Goal: Task Accomplishment & Management: Complete application form

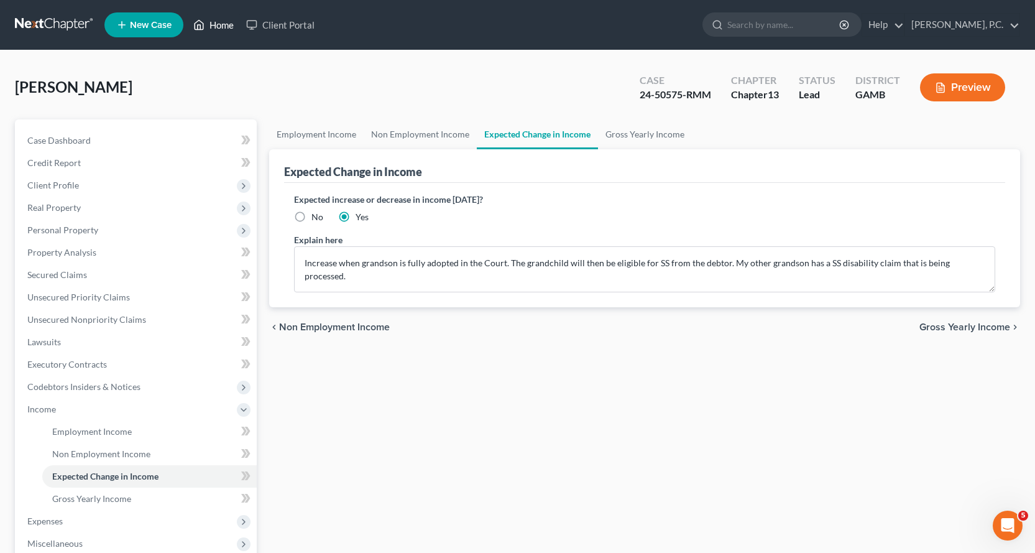
click at [227, 24] on link "Home" at bounding box center [213, 25] width 53 height 22
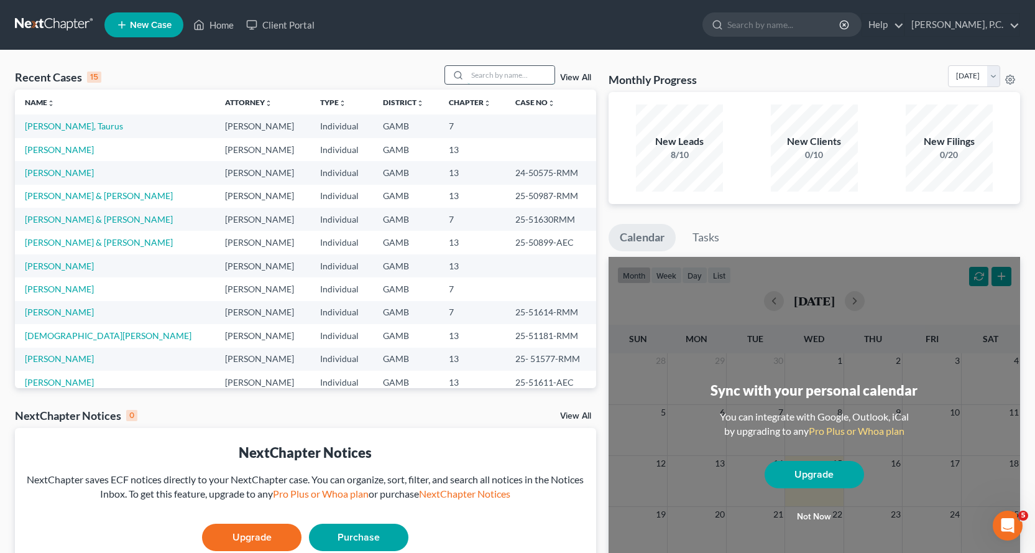
click at [492, 71] on input "search" at bounding box center [511, 75] width 87 height 18
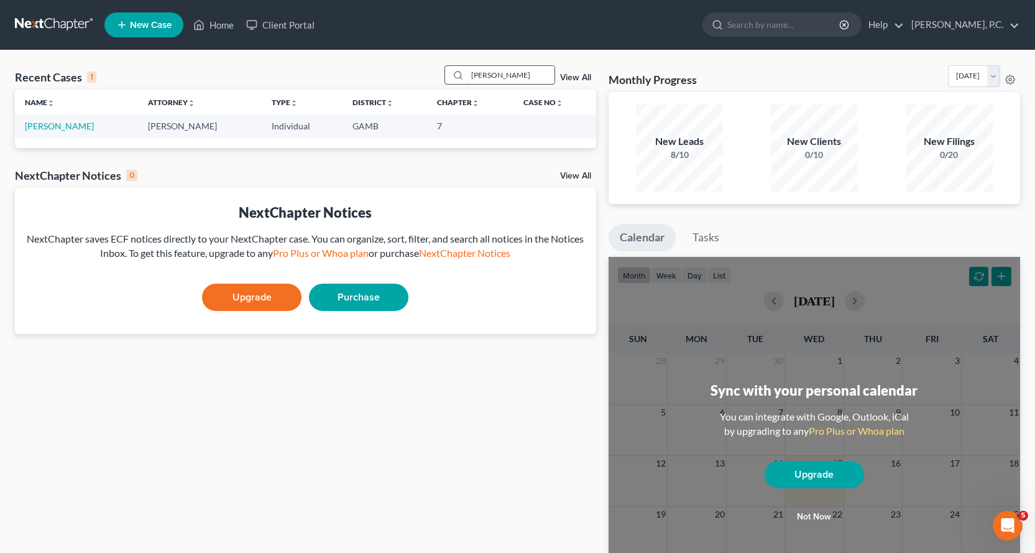
type input "[PERSON_NAME]"
click at [72, 124] on link "[PERSON_NAME]" at bounding box center [59, 126] width 69 height 11
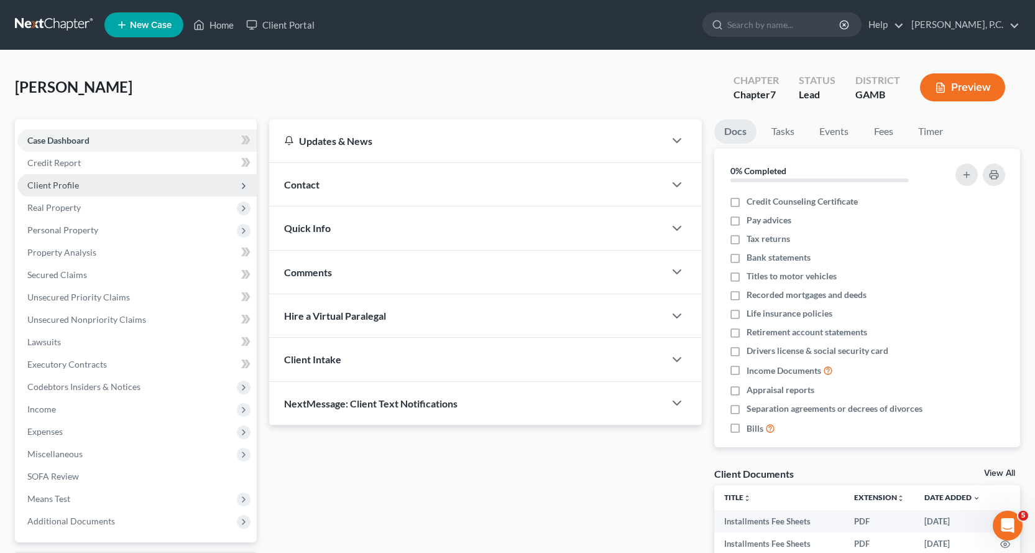
click at [59, 180] on span "Client Profile" at bounding box center [53, 185] width 52 height 11
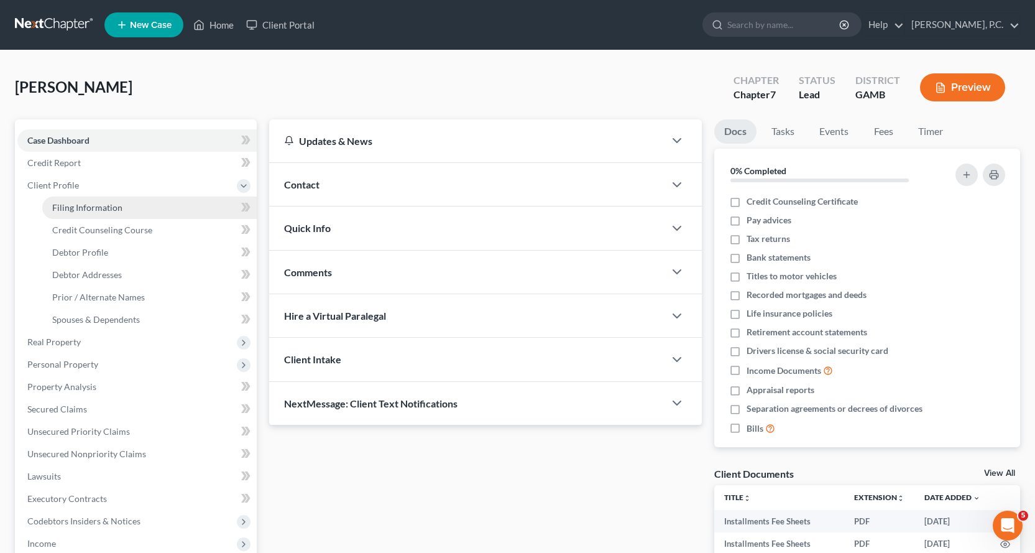
click at [80, 204] on span "Filing Information" at bounding box center [87, 207] width 70 height 11
select select "1"
select select "0"
select select "18"
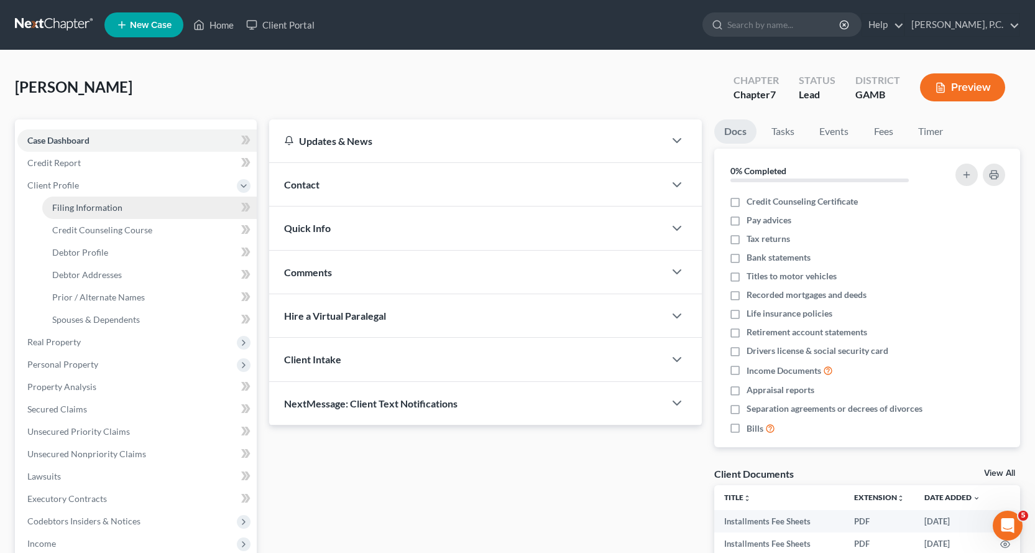
select select "0"
select select "10"
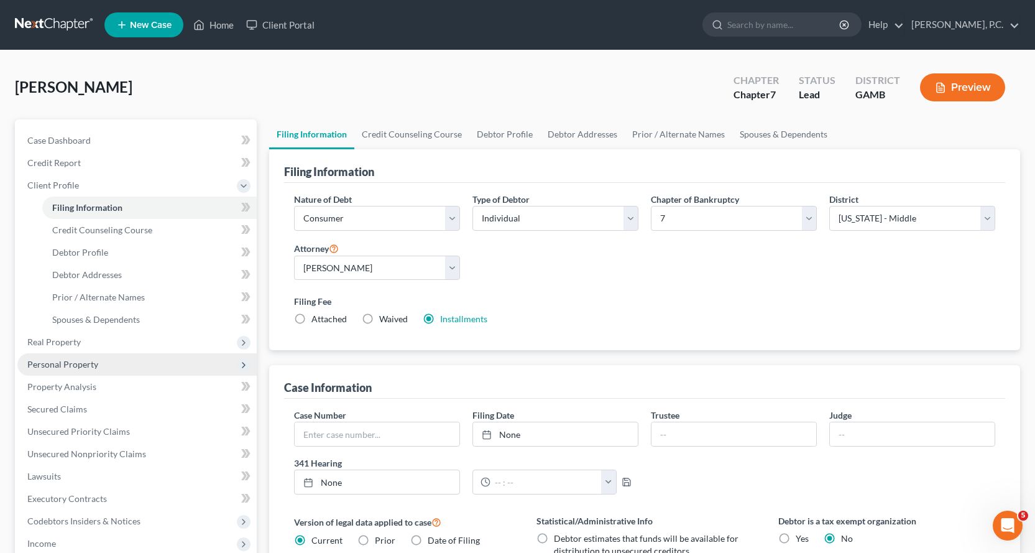
click at [74, 363] on span "Personal Property" at bounding box center [62, 364] width 71 height 11
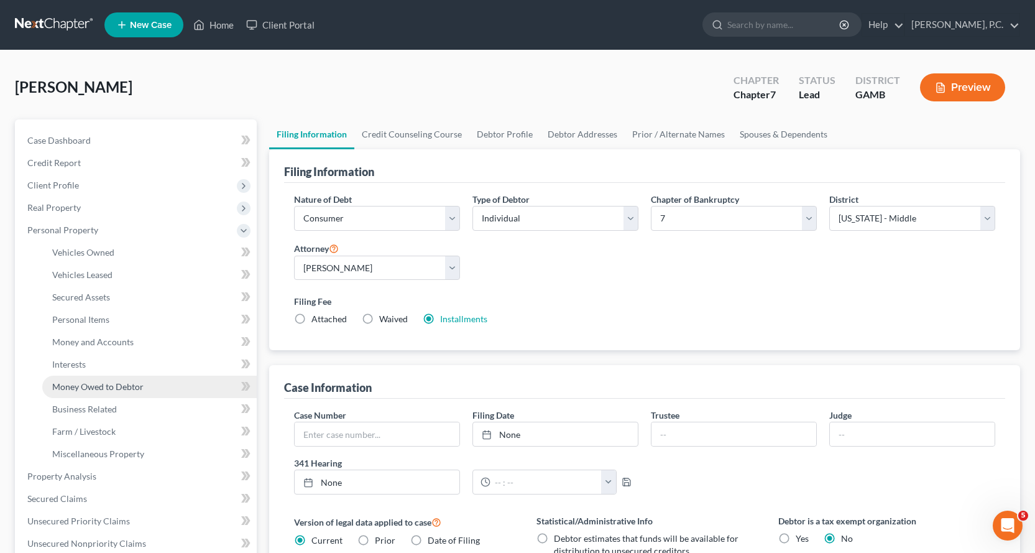
click at [100, 386] on span "Money Owed to Debtor" at bounding box center [97, 386] width 91 height 11
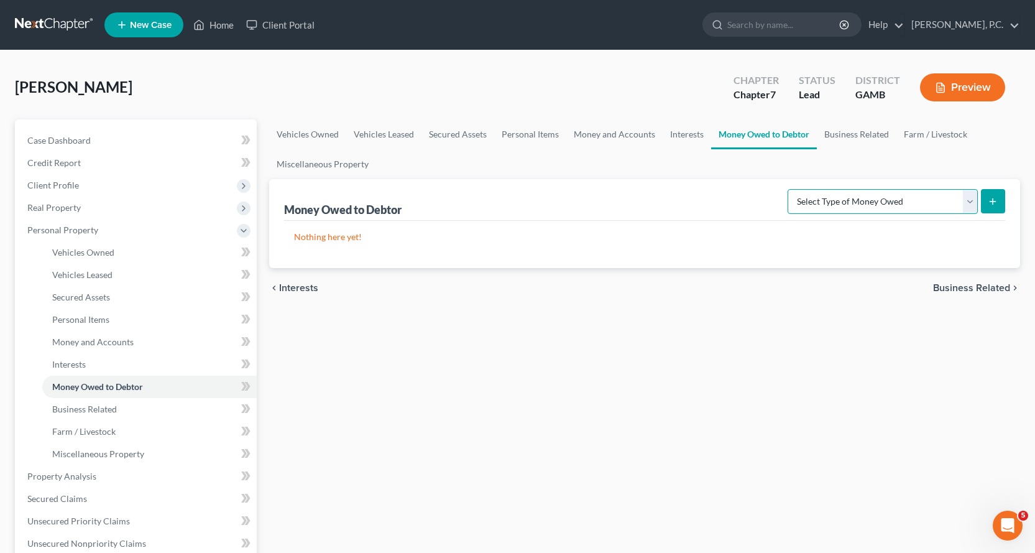
click at [971, 196] on select "Select Type of Money Owed Accounts Receivable Alimony Child Support Claims Agai…" at bounding box center [883, 201] width 190 height 25
select select "other_contingent_and_unliquidated_claims"
click at [790, 189] on select "Select Type of Money Owed Accounts Receivable Alimony Child Support Claims Agai…" at bounding box center [883, 201] width 190 height 25
click at [992, 197] on icon "submit" at bounding box center [993, 201] width 10 height 10
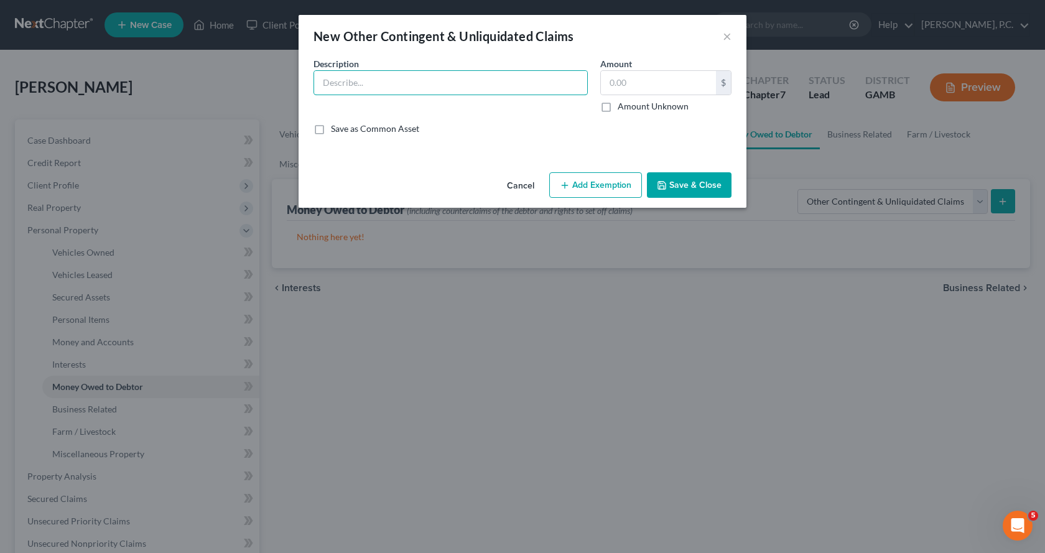
drag, startPoint x: 360, startPoint y: 88, endPoint x: 370, endPoint y: 122, distance: 35.6
click at [359, 86] on input "text" at bounding box center [450, 83] width 273 height 24
type input "Bodily injury claim arising from accident that occurred on or about [DATE]"
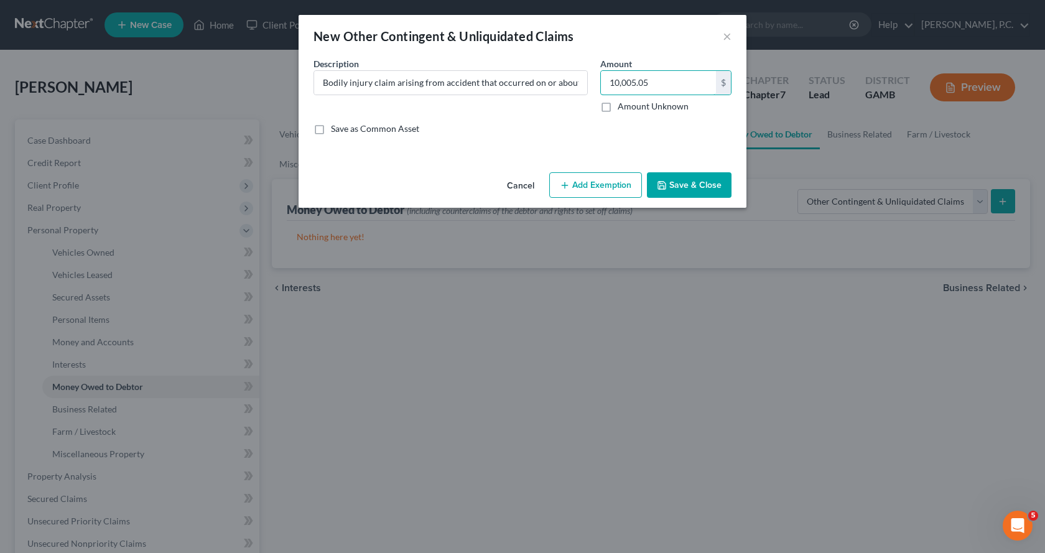
type input "10,005.05"
click at [597, 182] on button "Add Exemption" at bounding box center [595, 185] width 93 height 26
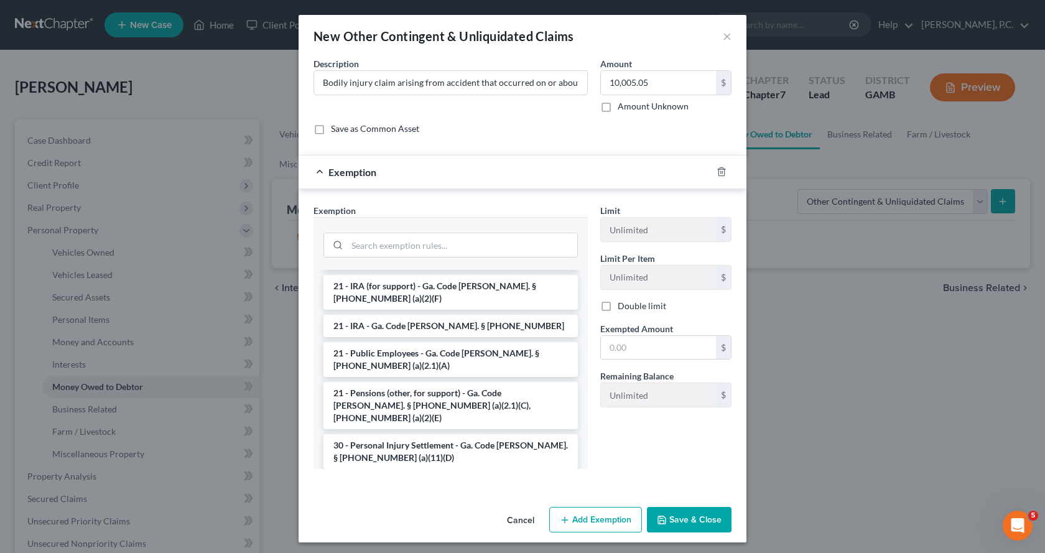
scroll to position [808, 0]
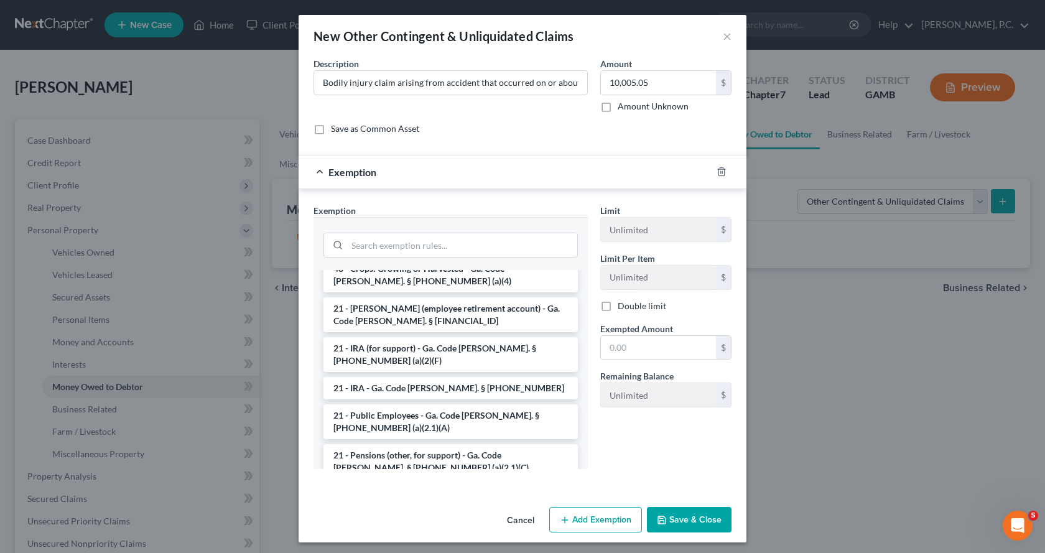
click at [417, 496] on li "30 - Personal Injury Settlement - Ga. Code [PERSON_NAME]. § [PHONE_NUMBER] (a)(…" at bounding box center [450, 513] width 254 height 35
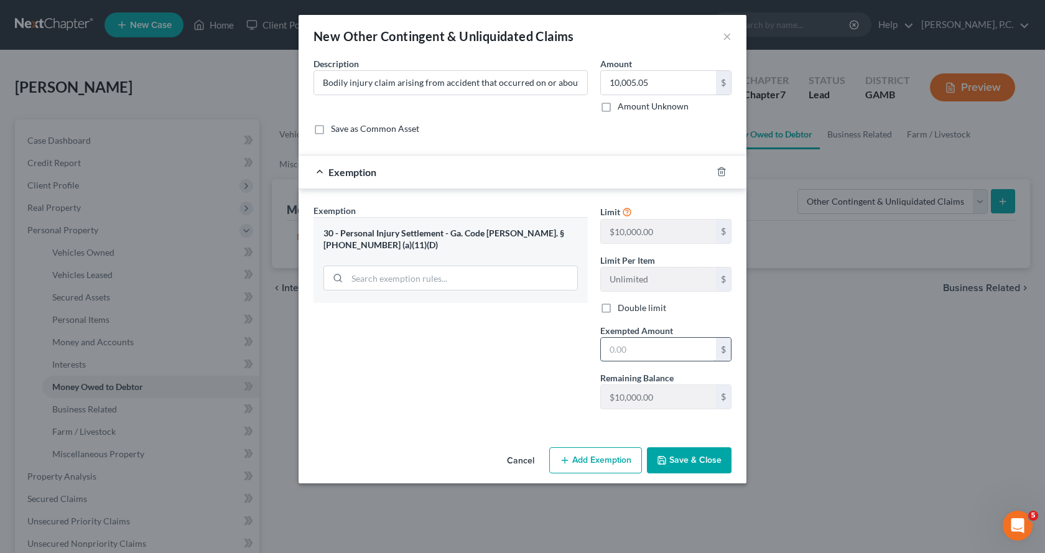
click at [672, 344] on input "text" at bounding box center [658, 350] width 115 height 24
type input "10,000.00"
click at [700, 463] on button "Save & Close" at bounding box center [689, 460] width 85 height 26
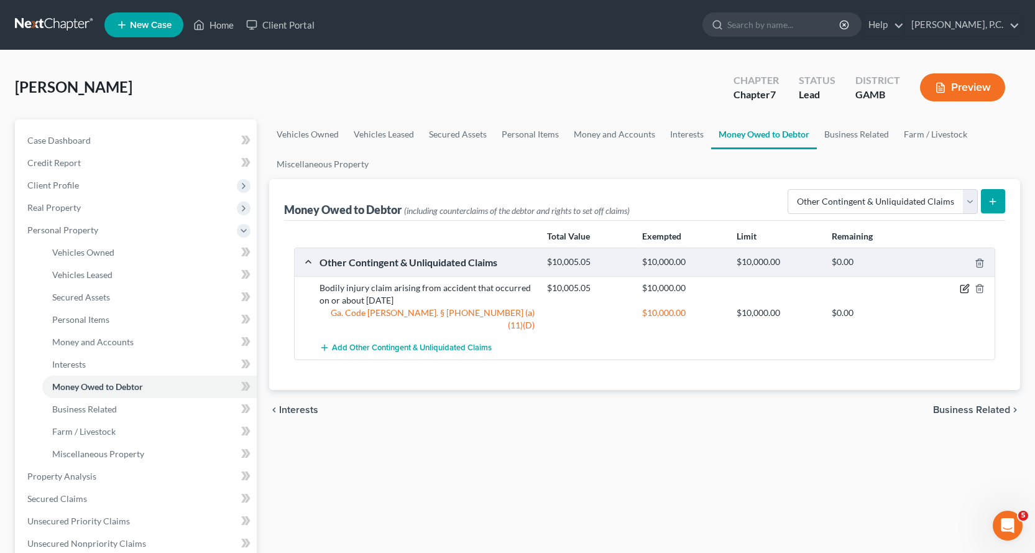
click at [966, 287] on icon "button" at bounding box center [966, 288] width 6 height 6
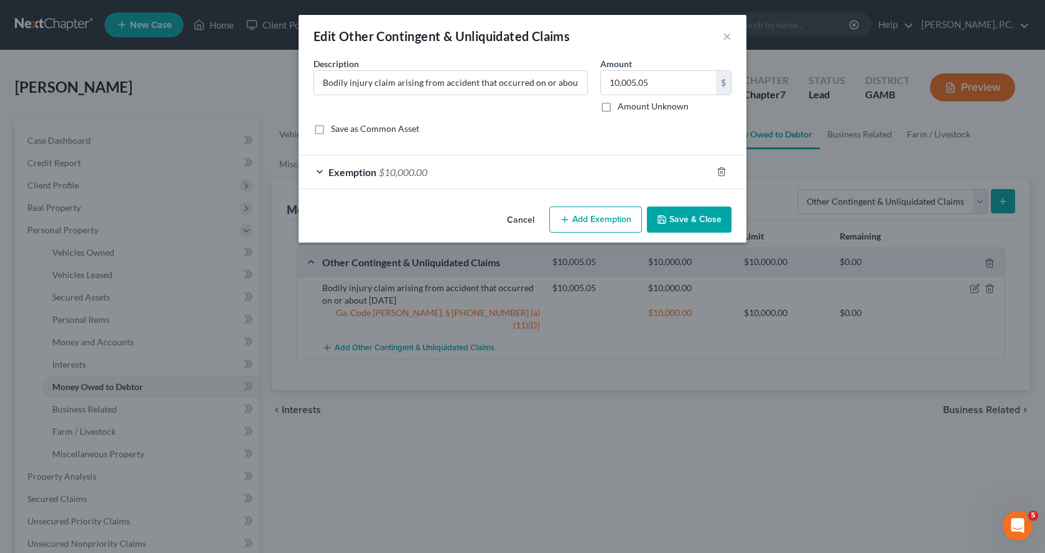
click at [590, 214] on button "Add Exemption" at bounding box center [595, 219] width 93 height 26
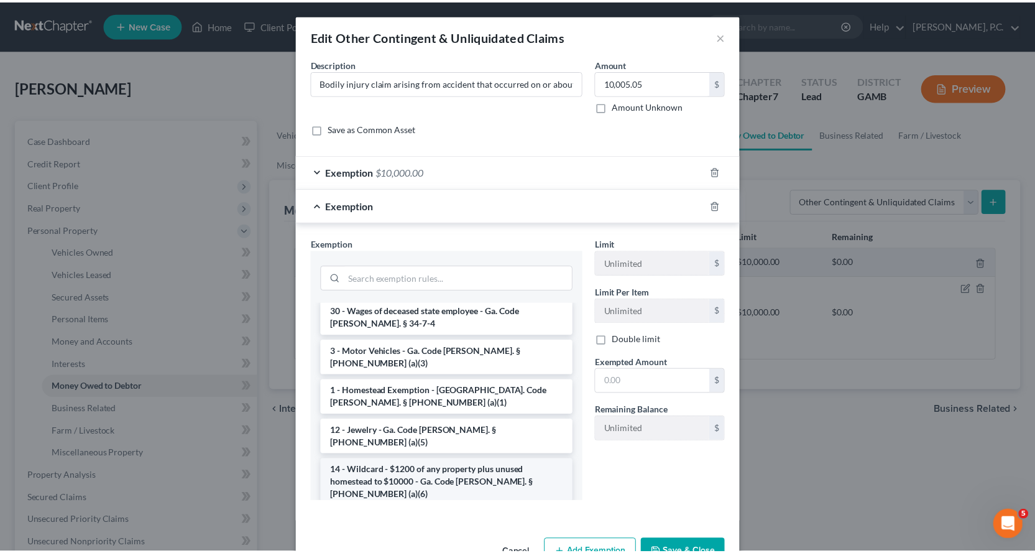
scroll to position [560, 0]
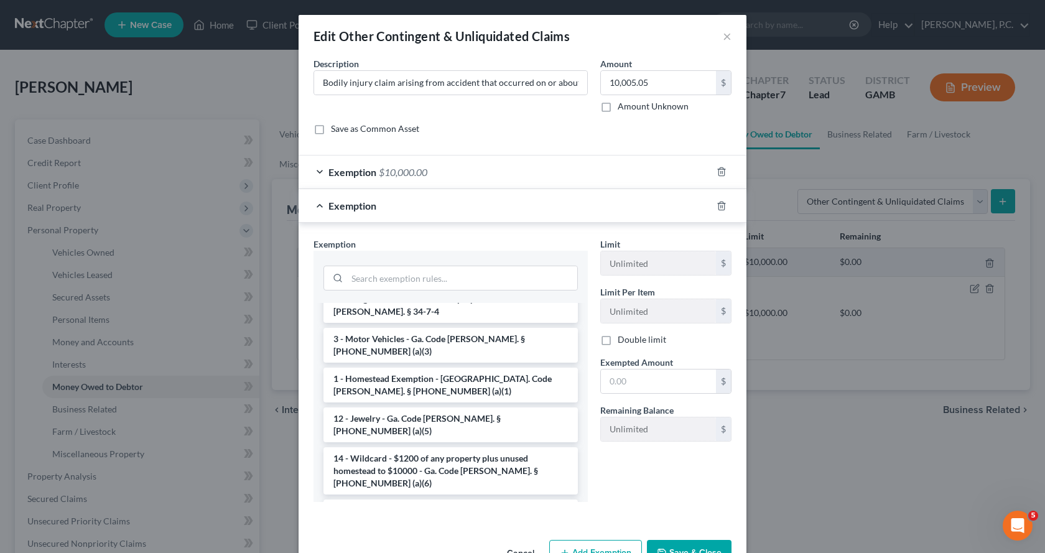
drag, startPoint x: 405, startPoint y: 379, endPoint x: 412, endPoint y: 384, distance: 9.0
click at [404, 447] on li "14 - Wildcard - $1200 of any property plus unused homestead to $10000 - Ga. Cod…" at bounding box center [450, 470] width 254 height 47
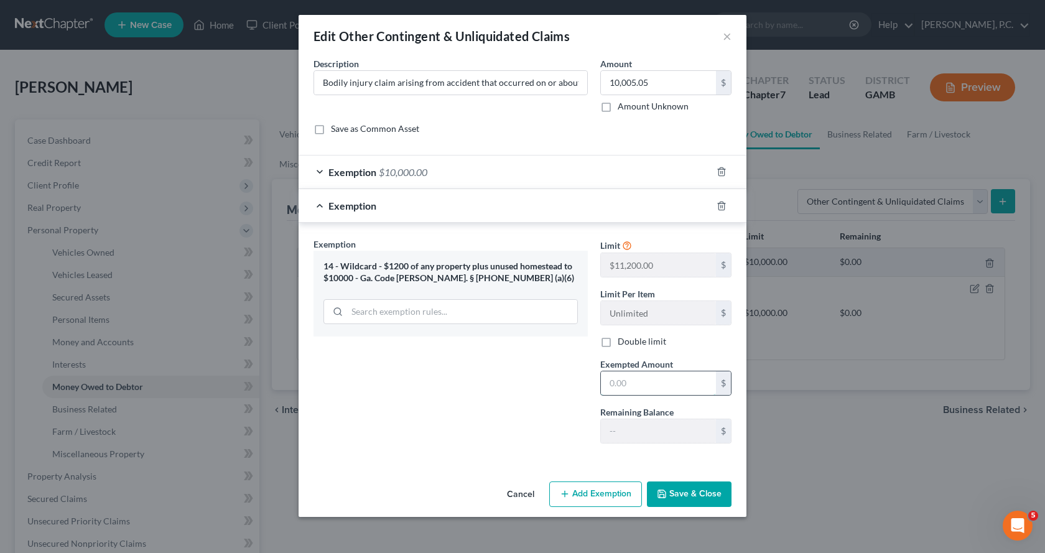
click at [657, 387] on input "text" at bounding box center [658, 383] width 115 height 24
type input "5.05"
click at [705, 498] on button "Save & Close" at bounding box center [689, 494] width 85 height 26
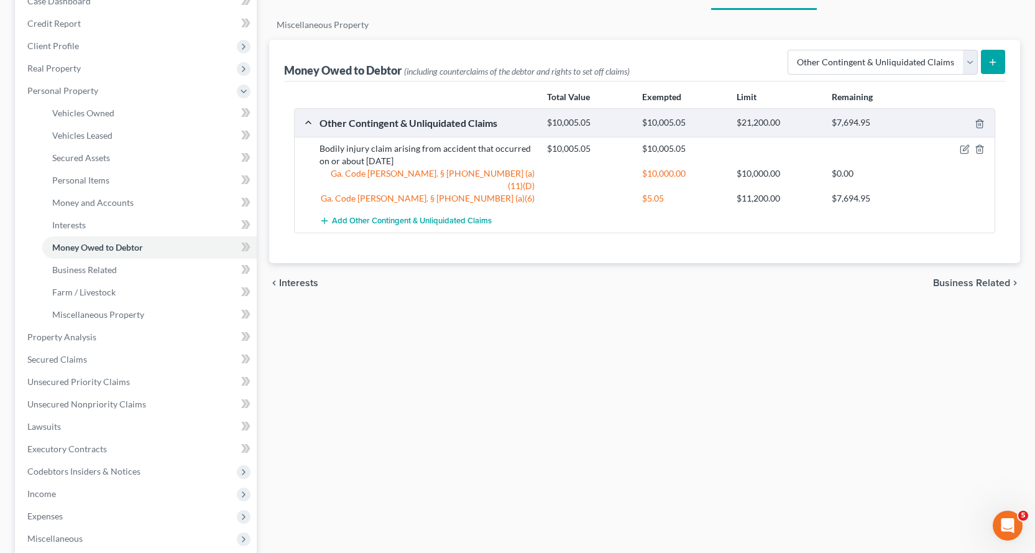
scroll to position [0, 0]
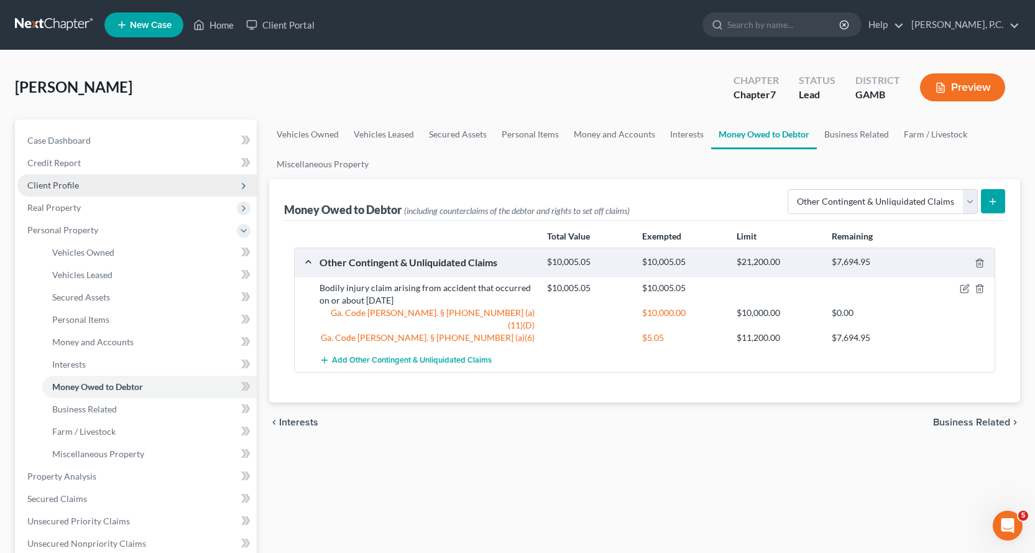
click at [68, 185] on span "Client Profile" at bounding box center [53, 185] width 52 height 11
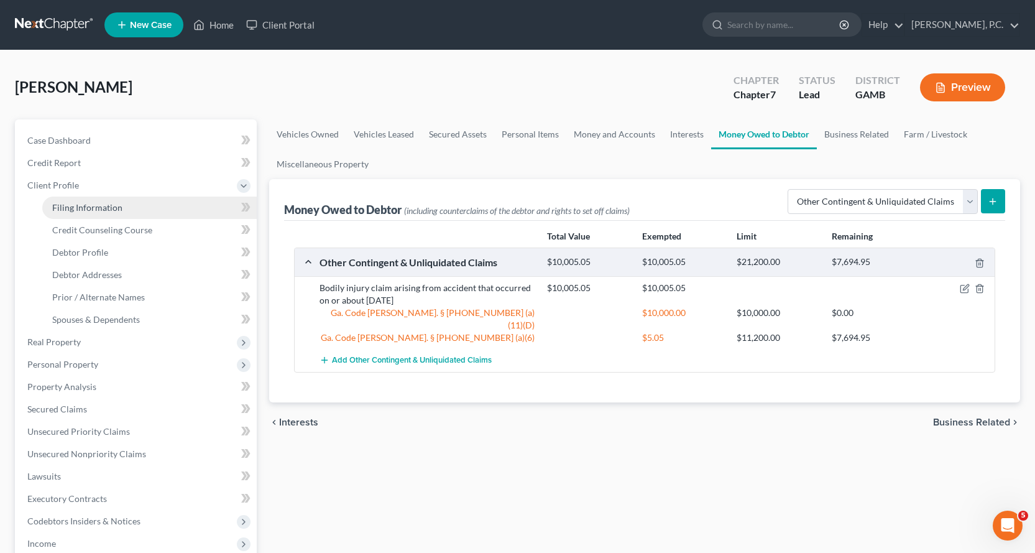
click at [83, 206] on span "Filing Information" at bounding box center [87, 207] width 70 height 11
select select "1"
select select "0"
select select "18"
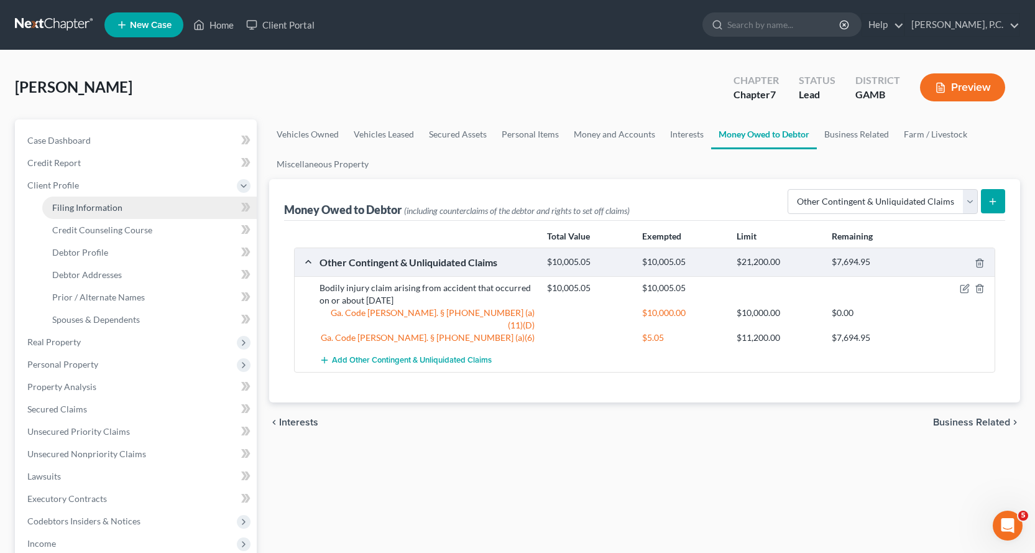
select select "0"
select select "10"
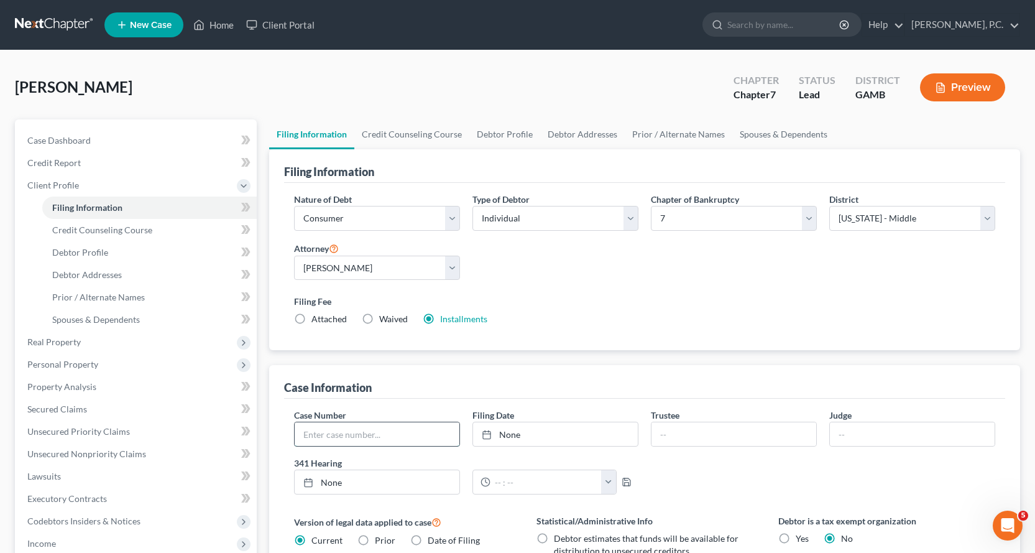
click at [349, 437] on input "text" at bounding box center [377, 434] width 165 height 24
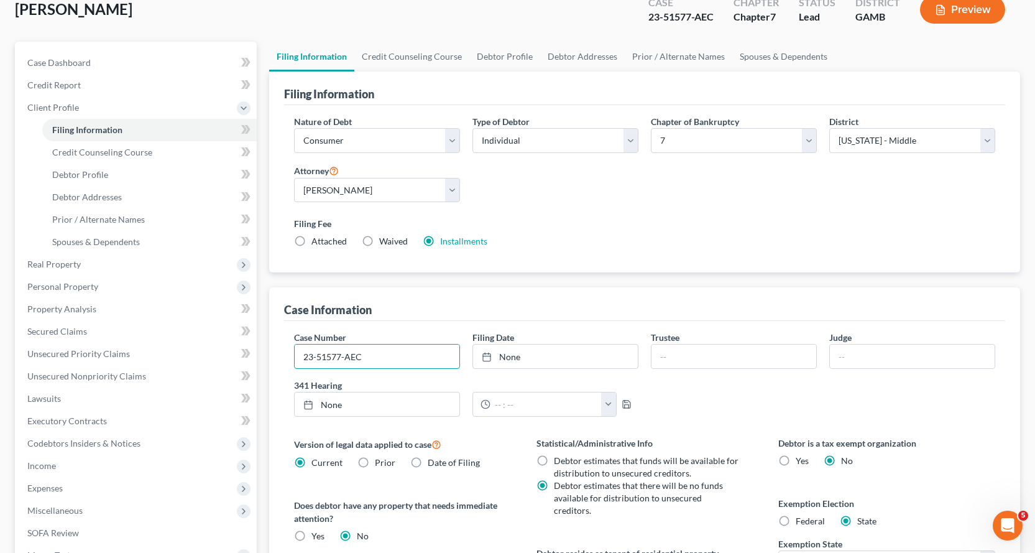
scroll to position [279, 0]
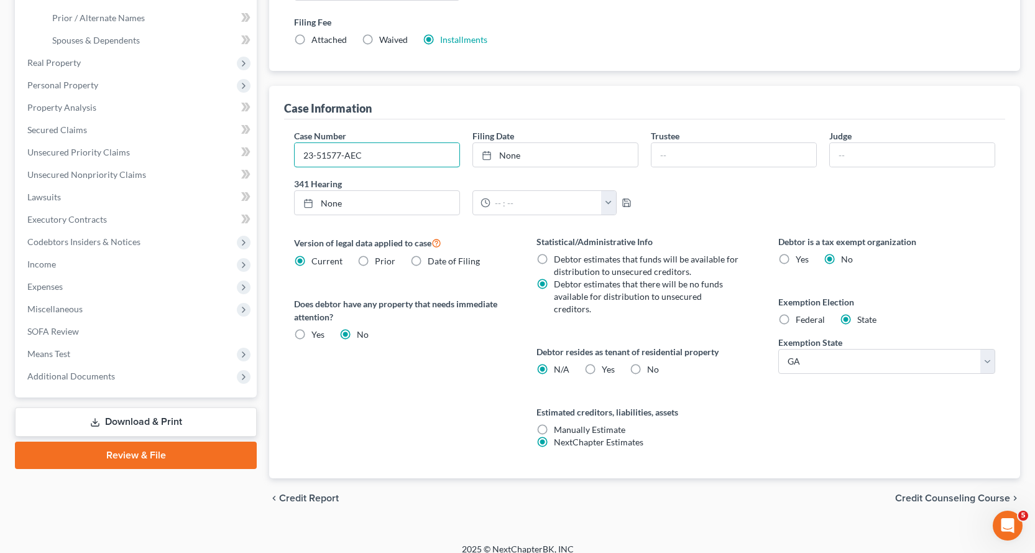
type input "23-51577-AEC"
click at [153, 418] on link "Download & Print" at bounding box center [136, 421] width 242 height 29
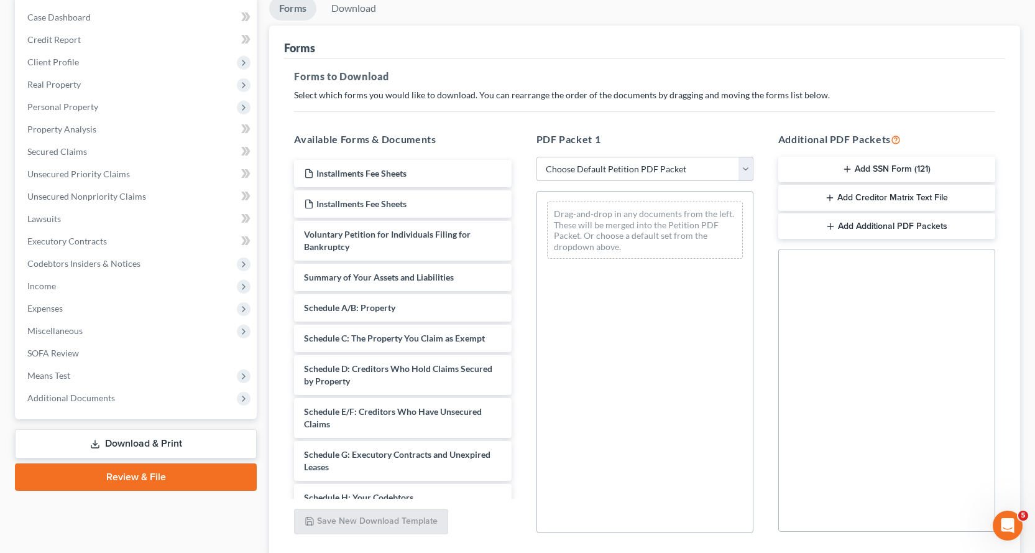
scroll to position [124, 0]
click at [742, 167] on select "Choose Default Petition PDF Packet Complete Bankruptcy Petition (all forms and …" at bounding box center [645, 167] width 217 height 25
select select "2"
click at [537, 155] on select "Choose Default Petition PDF Packet Complete Bankruptcy Petition (all forms and …" at bounding box center [645, 167] width 217 height 25
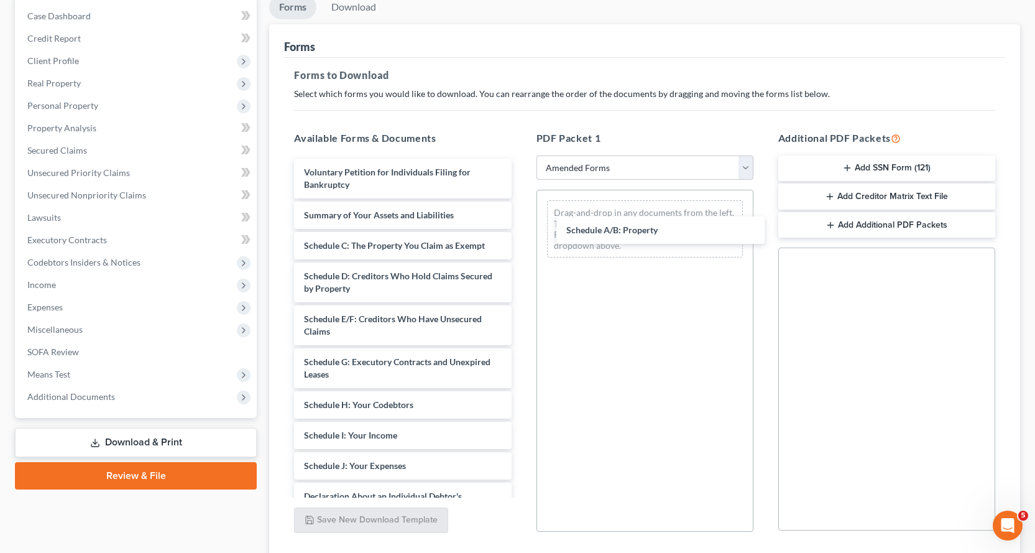
drag, startPoint x: 334, startPoint y: 245, endPoint x: 529, endPoint y: 273, distance: 197.2
click at [521, 229] on div "Schedule A/B: Property Voluntary Petition for Individuals Filing for Bankruptcy…" at bounding box center [402, 472] width 237 height 627
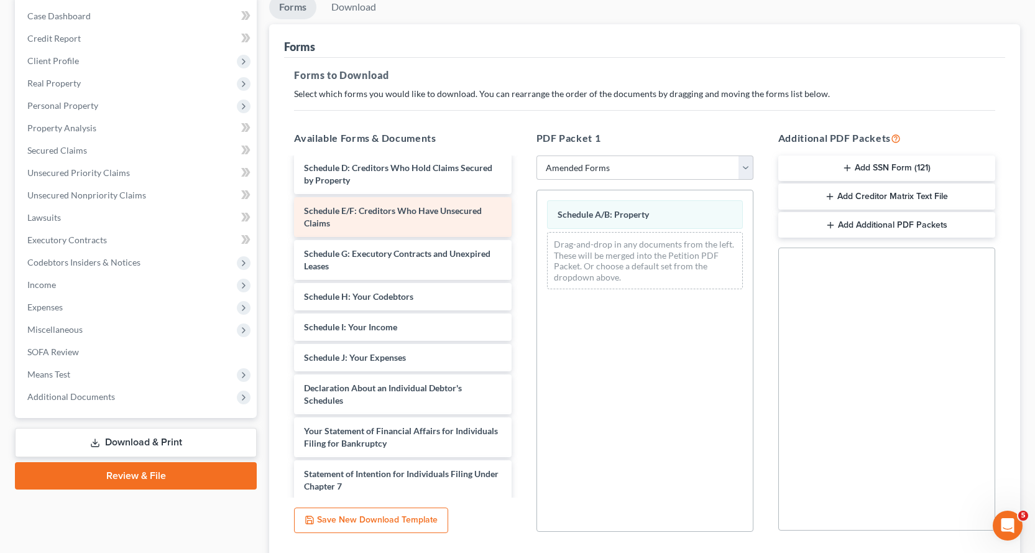
scroll to position [187, 0]
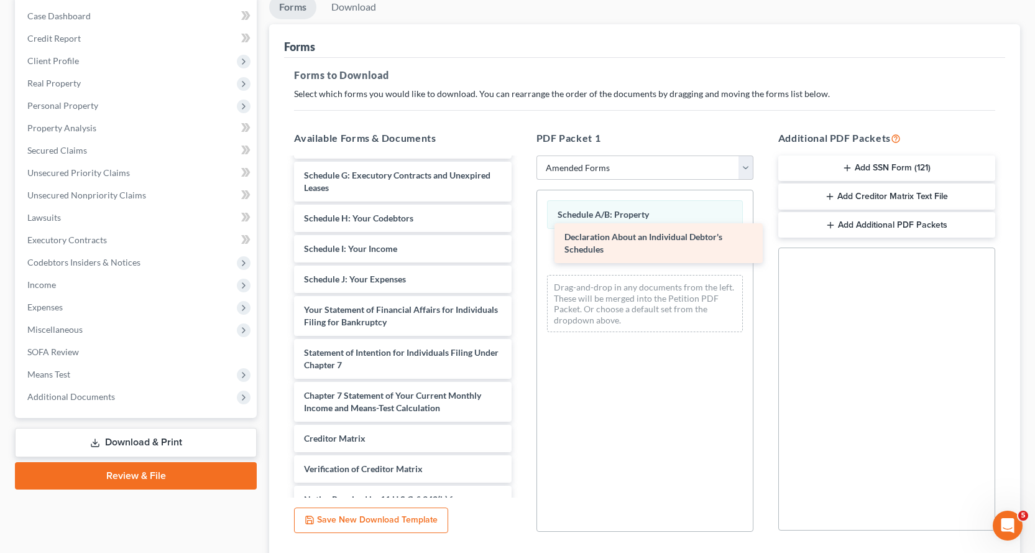
drag, startPoint x: 312, startPoint y: 318, endPoint x: 573, endPoint y: 246, distance: 270.5
click at [521, 246] on div "Declaration About an Individual Debtor's Schedules Voluntary Petition for Indiv…" at bounding box center [402, 264] width 237 height 584
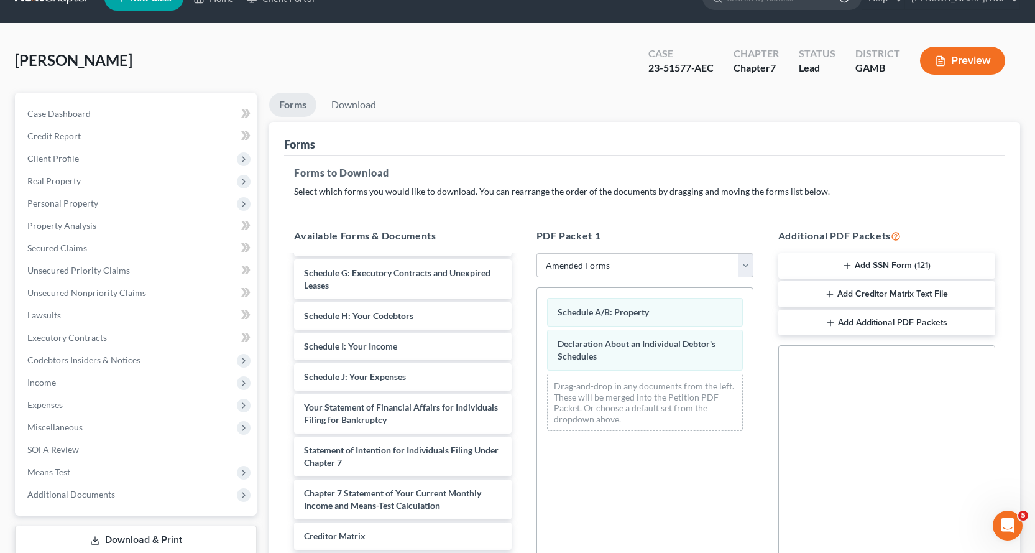
scroll to position [0, 0]
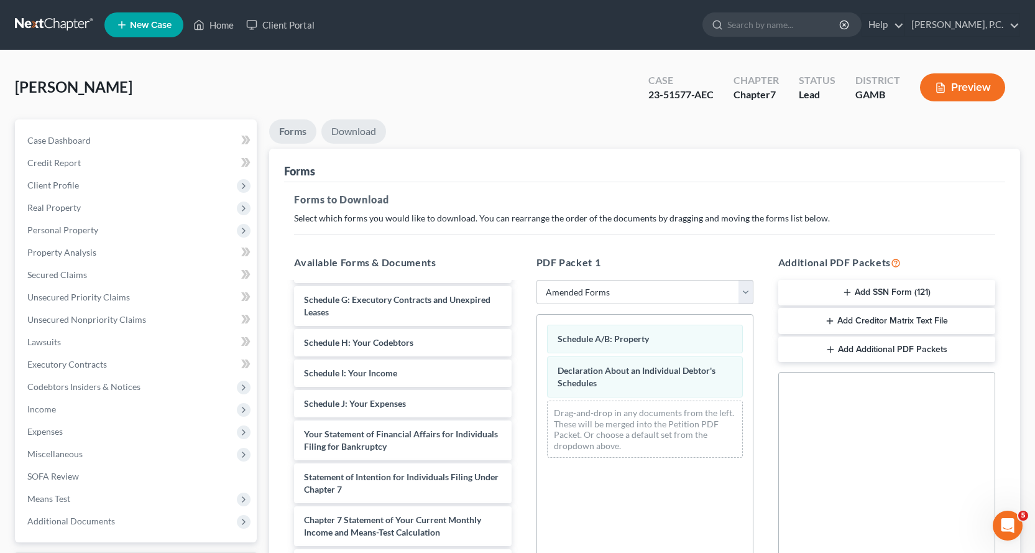
click at [351, 131] on link "Download" at bounding box center [353, 131] width 65 height 24
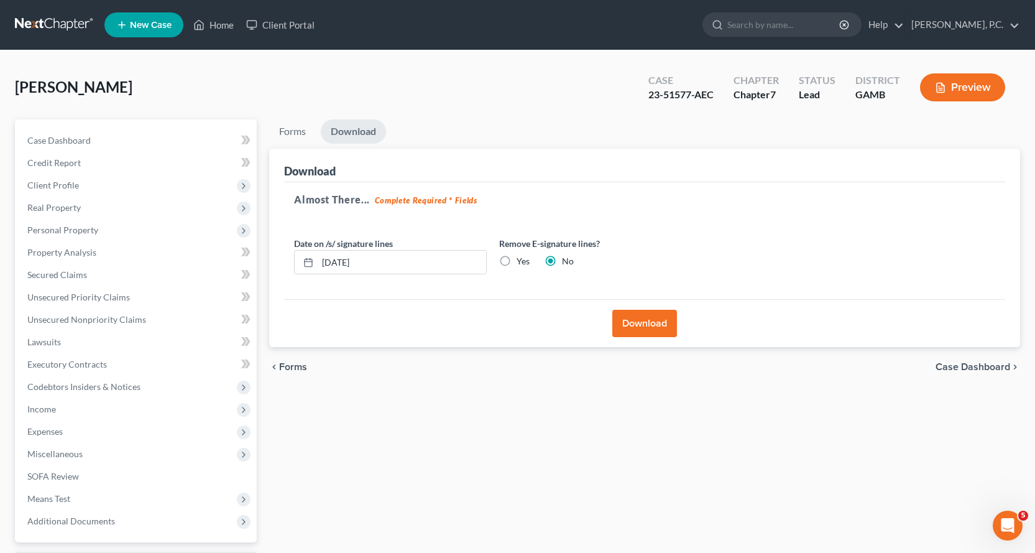
click at [639, 323] on button "Download" at bounding box center [645, 323] width 65 height 27
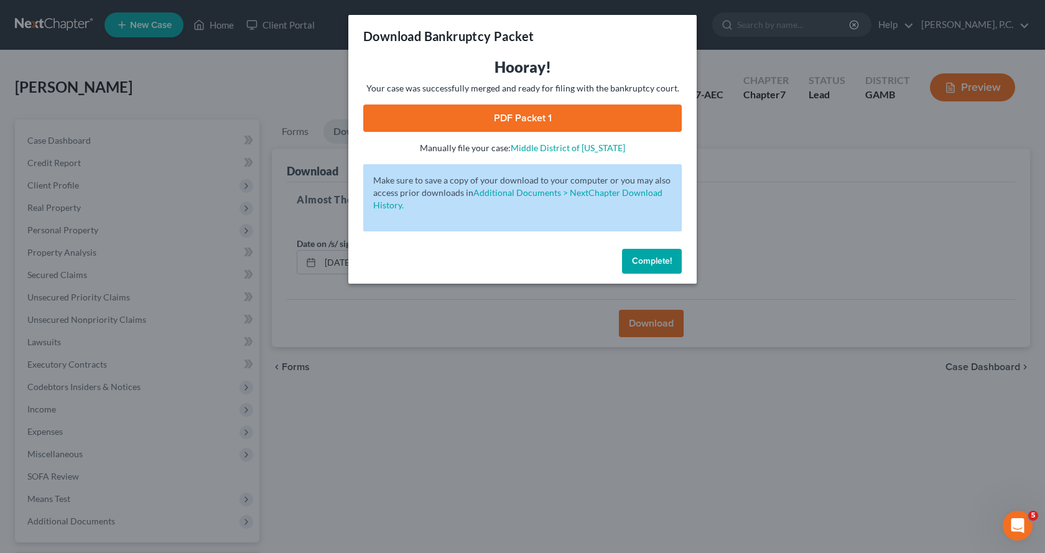
click at [532, 116] on link "PDF Packet 1" at bounding box center [522, 117] width 318 height 27
click at [648, 264] on span "Complete!" at bounding box center [652, 261] width 40 height 11
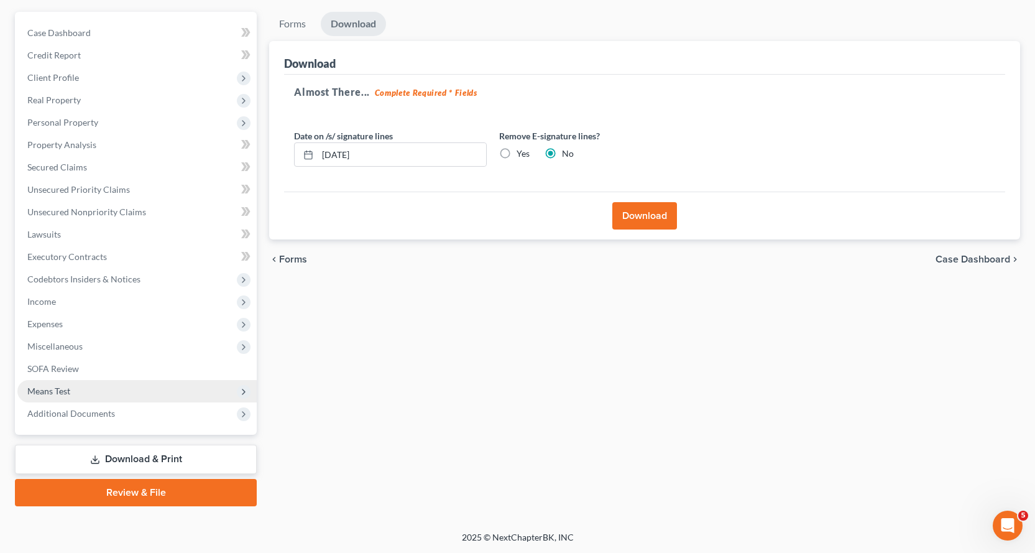
scroll to position [108, 0]
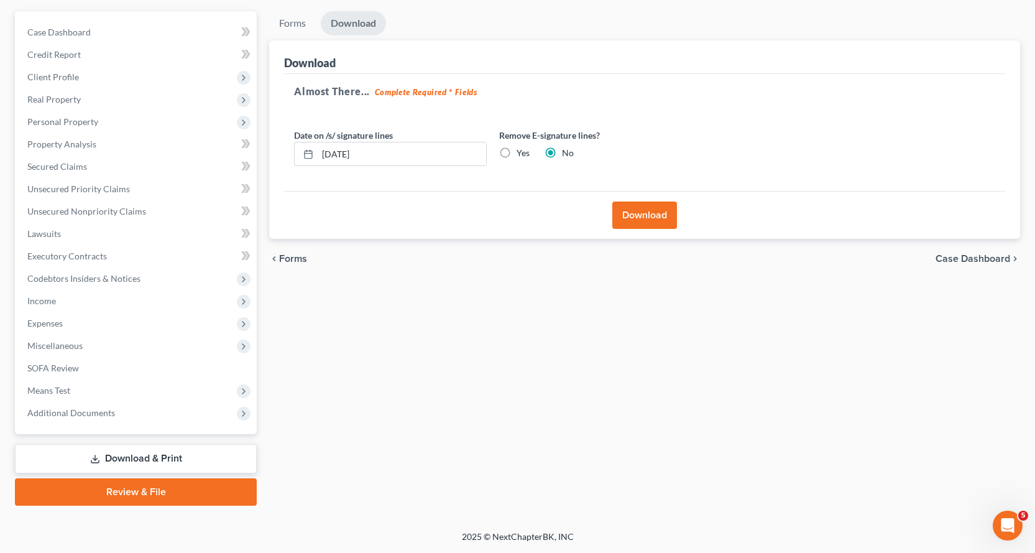
click at [132, 495] on link "Review & File" at bounding box center [136, 491] width 242 height 27
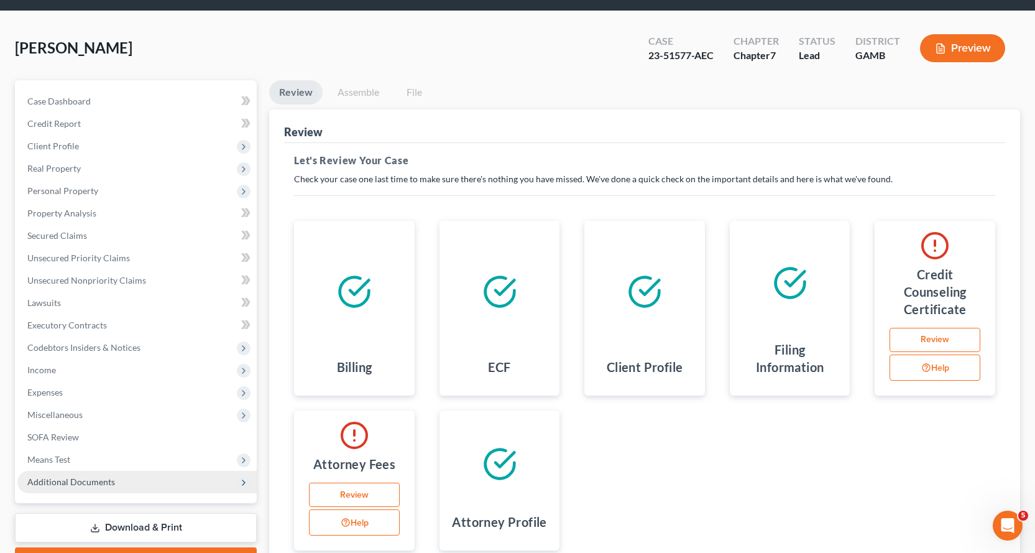
scroll to position [154, 0]
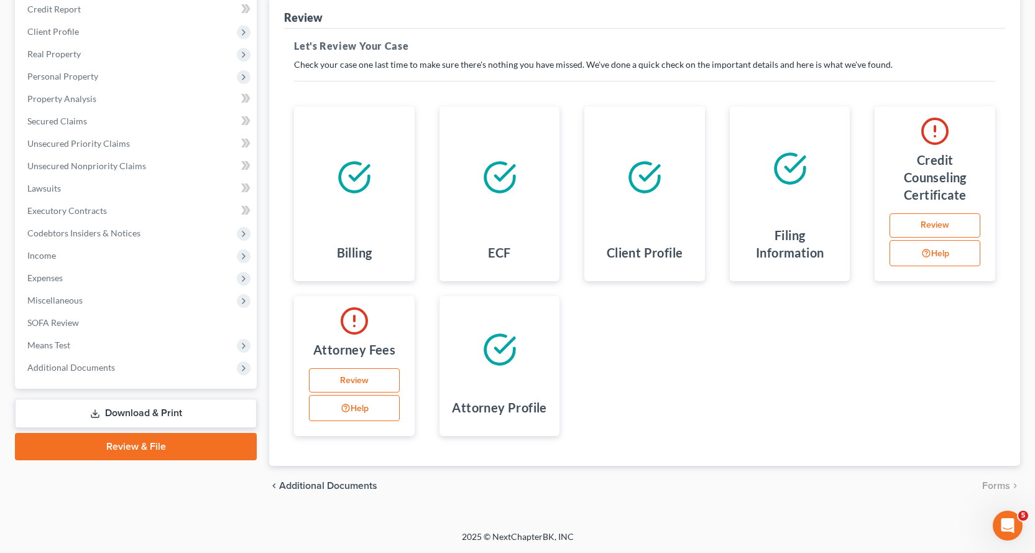
click at [136, 413] on link "Download & Print" at bounding box center [136, 413] width 242 height 29
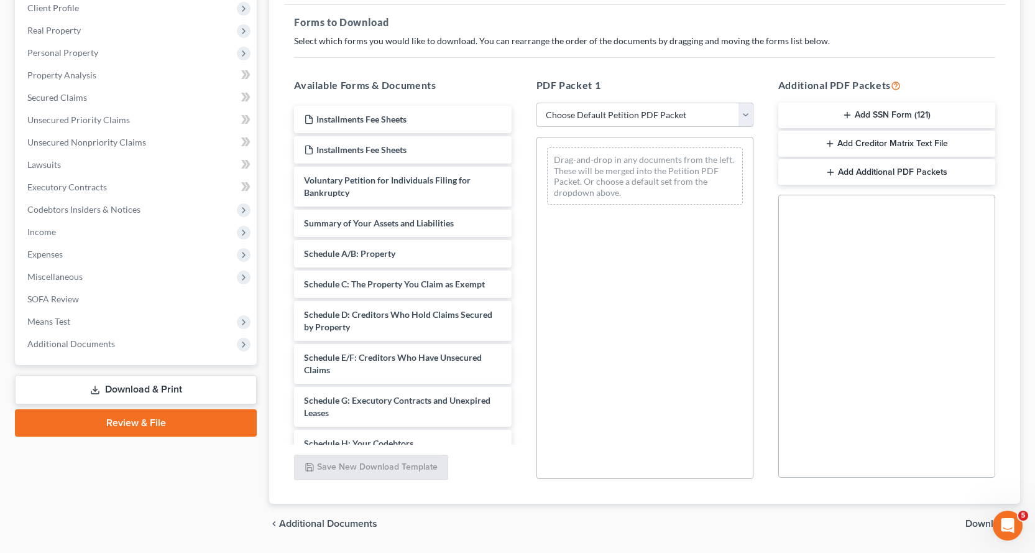
scroll to position [215, 0]
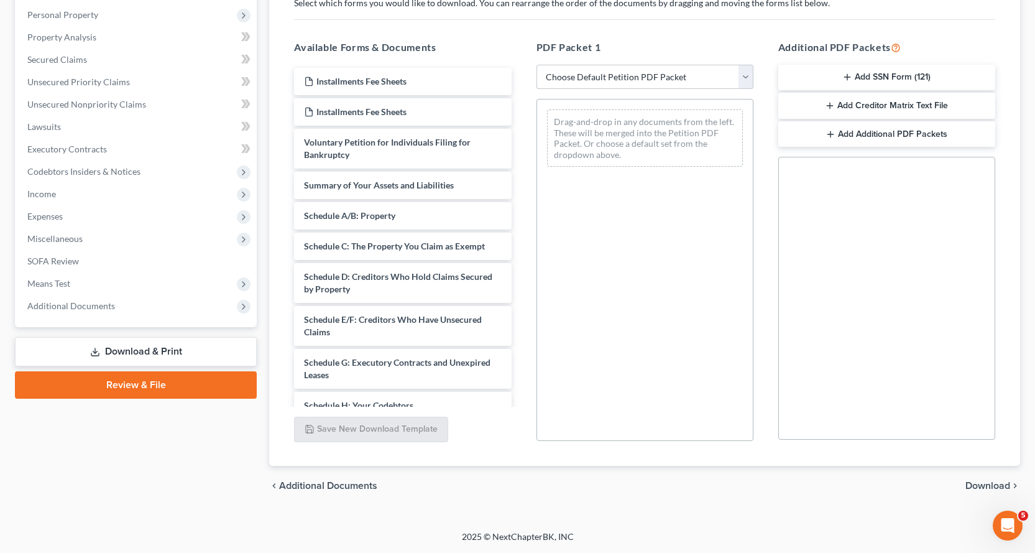
click at [744, 75] on select "Choose Default Petition PDF Packet Complete Bankruptcy Petition (all forms and …" at bounding box center [645, 77] width 217 height 25
select select "2"
click at [537, 65] on select "Choose Default Petition PDF Packet Complete Bankruptcy Petition (all forms and …" at bounding box center [645, 77] width 217 height 25
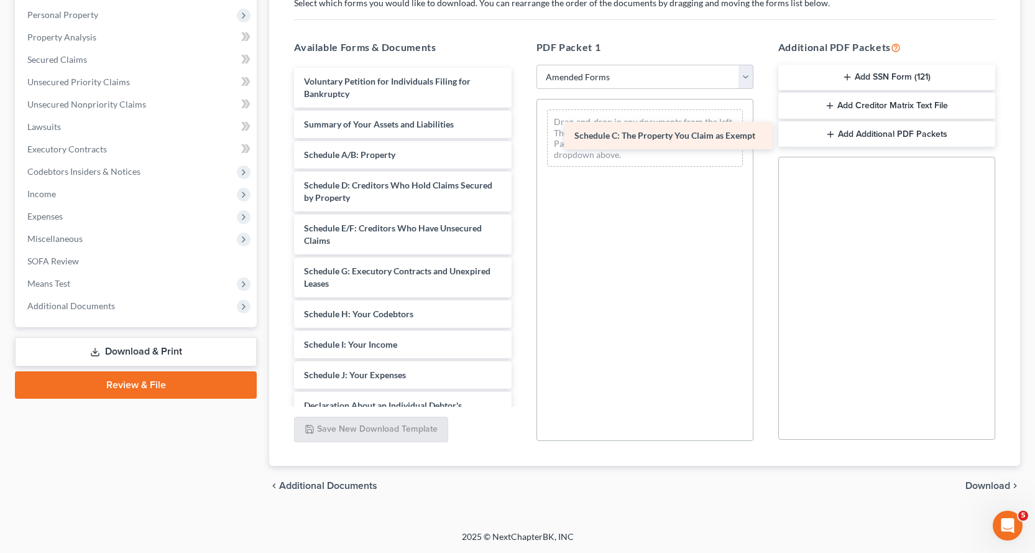
drag, startPoint x: 374, startPoint y: 183, endPoint x: 644, endPoint y: 134, distance: 275.0
click at [521, 134] on div "Schedule C: The Property You Claim as Exempt Voluntary Petition for Individuals…" at bounding box center [402, 381] width 237 height 627
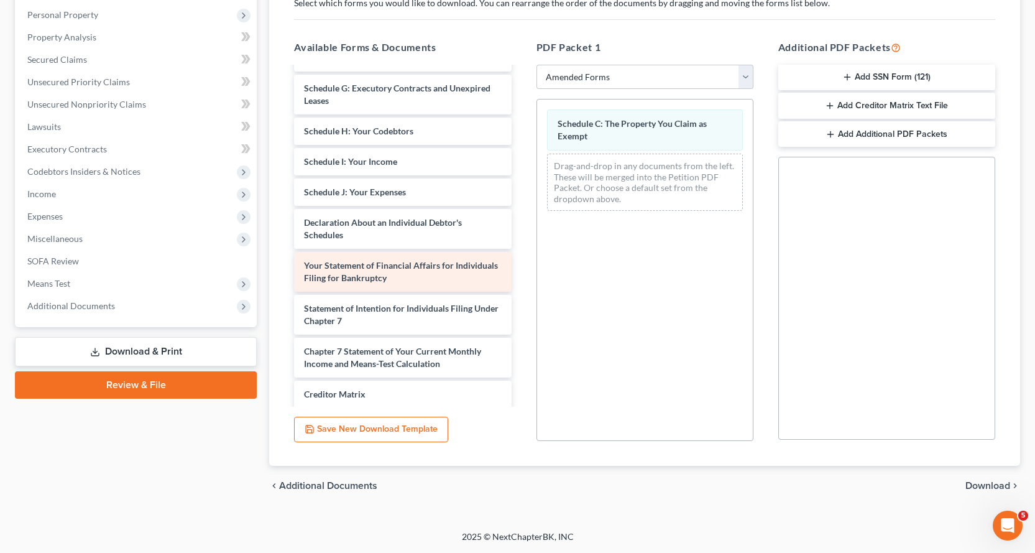
scroll to position [187, 0]
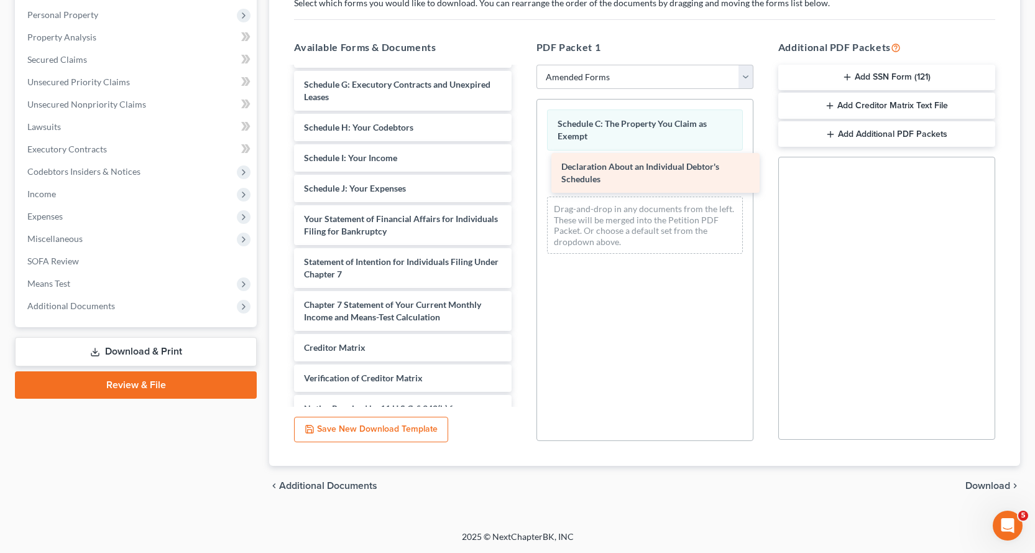
drag, startPoint x: 336, startPoint y: 226, endPoint x: 593, endPoint y: 173, distance: 262.7
click at [521, 173] on div "Declaration About an Individual Debtor's Schedules Voluntary Petition for Indiv…" at bounding box center [402, 173] width 237 height 584
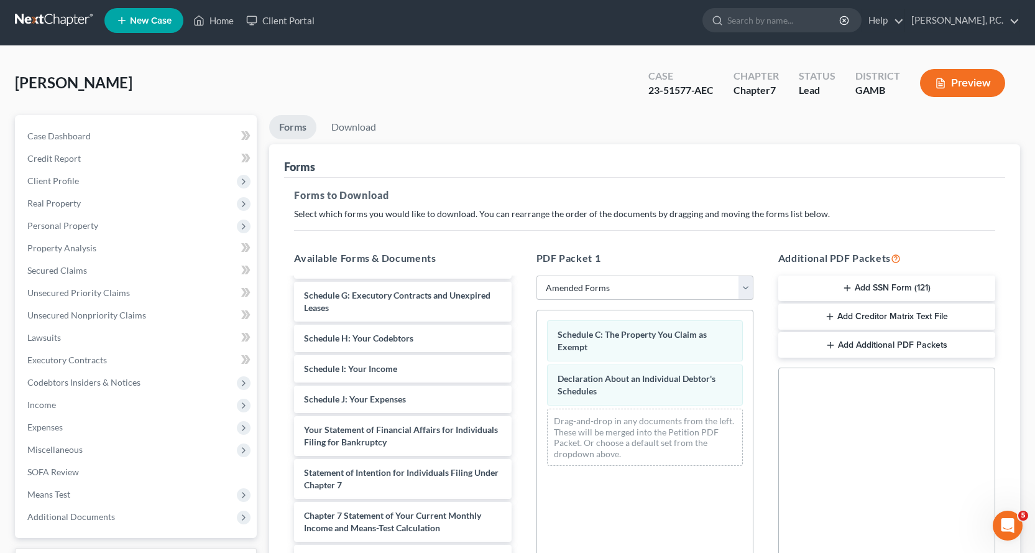
scroll to position [0, 0]
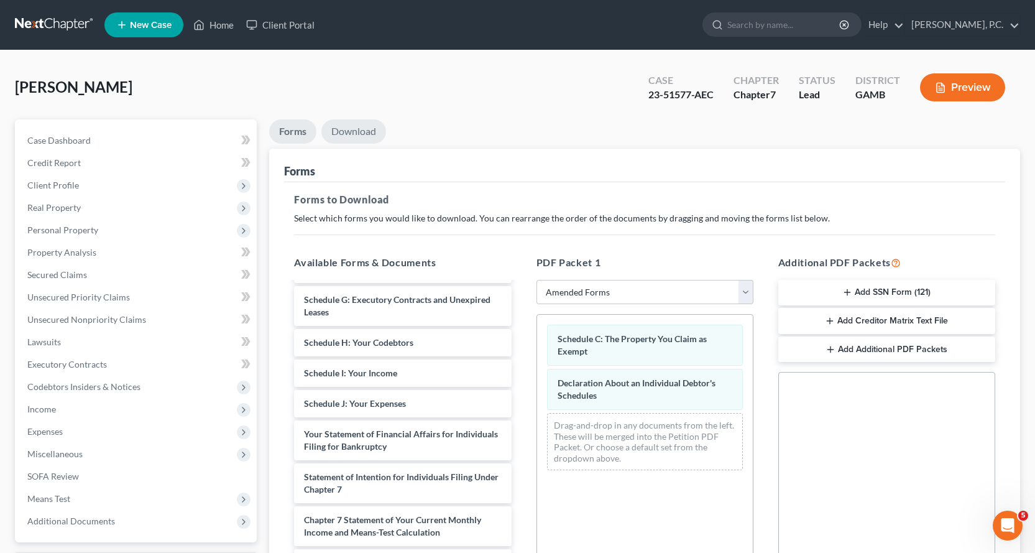
click at [362, 130] on link "Download" at bounding box center [353, 131] width 65 height 24
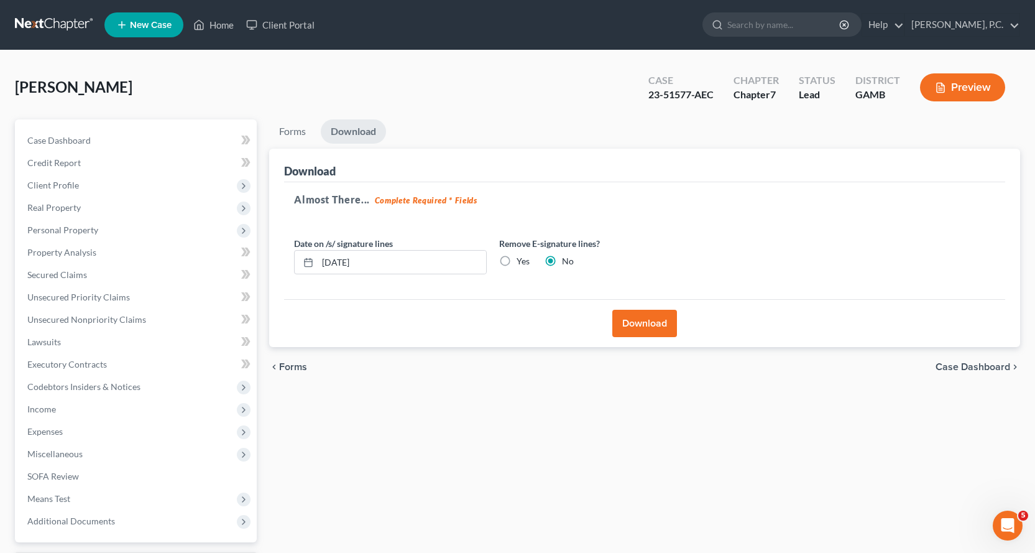
click at [650, 323] on button "Download" at bounding box center [645, 323] width 65 height 27
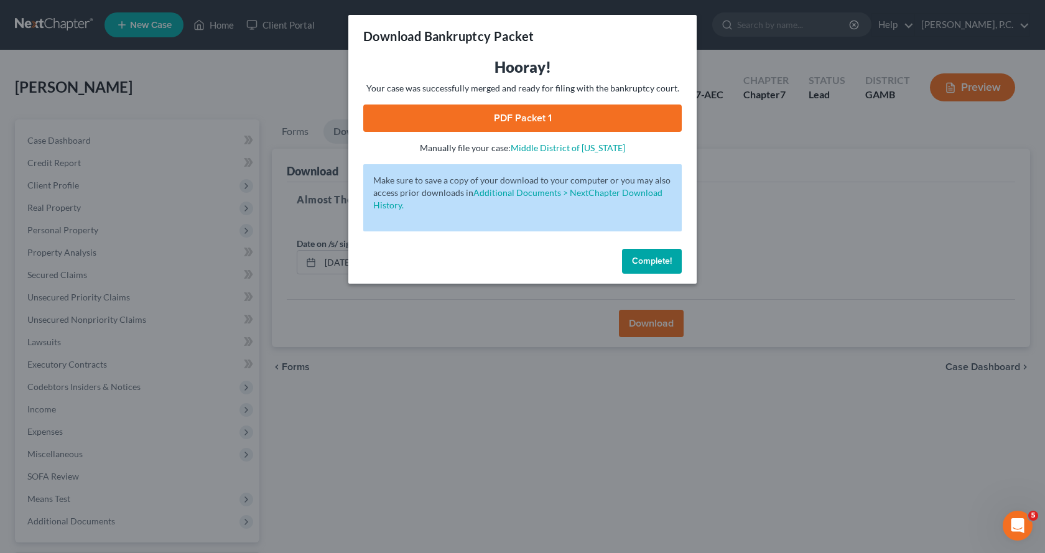
click at [527, 120] on link "PDF Packet 1" at bounding box center [522, 117] width 318 height 27
click at [650, 258] on span "Complete!" at bounding box center [652, 261] width 40 height 11
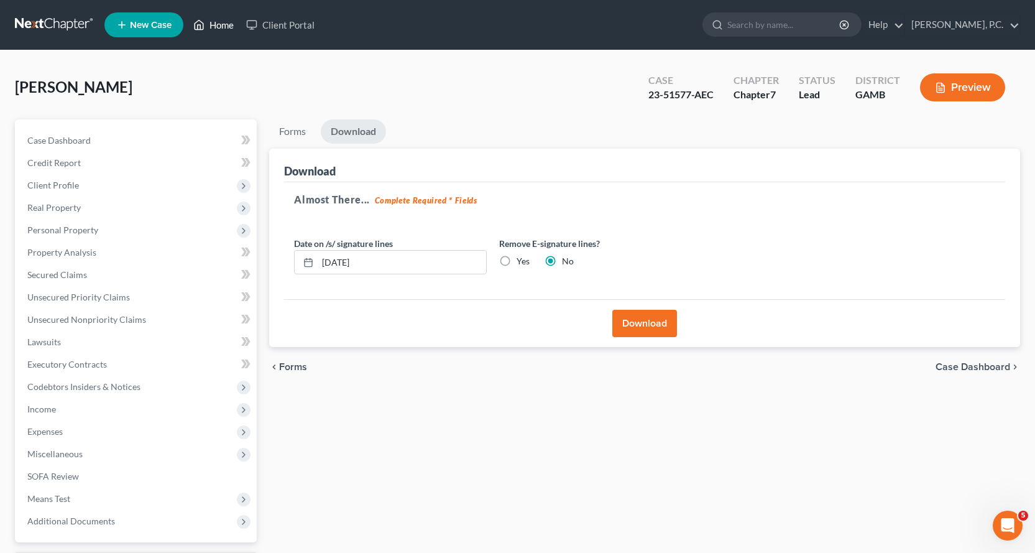
click at [217, 24] on link "Home" at bounding box center [213, 25] width 53 height 22
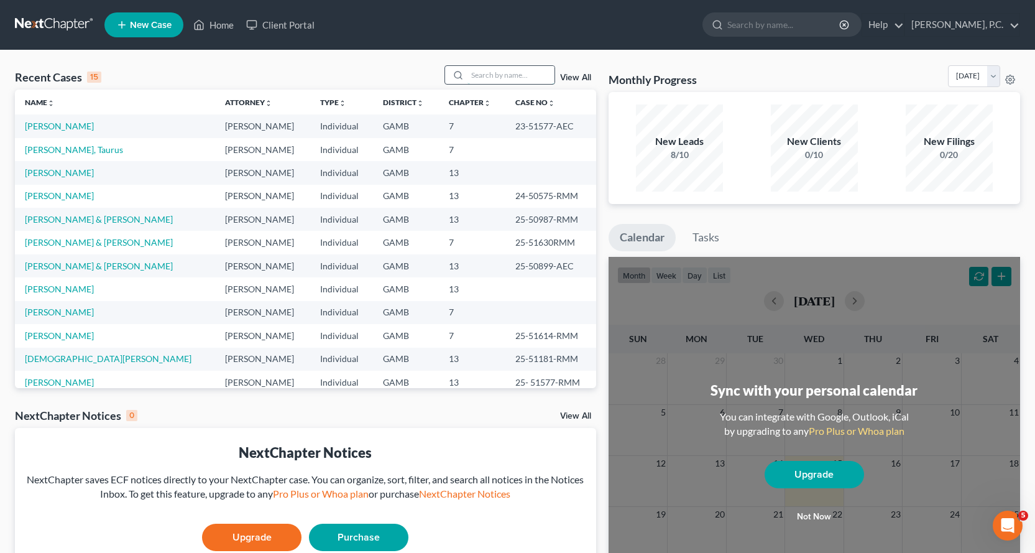
click at [490, 78] on input "search" at bounding box center [511, 75] width 87 height 18
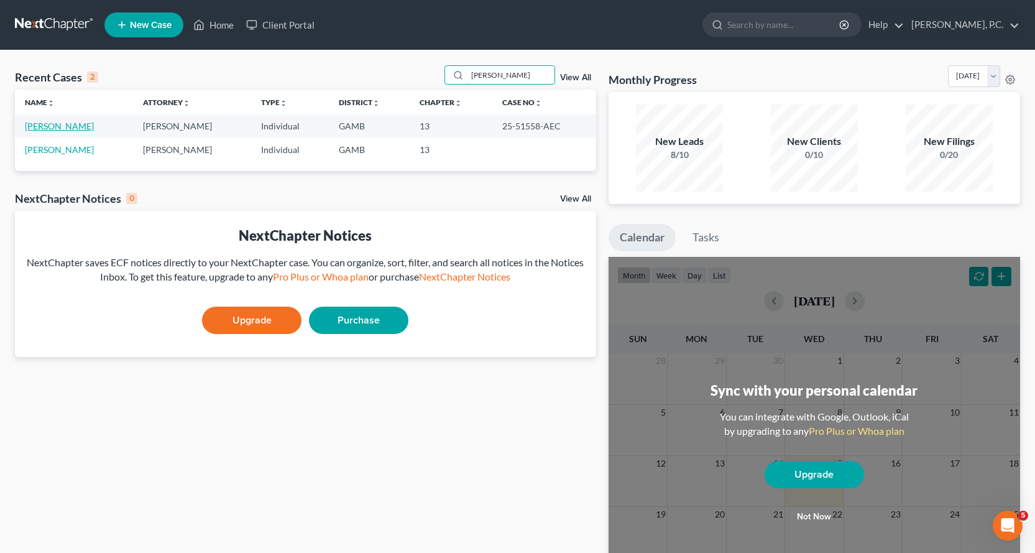
type input "[PERSON_NAME]"
click at [58, 129] on link "[PERSON_NAME]" at bounding box center [59, 126] width 69 height 11
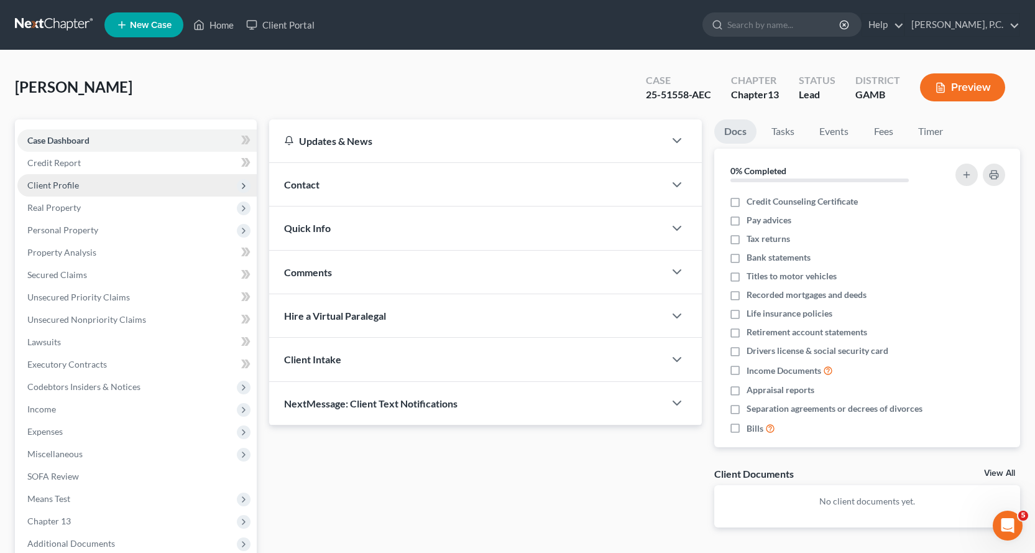
click at [62, 183] on span "Client Profile" at bounding box center [53, 185] width 52 height 11
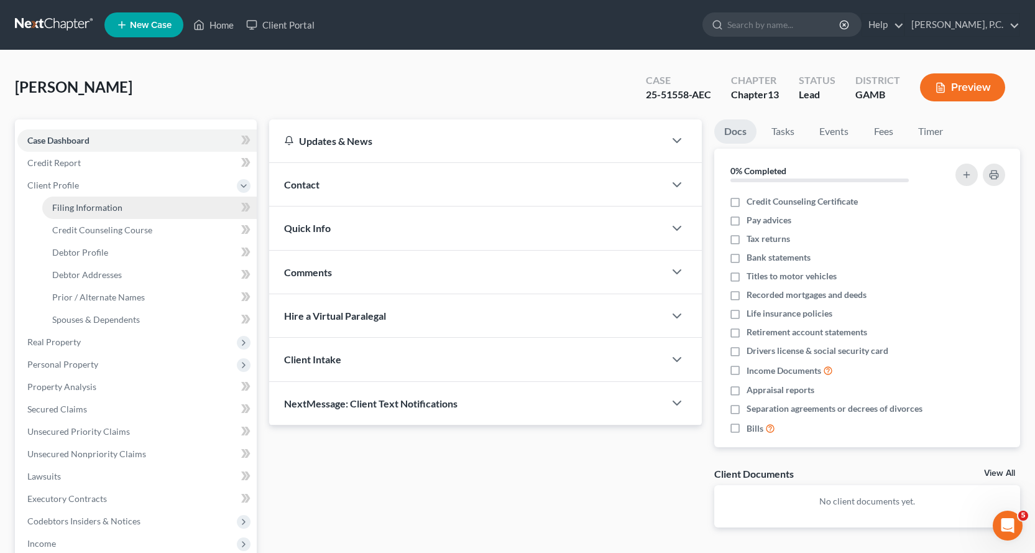
click at [93, 208] on span "Filing Information" at bounding box center [87, 207] width 70 height 11
select select "1"
select select "0"
select select "3"
select select "18"
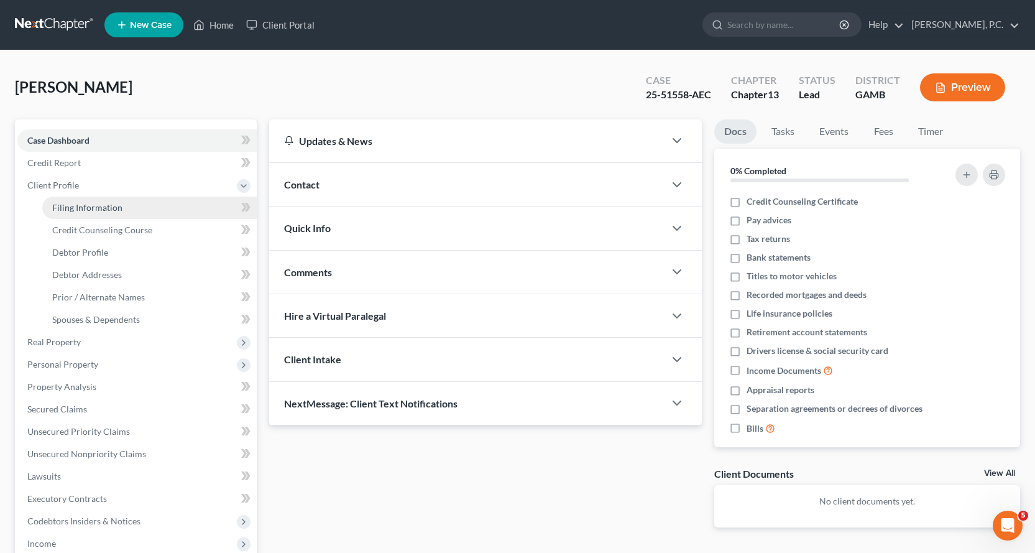
select select "0"
select select "10"
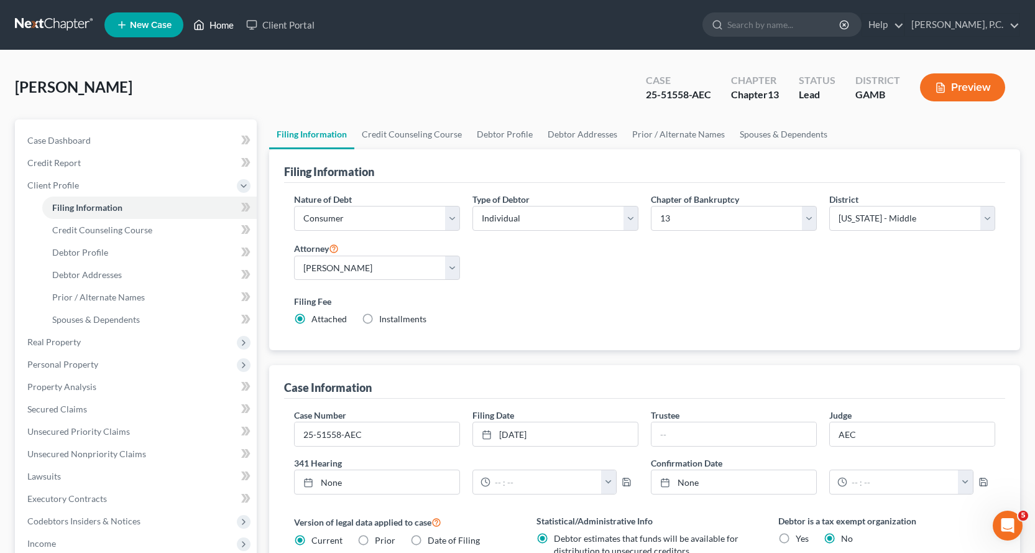
click at [223, 24] on link "Home" at bounding box center [213, 25] width 53 height 22
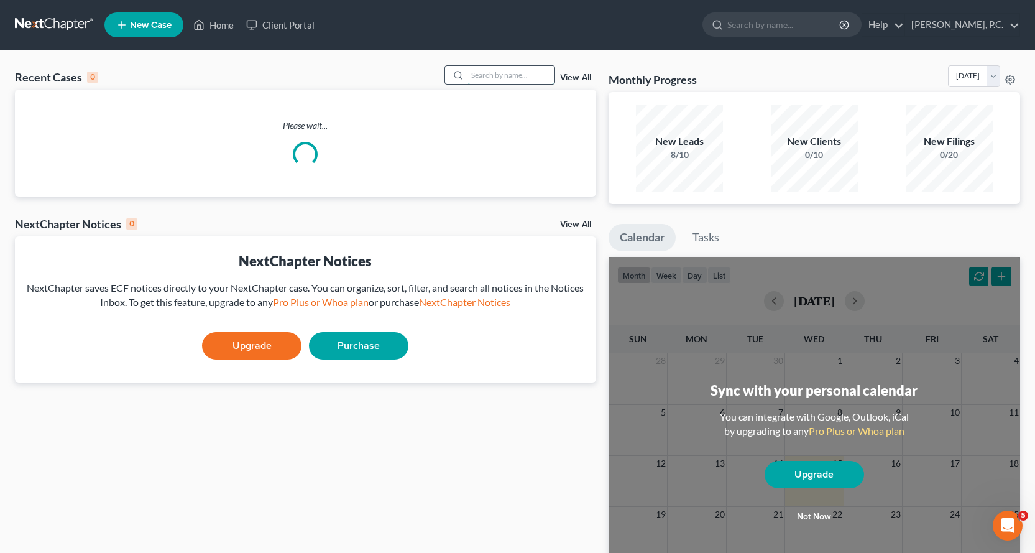
click at [501, 75] on input "search" at bounding box center [511, 75] width 87 height 18
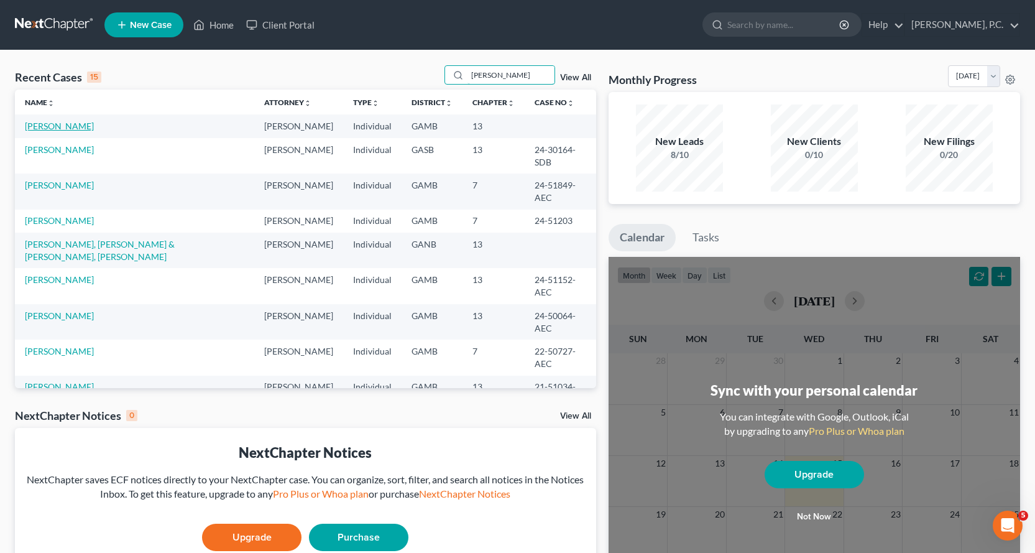
type input "[PERSON_NAME]"
click at [80, 125] on link "[PERSON_NAME]" at bounding box center [59, 126] width 69 height 11
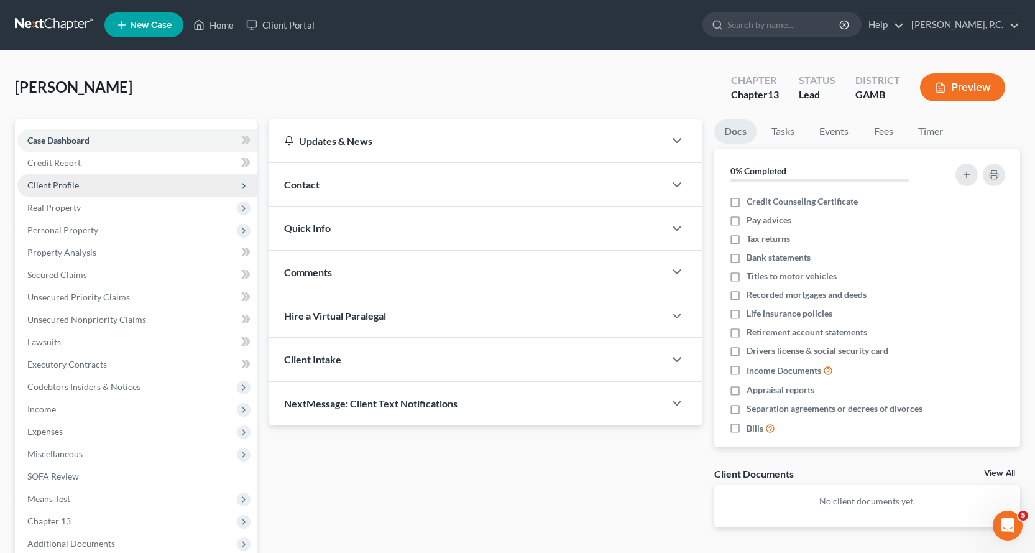
click at [65, 185] on span "Client Profile" at bounding box center [53, 185] width 52 height 11
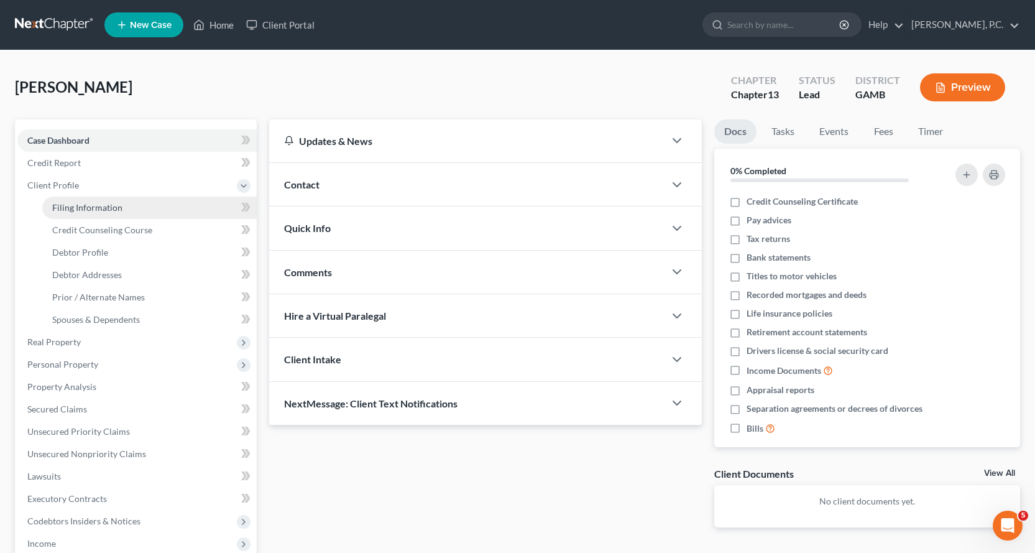
click at [98, 213] on link "Filing Information" at bounding box center [149, 207] width 215 height 22
select select "1"
select select "0"
select select "3"
select select "18"
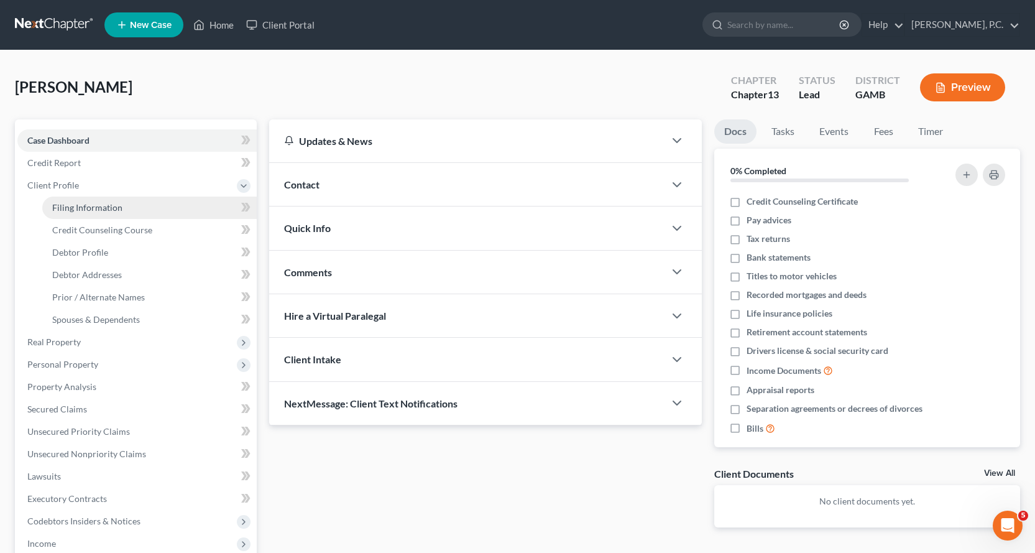
select select "0"
select select "10"
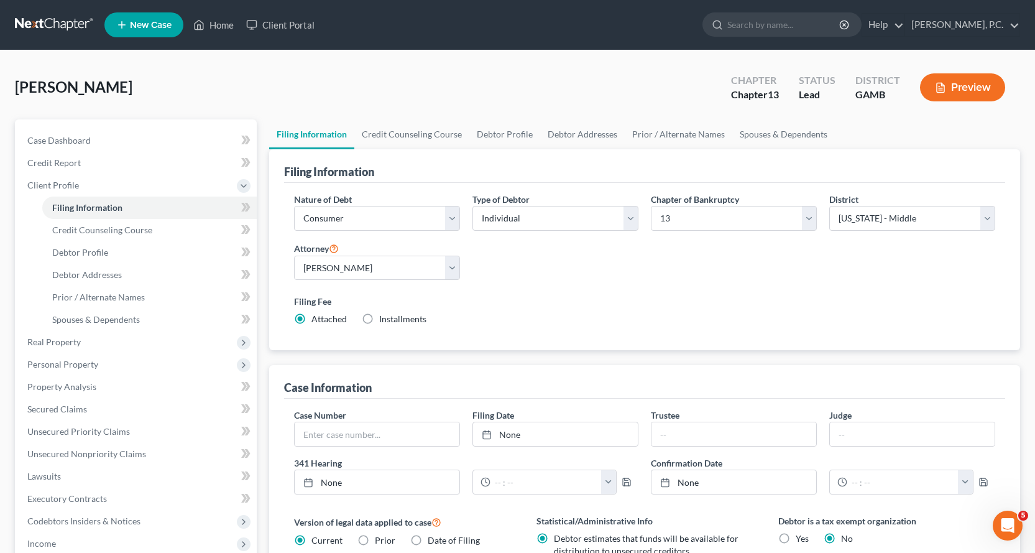
click at [379, 318] on label "Installments Installments" at bounding box center [402, 319] width 47 height 12
click at [384, 318] on input "Installments Installments" at bounding box center [388, 317] width 8 height 8
radio input "true"
radio input "false"
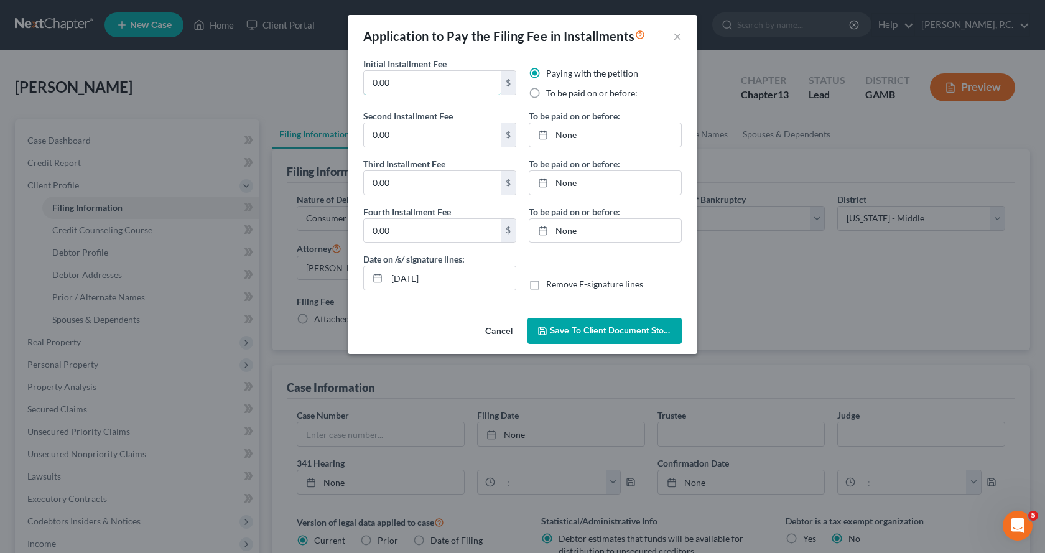
drag, startPoint x: 414, startPoint y: 78, endPoint x: 276, endPoint y: 86, distance: 138.3
click at [282, 88] on div "Application to Pay the Filing Fee in Installments × Initial Installment Fee 0.0…" at bounding box center [522, 276] width 1045 height 553
type input "50.00"
type input "263.00"
type input "[DATE]"
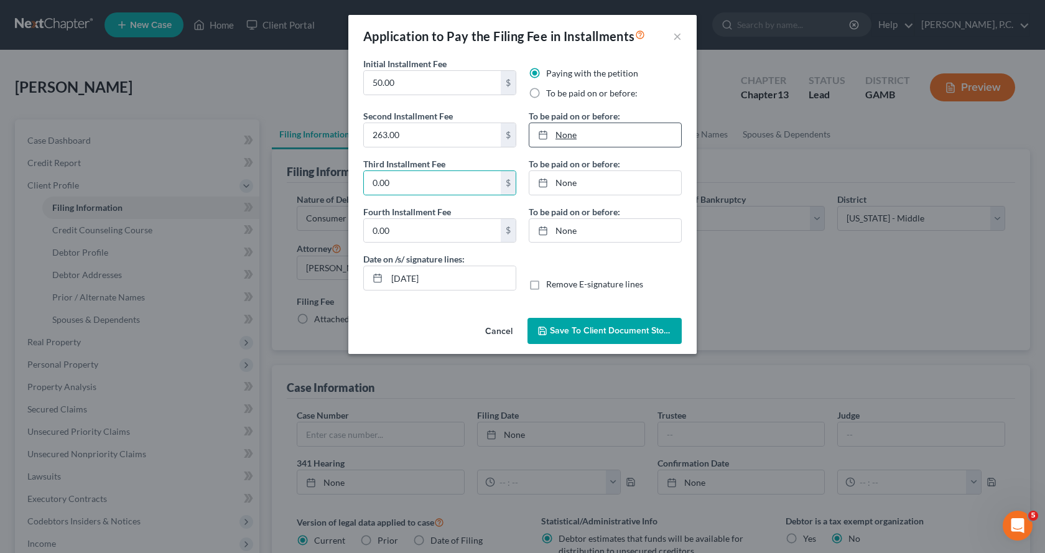
click at [568, 134] on link "None" at bounding box center [605, 135] width 152 height 24
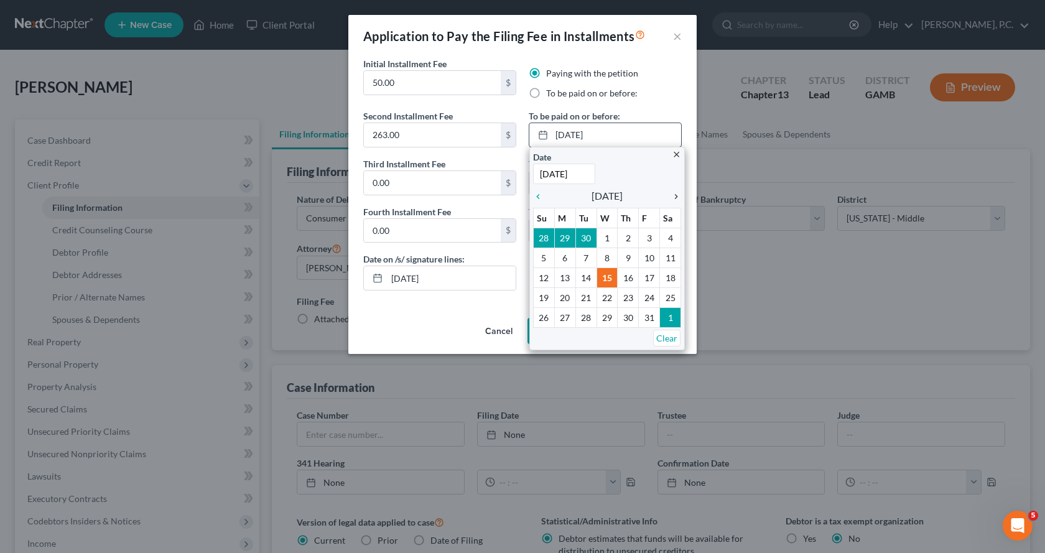
click at [675, 195] on icon "chevron_right" at bounding box center [673, 197] width 16 height 10
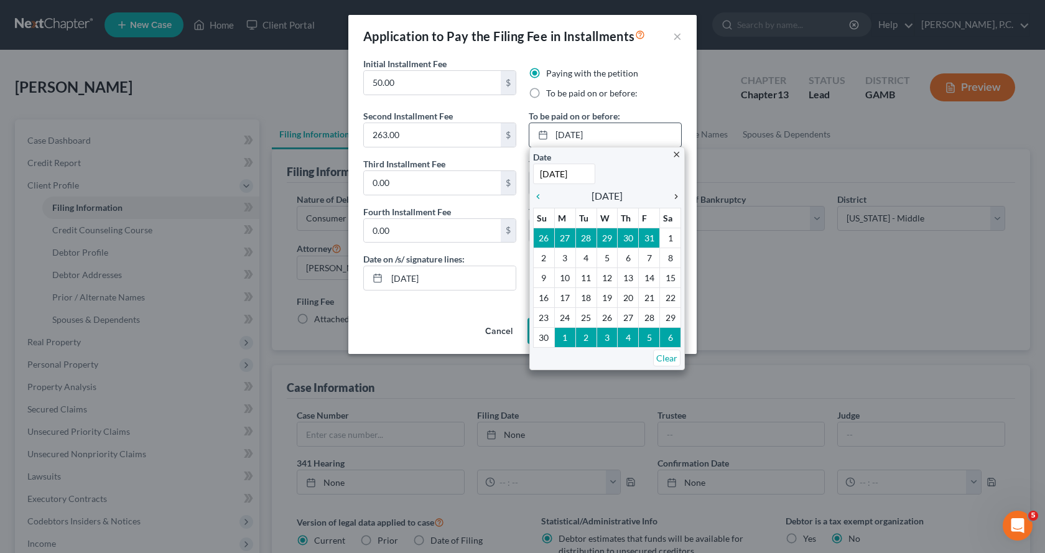
click at [676, 195] on icon "chevron_right" at bounding box center [673, 197] width 16 height 10
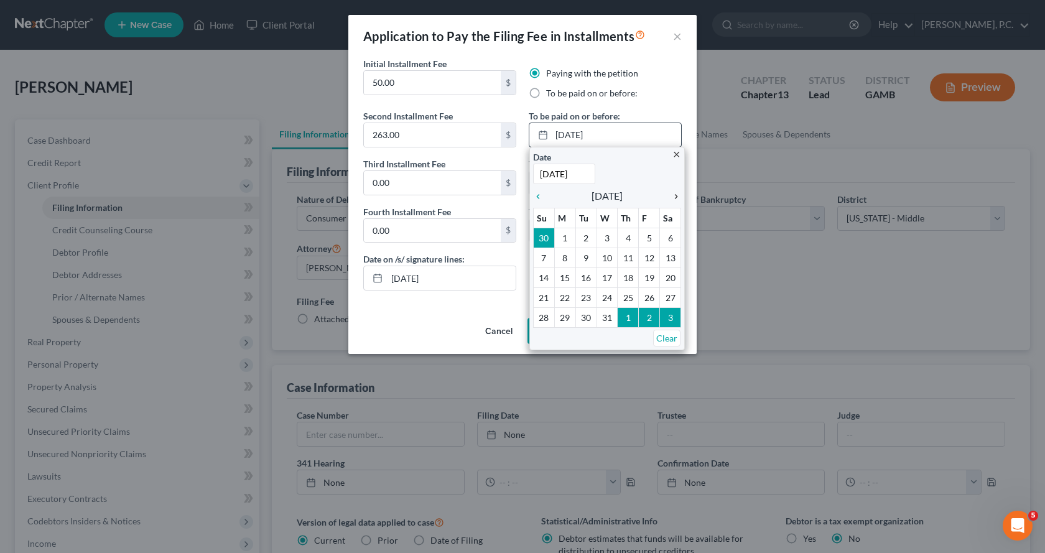
click at [676, 195] on icon "chevron_right" at bounding box center [673, 197] width 16 height 10
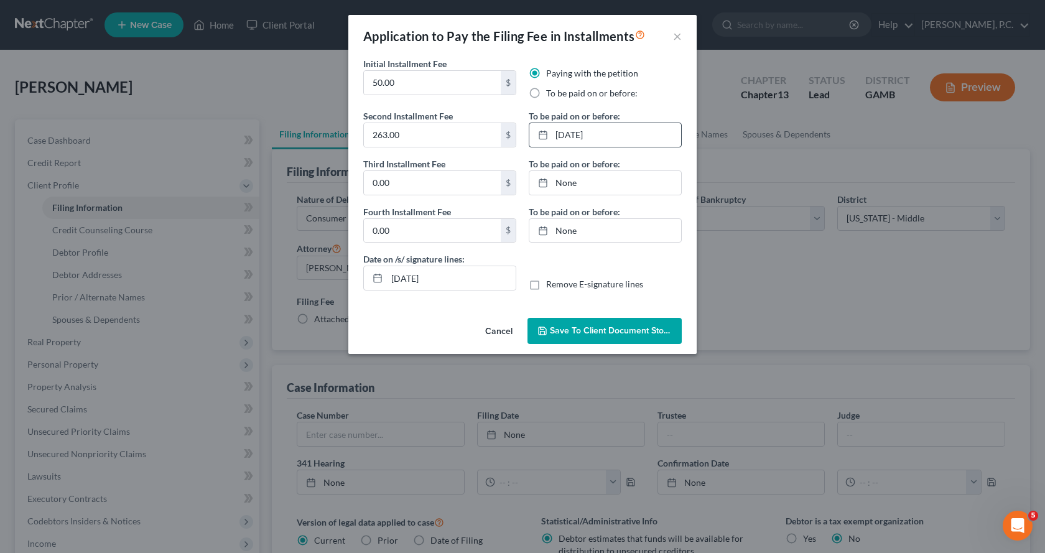
click at [598, 330] on span "Save to Client Document Storage" at bounding box center [616, 330] width 132 height 11
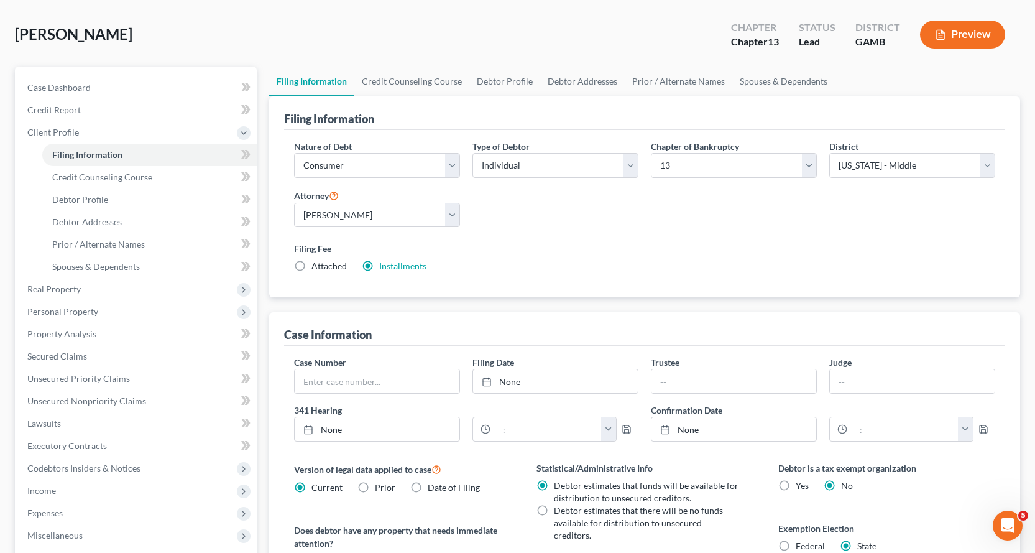
scroll to position [30, 0]
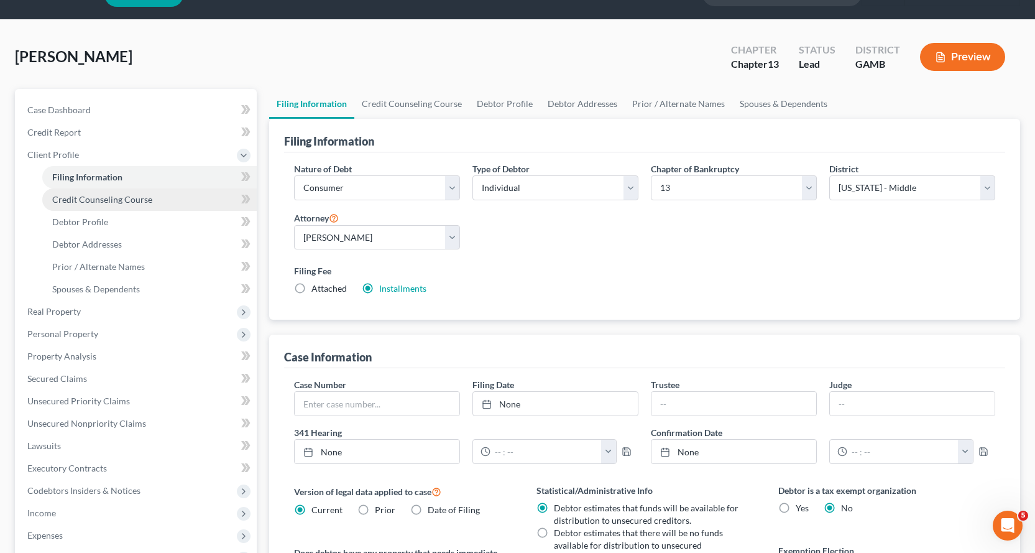
click at [118, 198] on span "Credit Counseling Course" at bounding box center [102, 199] width 100 height 11
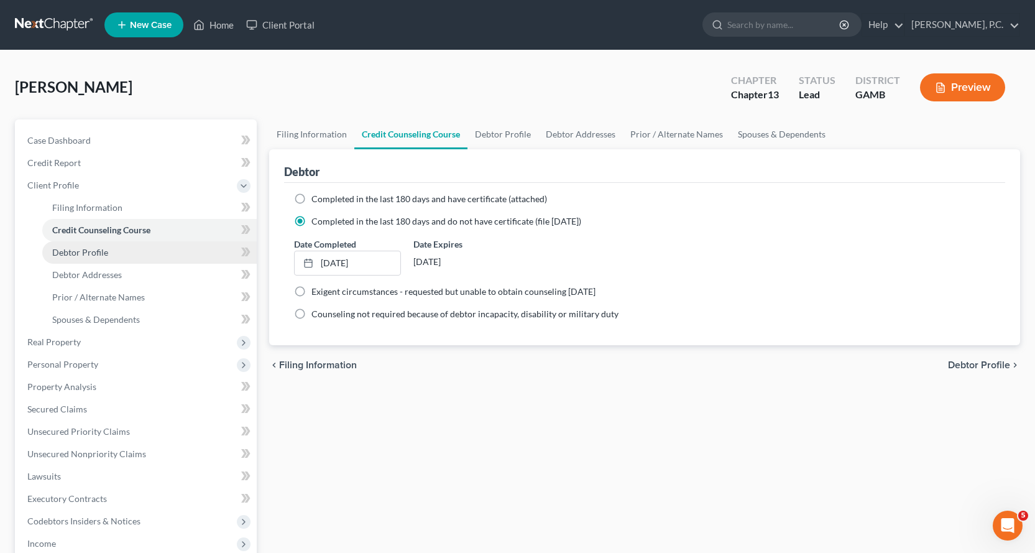
click at [86, 251] on span "Debtor Profile" at bounding box center [80, 252] width 56 height 11
select select "0"
select select "4"
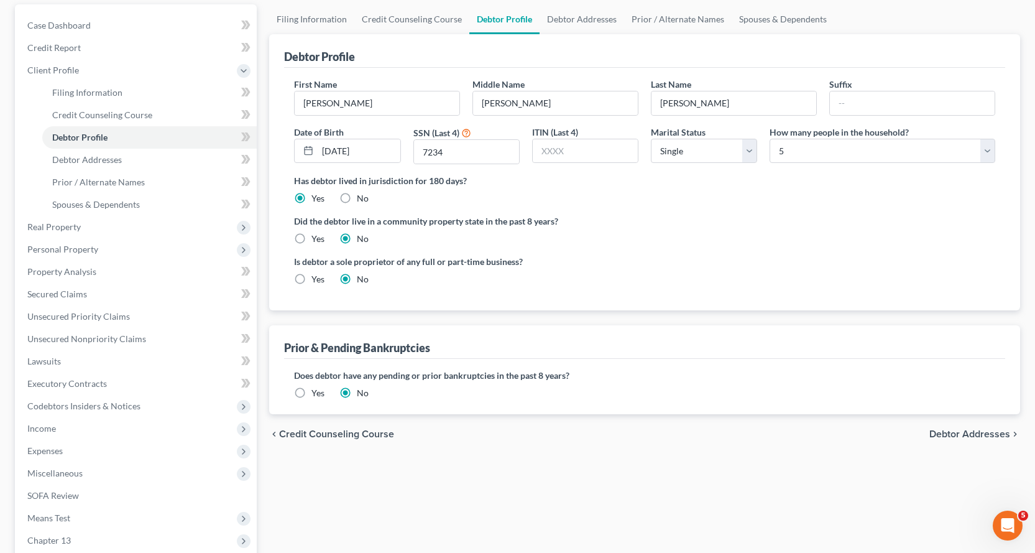
scroll to position [187, 0]
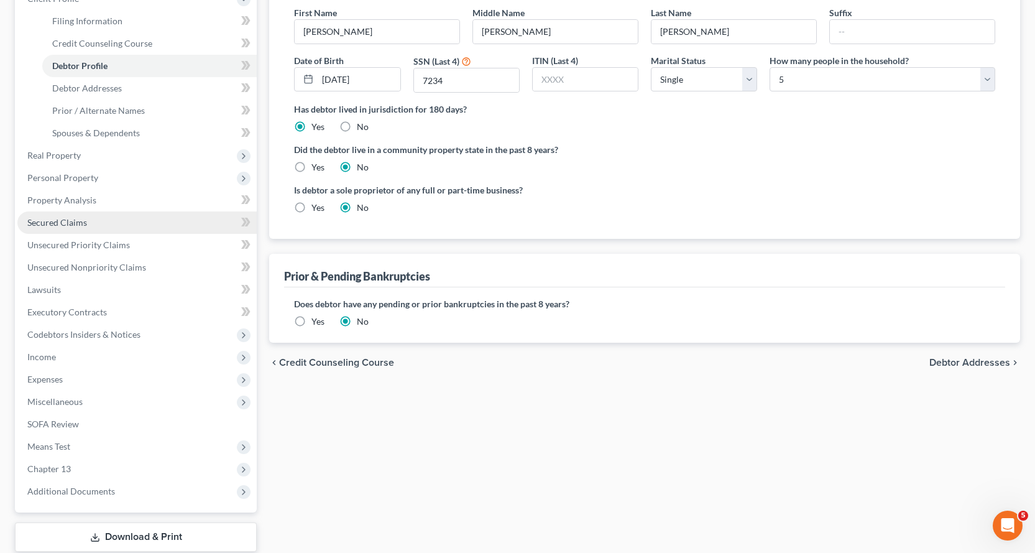
click at [74, 220] on span "Secured Claims" at bounding box center [57, 222] width 60 height 11
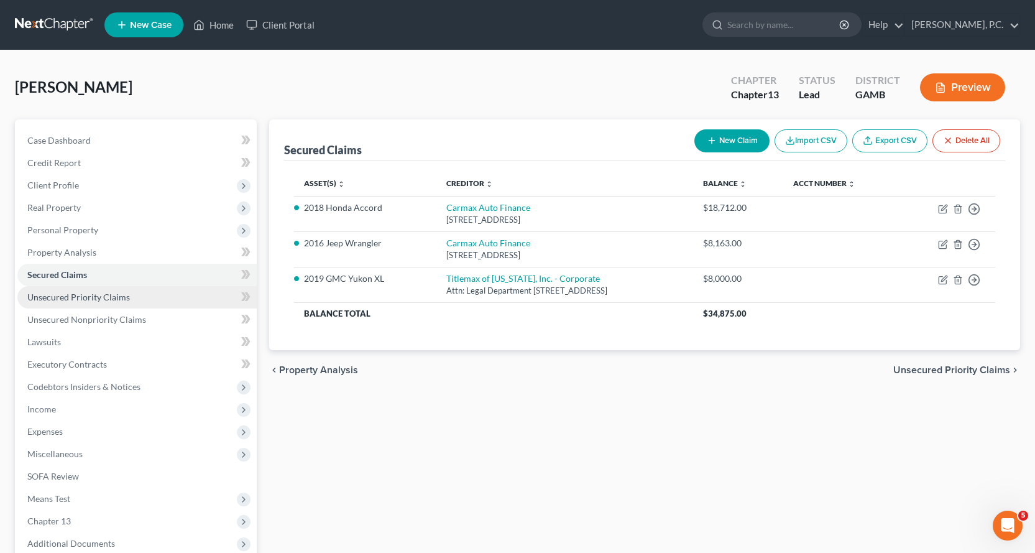
click at [75, 293] on span "Unsecured Priority Claims" at bounding box center [78, 297] width 103 height 11
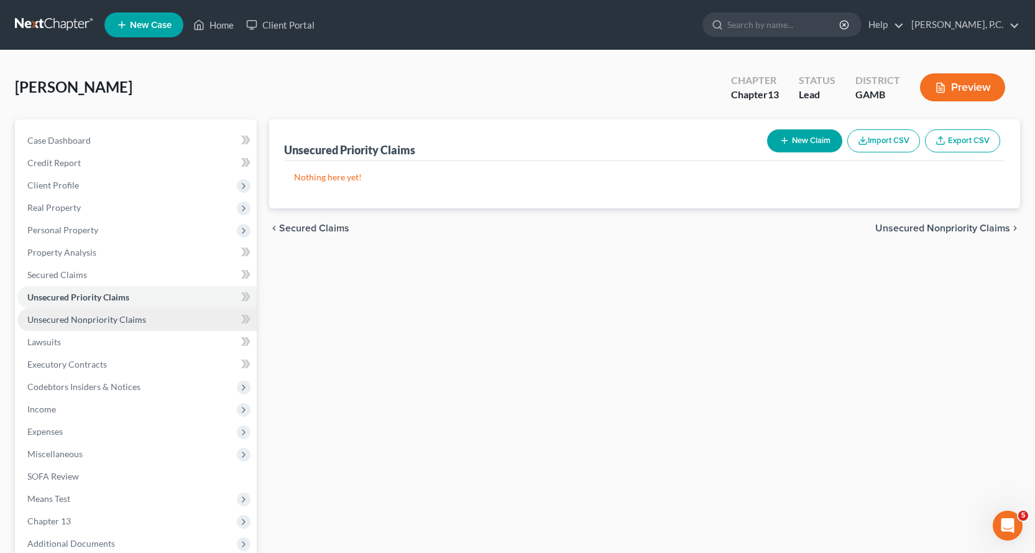
click at [79, 313] on link "Unsecured Nonpriority Claims" at bounding box center [136, 319] width 239 height 22
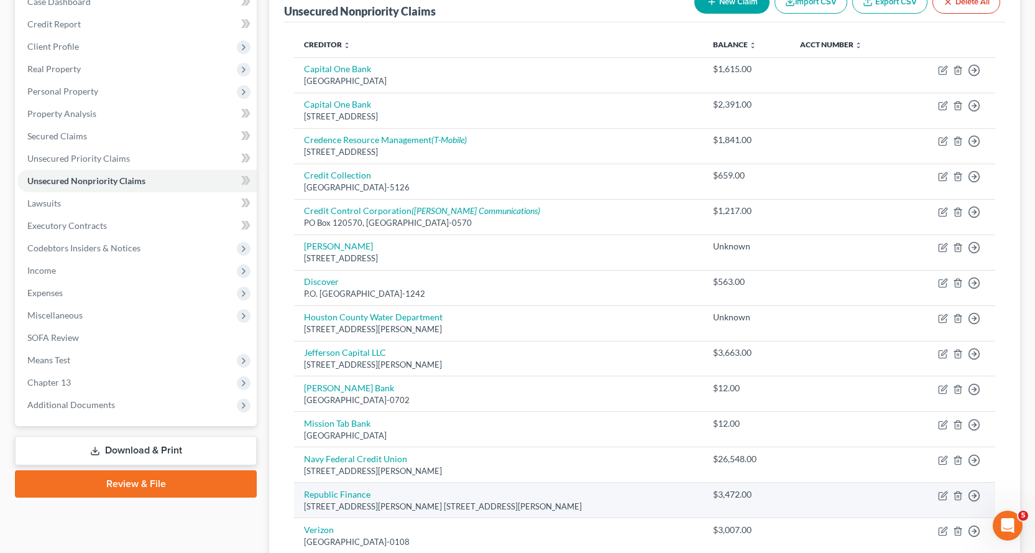
scroll to position [123, 0]
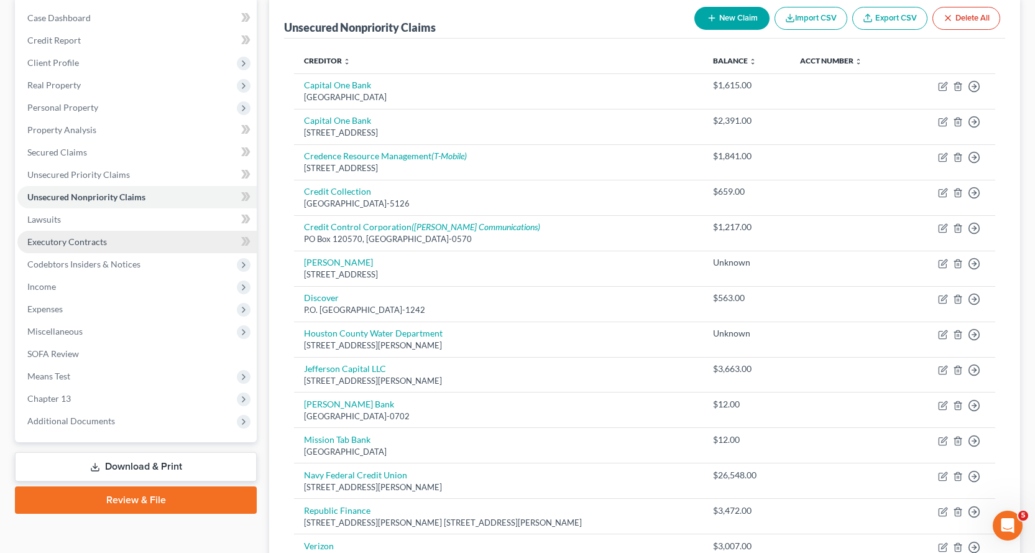
click at [61, 235] on link "Executory Contracts" at bounding box center [136, 242] width 239 height 22
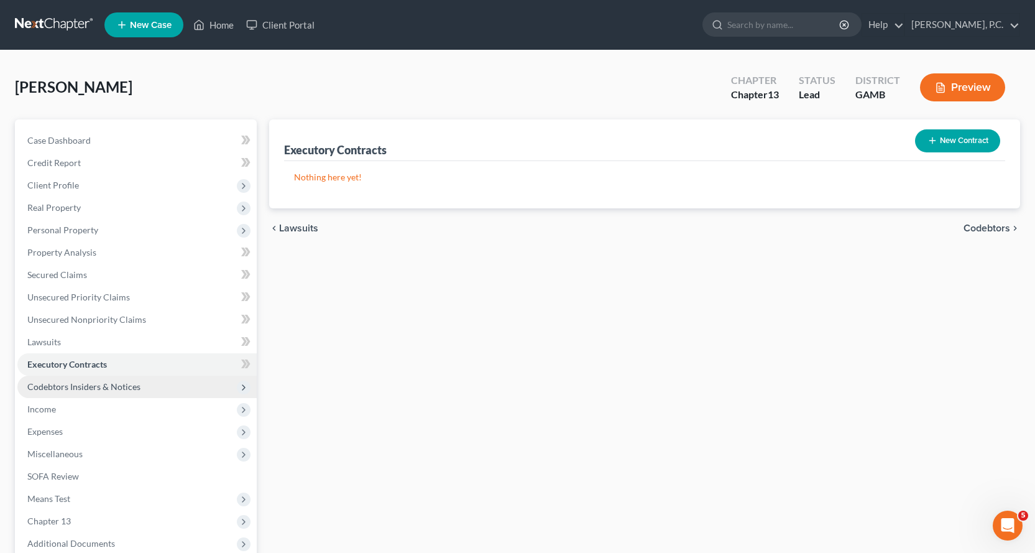
click at [95, 382] on span "Codebtors Insiders & Notices" at bounding box center [83, 386] width 113 height 11
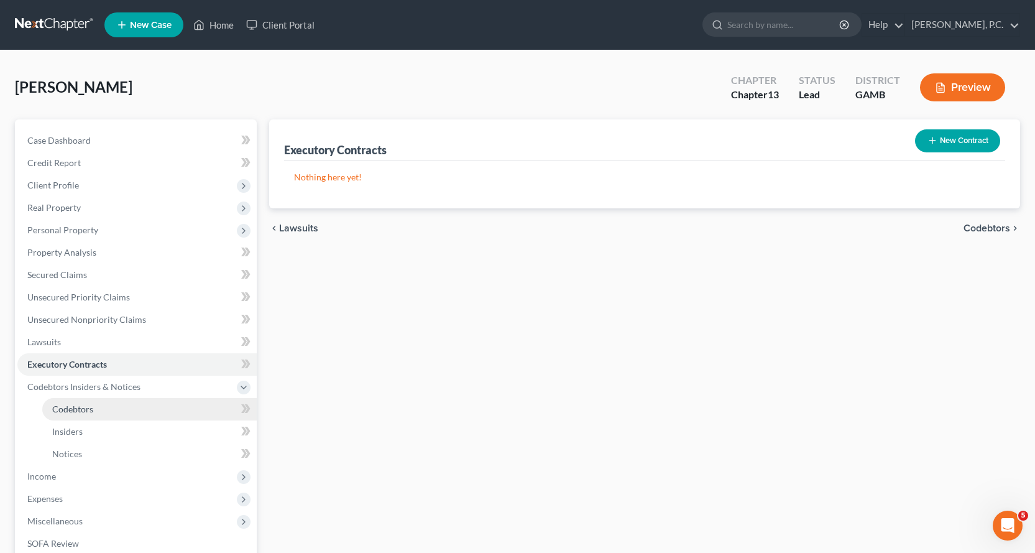
click at [72, 408] on span "Codebtors" at bounding box center [72, 409] width 41 height 11
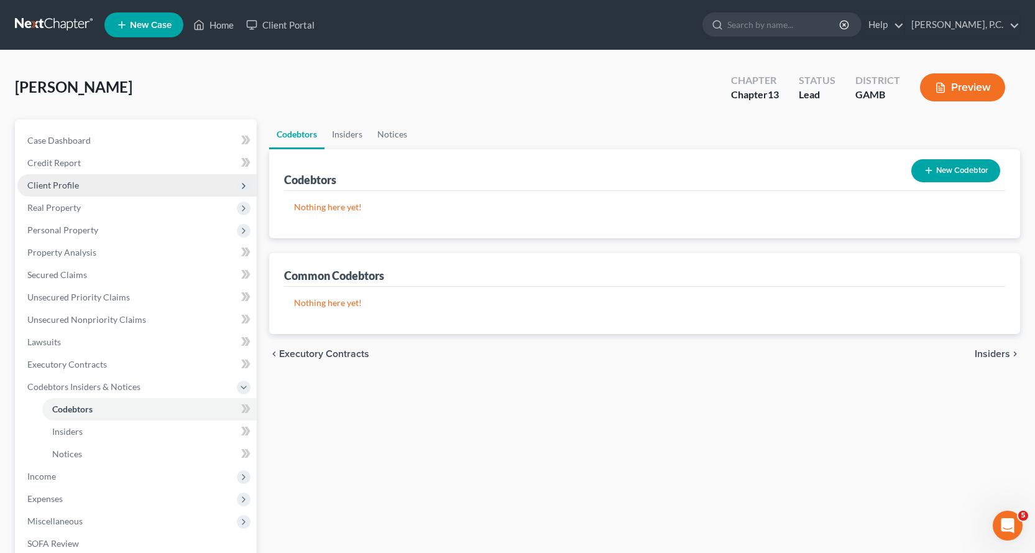
click at [55, 185] on span "Client Profile" at bounding box center [53, 185] width 52 height 11
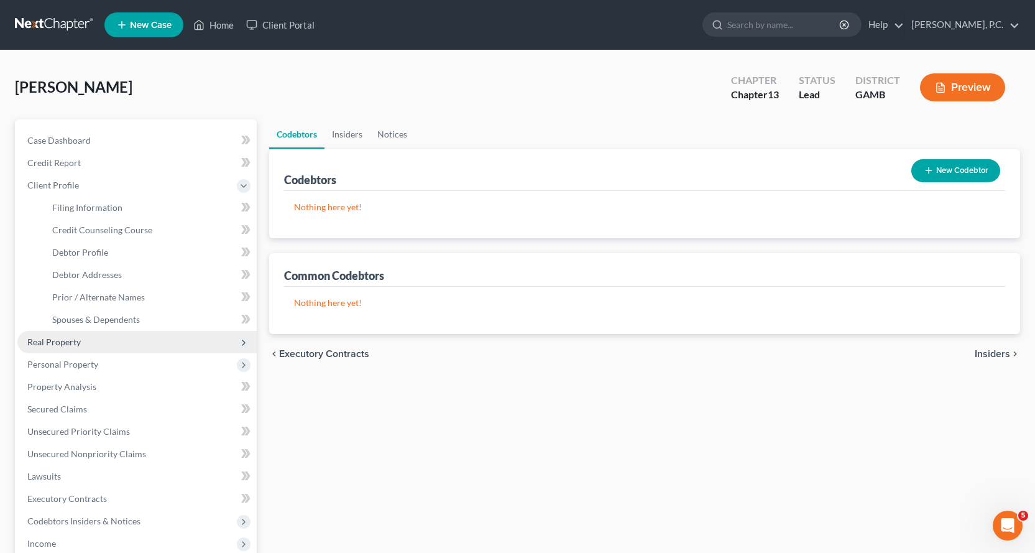
click at [55, 342] on span "Real Property" at bounding box center [53, 341] width 53 height 11
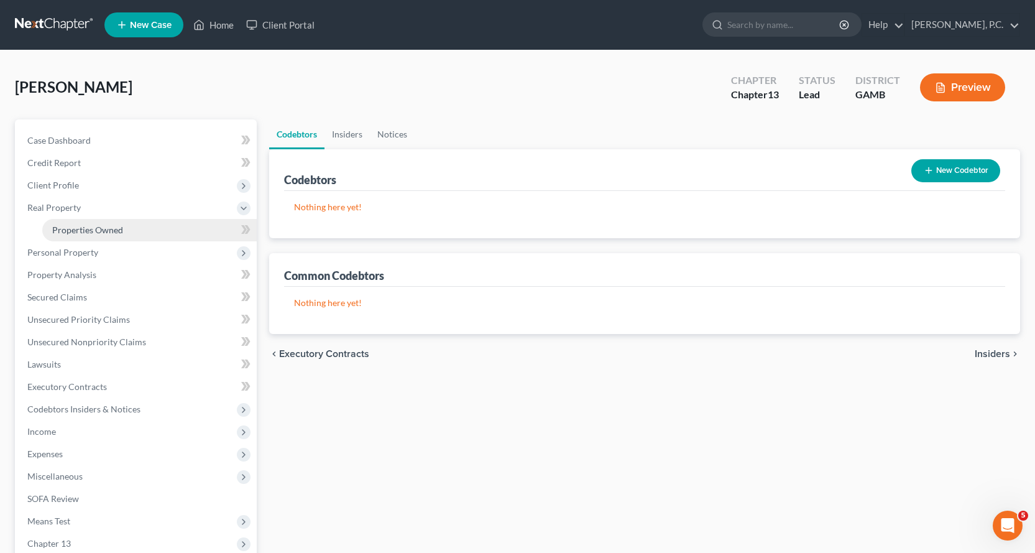
click at [96, 229] on span "Properties Owned" at bounding box center [87, 229] width 71 height 11
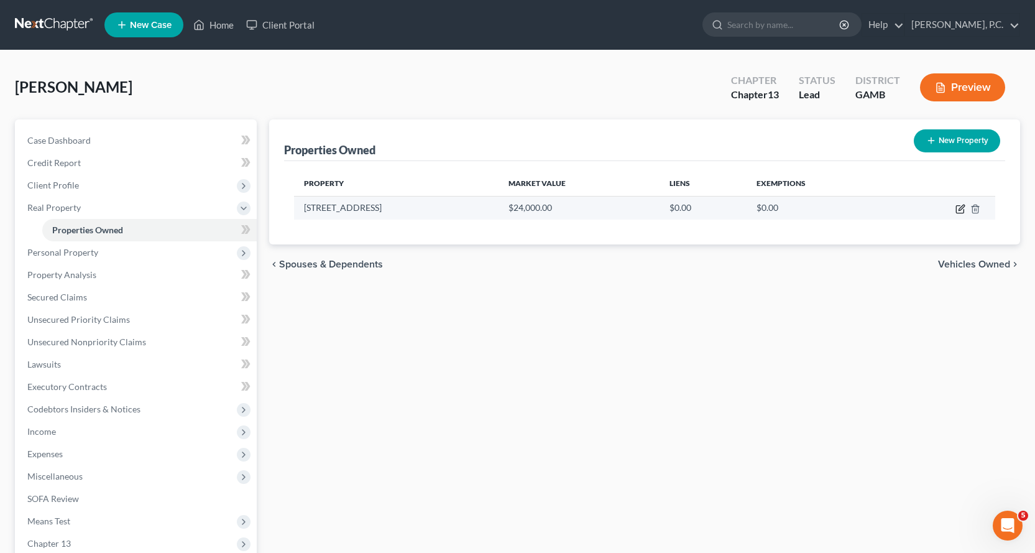
click at [961, 205] on icon "button" at bounding box center [961, 209] width 10 height 10
select select "10"
select select "75"
select select "0"
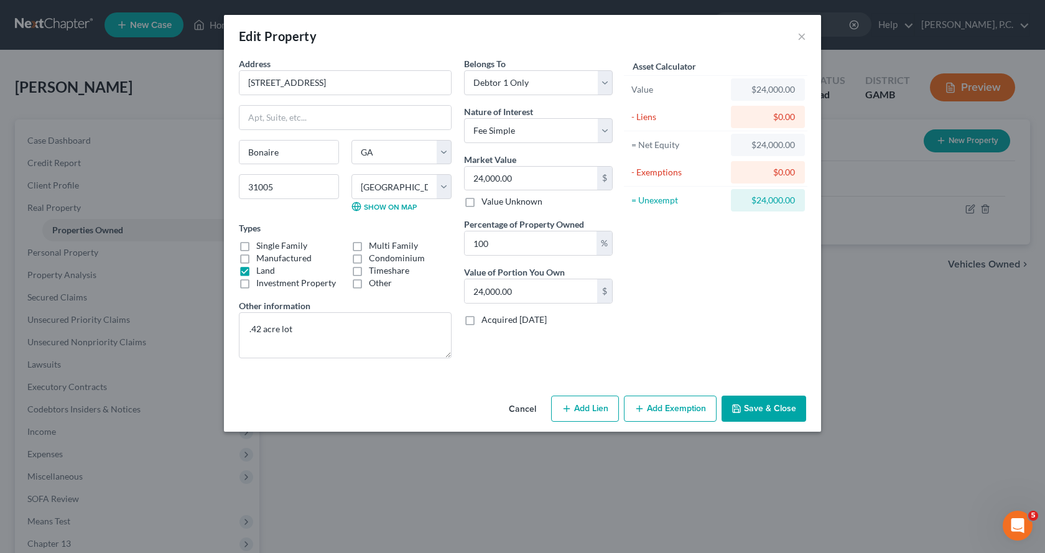
click at [369, 286] on label "Other" at bounding box center [380, 283] width 23 height 12
click at [374, 285] on input "Other" at bounding box center [378, 281] width 8 height 8
checkbox input "true"
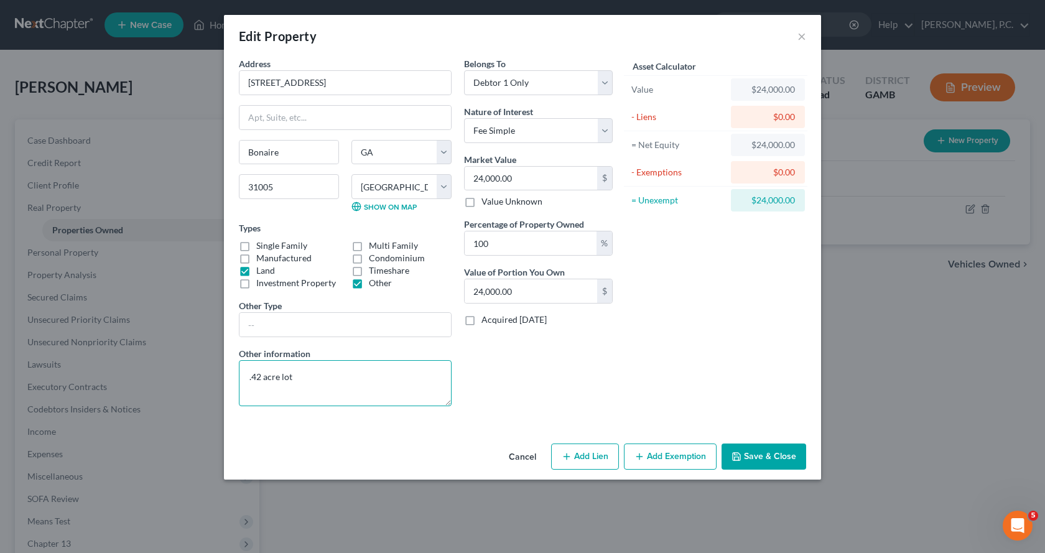
drag, startPoint x: 280, startPoint y: 374, endPoint x: 366, endPoint y: 364, distance: 86.3
click at [281, 374] on textarea ".42 acre lot" at bounding box center [345, 383] width 213 height 46
type textarea ".42 acre unimproved land lot"
type input "31024,000.0005"
type input "0"
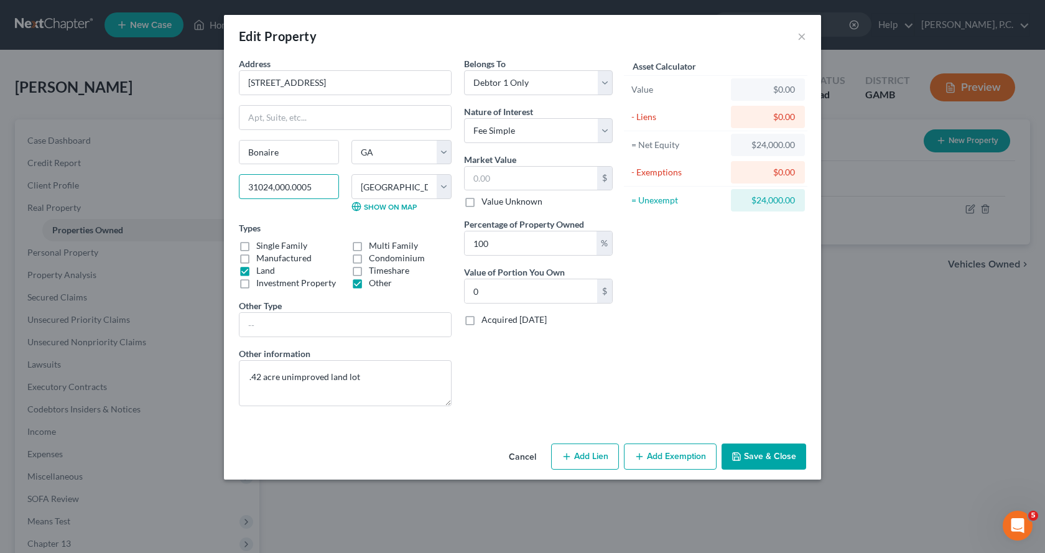
type input "31005"
click at [519, 182] on input "text" at bounding box center [531, 179] width 132 height 24
type input "2"
type input "2.00"
type input "25"
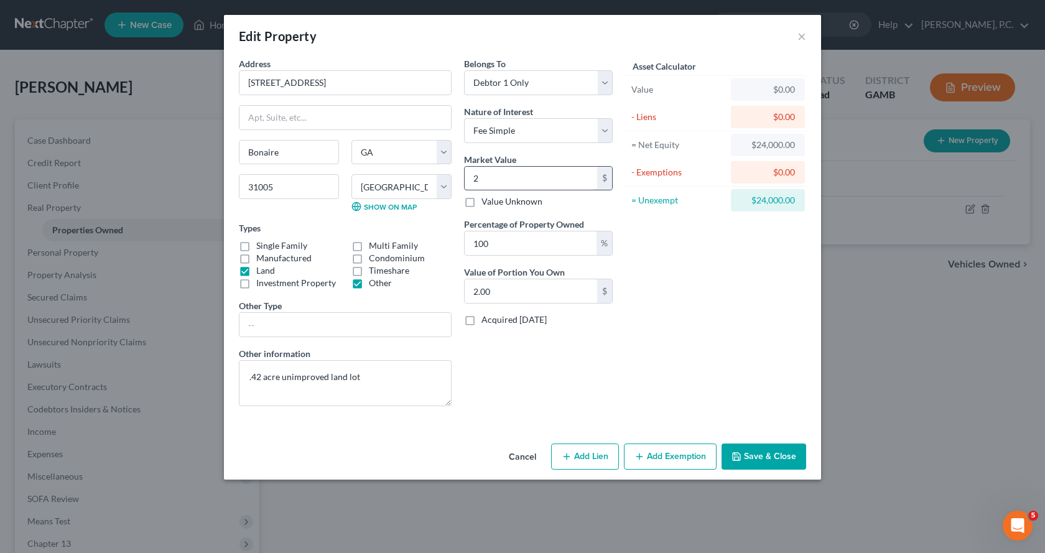
type input "25.00"
type input "250"
type input "250.00"
type input "2500"
type input "2,500.00"
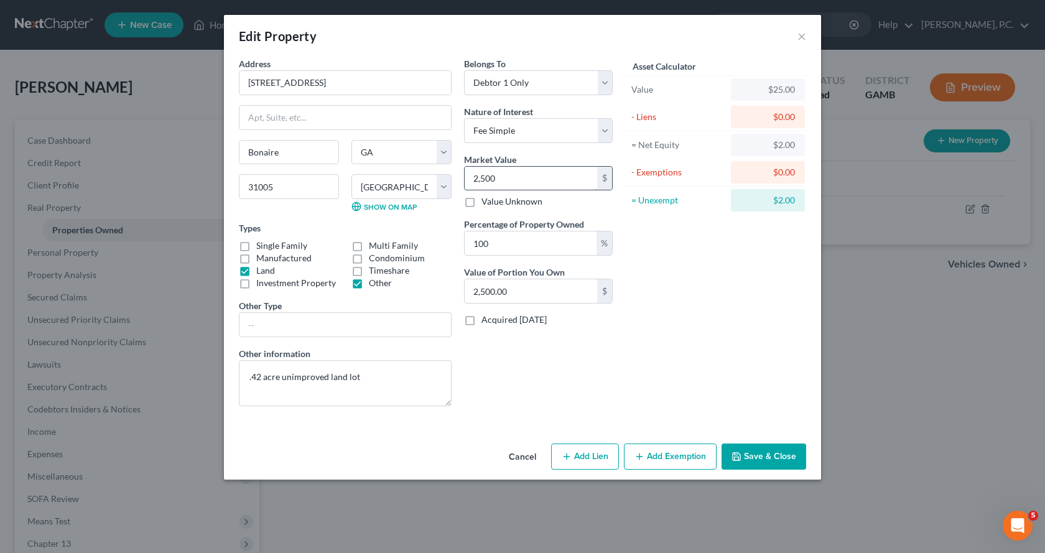
type input "2,5000"
type input "25,000.00"
click at [765, 462] on button "Save & Close" at bounding box center [763, 456] width 85 height 26
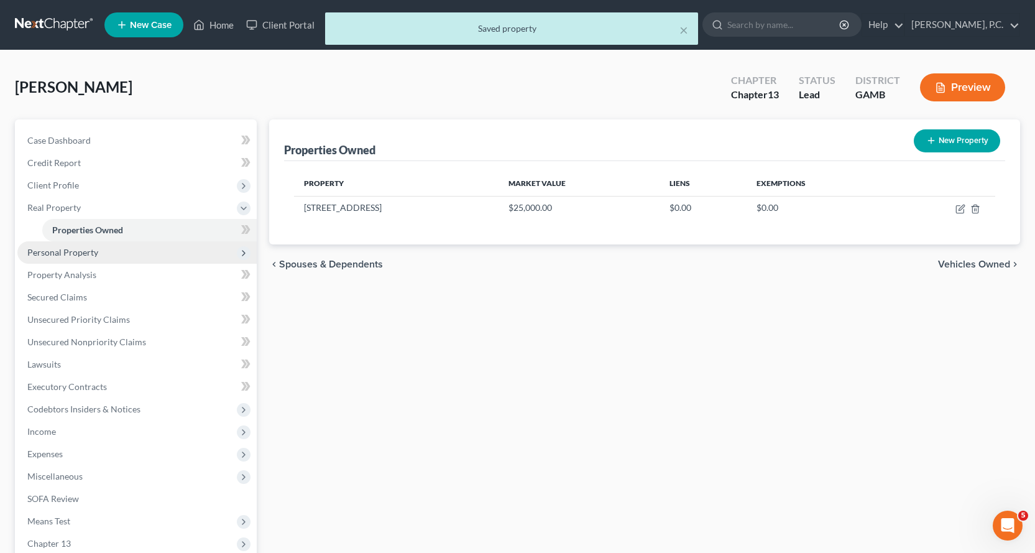
click at [82, 248] on span "Personal Property" at bounding box center [62, 252] width 71 height 11
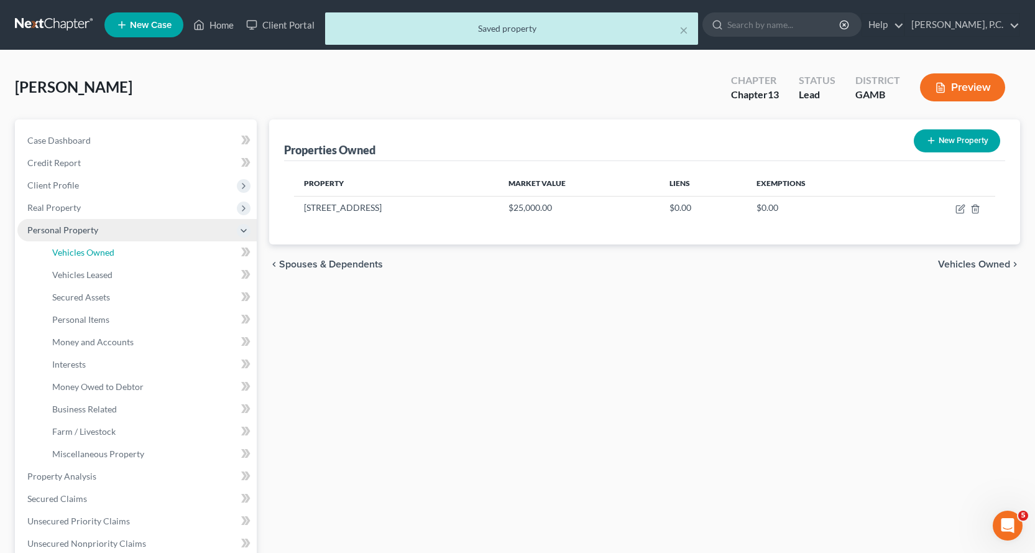
click at [82, 248] on span "Vehicles Owned" at bounding box center [83, 252] width 62 height 11
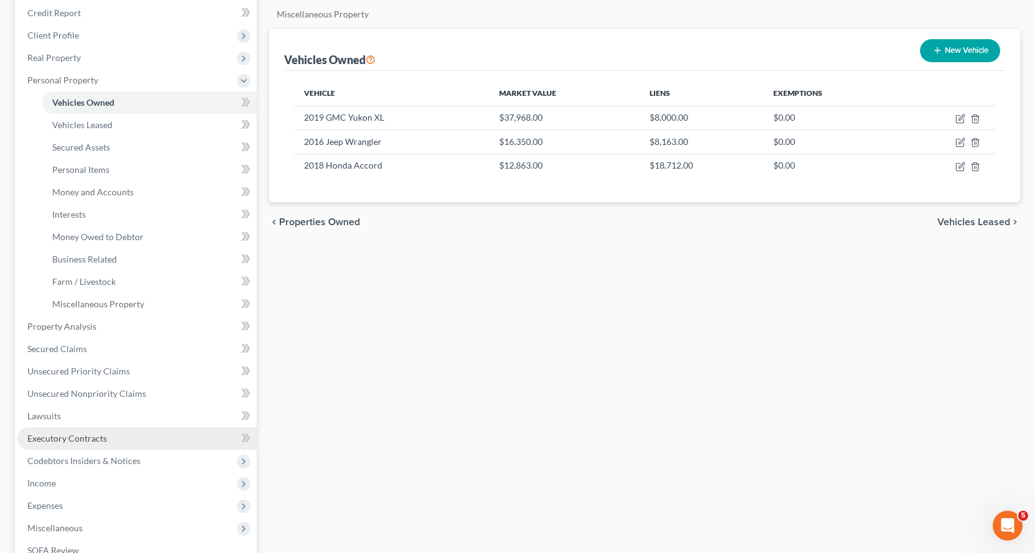
scroll to position [187, 0]
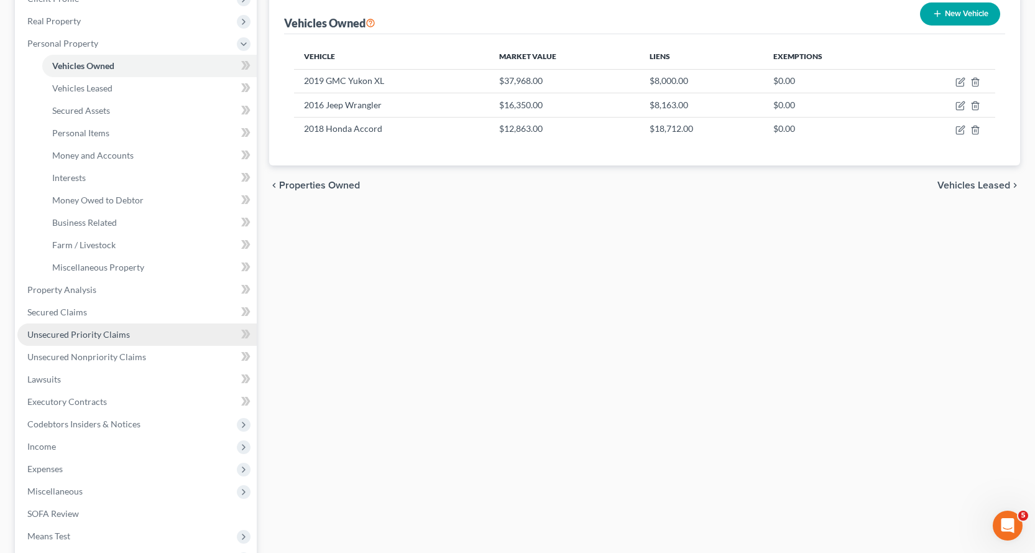
click at [64, 332] on span "Unsecured Priority Claims" at bounding box center [78, 334] width 103 height 11
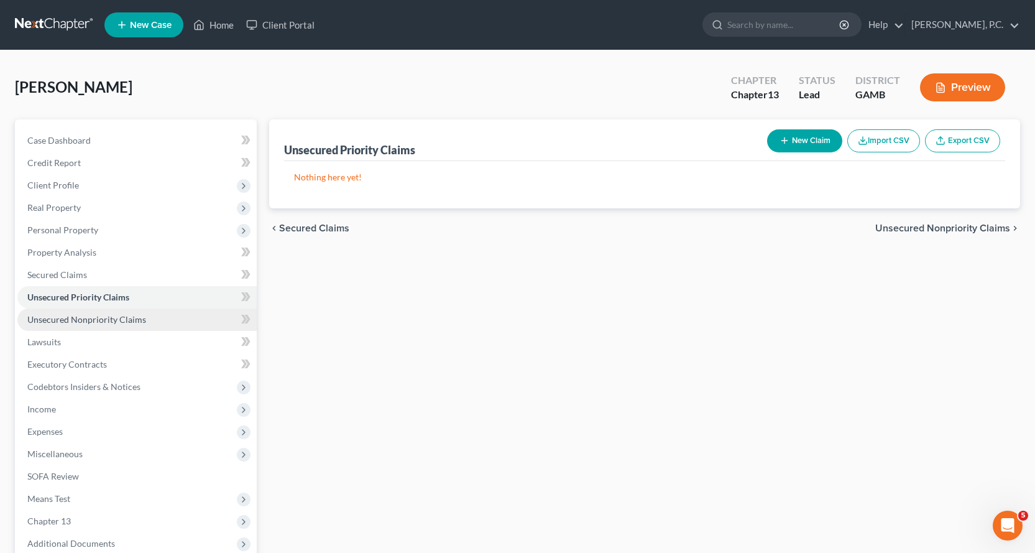
click at [95, 319] on span "Unsecured Nonpriority Claims" at bounding box center [86, 319] width 119 height 11
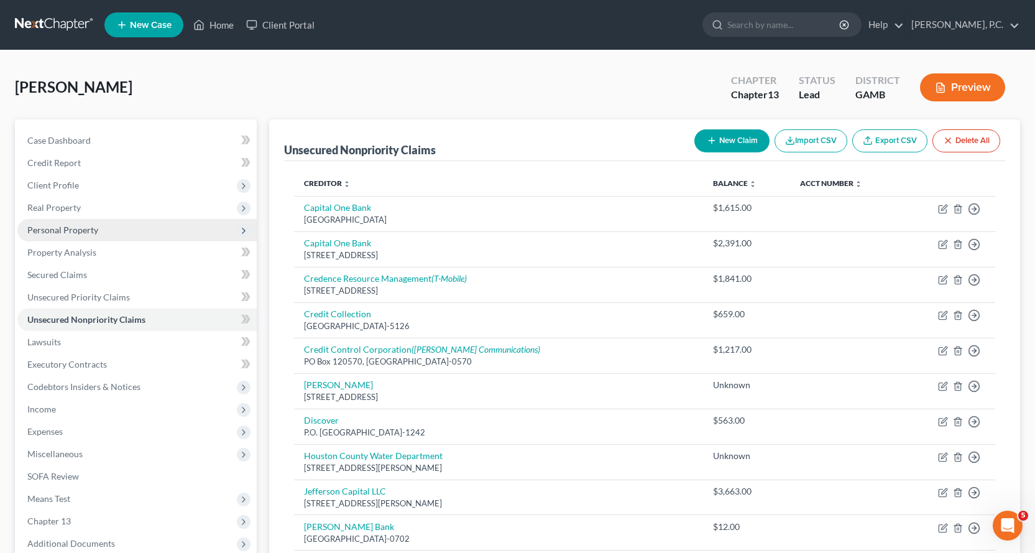
click at [76, 230] on span "Personal Property" at bounding box center [62, 229] width 71 height 11
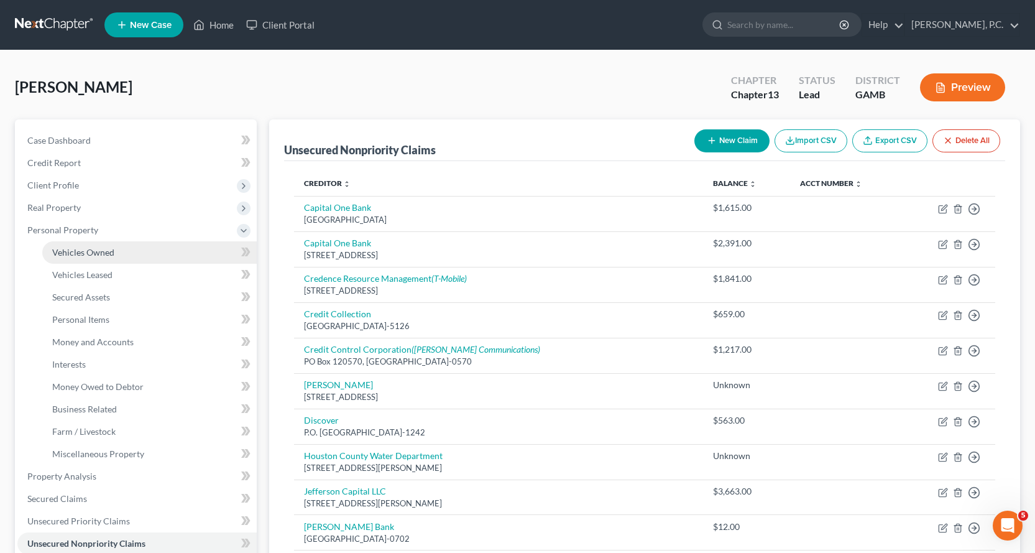
click at [99, 251] on span "Vehicles Owned" at bounding box center [83, 252] width 62 height 11
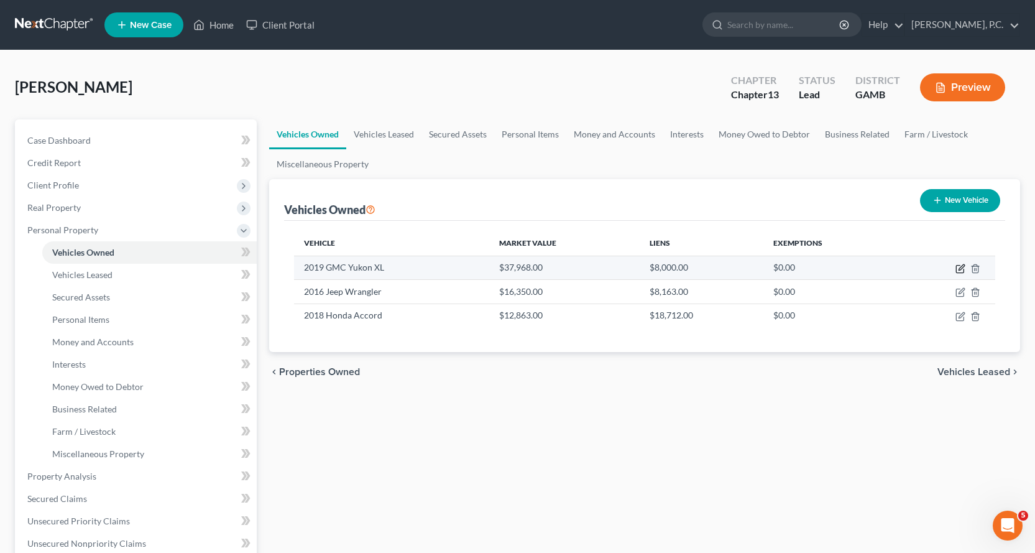
click at [962, 269] on icon "button" at bounding box center [961, 269] width 10 height 10
select select "0"
select select "7"
select select "1"
select select "0"
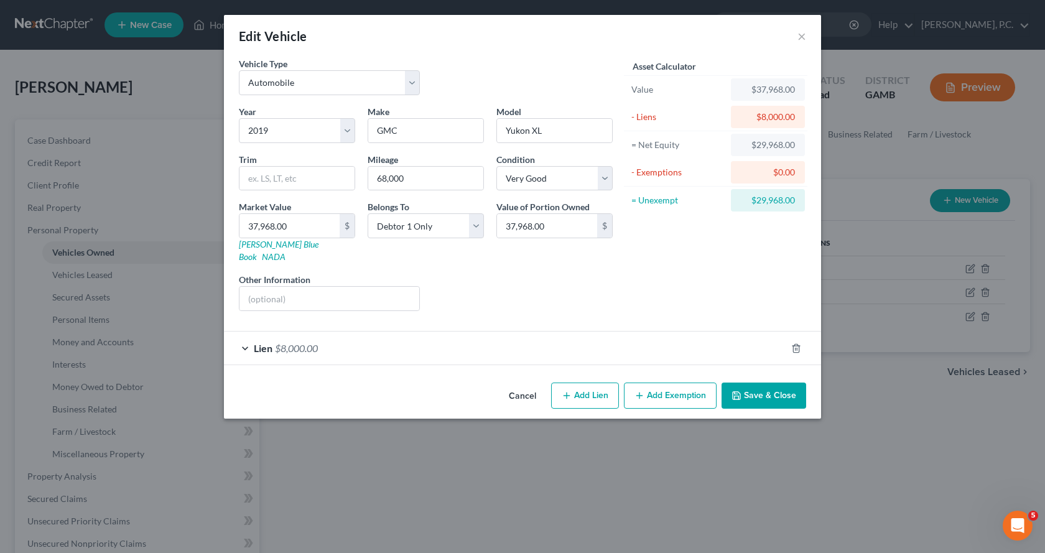
click at [672, 386] on button "Add Exemption" at bounding box center [670, 395] width 93 height 26
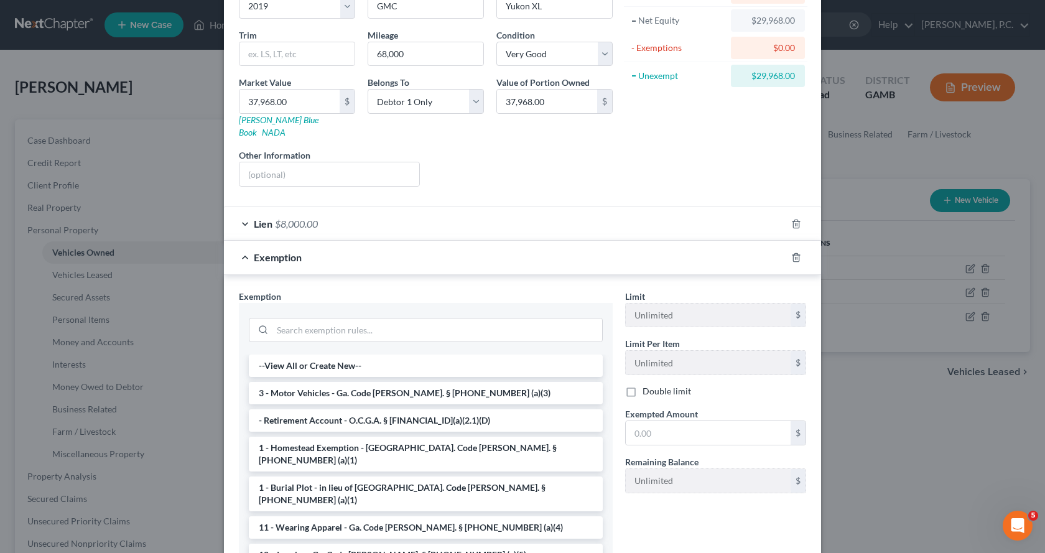
drag, startPoint x: 383, startPoint y: 378, endPoint x: 473, endPoint y: 410, distance: 95.0
click at [384, 382] on li "3 - Motor Vehicles - Ga. Code [PERSON_NAME]. § [PHONE_NUMBER] (a)(3)" at bounding box center [426, 393] width 354 height 22
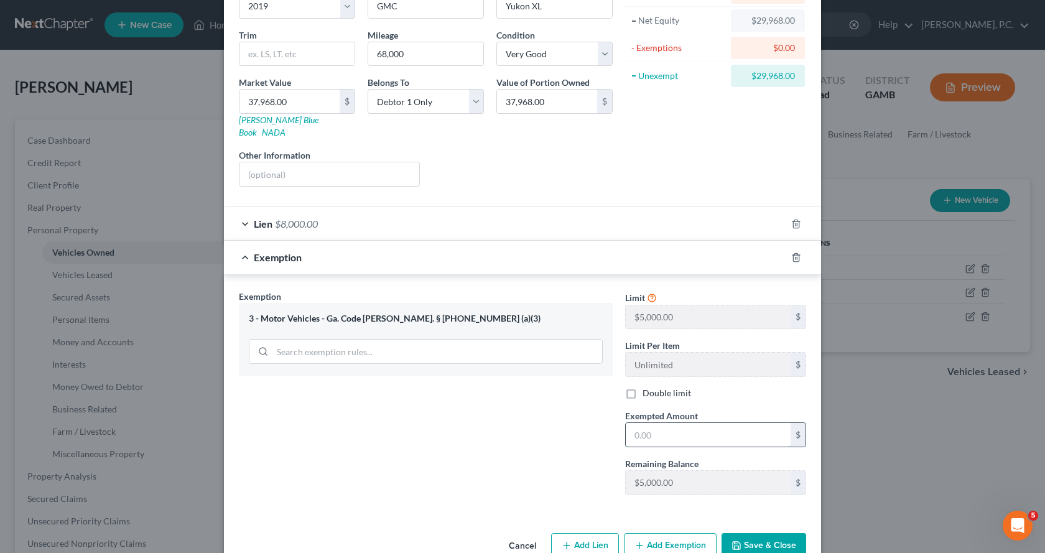
drag, startPoint x: 674, startPoint y: 429, endPoint x: 667, endPoint y: 432, distance: 7.5
click at [677, 429] on input "text" at bounding box center [708, 435] width 165 height 24
type input "4,000.00"
click at [760, 533] on button "Save & Close" at bounding box center [763, 546] width 85 height 26
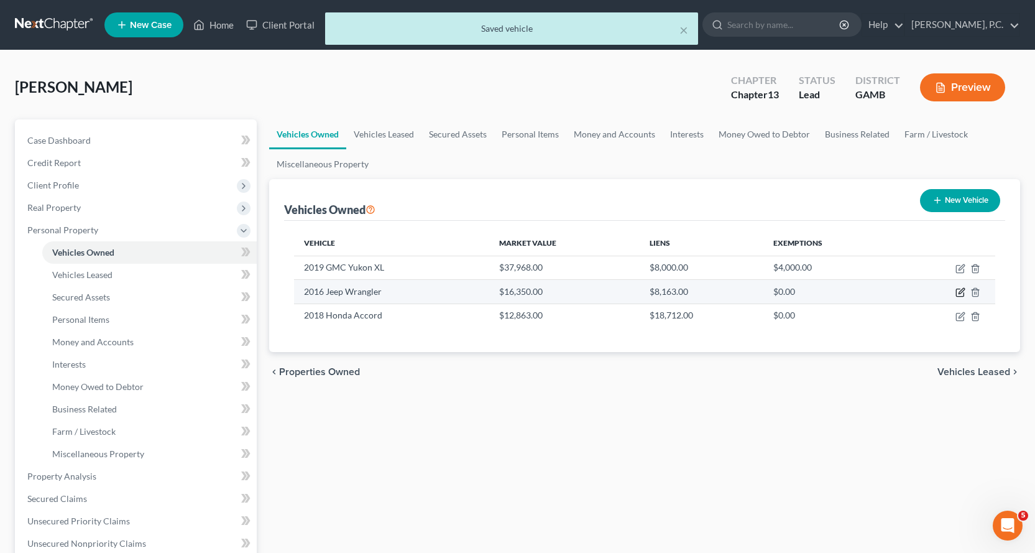
click at [960, 293] on icon "button" at bounding box center [961, 292] width 10 height 10
select select "0"
select select "10"
select select "0"
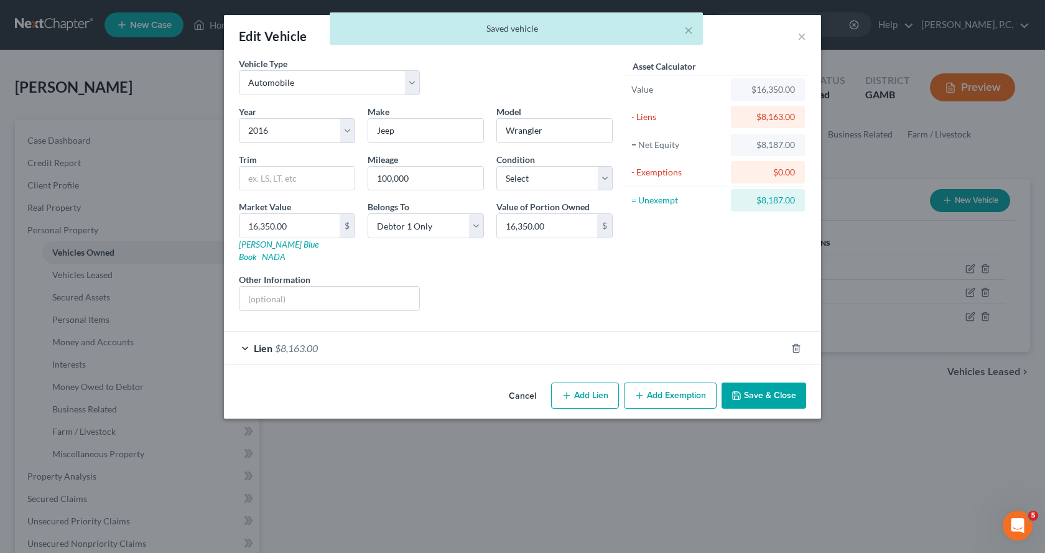
click at [675, 386] on button "Add Exemption" at bounding box center [670, 395] width 93 height 26
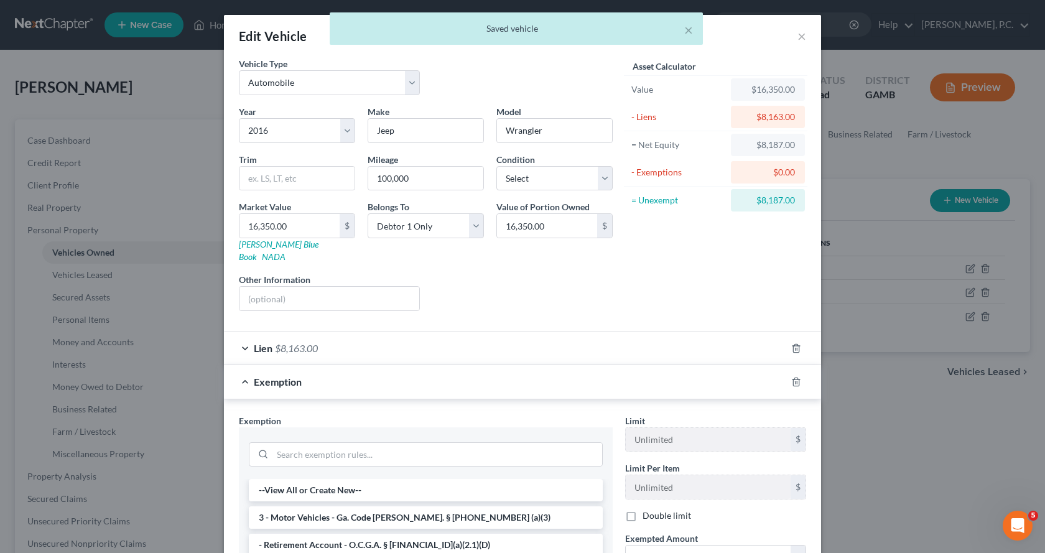
scroll to position [124, 0]
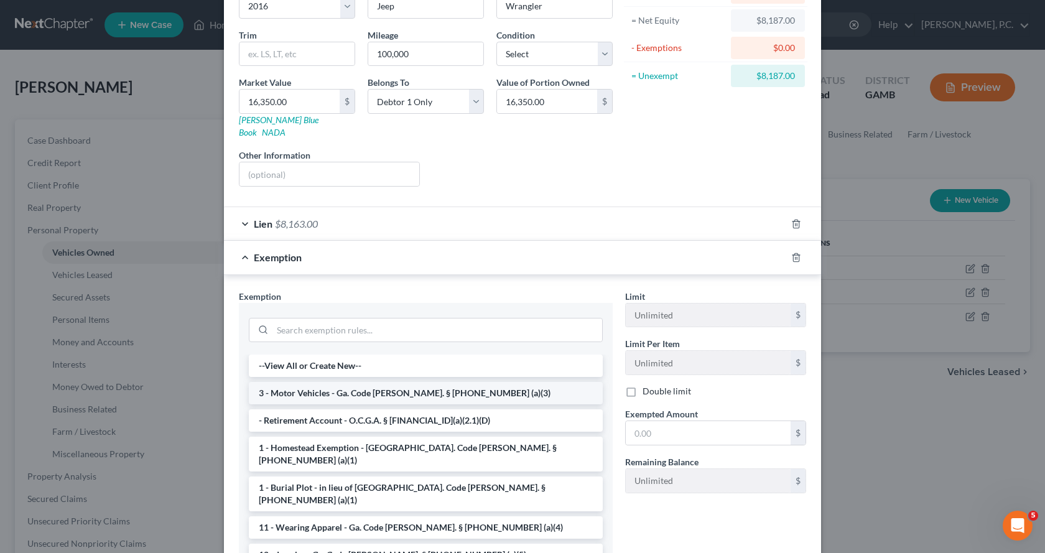
click at [335, 382] on li "3 - Motor Vehicles - Ga. Code [PERSON_NAME]. § [PHONE_NUMBER] (a)(3)" at bounding box center [426, 393] width 354 height 22
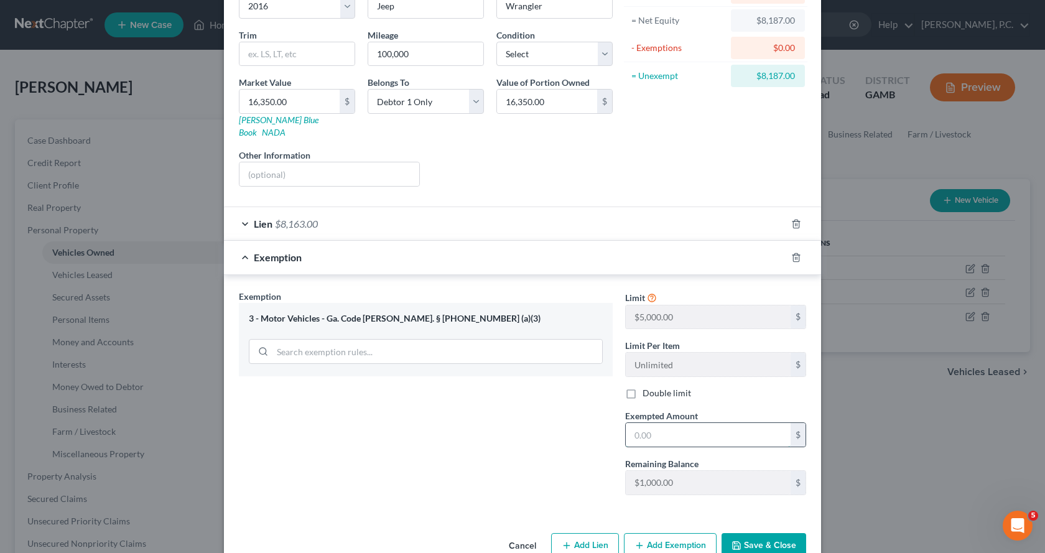
click at [667, 424] on input "text" at bounding box center [708, 435] width 165 height 24
type input "1,000.00"
click at [760, 539] on button "Save & Close" at bounding box center [763, 546] width 85 height 26
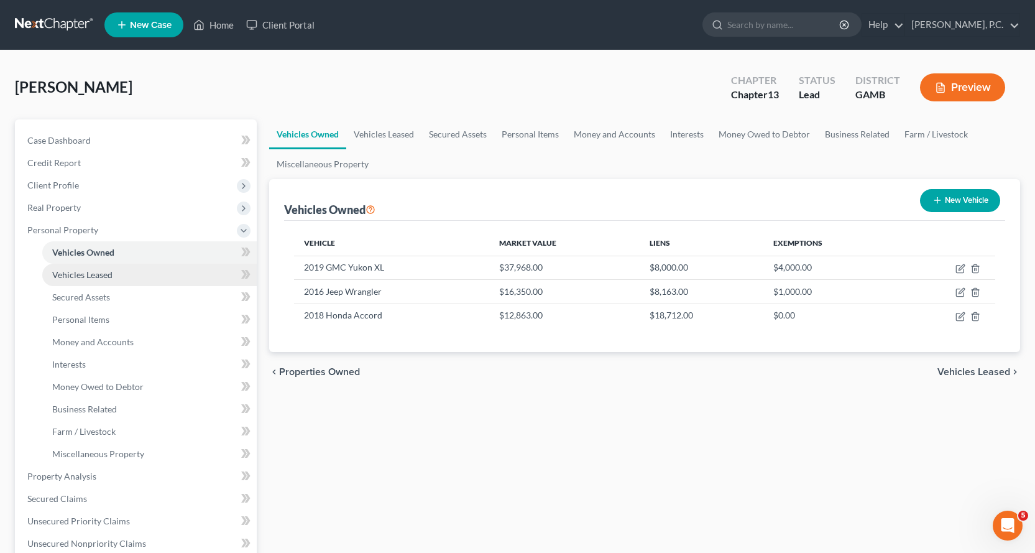
click at [77, 272] on span "Vehicles Leased" at bounding box center [82, 274] width 60 height 11
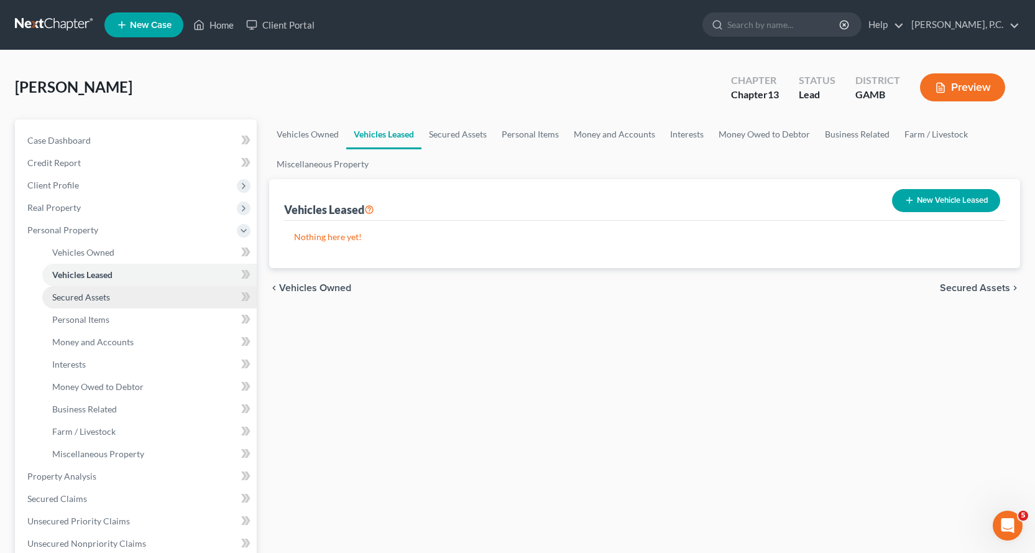
click at [88, 297] on span "Secured Assets" at bounding box center [81, 297] width 58 height 11
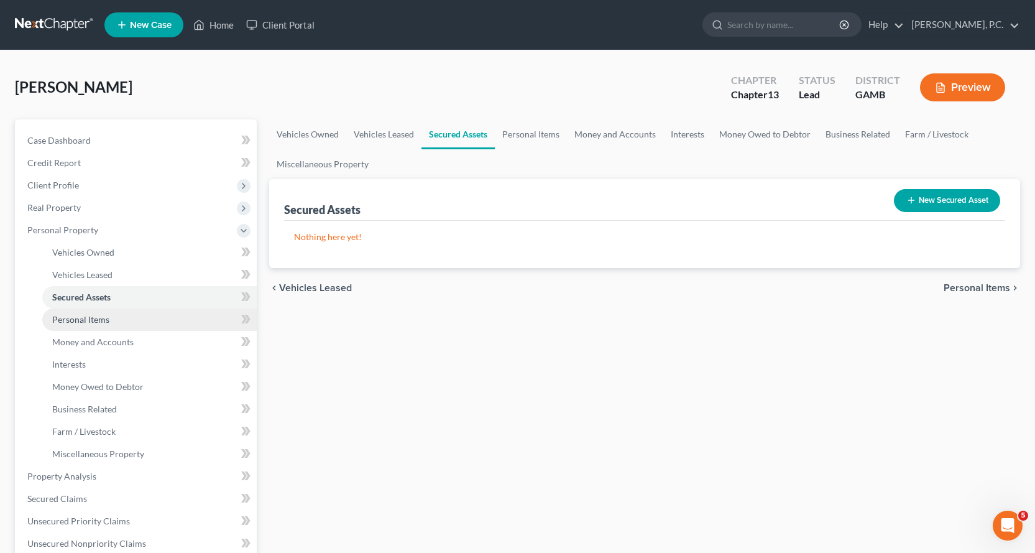
click at [91, 320] on span "Personal Items" at bounding box center [80, 319] width 57 height 11
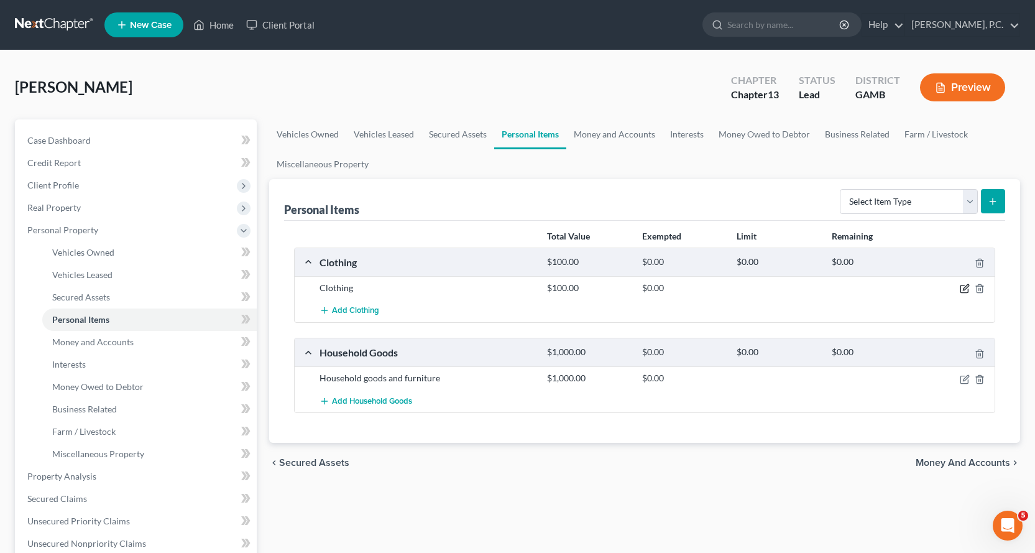
click at [964, 289] on icon "button" at bounding box center [966, 288] width 6 height 6
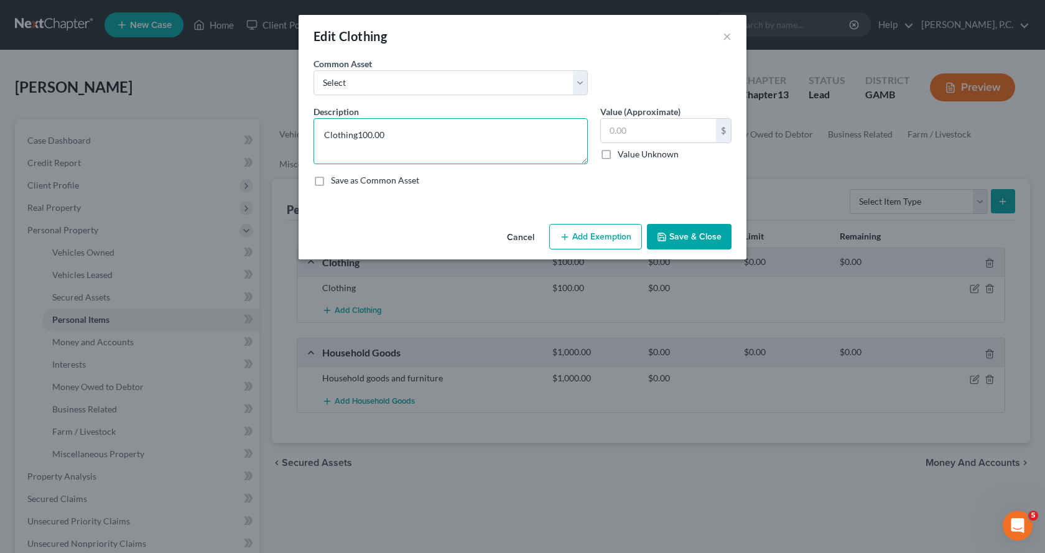
type textarea "Clothing"
type input "200.00"
click at [591, 241] on button "Add Exemption" at bounding box center [595, 237] width 93 height 26
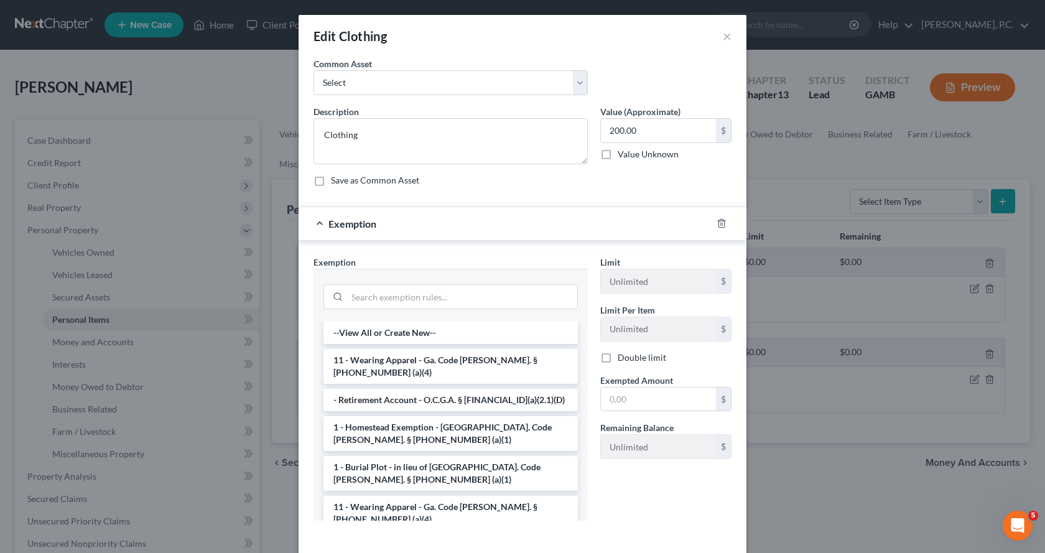
drag, startPoint x: 432, startPoint y: 357, endPoint x: 474, endPoint y: 376, distance: 45.9
click at [432, 358] on li "11 - Wearing Apparel - Ga. Code [PERSON_NAME]. § [PHONE_NUMBER] (a)(4)" at bounding box center [450, 366] width 254 height 35
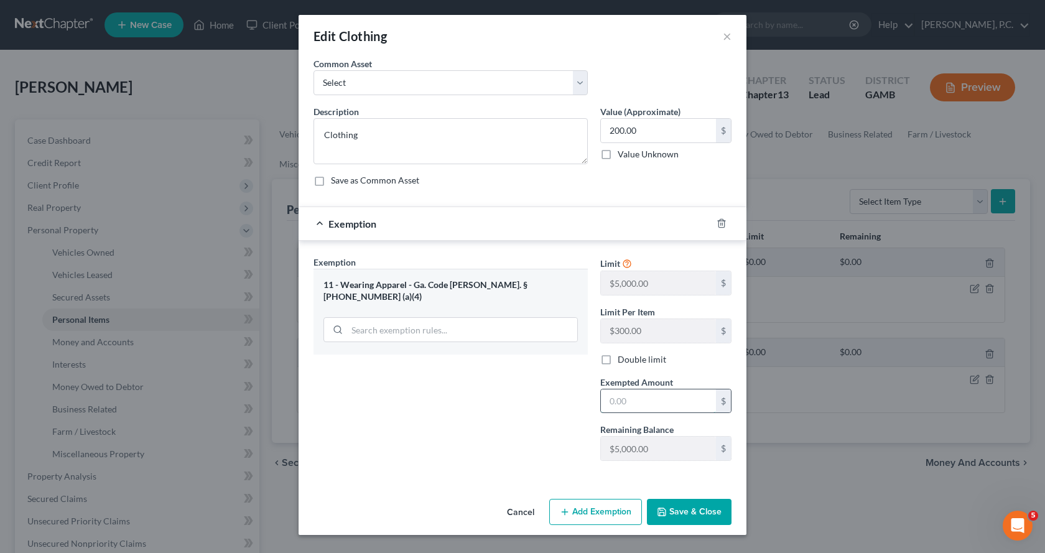
click at [643, 401] on input "text" at bounding box center [658, 401] width 115 height 24
type input "200.00"
click at [700, 509] on button "Save & Close" at bounding box center [689, 512] width 85 height 26
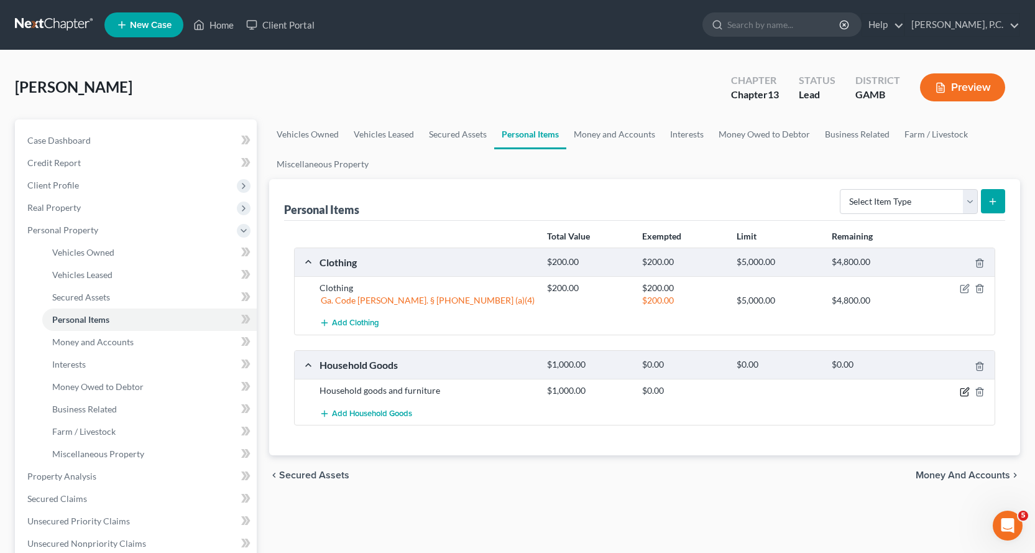
click at [968, 392] on icon "button" at bounding box center [965, 392] width 10 height 10
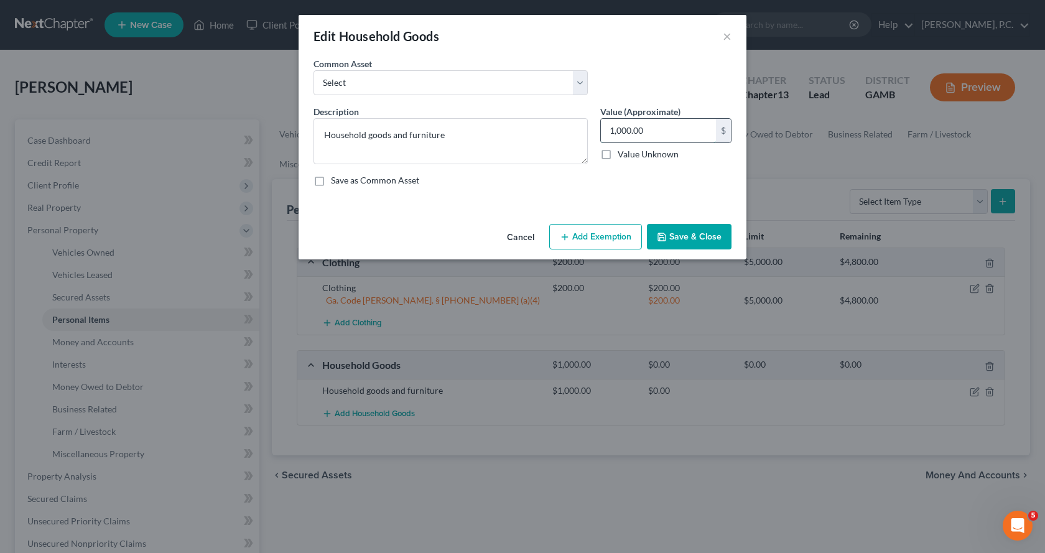
click at [659, 130] on input "1,000.00" at bounding box center [658, 131] width 115 height 24
type input "2,000.00"
click at [602, 243] on button "Add Exemption" at bounding box center [595, 237] width 93 height 26
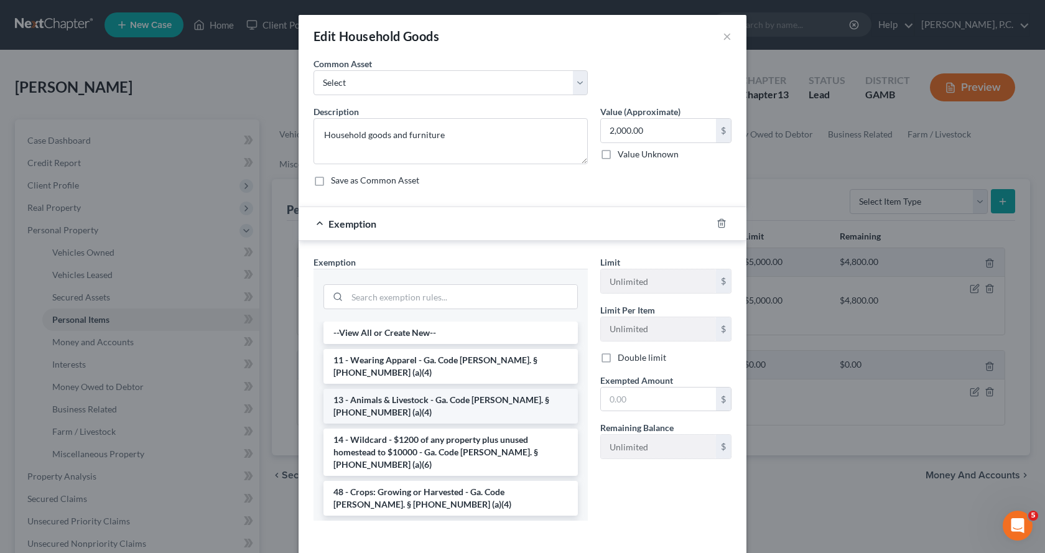
scroll to position [62, 0]
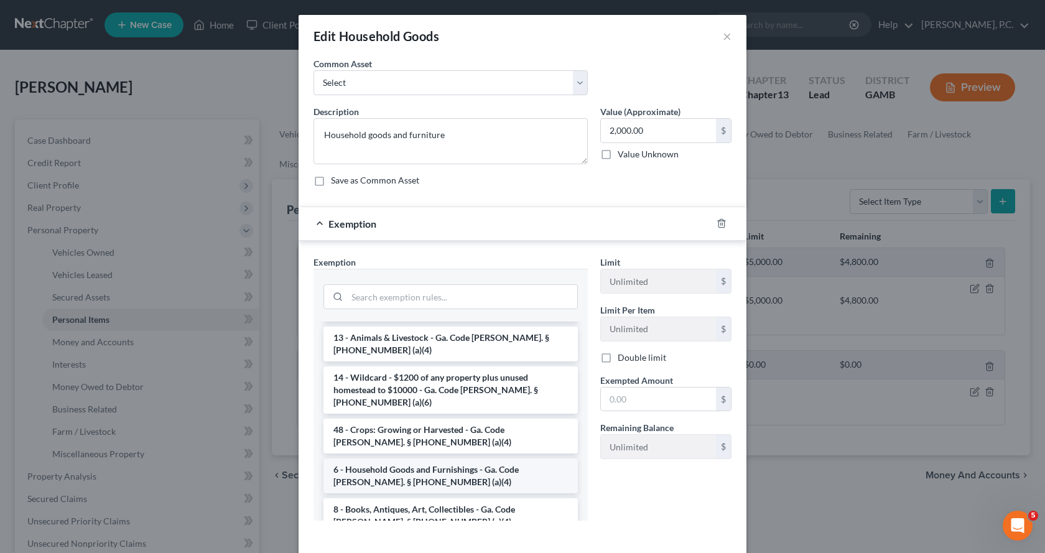
click at [425, 458] on li "6 - Household Goods and Furnishings - Ga. Code [PERSON_NAME]. § [PHONE_NUMBER] …" at bounding box center [450, 475] width 254 height 35
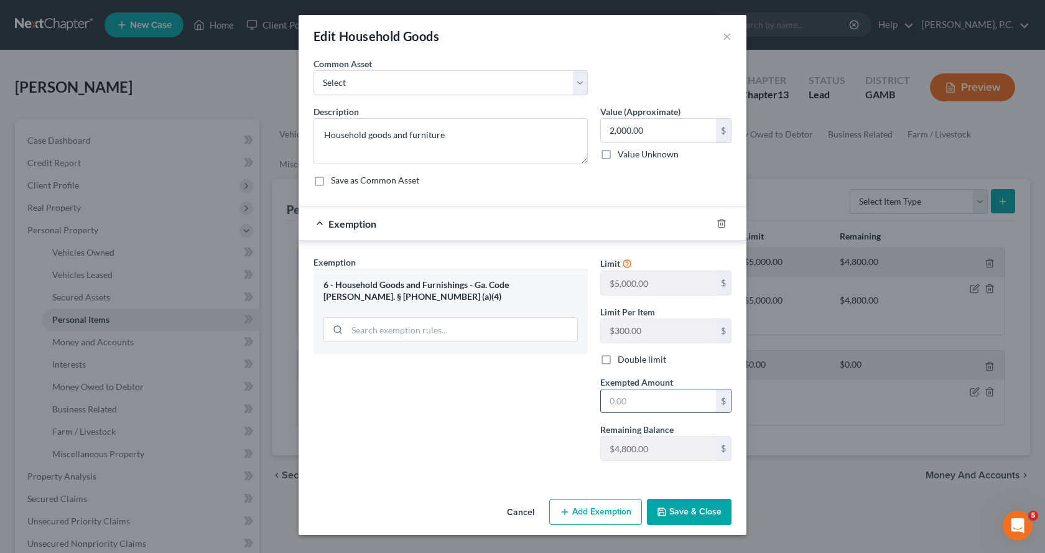
click at [690, 396] on input "text" at bounding box center [658, 401] width 115 height 24
type input "2,000.00"
click at [701, 511] on button "Save & Close" at bounding box center [689, 512] width 85 height 26
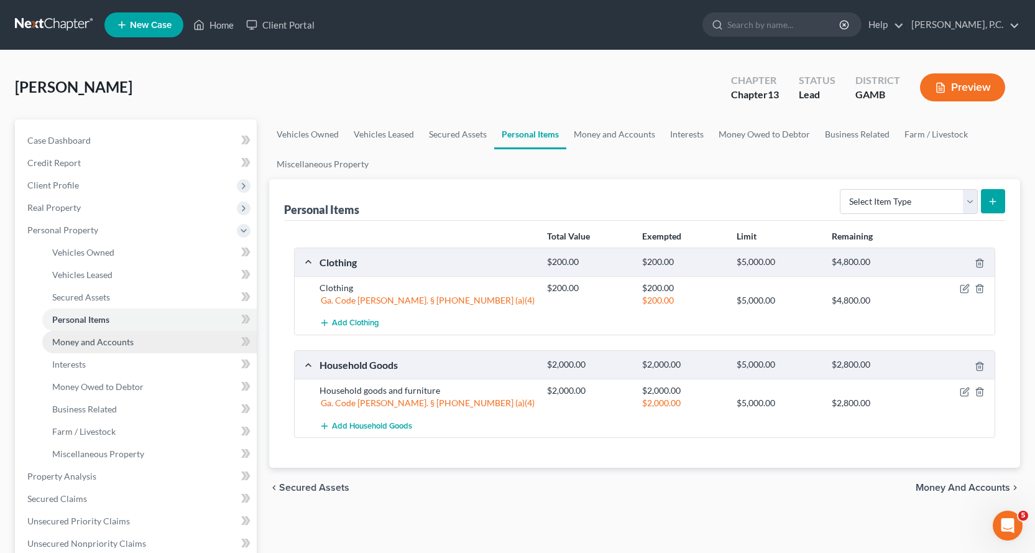
click at [83, 341] on span "Money and Accounts" at bounding box center [92, 341] width 81 height 11
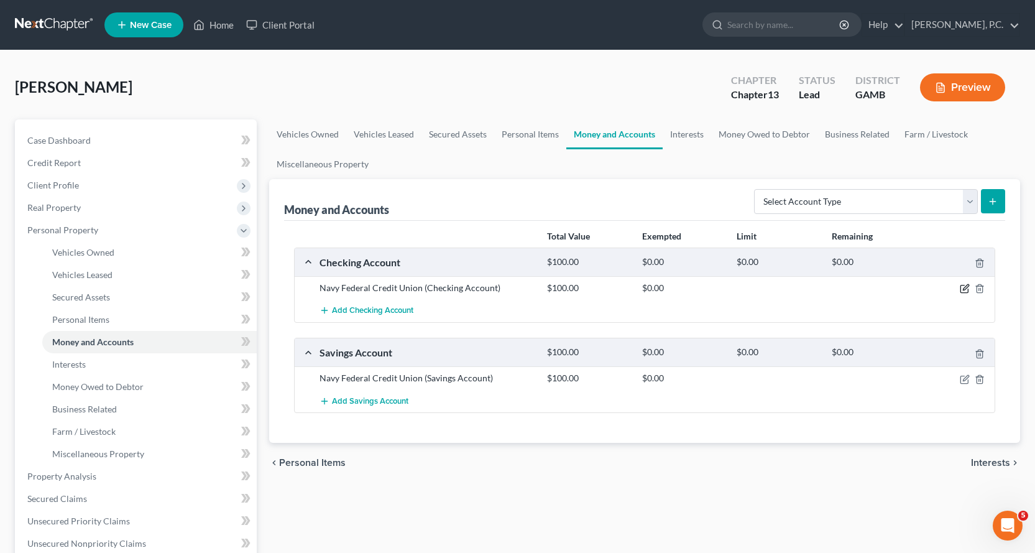
click at [966, 287] on icon "button" at bounding box center [966, 288] width 6 height 6
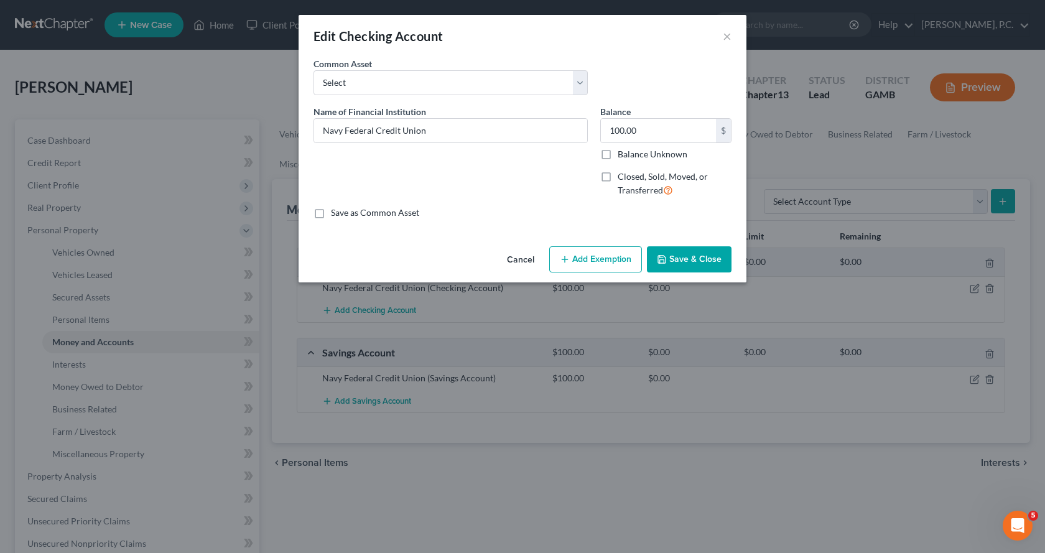
click at [600, 261] on button "Add Exemption" at bounding box center [595, 259] width 93 height 26
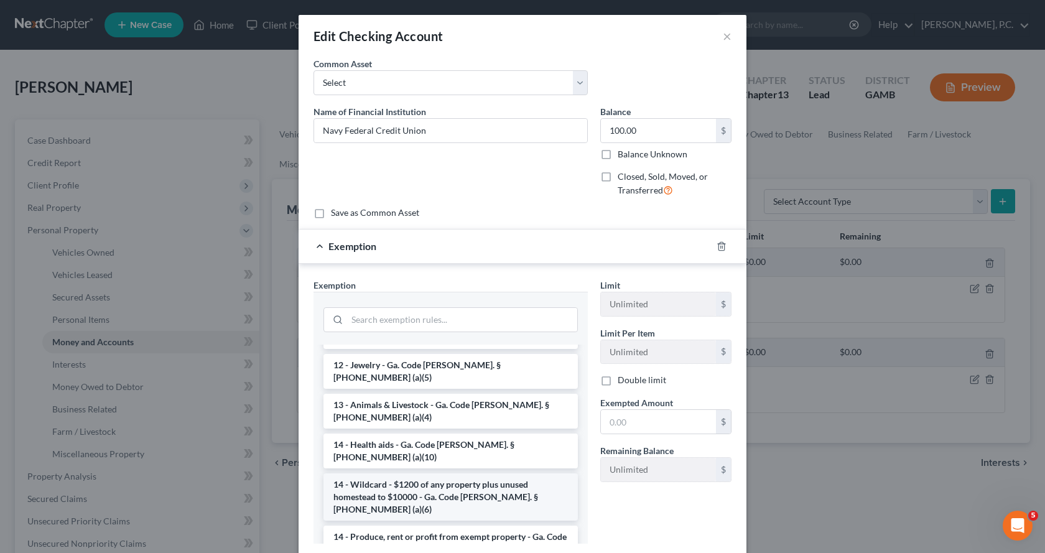
scroll to position [187, 0]
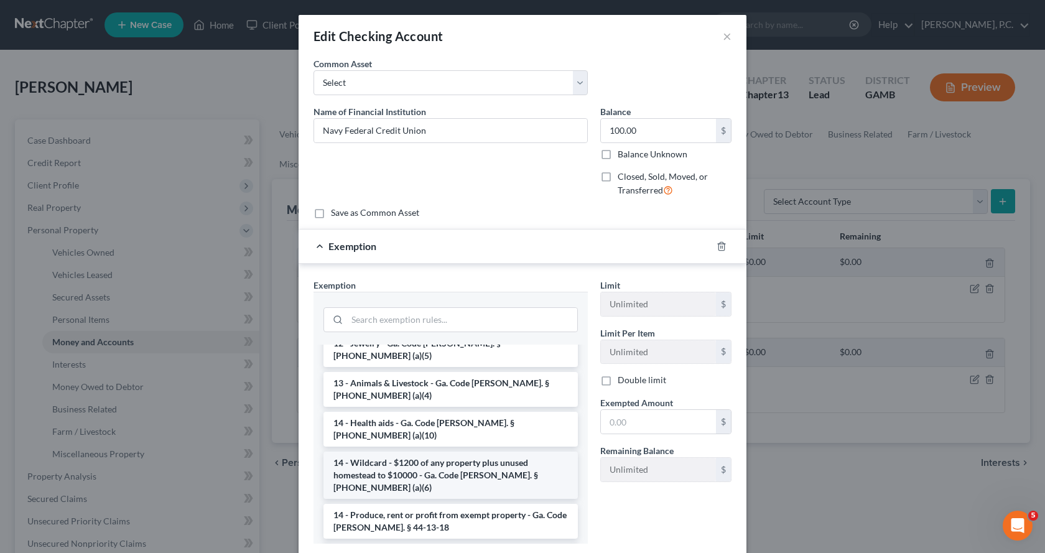
click at [453, 451] on li "14 - Wildcard - $1200 of any property plus unused homestead to $10000 - Ga. Cod…" at bounding box center [450, 474] width 254 height 47
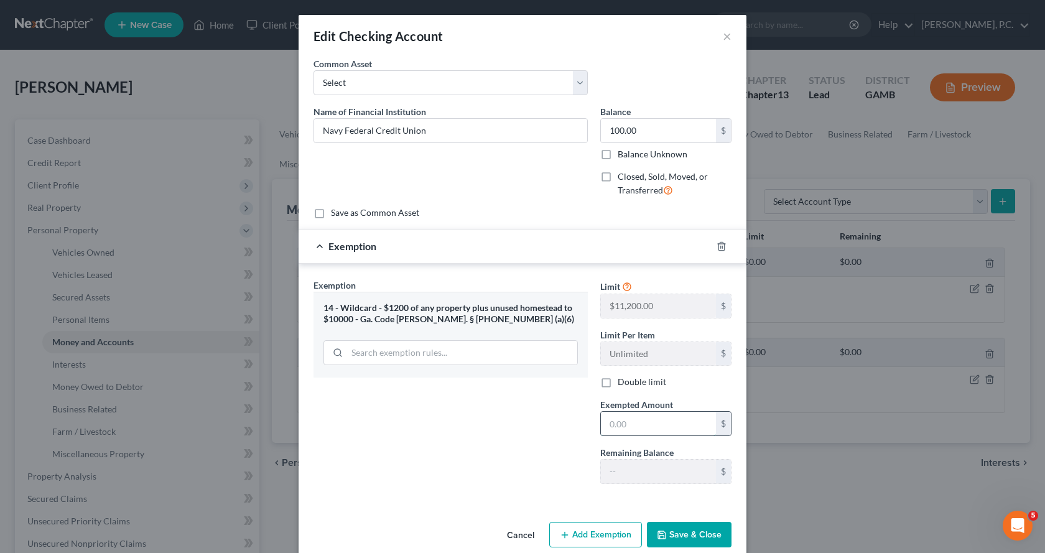
click at [664, 432] on input "text" at bounding box center [658, 424] width 115 height 24
type input "100.00"
click at [706, 539] on button "Save & Close" at bounding box center [689, 535] width 85 height 26
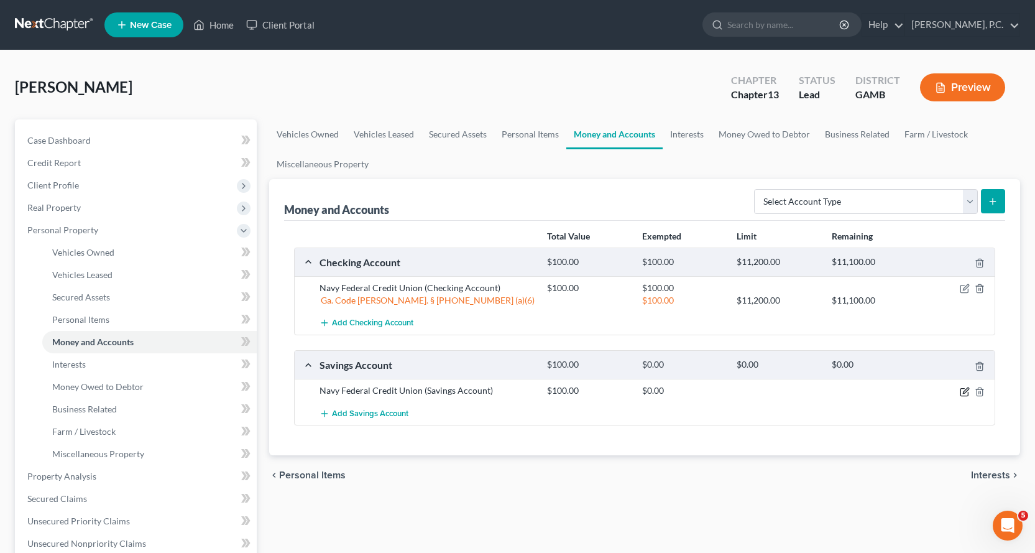
click at [966, 389] on icon "button" at bounding box center [966, 390] width 6 height 6
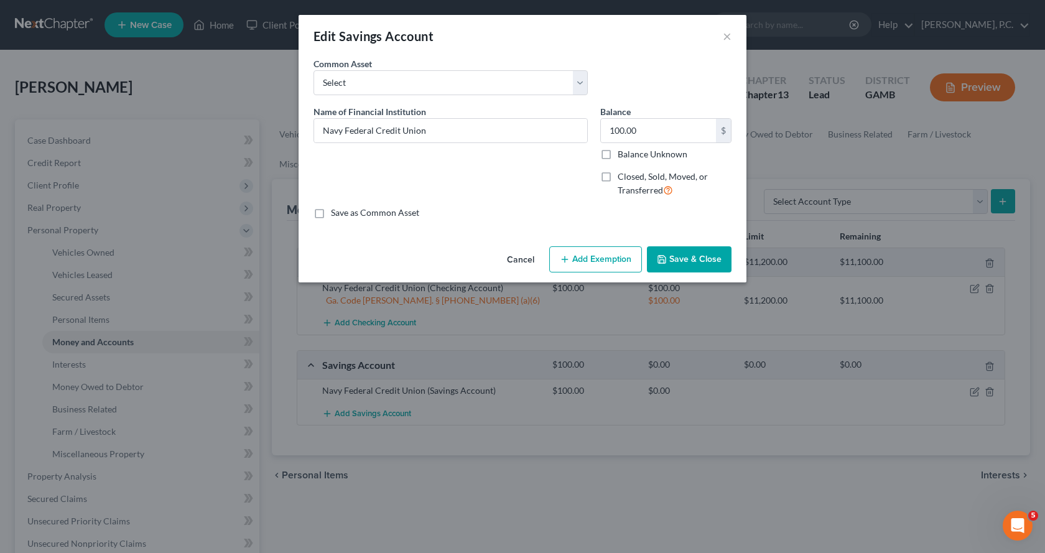
click at [587, 254] on button "Add Exemption" at bounding box center [595, 259] width 93 height 26
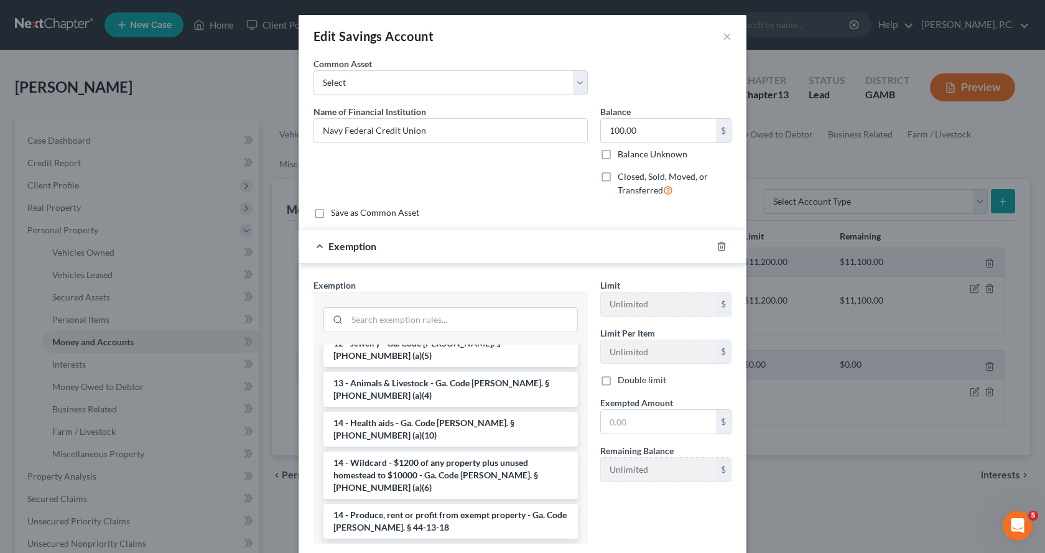
drag, startPoint x: 428, startPoint y: 434, endPoint x: 465, endPoint y: 440, distance: 37.1
click at [428, 451] on li "14 - Wildcard - $1200 of any property plus unused homestead to $10000 - Ga. Cod…" at bounding box center [450, 474] width 254 height 47
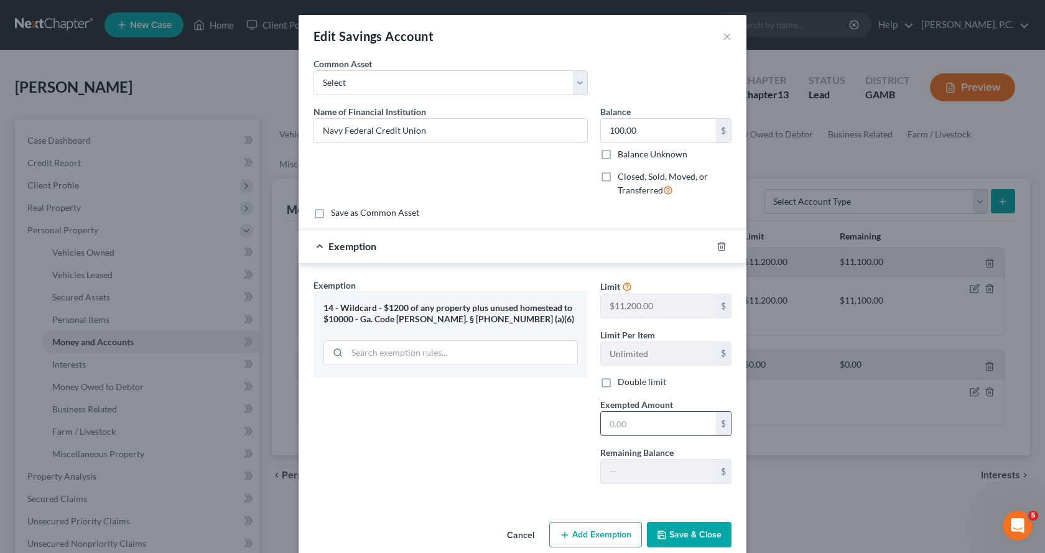
drag, startPoint x: 651, startPoint y: 428, endPoint x: 645, endPoint y: 436, distance: 10.2
click at [651, 428] on input "text" at bounding box center [658, 424] width 115 height 24
type input "100.00"
click at [691, 539] on button "Save & Close" at bounding box center [689, 535] width 85 height 26
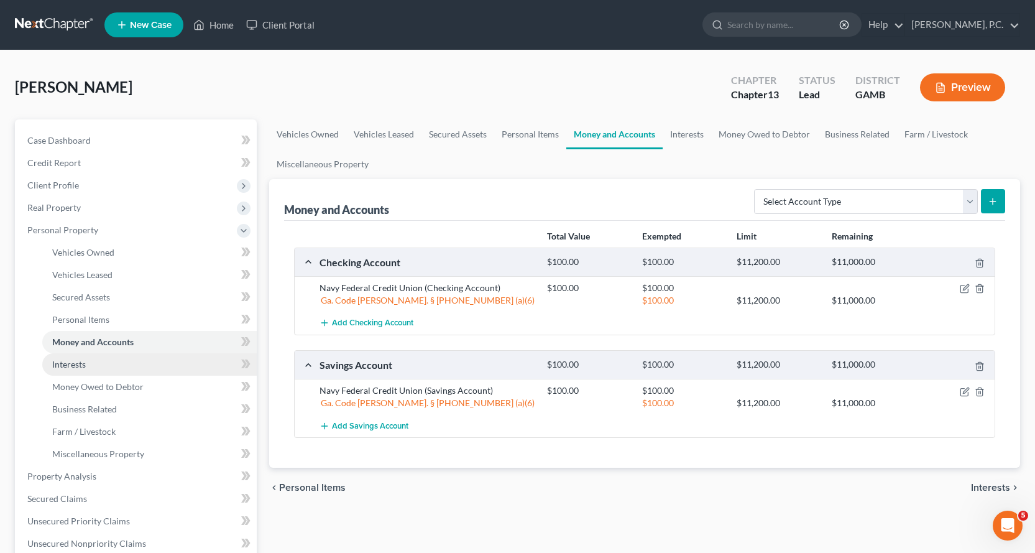
click at [68, 364] on span "Interests" at bounding box center [69, 364] width 34 height 11
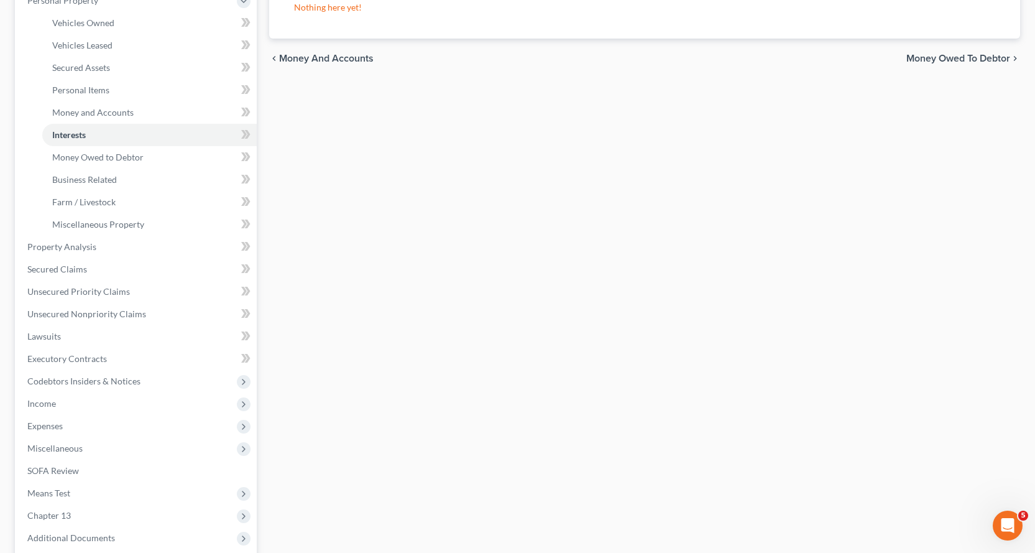
scroll to position [249, 0]
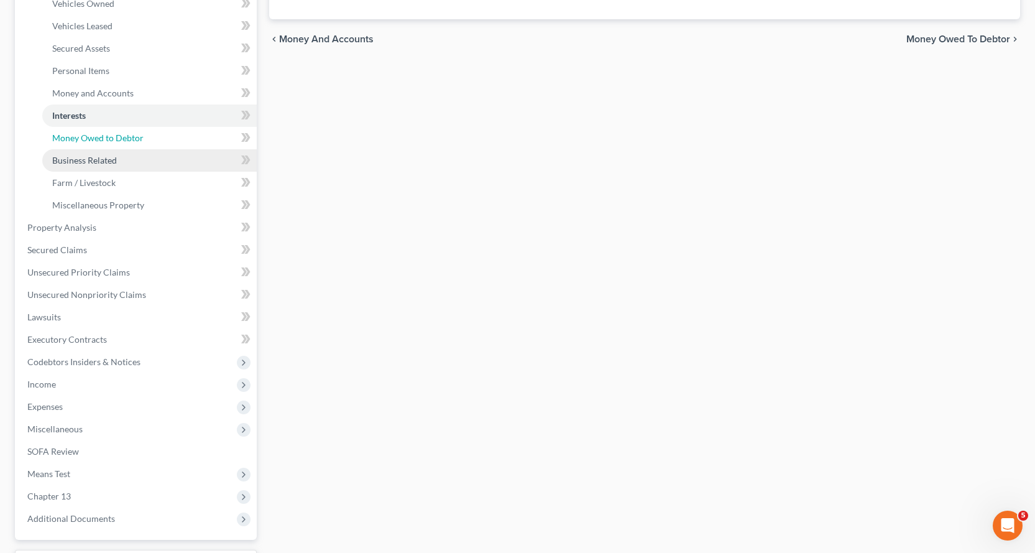
click at [82, 136] on span "Money Owed to Debtor" at bounding box center [97, 137] width 91 height 11
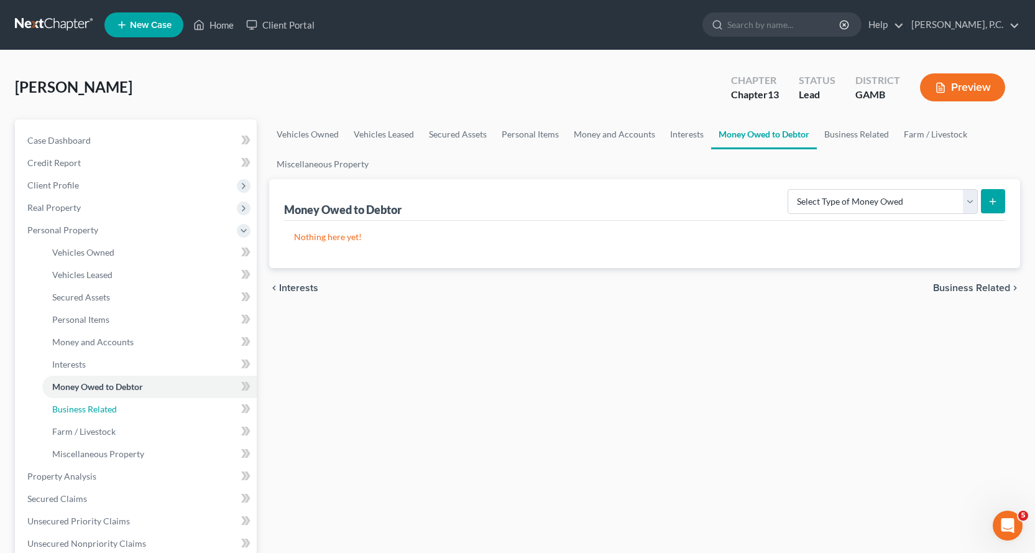
drag, startPoint x: 76, startPoint y: 410, endPoint x: 335, endPoint y: 420, distance: 258.9
click at [77, 410] on span "Business Related" at bounding box center [84, 409] width 65 height 11
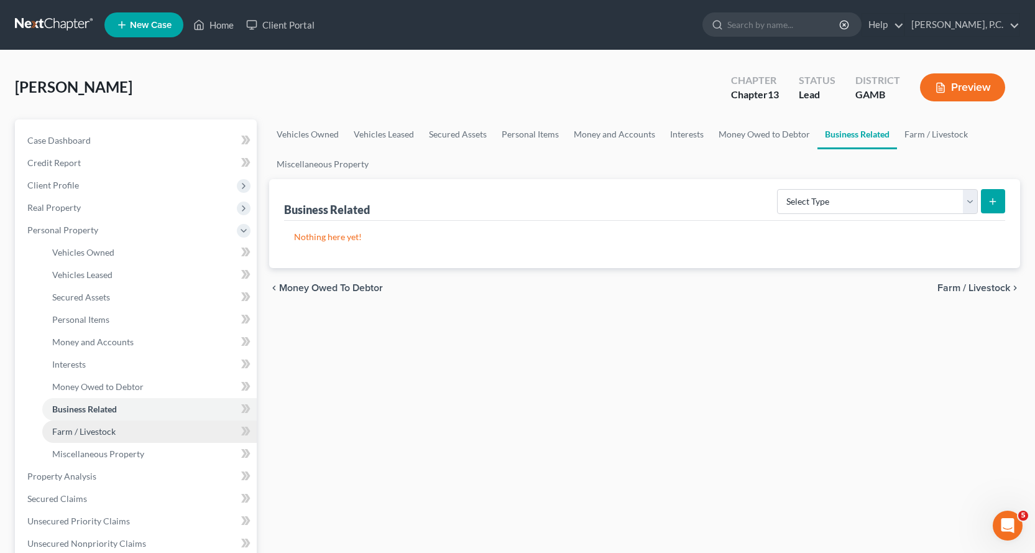
click at [96, 433] on span "Farm / Livestock" at bounding box center [83, 431] width 63 height 11
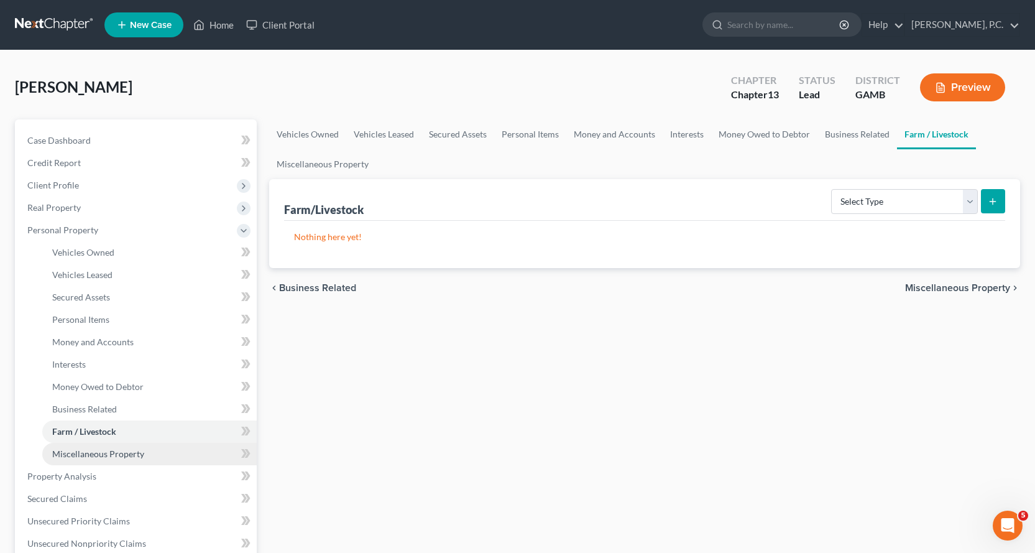
click at [121, 455] on span "Miscellaneous Property" at bounding box center [98, 453] width 92 height 11
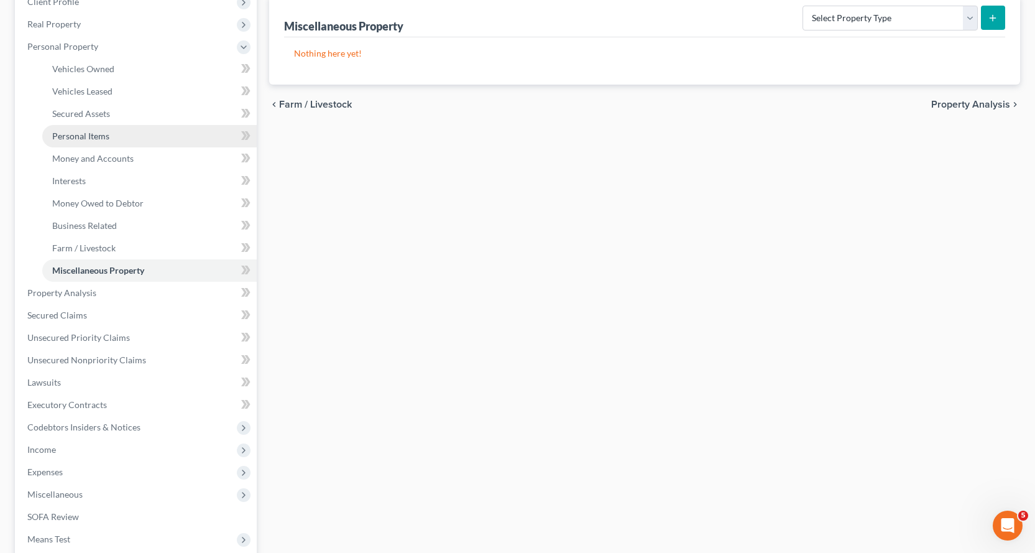
scroll to position [187, 0]
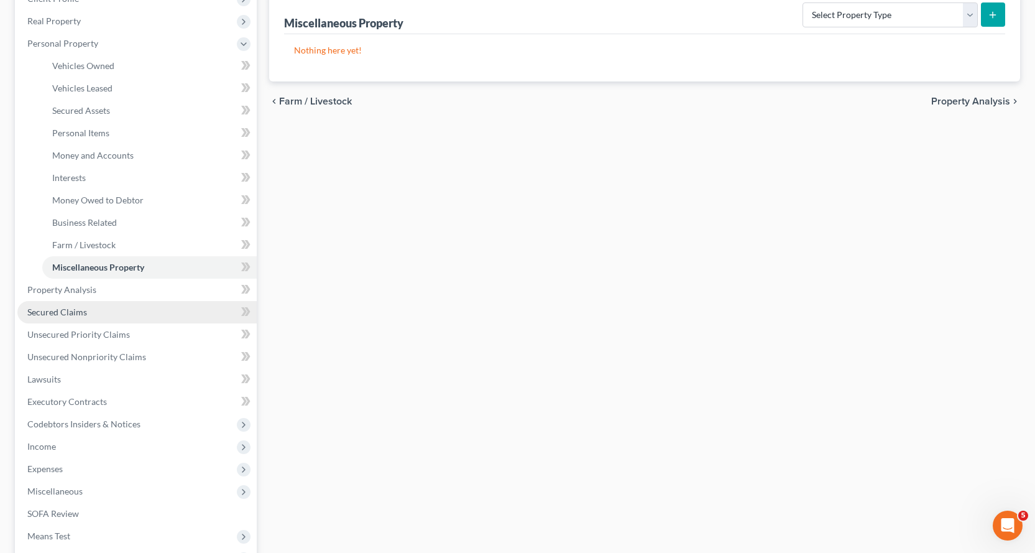
click at [44, 318] on link "Secured Claims" at bounding box center [136, 312] width 239 height 22
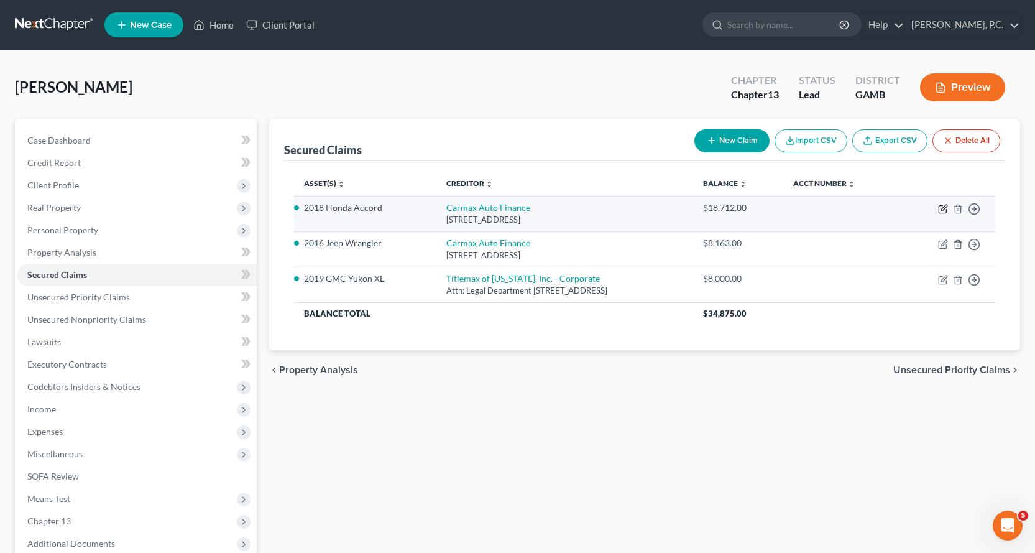
click at [941, 209] on icon "button" at bounding box center [943, 209] width 10 height 10
select select "10"
select select "4"
select select "2"
select select "0"
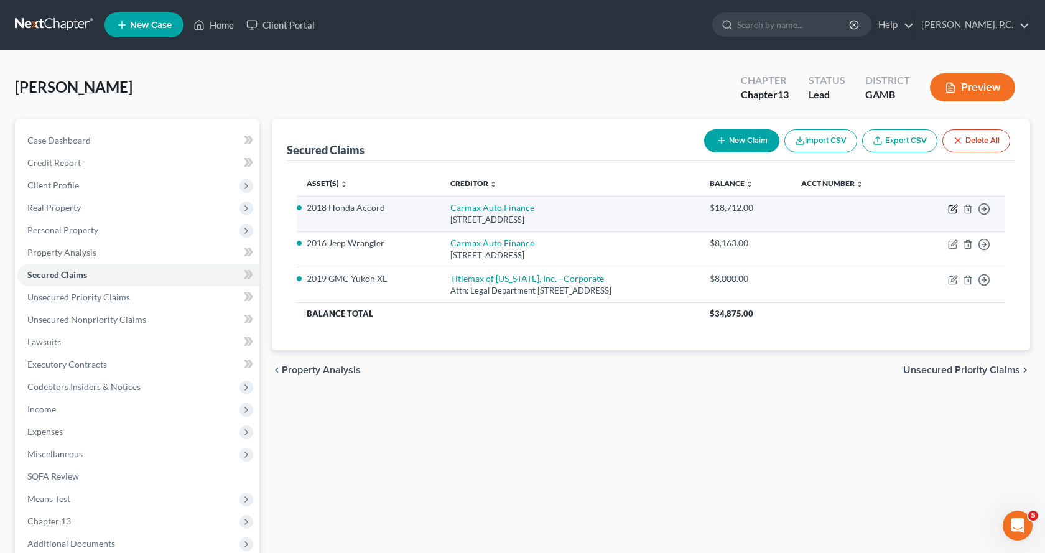
select select "0"
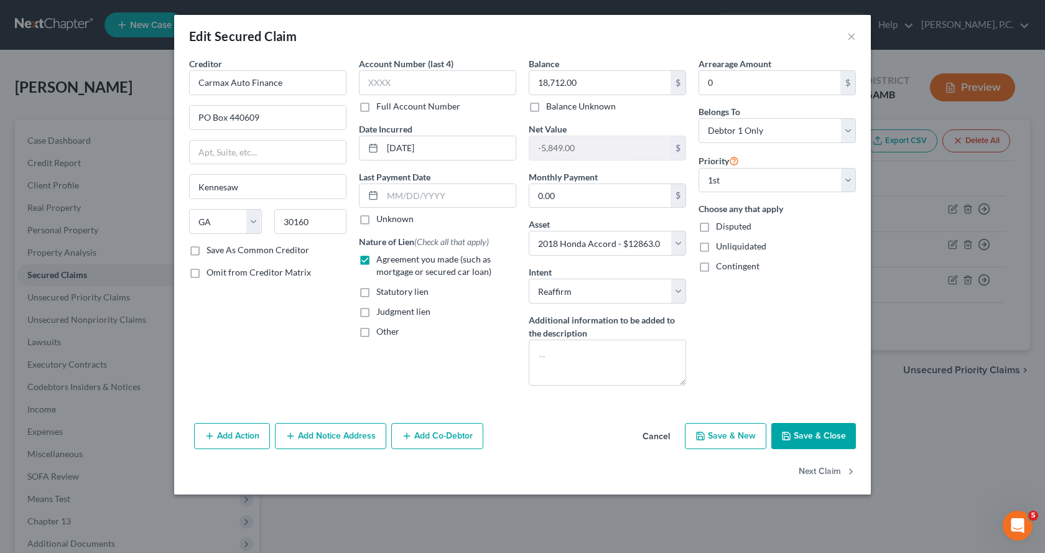
click at [814, 433] on button "Save & Close" at bounding box center [813, 436] width 85 height 26
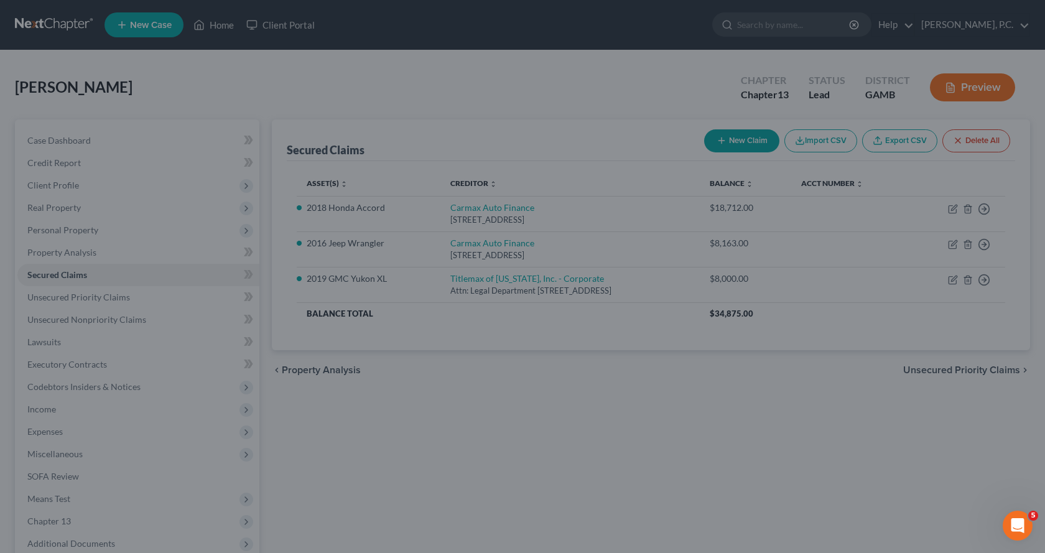
select select "4"
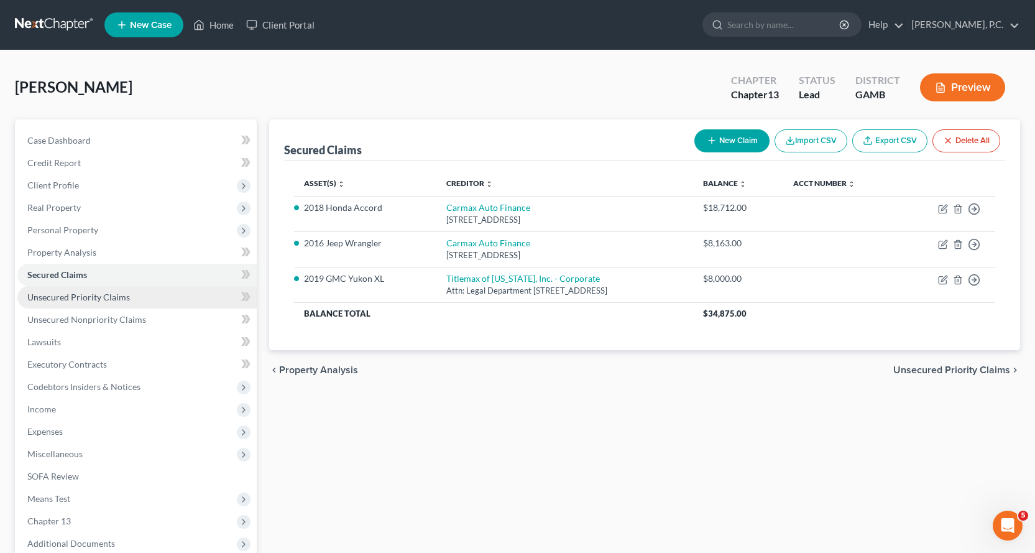
click at [74, 297] on span "Unsecured Priority Claims" at bounding box center [78, 297] width 103 height 11
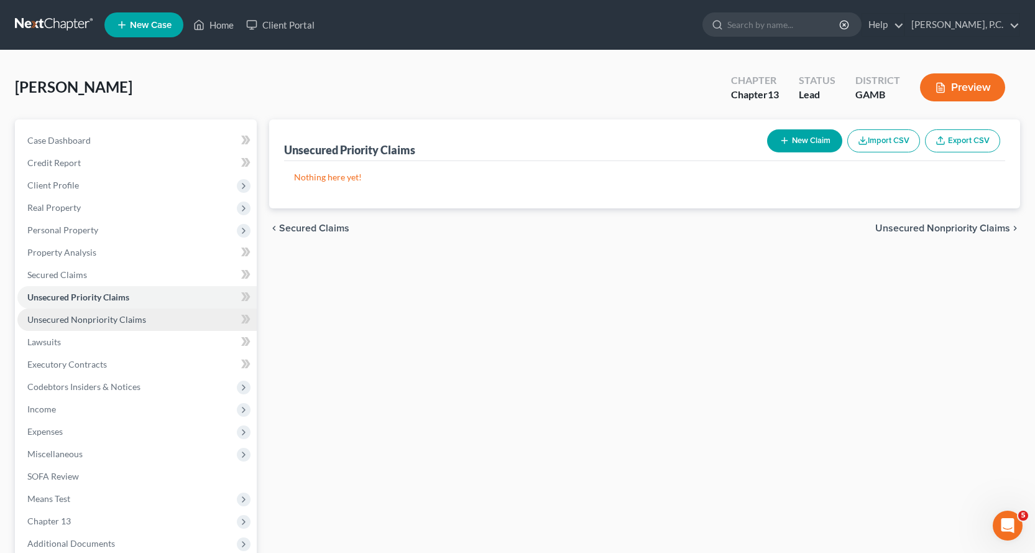
click at [84, 323] on span "Unsecured Nonpriority Claims" at bounding box center [86, 319] width 119 height 11
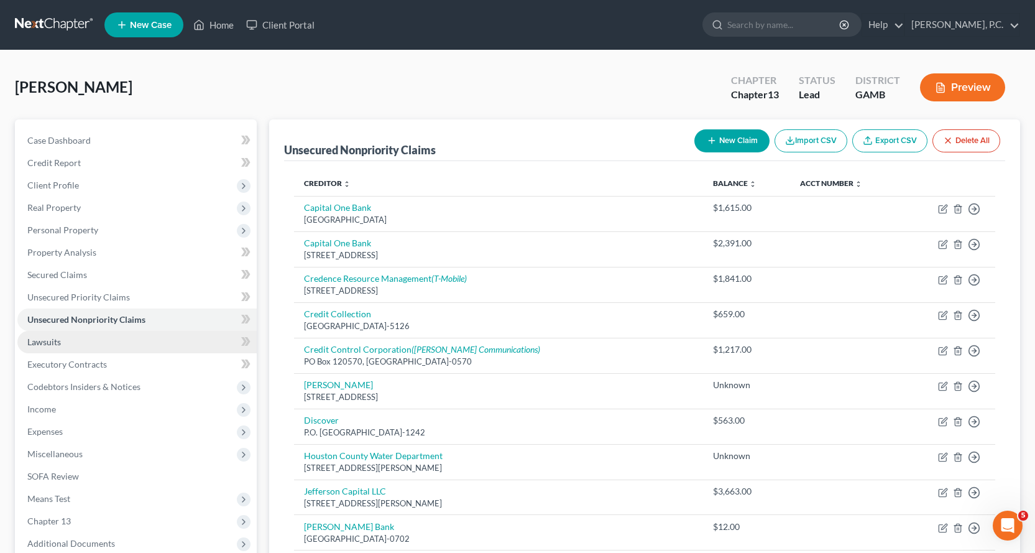
click at [44, 340] on span "Lawsuits" at bounding box center [44, 341] width 34 height 11
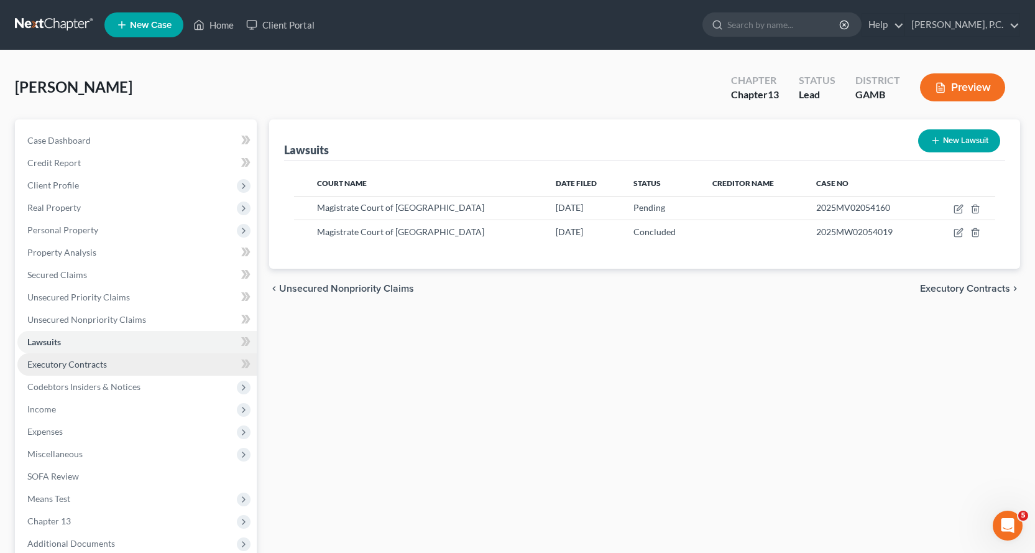
click at [72, 363] on span "Executory Contracts" at bounding box center [67, 364] width 80 height 11
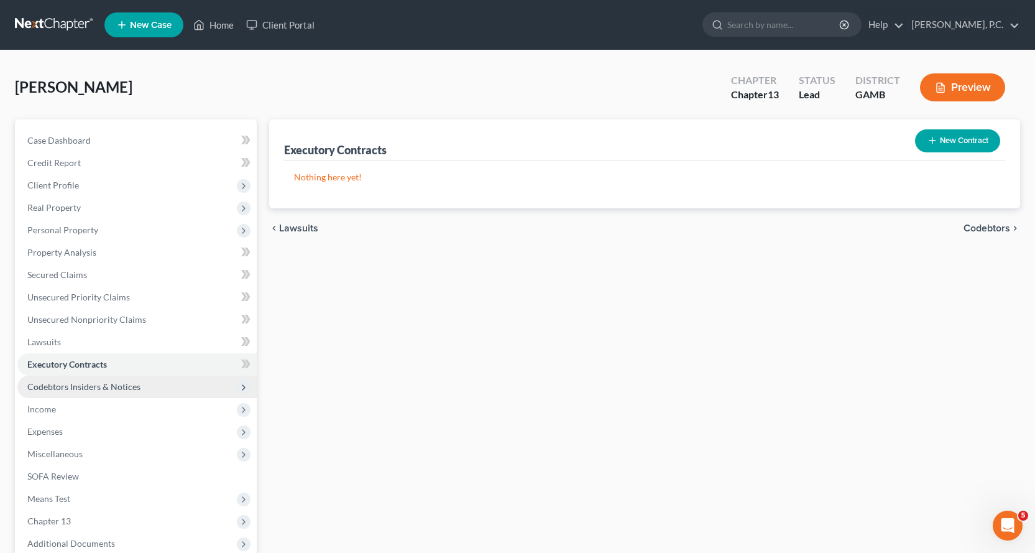
click at [86, 385] on span "Codebtors Insiders & Notices" at bounding box center [83, 386] width 113 height 11
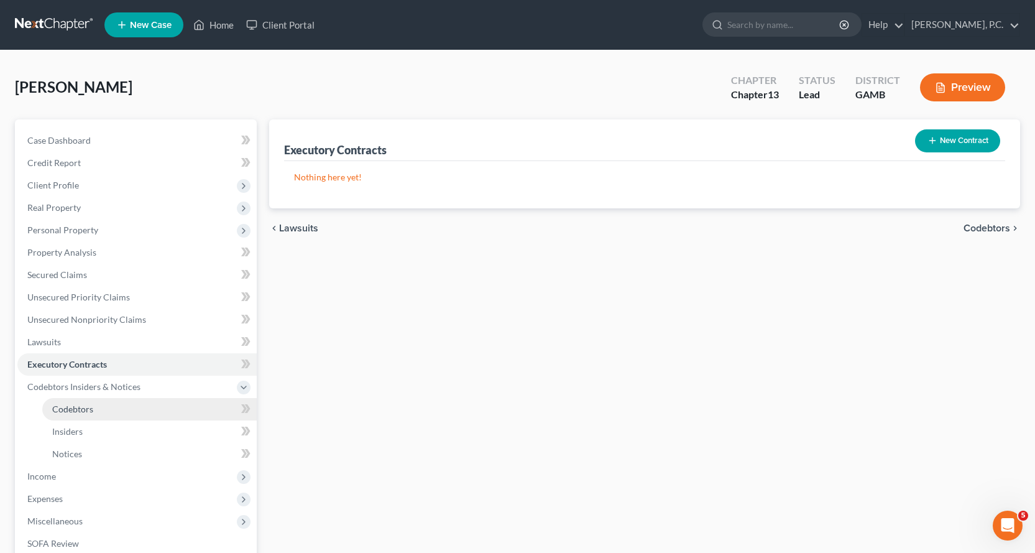
click at [73, 410] on span "Codebtors" at bounding box center [72, 409] width 41 height 11
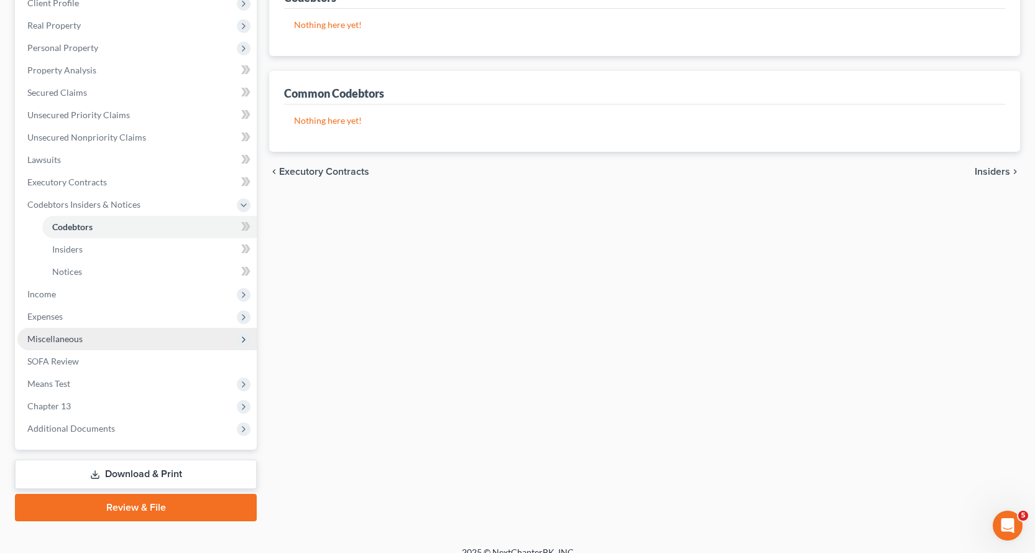
scroll to position [187, 0]
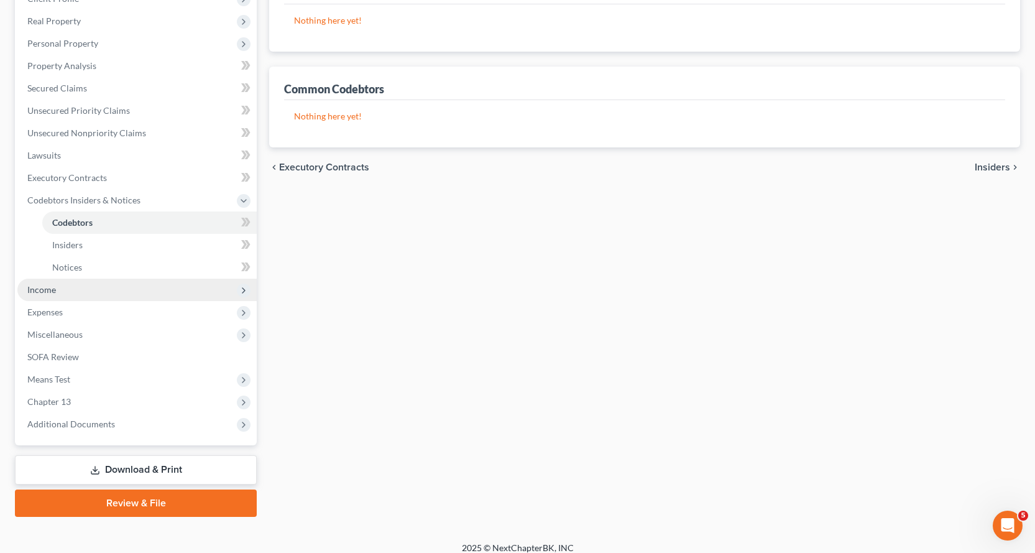
click at [37, 287] on span "Income" at bounding box center [41, 289] width 29 height 11
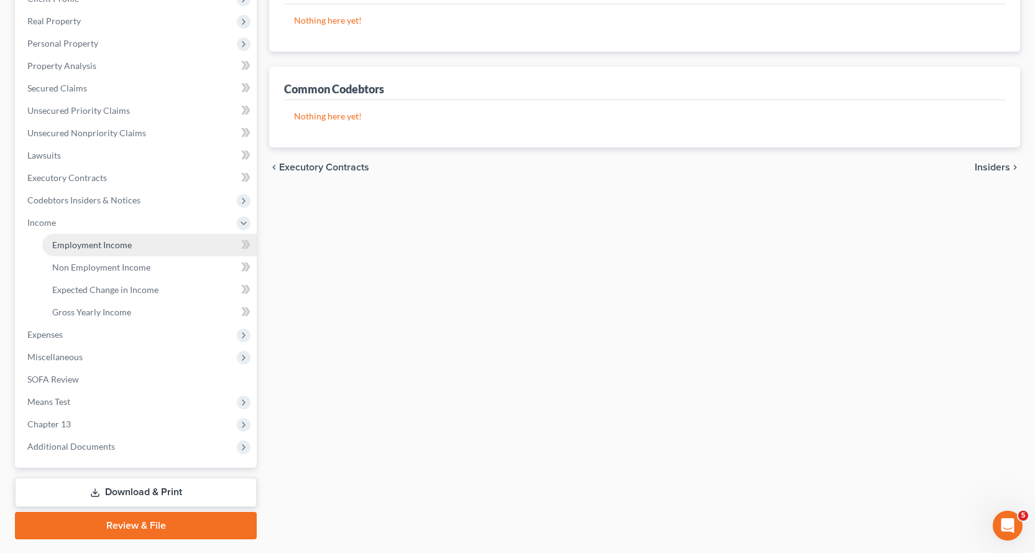
click at [102, 246] on span "Employment Income" at bounding box center [92, 244] width 80 height 11
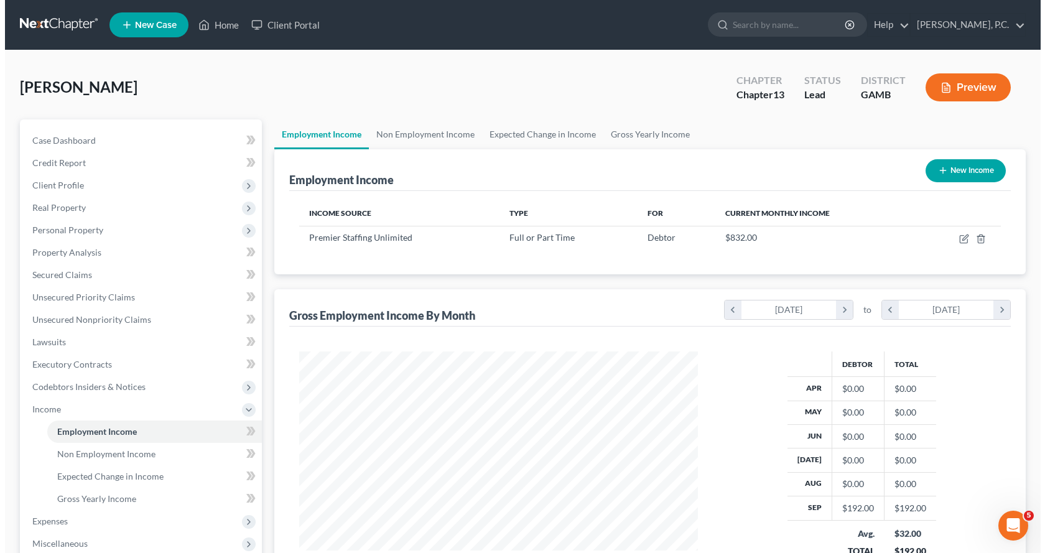
scroll to position [223, 423]
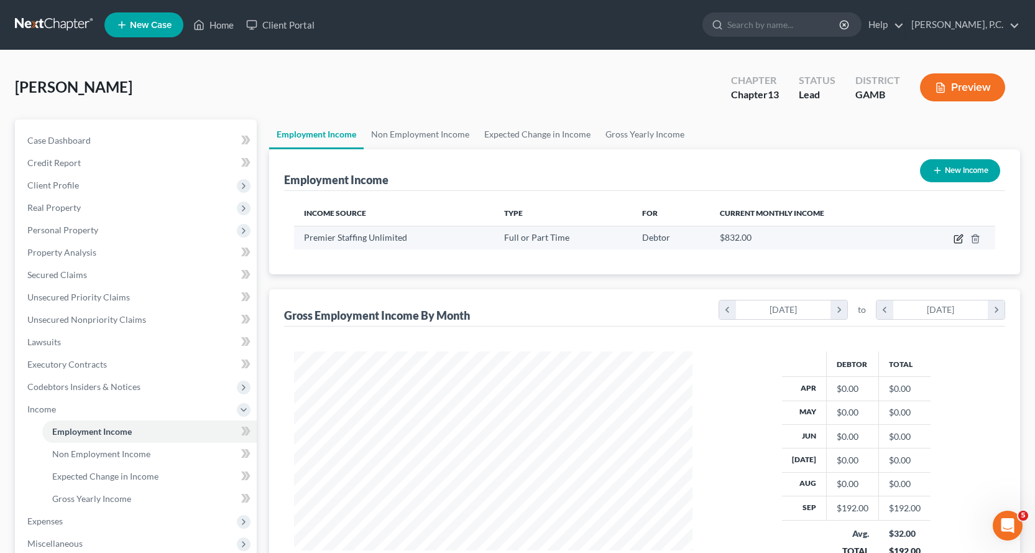
click at [955, 237] on icon "button" at bounding box center [958, 239] width 7 height 7
select select "0"
select select "10"
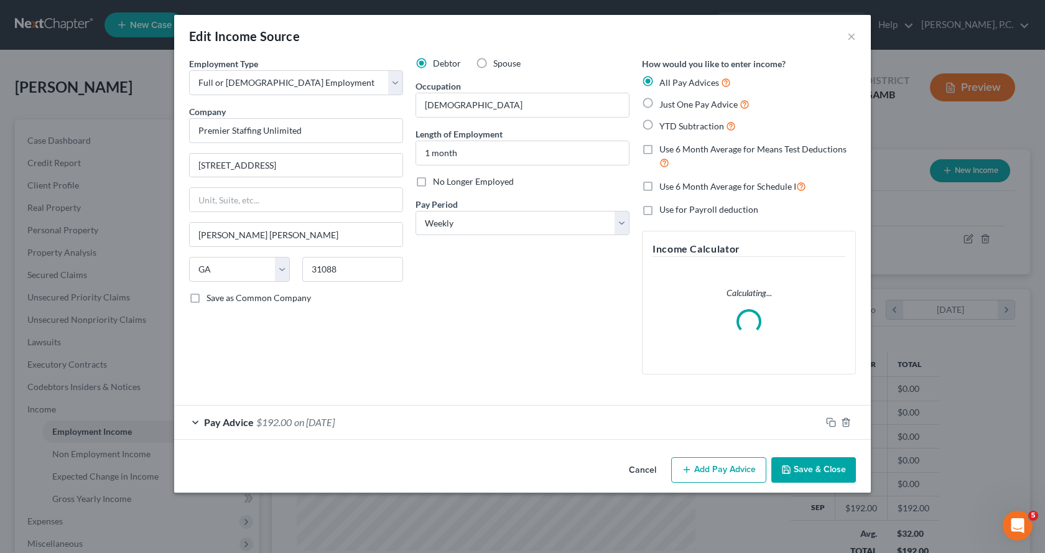
scroll to position [223, 428]
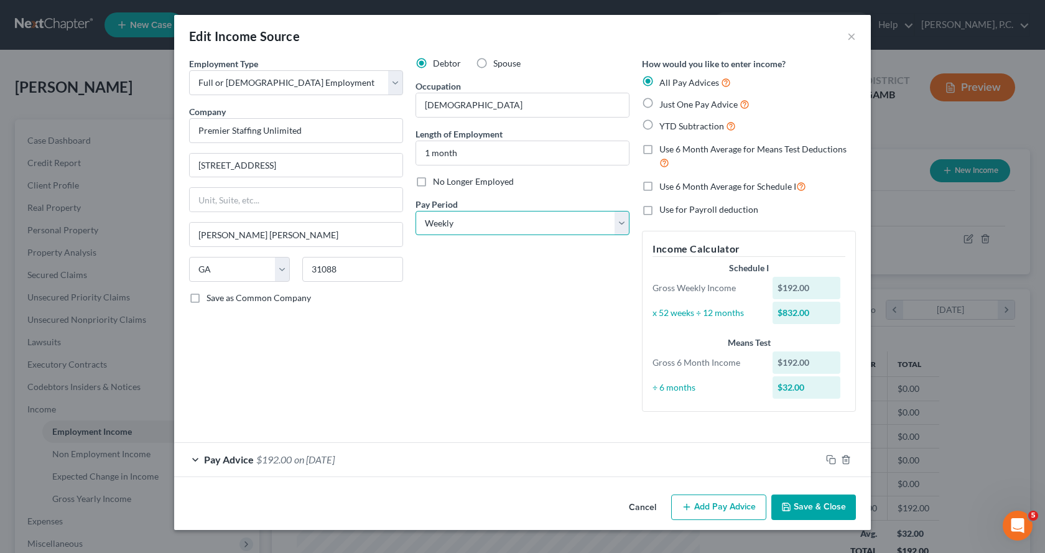
click at [624, 222] on select "Select Monthly Twice Monthly Every Other Week Weekly" at bounding box center [522, 223] width 214 height 25
select select "0"
click at [415, 211] on select "Select Monthly Twice Monthly Every Other Week Weekly" at bounding box center [522, 223] width 214 height 25
click at [659, 126] on label "YTD Subtraction" at bounding box center [697, 126] width 76 height 14
click at [664, 126] on input "YTD Subtraction" at bounding box center [668, 123] width 8 height 8
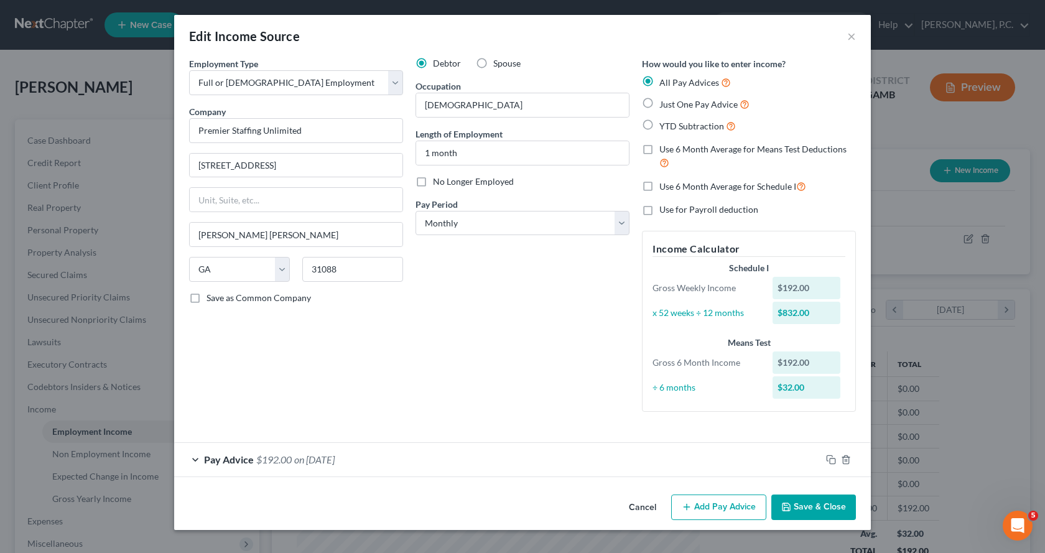
radio input "true"
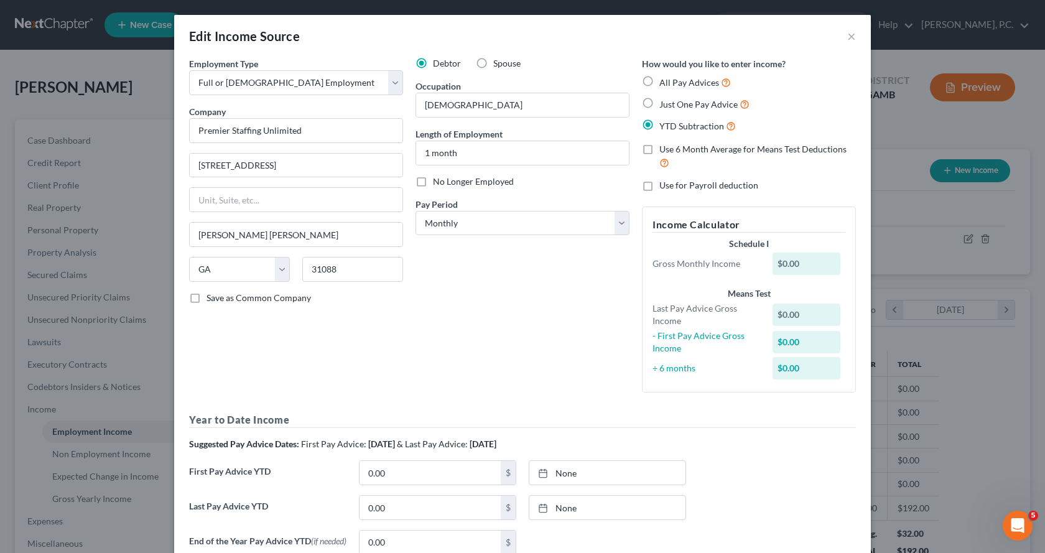
click at [659, 102] on label "Just One Pay Advice" at bounding box center [704, 104] width 90 height 14
click at [664, 102] on input "Just One Pay Advice" at bounding box center [668, 101] width 8 height 8
radio input "true"
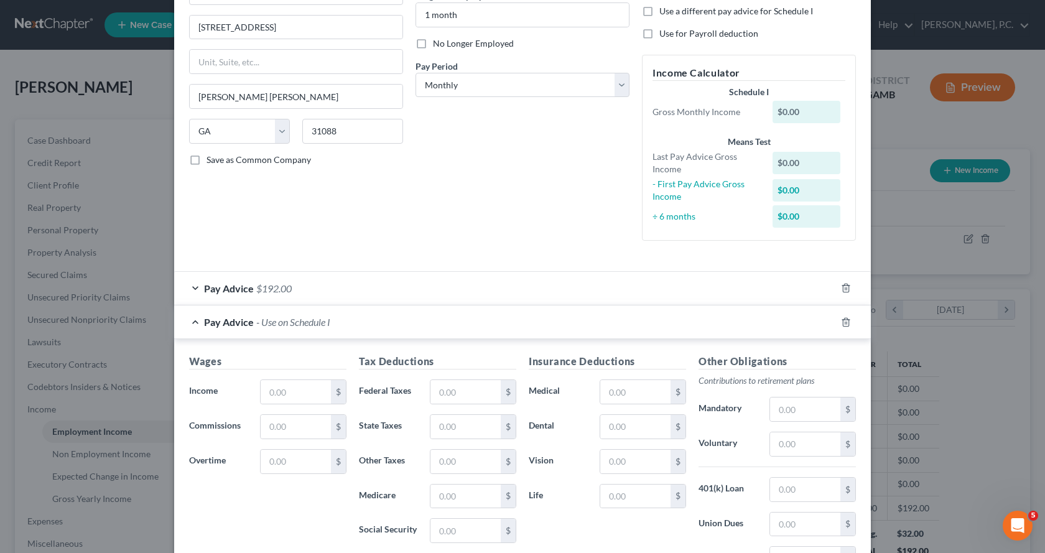
scroll to position [187, 0]
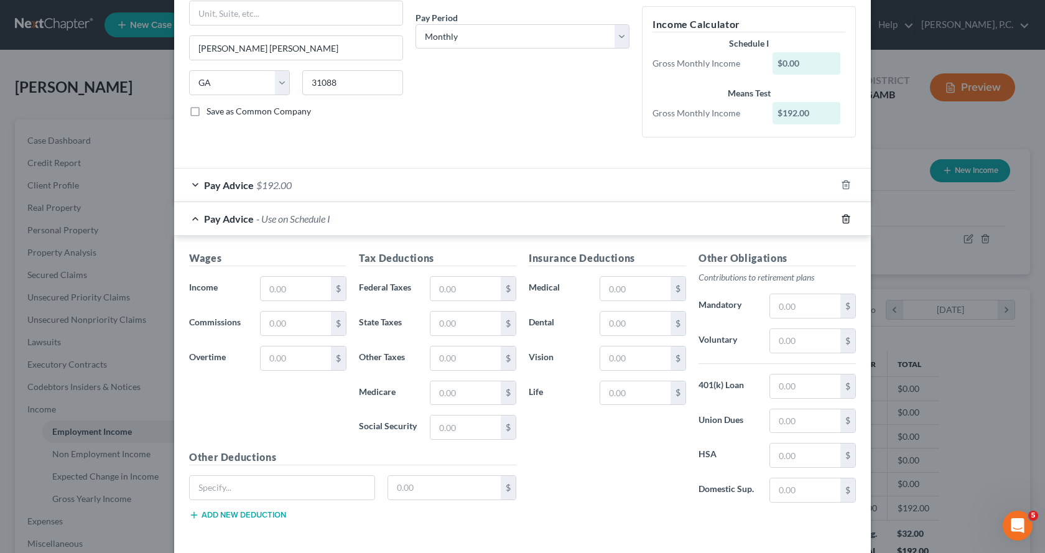
click at [842, 218] on icon "button" at bounding box center [846, 219] width 10 height 10
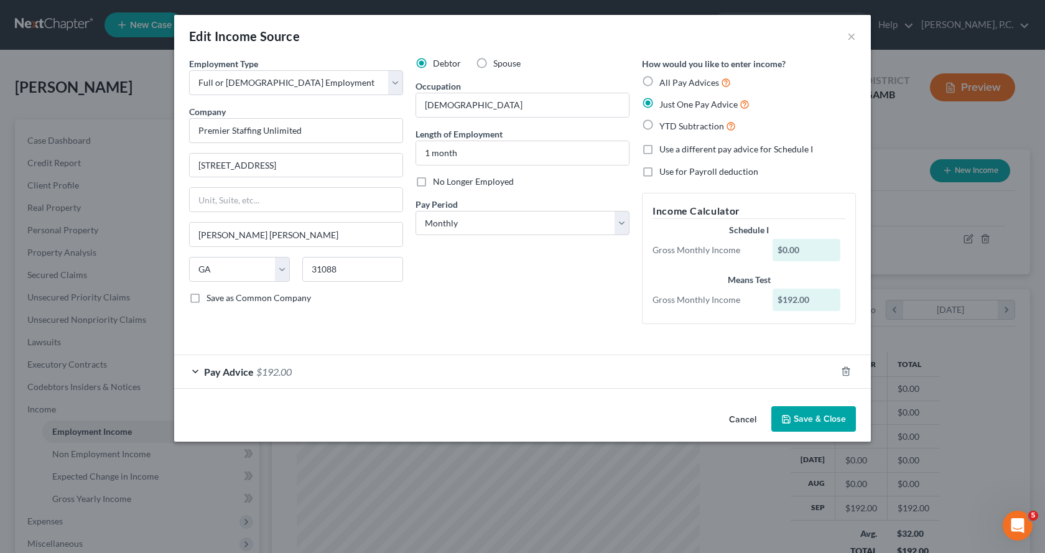
scroll to position [0, 0]
click at [196, 369] on div "Pay Advice $192.00" at bounding box center [505, 371] width 662 height 33
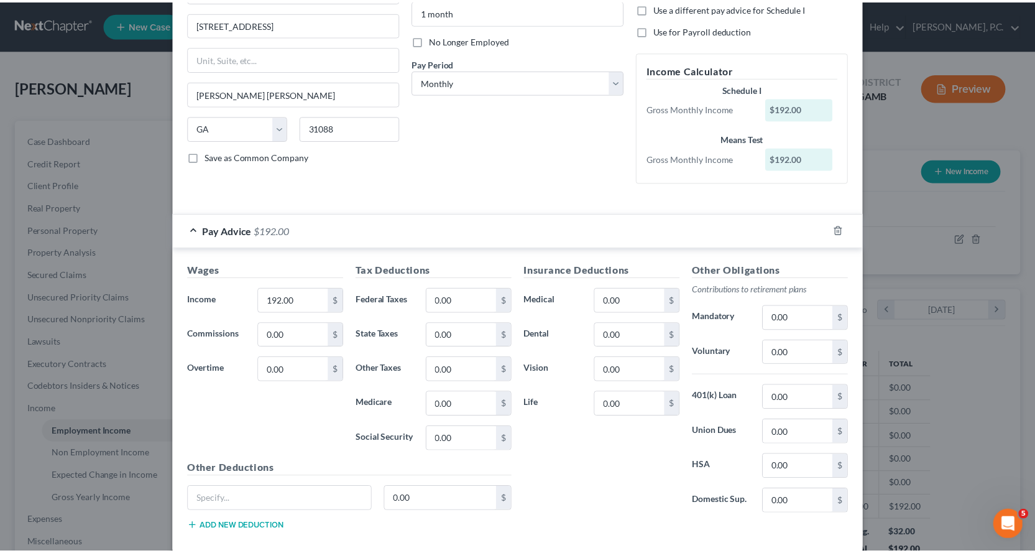
scroll to position [208, 0]
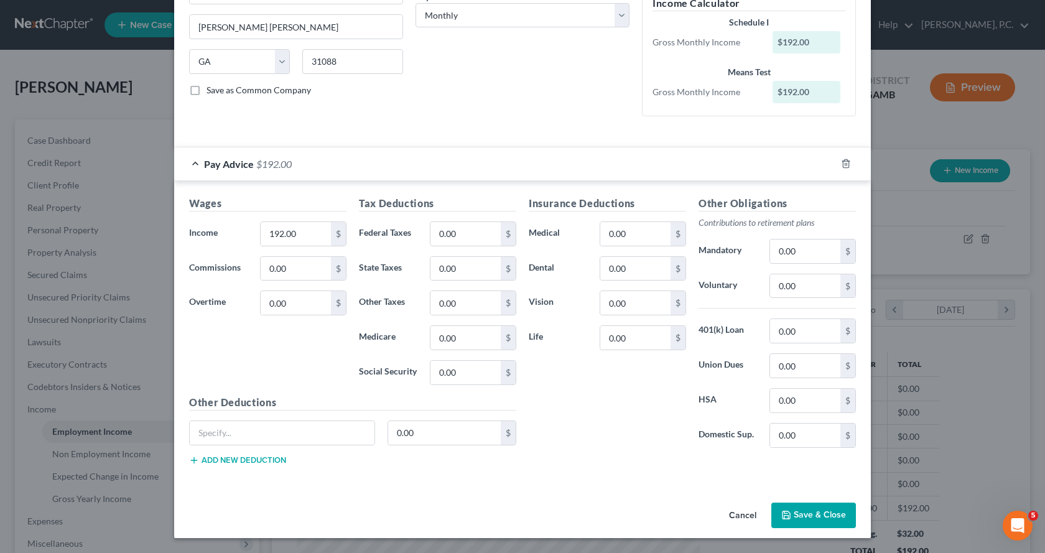
click at [802, 515] on button "Save & Close" at bounding box center [813, 515] width 85 height 26
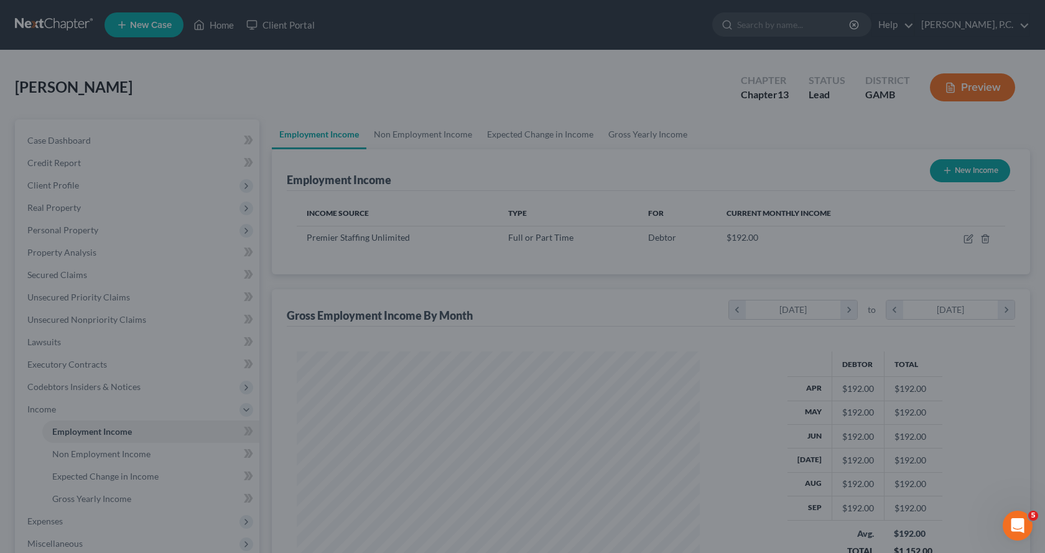
scroll to position [621605, 621404]
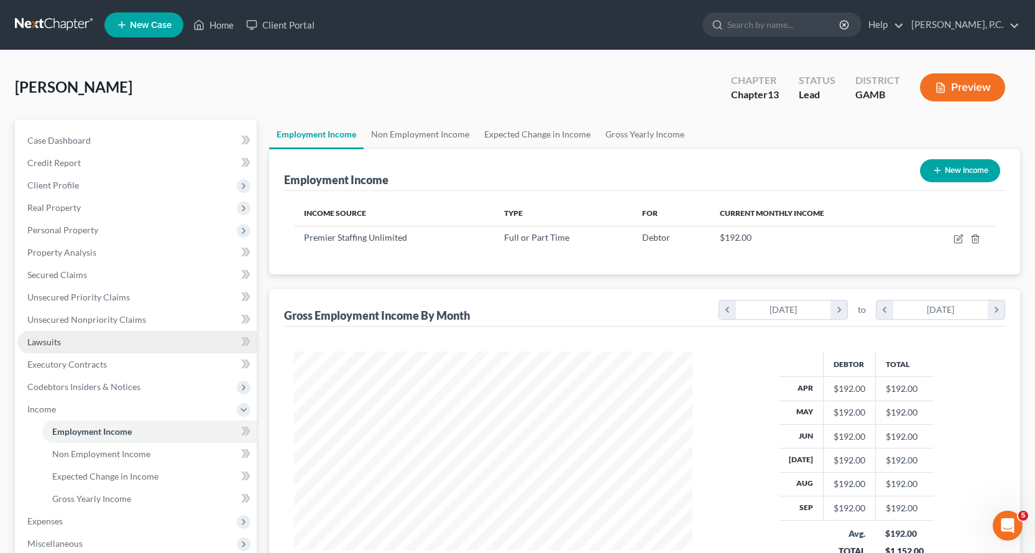
click at [47, 340] on span "Lawsuits" at bounding box center [44, 341] width 34 height 11
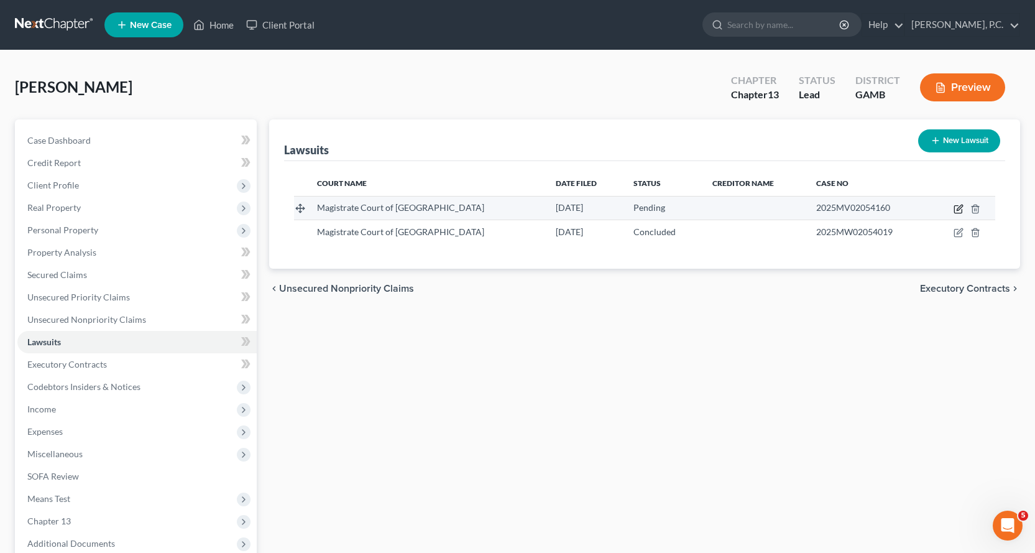
click at [959, 206] on icon "button" at bounding box center [959, 209] width 10 height 10
select select "10"
select select "0"
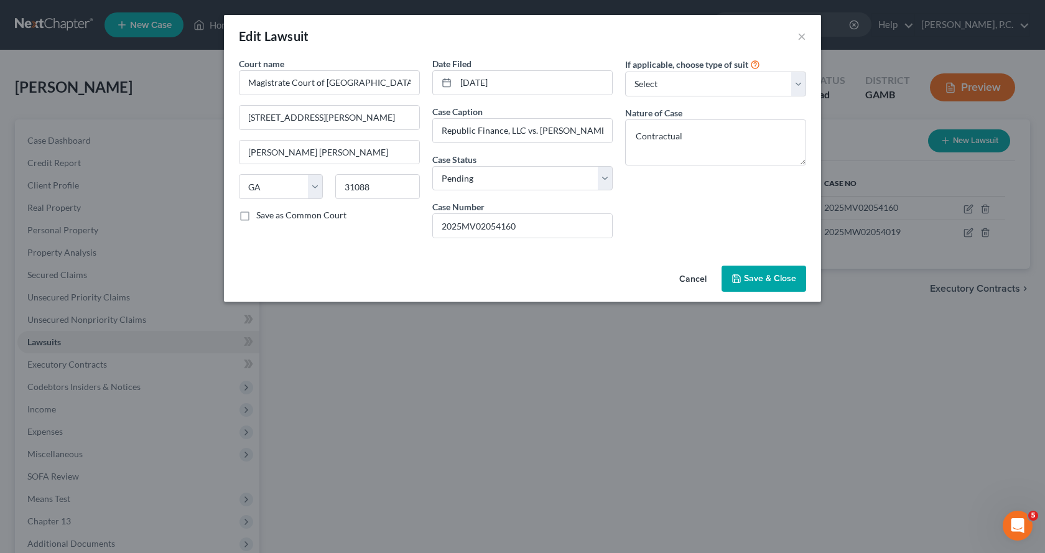
click at [781, 276] on span "Save & Close" at bounding box center [770, 278] width 52 height 11
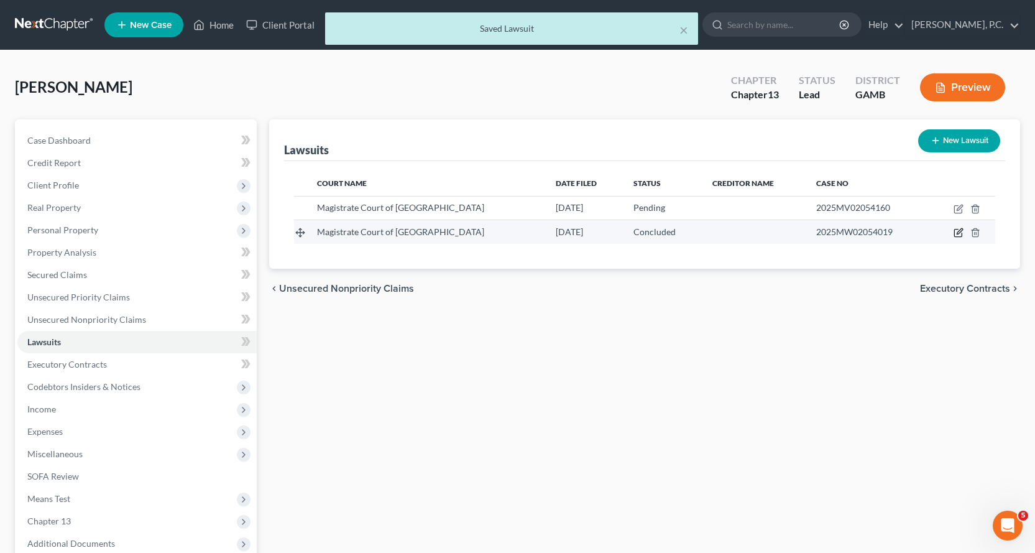
click at [958, 231] on icon "button" at bounding box center [959, 233] width 10 height 10
select select "10"
select select "2"
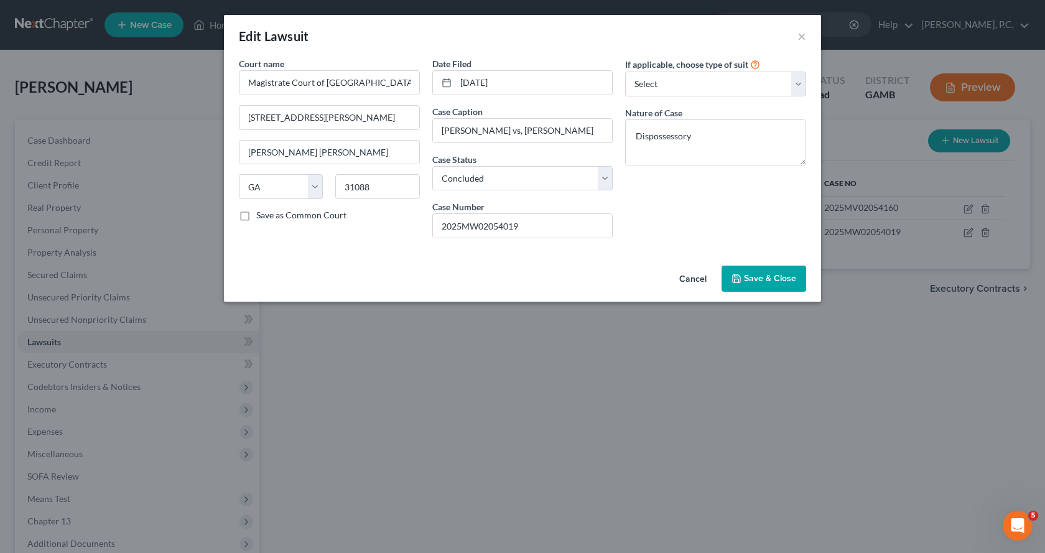
click at [782, 280] on span "Save & Close" at bounding box center [770, 278] width 52 height 11
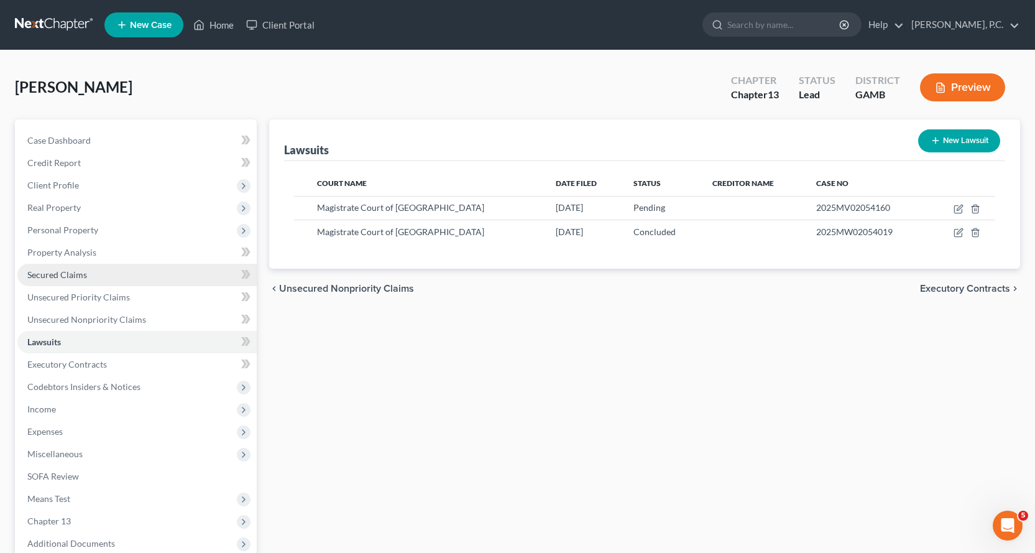
click at [67, 275] on span "Secured Claims" at bounding box center [57, 274] width 60 height 11
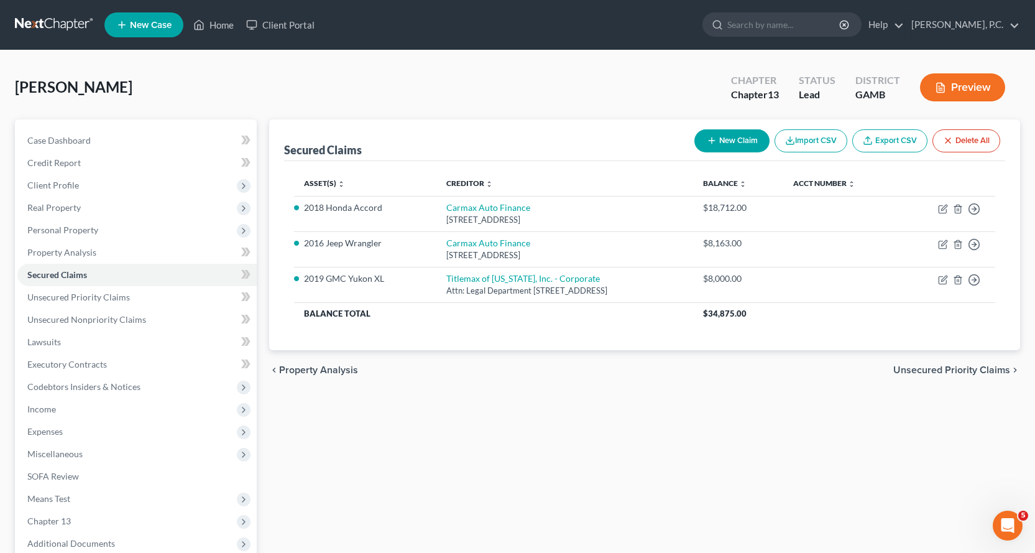
click at [733, 139] on button "New Claim" at bounding box center [732, 140] width 75 height 23
select select "0"
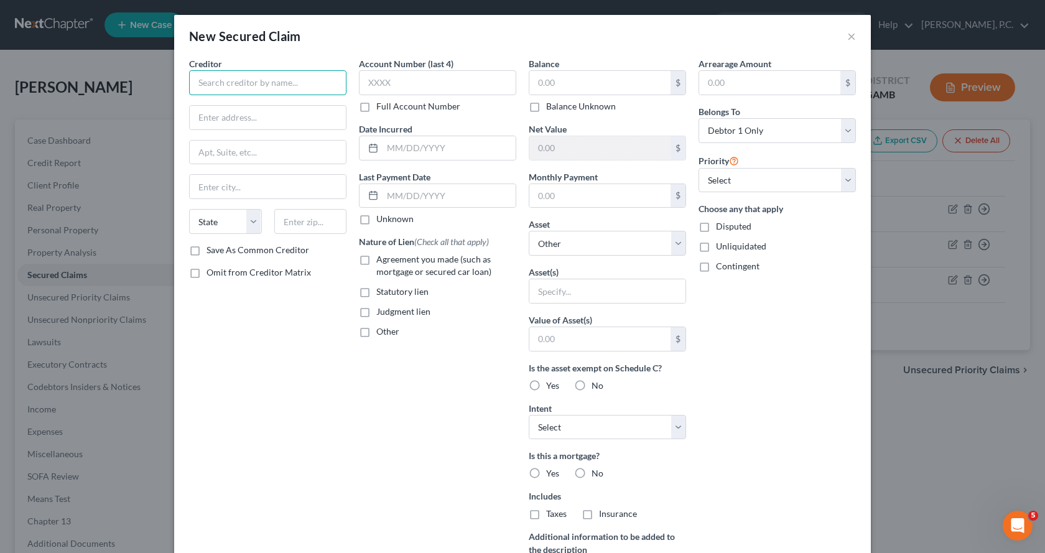
click at [294, 83] on input "text" at bounding box center [267, 82] width 157 height 25
click at [292, 80] on input "Tax Commissioner" at bounding box center [267, 82] width 157 height 25
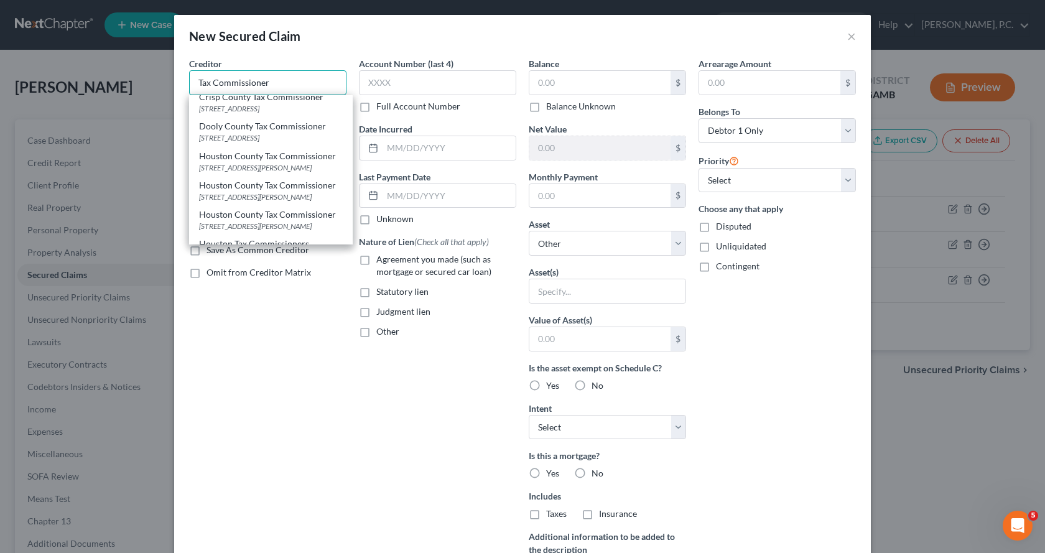
scroll to position [187, 0]
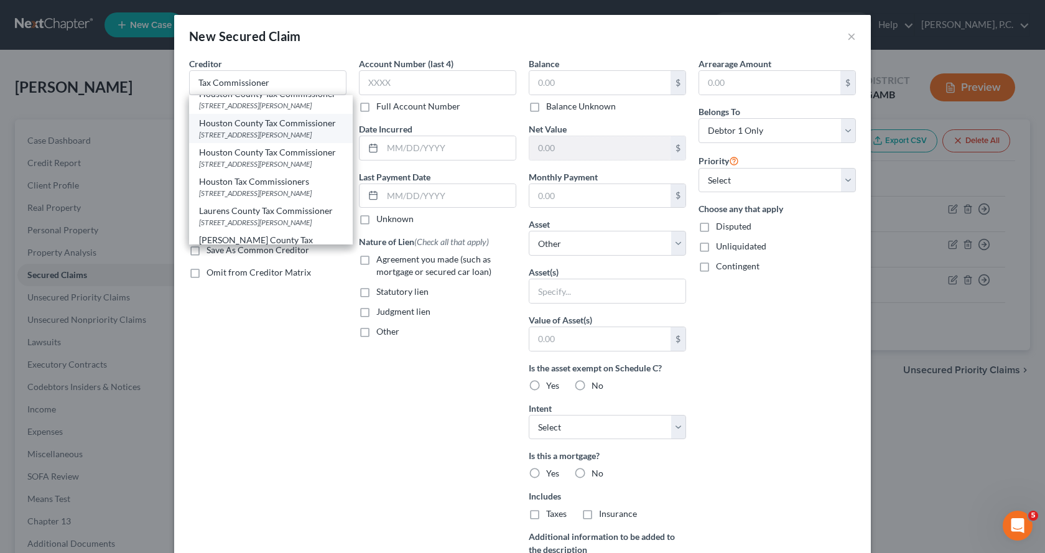
click at [264, 129] on div "Houston County Tax Commissioner" at bounding box center [271, 123] width 144 height 12
type input "Houston County Tax Commissioner"
type input "[STREET_ADDRESS][PERSON_NAME]"
type input "[PERSON_NAME] [PERSON_NAME]"
select select "10"
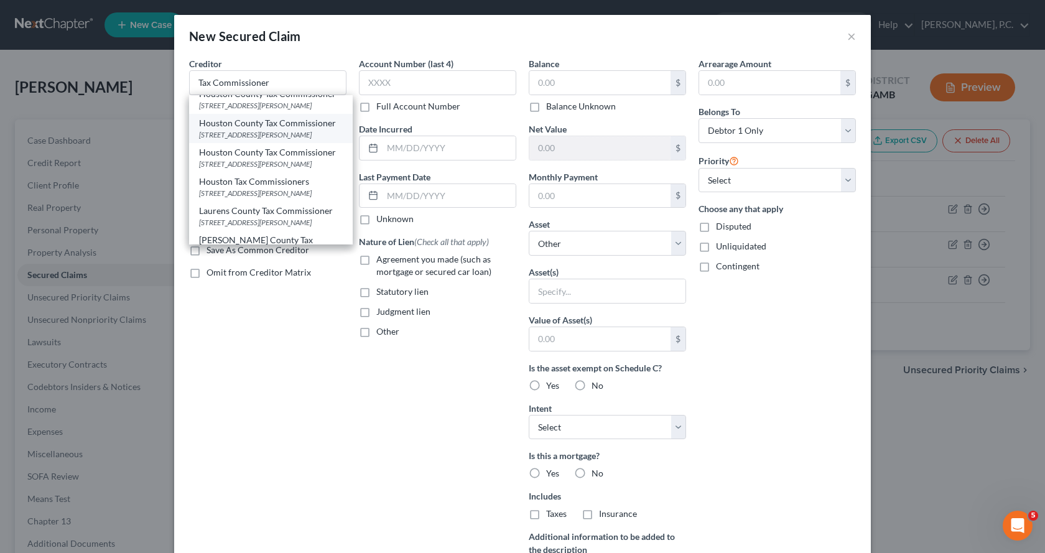
type input "31088"
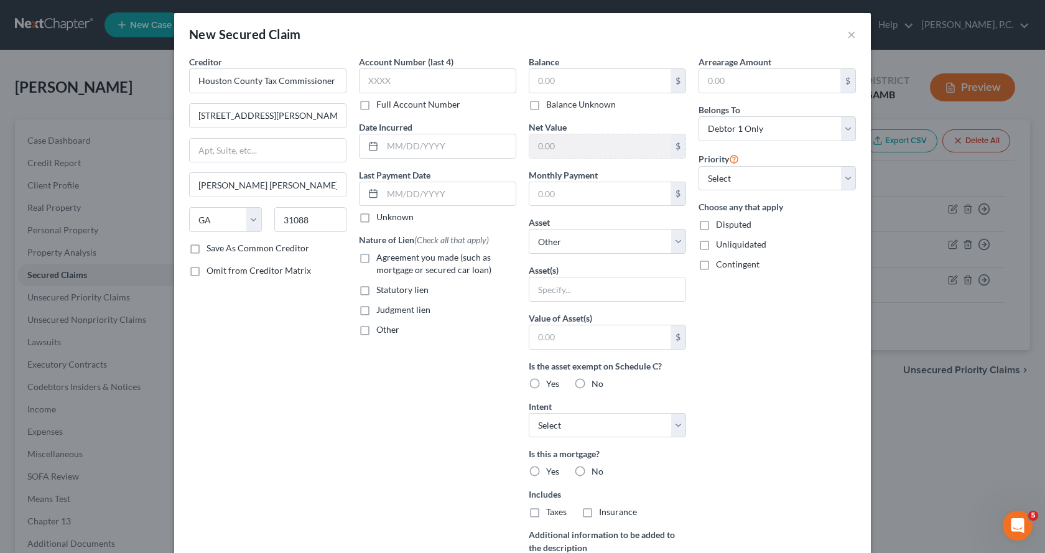
scroll to position [0, 0]
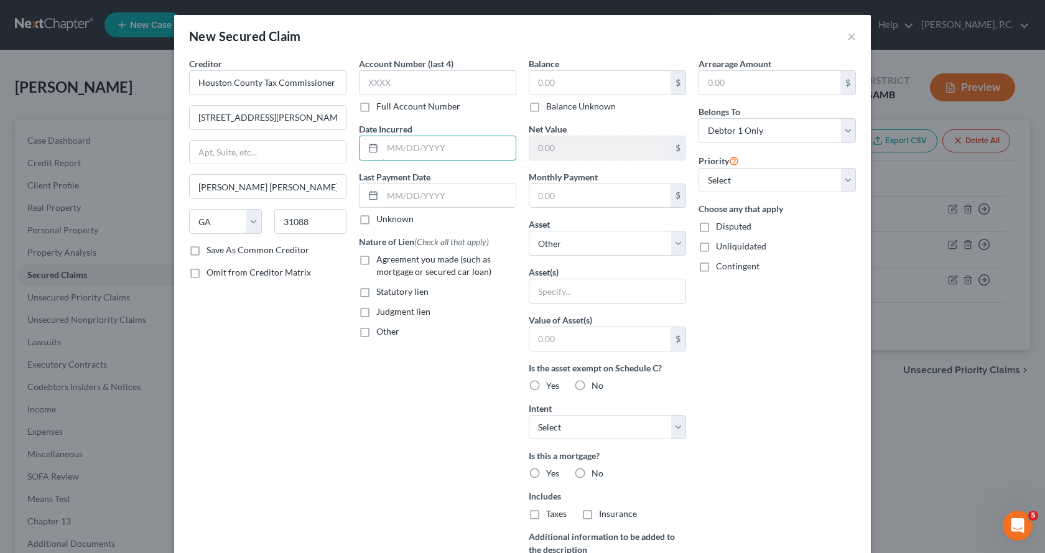
drag, startPoint x: 390, startPoint y: 138, endPoint x: 517, endPoint y: 113, distance: 129.3
click at [400, 136] on input "text" at bounding box center [448, 148] width 133 height 24
type input "[DATE]"
click at [581, 75] on input "text" at bounding box center [599, 83] width 141 height 24
type input "263.72"
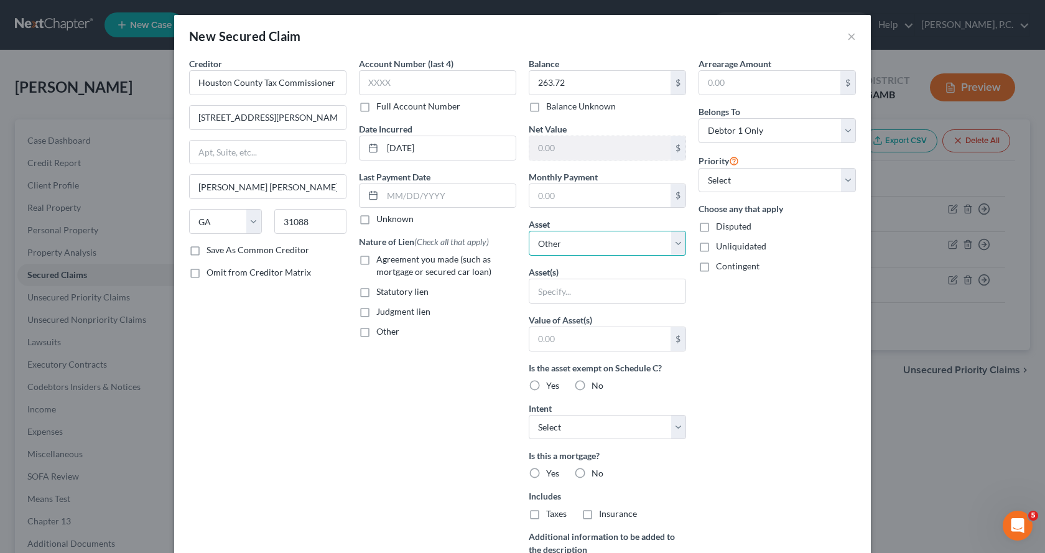
click at [669, 241] on select "Select Other Multiple Assets Clothing - Clothing - $200.0 2016 Jeep Wrangler - …" at bounding box center [607, 243] width 157 height 25
click at [529, 231] on select "Select Other Multiple Assets Clothing - Clothing - $200.0 2016 Jeep Wrangler - …" at bounding box center [607, 243] width 157 height 25
click at [416, 443] on div "Account Number (last 4) Full Account Number Date Incurred [DATE] Last Payment D…" at bounding box center [438, 334] width 170 height 555
click at [841, 180] on select "Select 1st 2nd 3rd 4th 5th 6th 7th 8th 9th 10th 11th 12th 13th 14th 15th 16th 1…" at bounding box center [776, 180] width 157 height 25
select select "0"
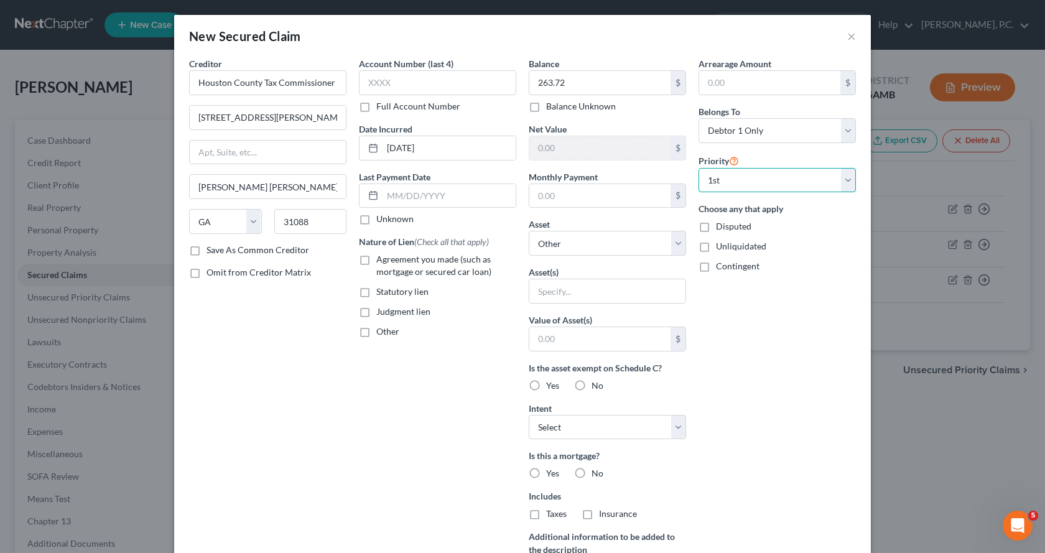
click at [698, 168] on select "Select 1st 2nd 3rd 4th 5th 6th 7th 8th 9th 10th 11th 12th 13th 14th 15th 16th 1…" at bounding box center [776, 180] width 157 height 25
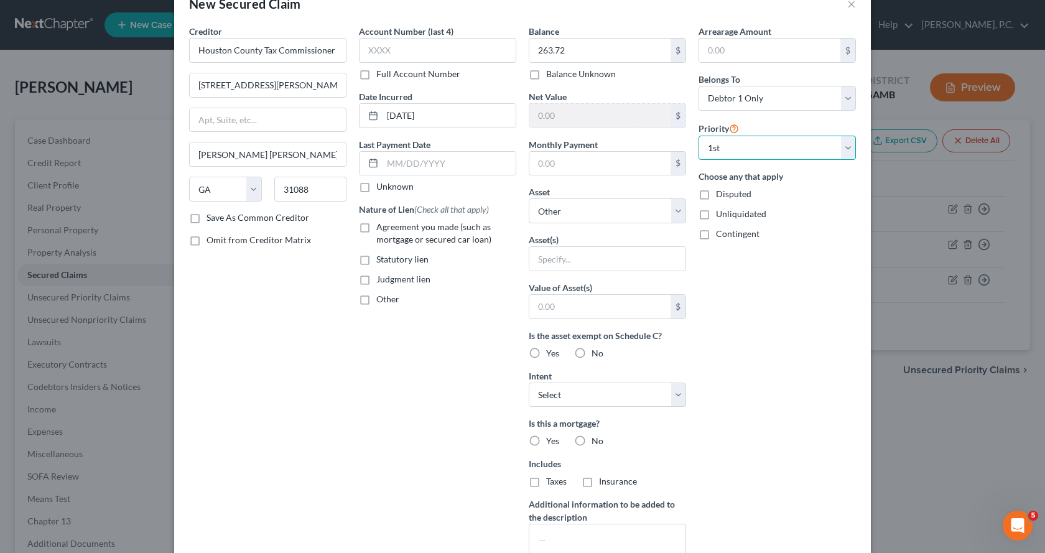
scroll to position [62, 0]
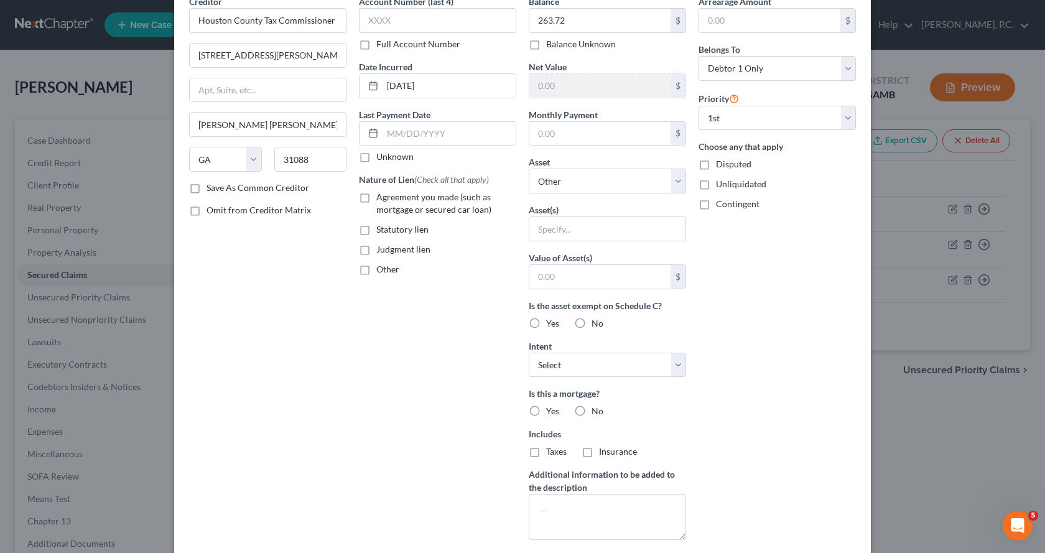
click at [376, 228] on label "Statutory lien" at bounding box center [402, 229] width 52 height 12
click at [381, 228] on input "Statutory lien" at bounding box center [385, 227] width 8 height 8
checkbox input "true"
drag, startPoint x: 599, startPoint y: 233, endPoint x: 667, endPoint y: 215, distance: 69.4
click at [599, 233] on input "text" at bounding box center [607, 229] width 156 height 24
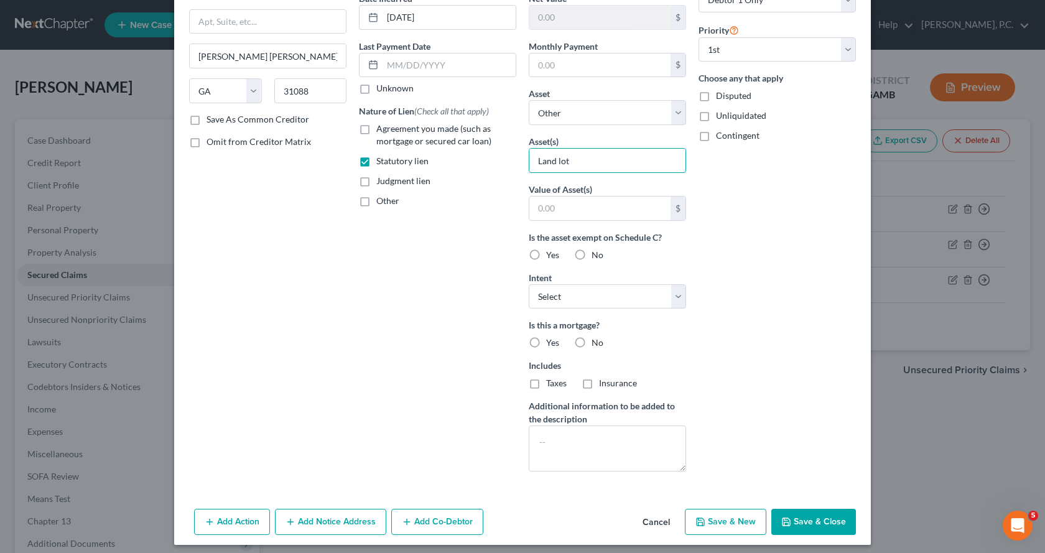
scroll to position [137, 0]
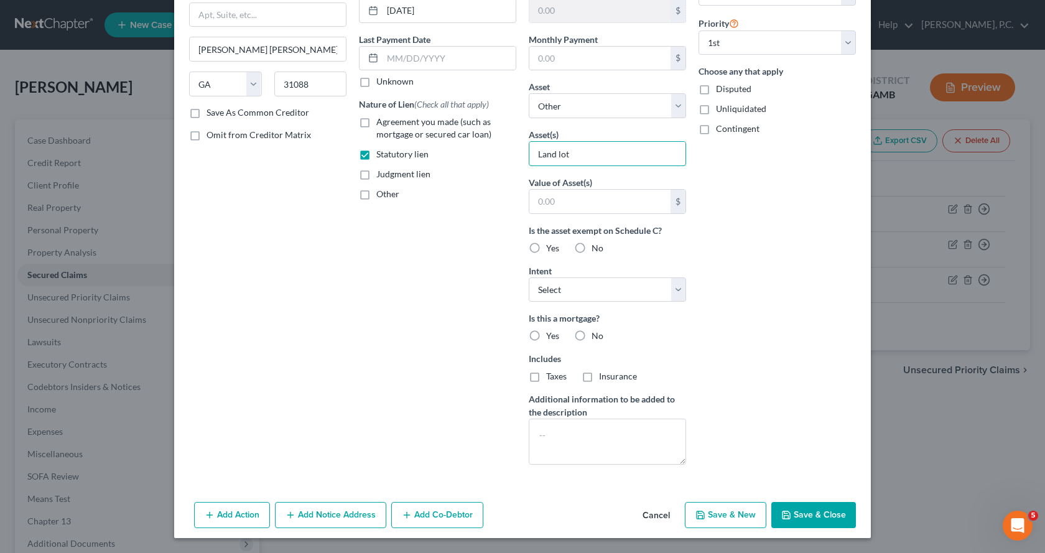
type input "Land lot"
click at [803, 514] on button "Save & Close" at bounding box center [813, 515] width 85 height 26
select select
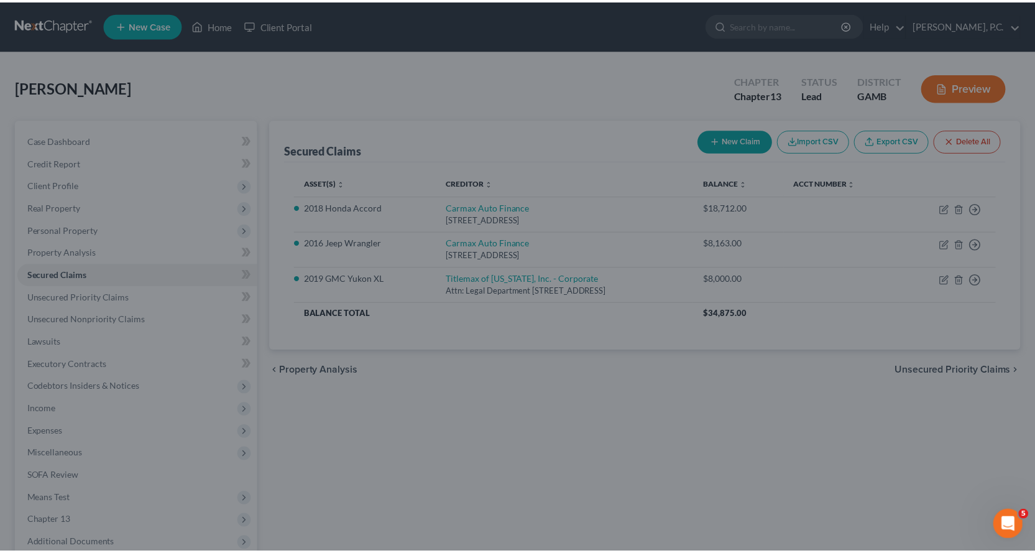
scroll to position [2, 0]
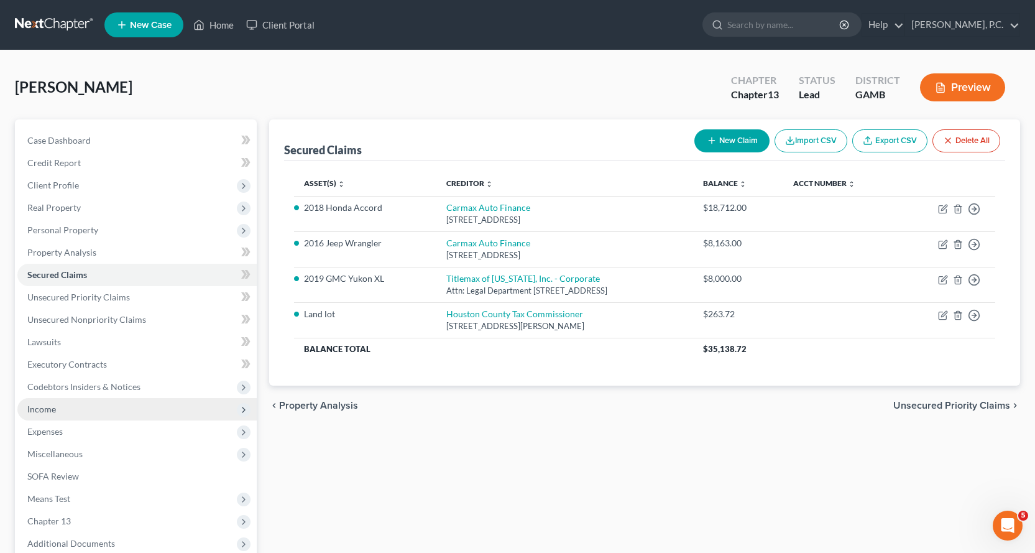
click at [45, 409] on span "Income" at bounding box center [41, 409] width 29 height 11
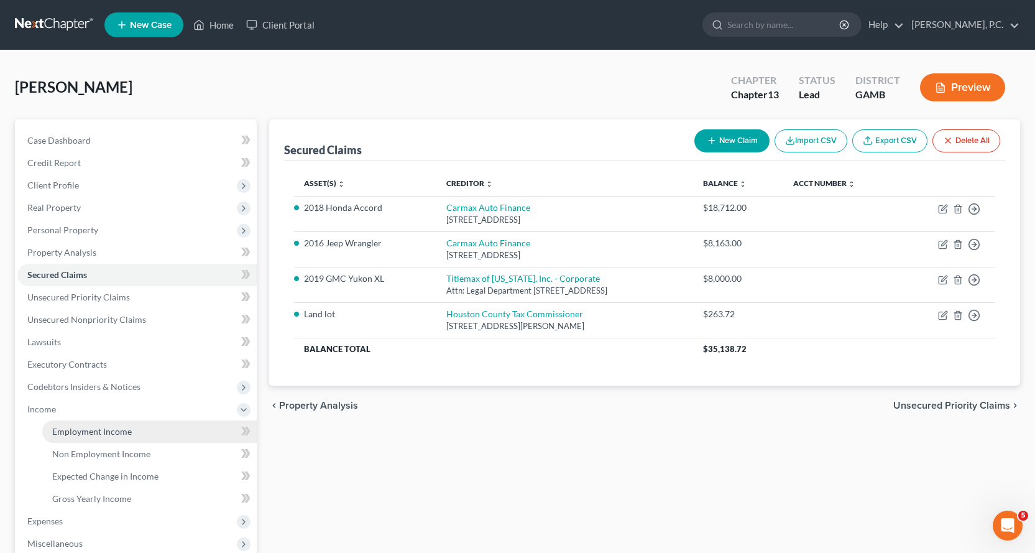
click at [99, 430] on span "Employment Income" at bounding box center [92, 431] width 80 height 11
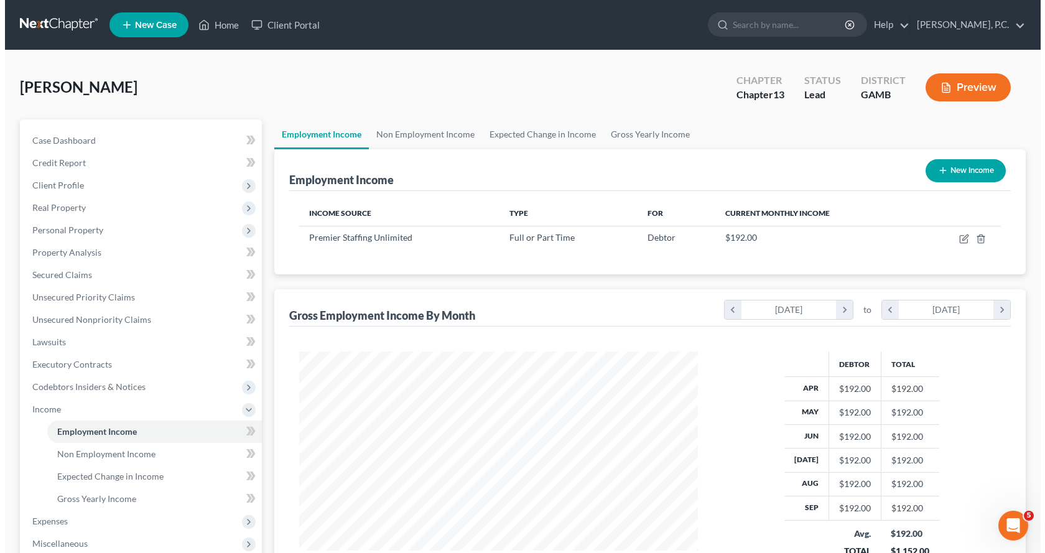
scroll to position [223, 423]
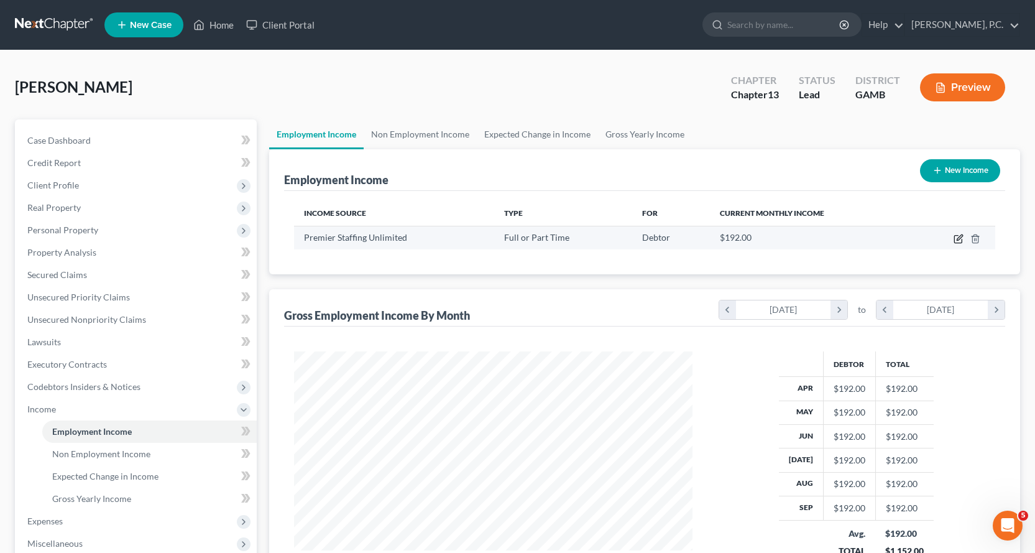
click at [958, 238] on icon "button" at bounding box center [959, 239] width 10 height 10
select select "0"
select select "10"
select select "0"
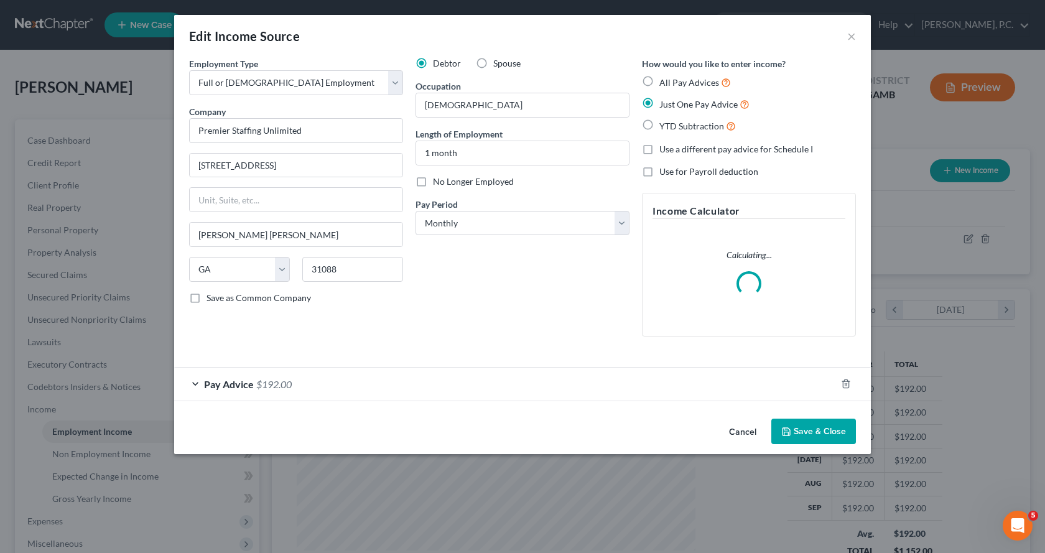
scroll to position [223, 428]
click at [198, 383] on div "Pay Advice $192.00" at bounding box center [505, 384] width 662 height 33
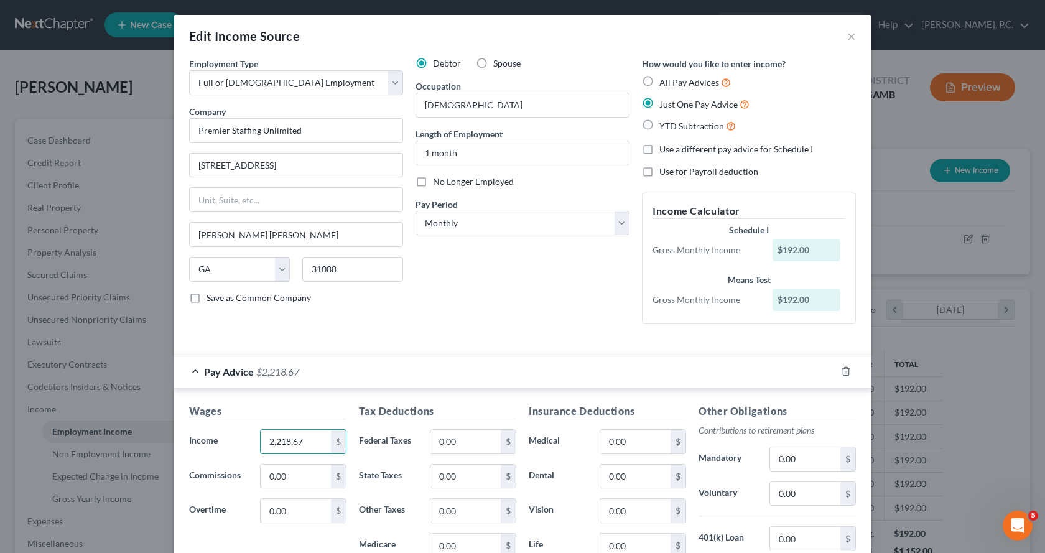
type input "2,218.67"
type input "332.80"
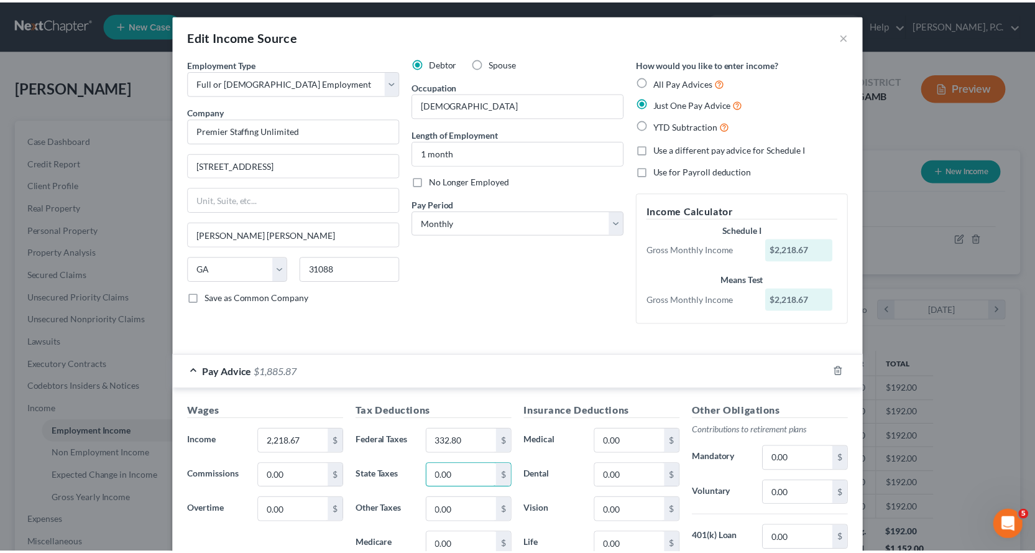
scroll to position [208, 0]
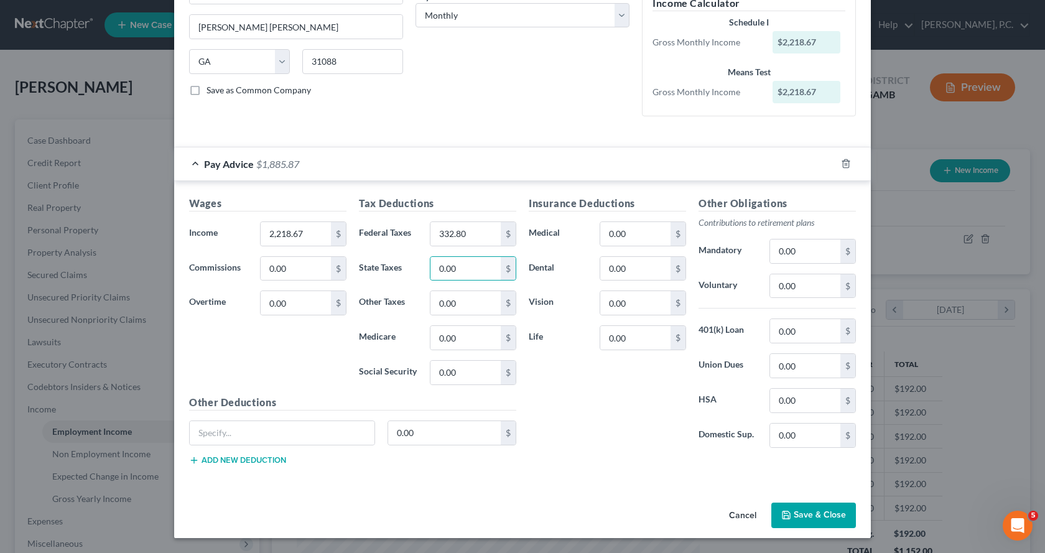
click at [815, 515] on button "Save & Close" at bounding box center [813, 515] width 85 height 26
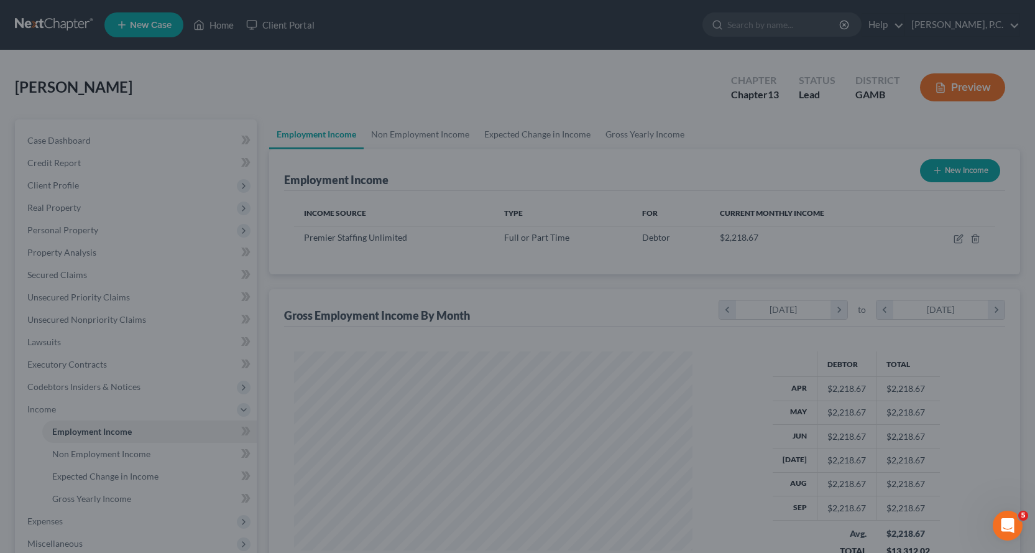
scroll to position [621605, 621404]
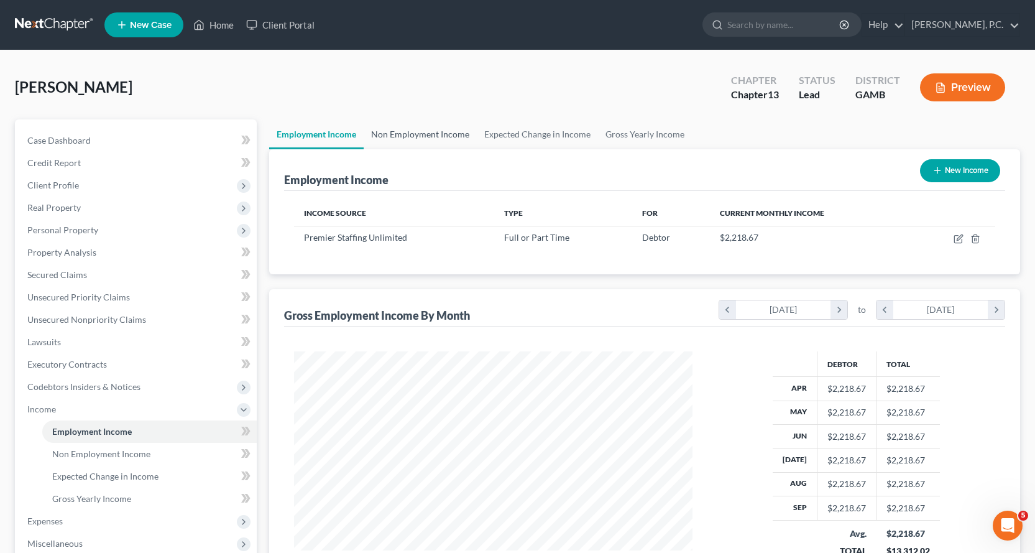
click at [416, 132] on link "Non Employment Income" at bounding box center [420, 134] width 113 height 30
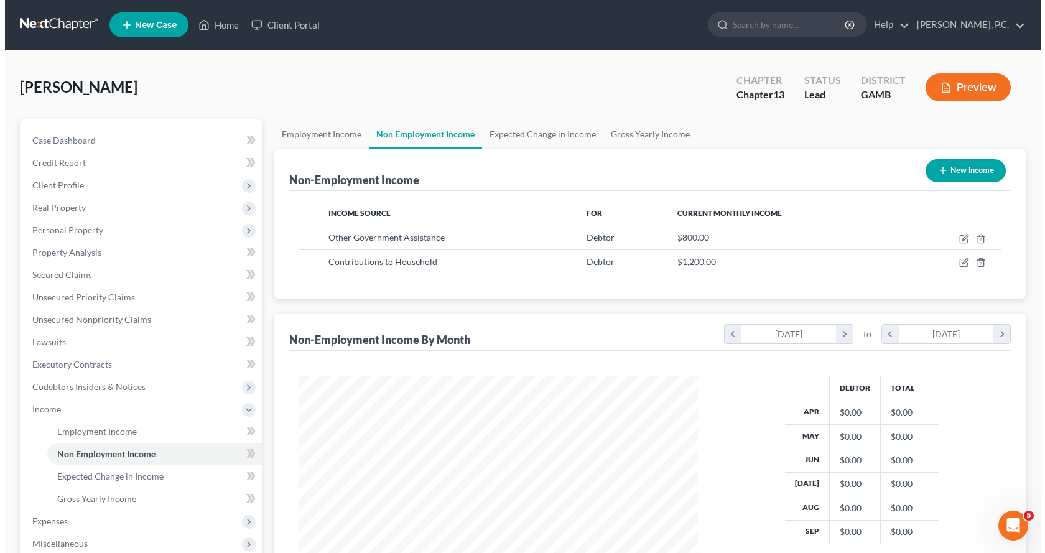
scroll to position [223, 423]
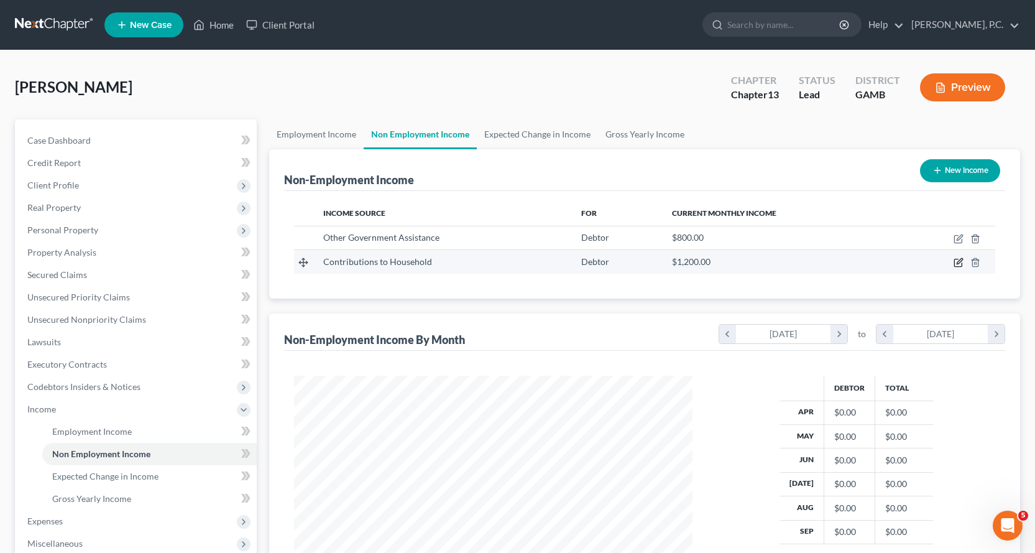
click at [958, 261] on icon "button" at bounding box center [959, 262] width 10 height 10
select select "8"
select select "0"
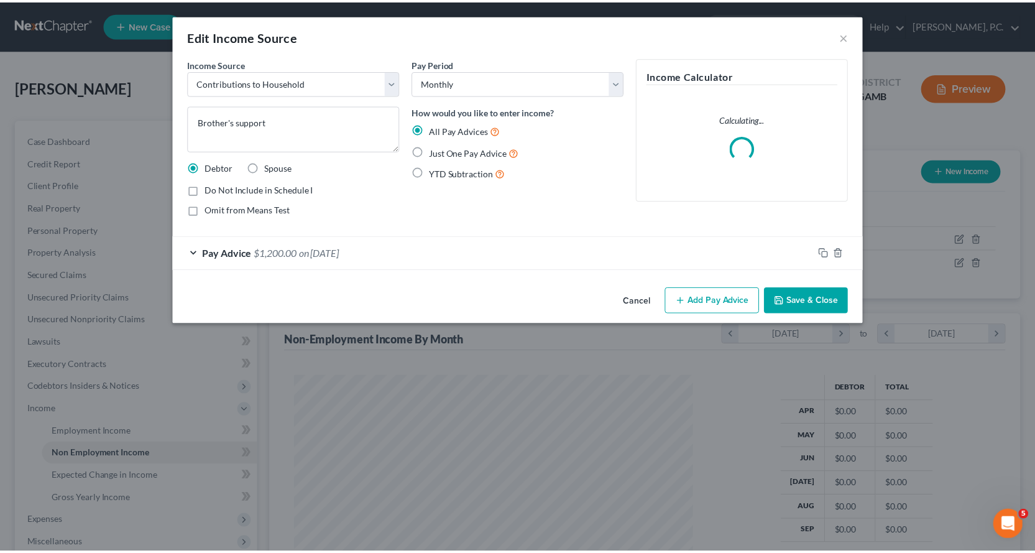
scroll to position [223, 428]
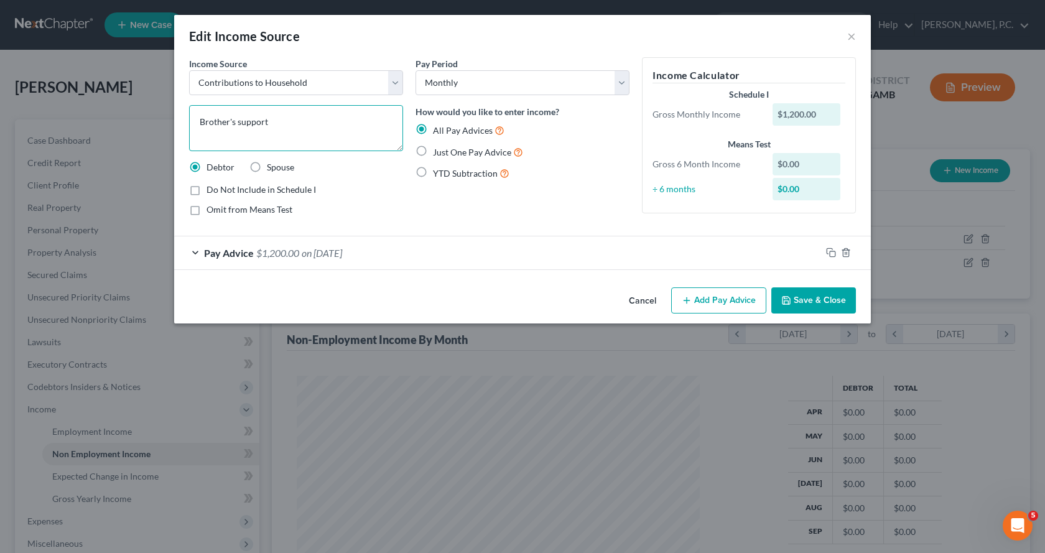
drag, startPoint x: 298, startPoint y: 123, endPoint x: 102, endPoint y: 141, distance: 196.8
click at [103, 141] on div "Edit Income Source × Income Source * Select Unemployment Disability (from emplo…" at bounding box center [522, 276] width 1045 height 553
type textarea "Contribution from brother"
click at [433, 152] on label "Just One Pay Advice" at bounding box center [478, 152] width 90 height 14
click at [438, 152] on input "Just One Pay Advice" at bounding box center [442, 149] width 8 height 8
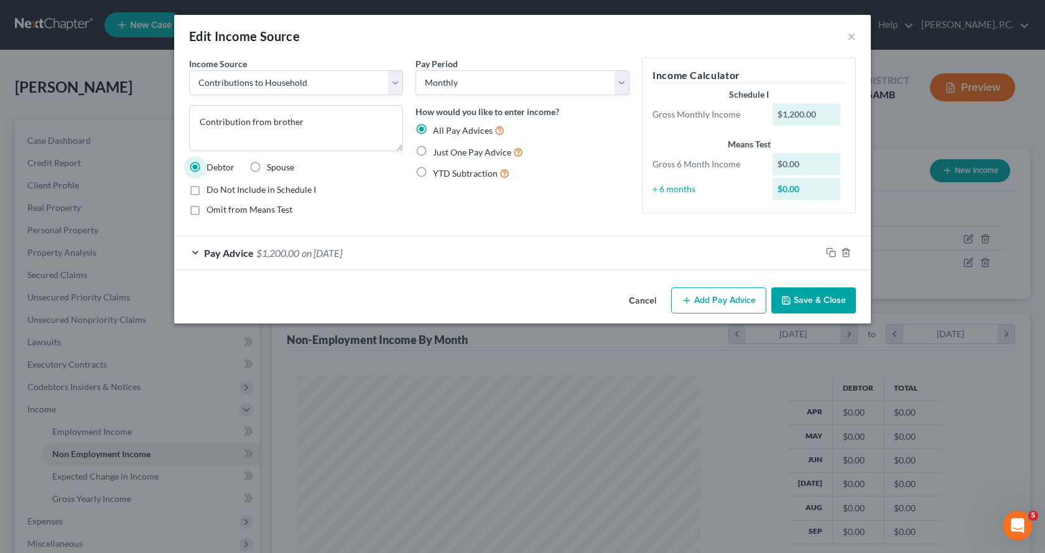
radio input "true"
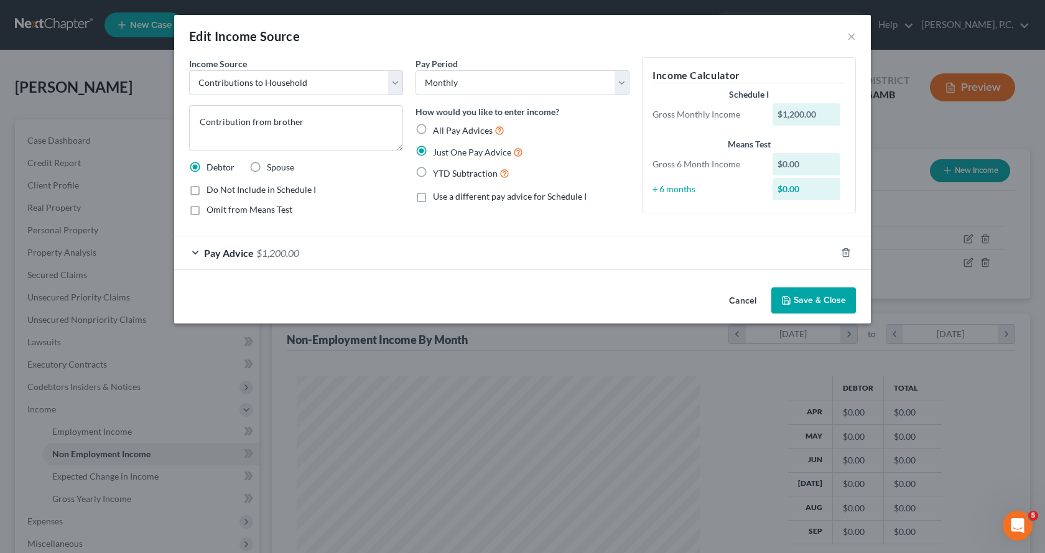
click at [195, 251] on div "Pay Advice $1,200.00" at bounding box center [505, 252] width 662 height 33
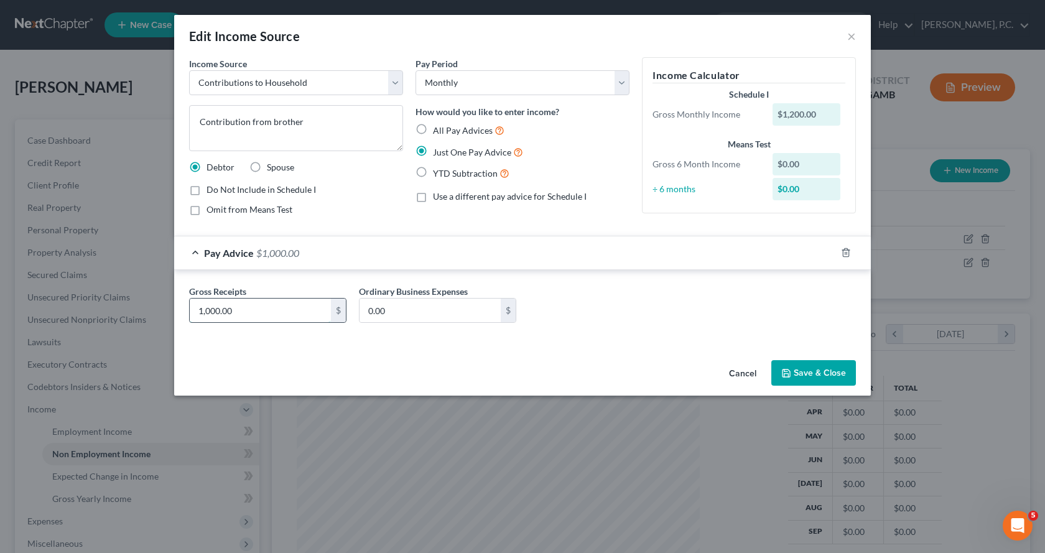
type input "1,000.00"
click at [828, 371] on button "Save & Close" at bounding box center [813, 373] width 85 height 26
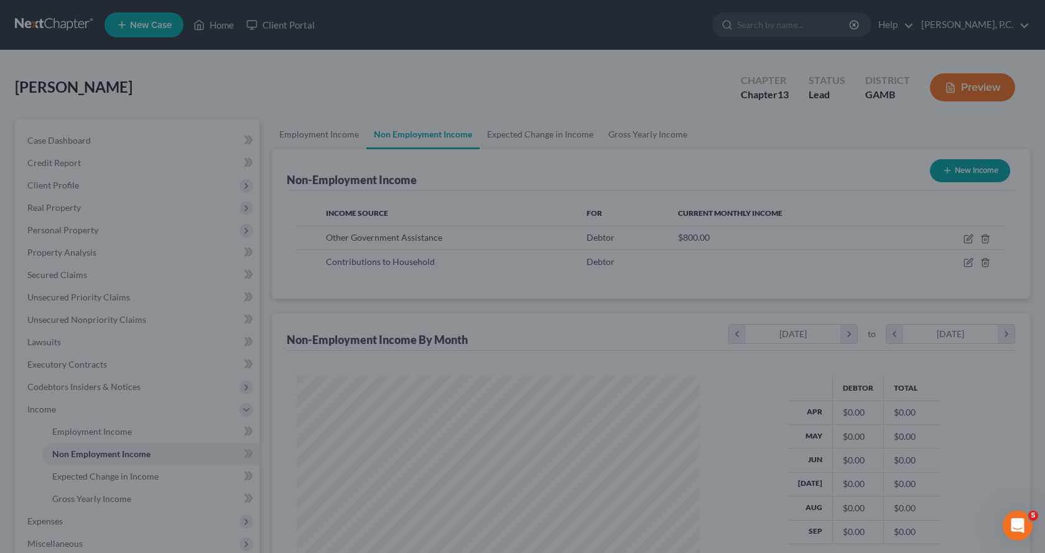
scroll to position [621605, 621404]
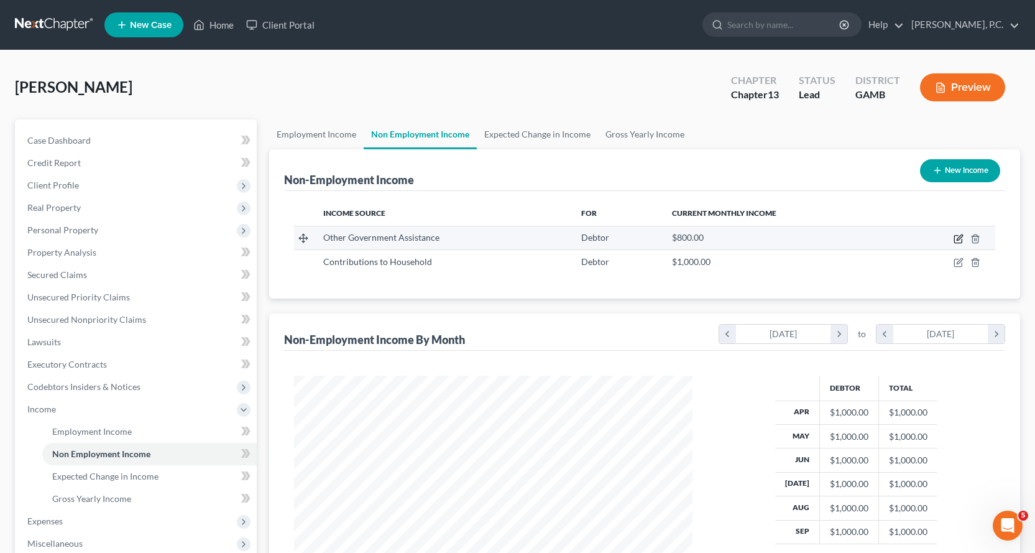
click at [958, 239] on icon "button" at bounding box center [960, 237] width 6 height 6
select select "5"
select select "0"
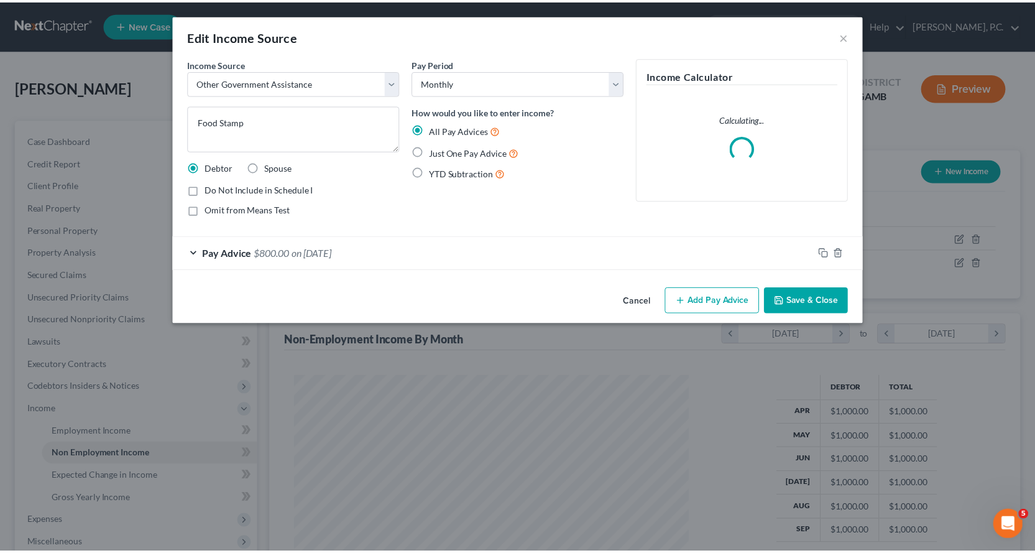
scroll to position [223, 428]
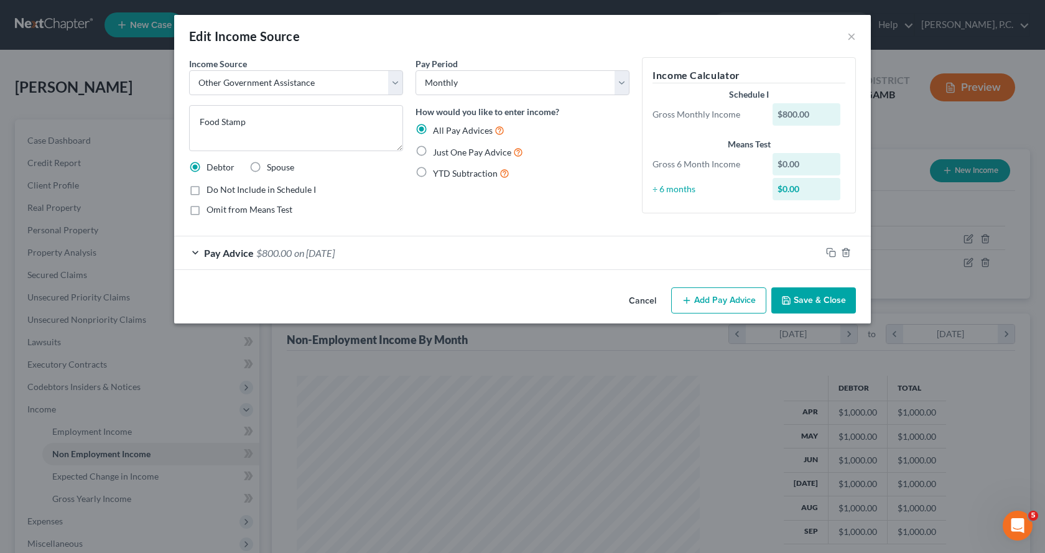
click at [804, 295] on button "Save & Close" at bounding box center [813, 300] width 85 height 26
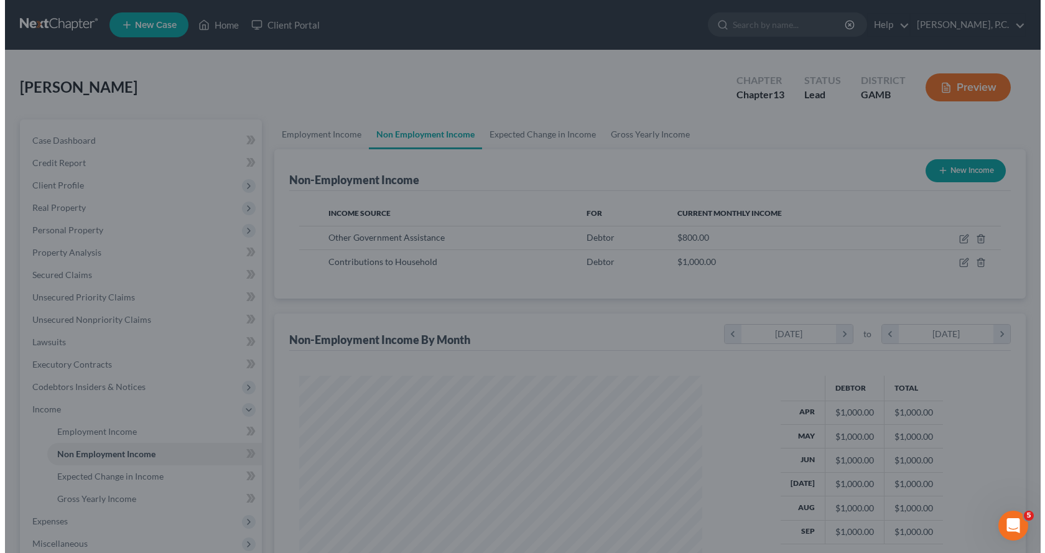
scroll to position [621605, 621404]
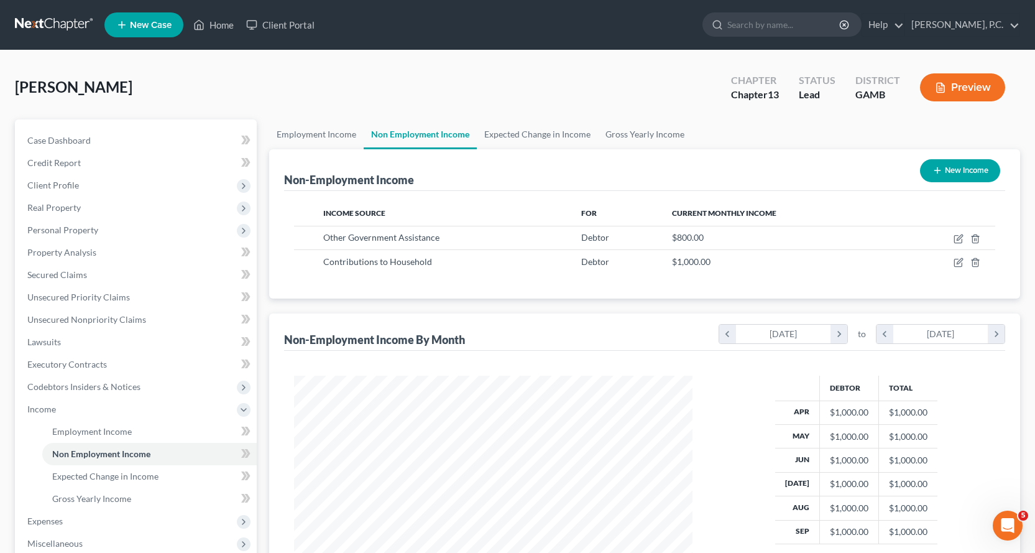
click at [956, 171] on button "New Income" at bounding box center [960, 170] width 80 height 23
select select "0"
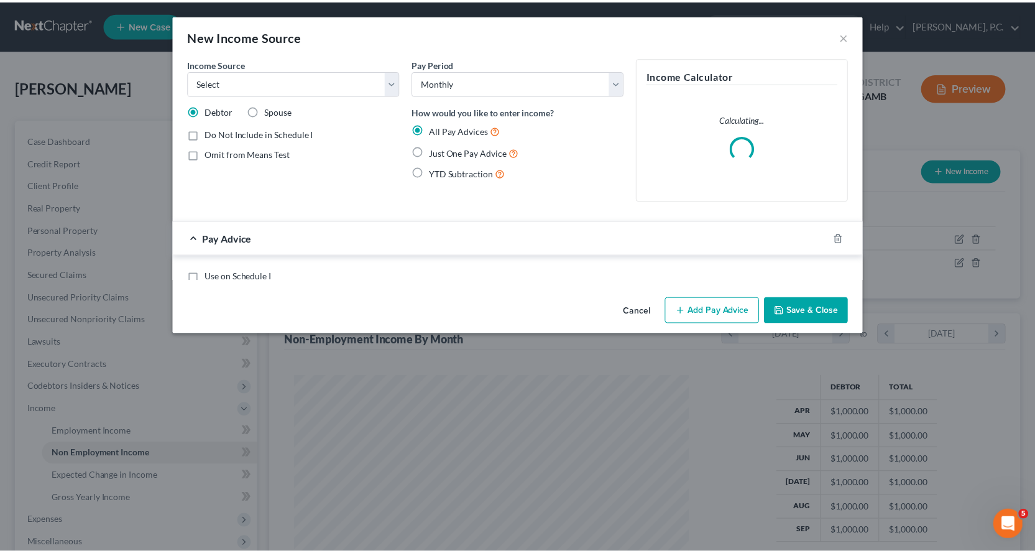
scroll to position [223, 428]
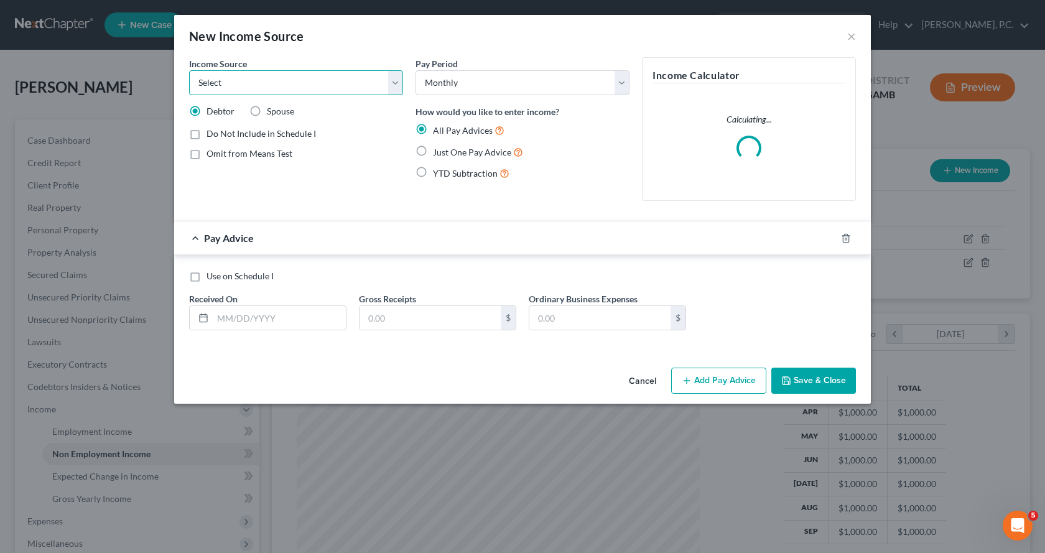
click at [400, 85] on select "Select Unemployment Disability (from employer) Pension Retirement Social Securi…" at bounding box center [296, 82] width 214 height 25
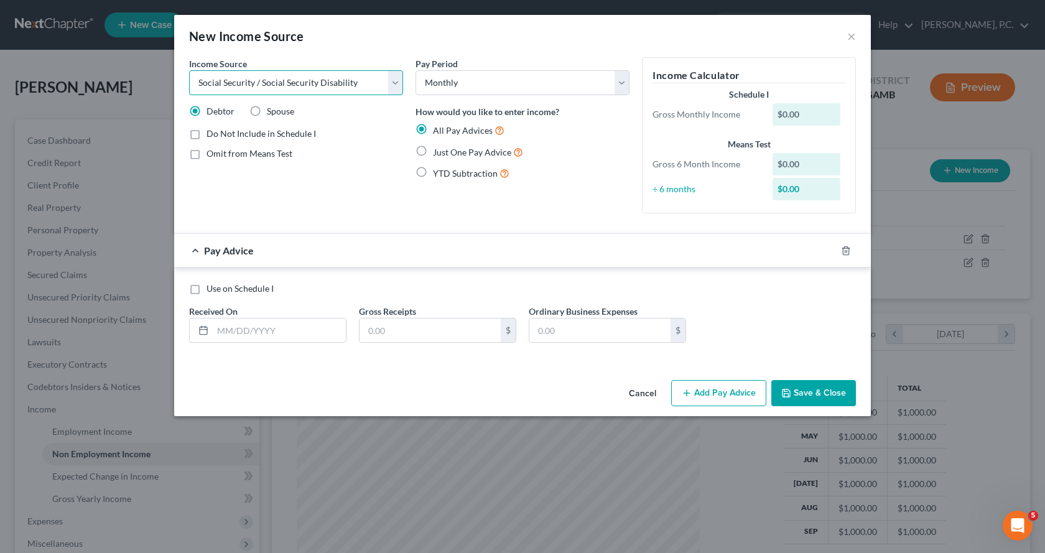
click at [189, 70] on select "Select Unemployment Disability (from employer) Pension Retirement Social Securi…" at bounding box center [296, 82] width 214 height 25
click at [397, 86] on select "Select Unemployment Disability (from employer) Pension Retirement Social Securi…" at bounding box center [296, 82] width 214 height 25
select select "13"
click at [189, 70] on select "Select Unemployment Disability (from employer) Pension Retirement Social Securi…" at bounding box center [296, 82] width 214 height 25
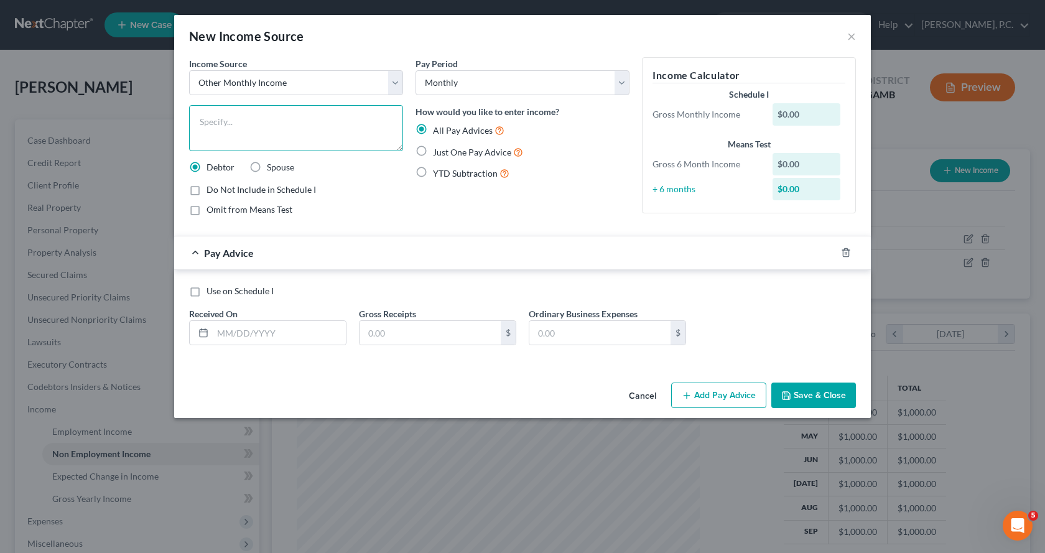
click at [263, 127] on textarea at bounding box center [296, 128] width 214 height 46
type textarea "Mother's Social Security"
click at [433, 149] on label "Just One Pay Advice" at bounding box center [478, 152] width 90 height 14
click at [438, 149] on input "Just One Pay Advice" at bounding box center [442, 149] width 8 height 8
radio input "true"
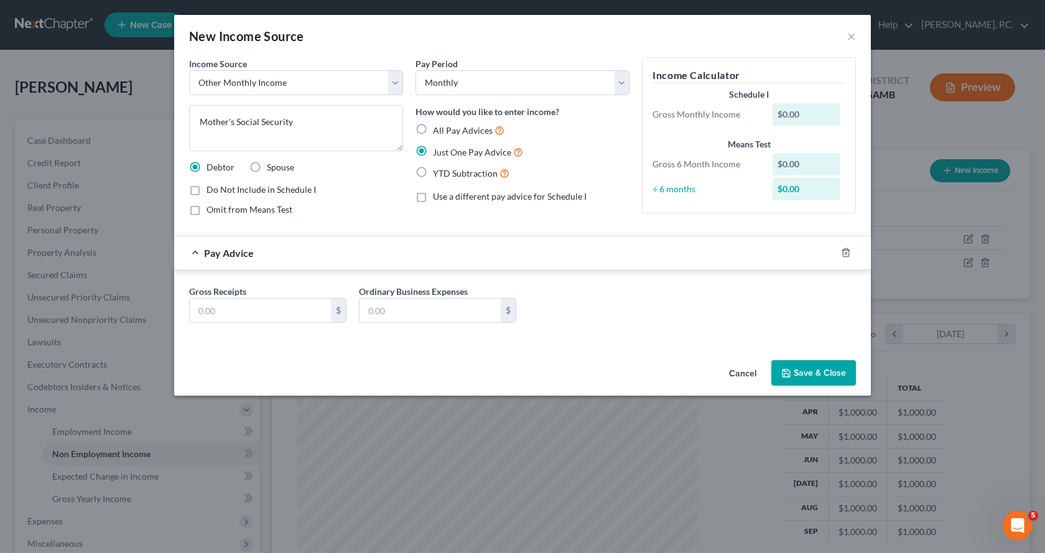
click at [206, 208] on label "Omit from Means Test" at bounding box center [249, 209] width 86 height 12
click at [211, 208] on input "Omit from Means Test" at bounding box center [215, 207] width 8 height 8
checkbox input "true"
click at [233, 310] on input "text" at bounding box center [260, 310] width 141 height 24
type input "971.00"
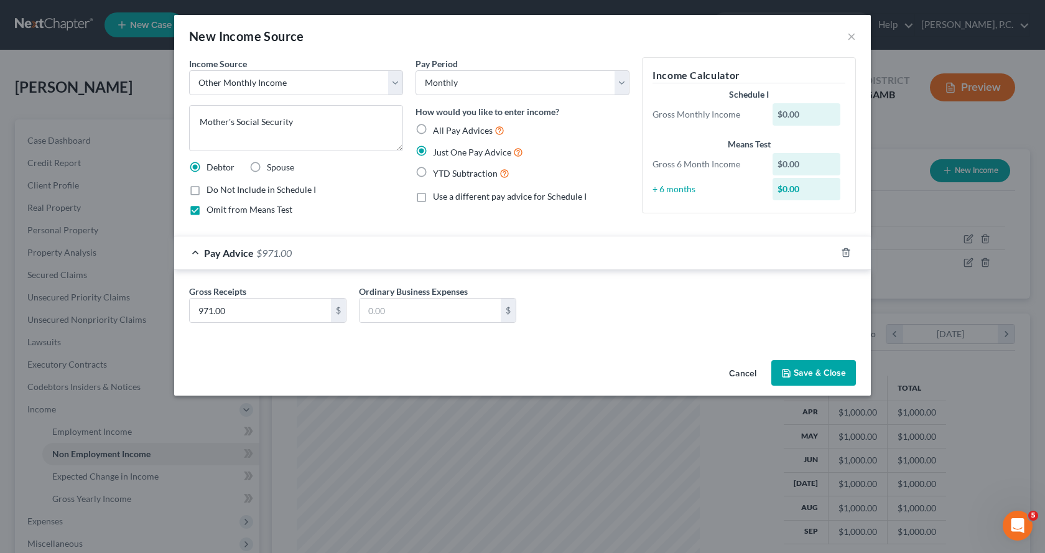
click at [813, 366] on button "Save & Close" at bounding box center [813, 373] width 85 height 26
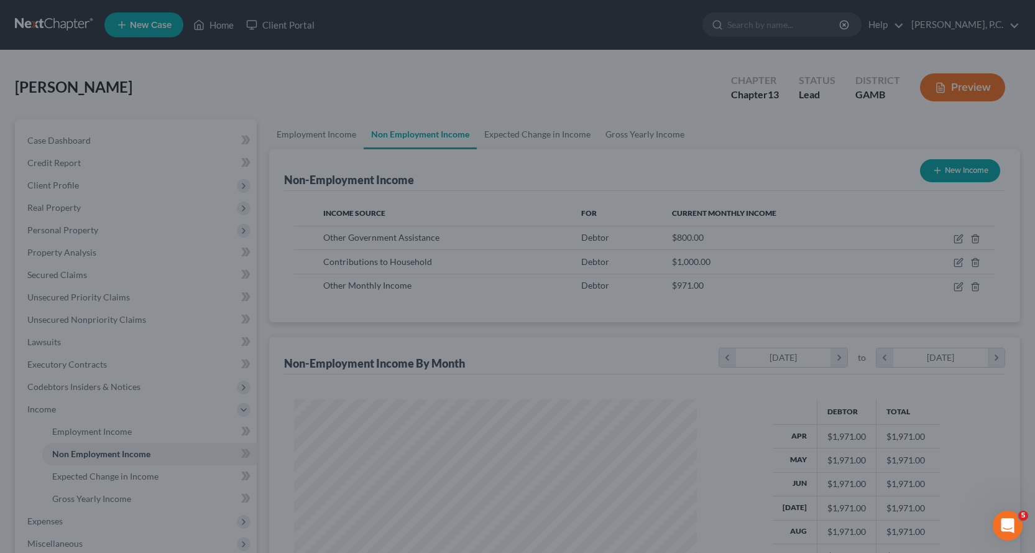
scroll to position [621605, 621404]
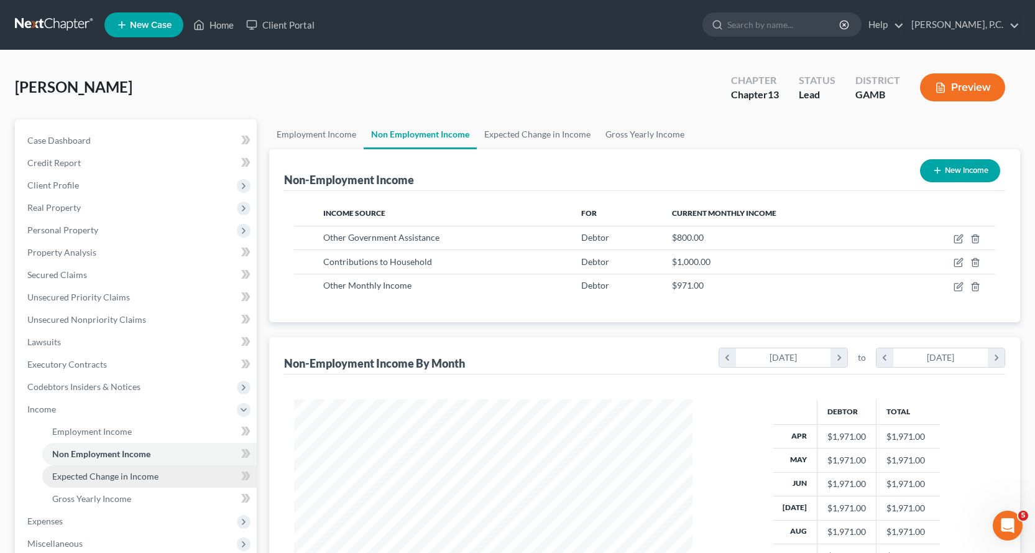
click at [109, 474] on span "Expected Change in Income" at bounding box center [105, 476] width 106 height 11
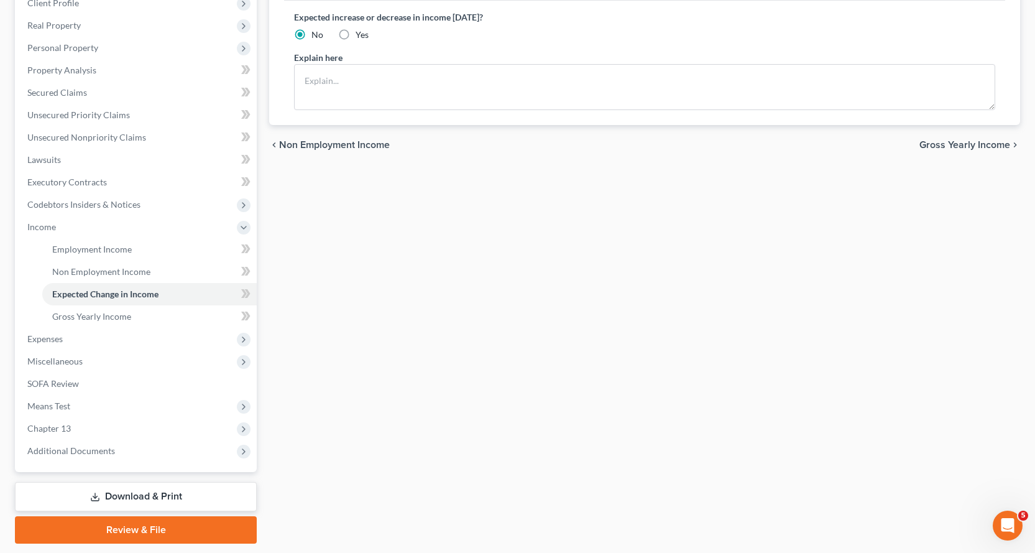
scroll to position [187, 0]
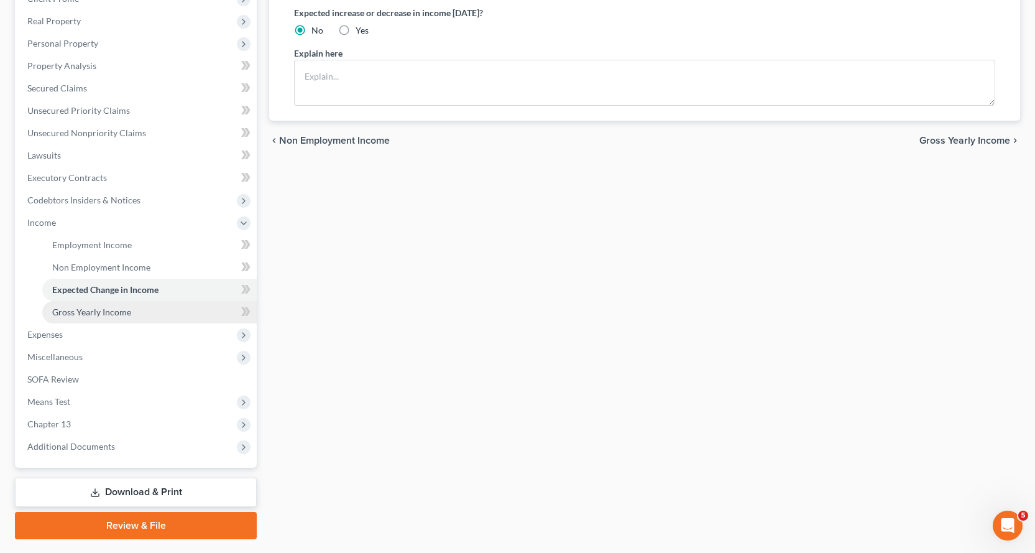
click at [101, 312] on span "Gross Yearly Income" at bounding box center [91, 312] width 79 height 11
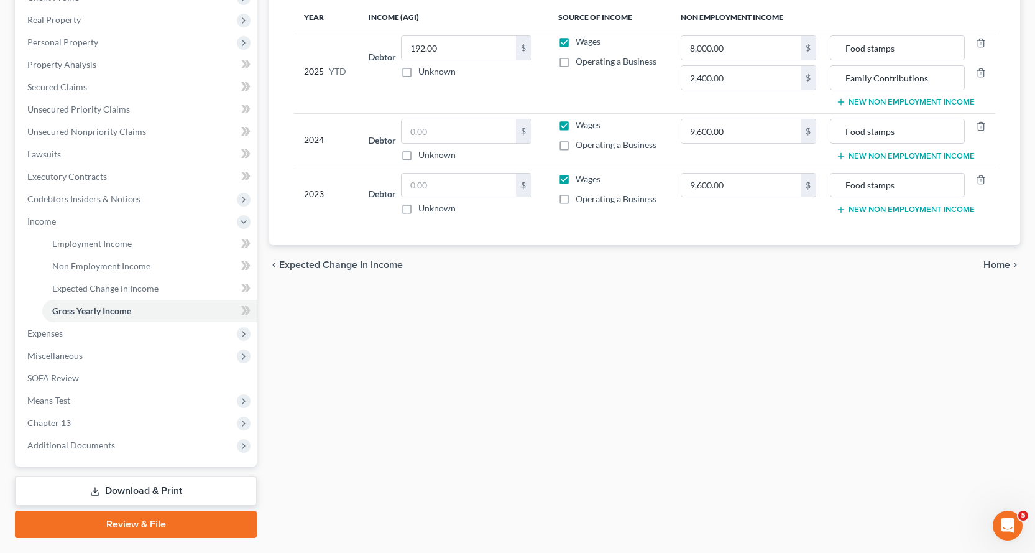
scroll to position [158, 0]
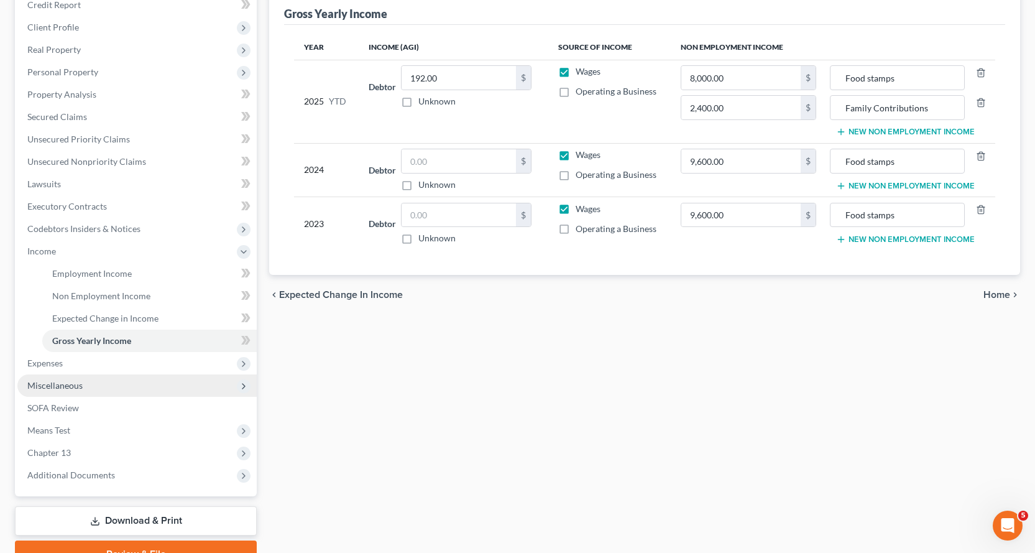
click at [52, 364] on span "Expenses" at bounding box center [44, 363] width 35 height 11
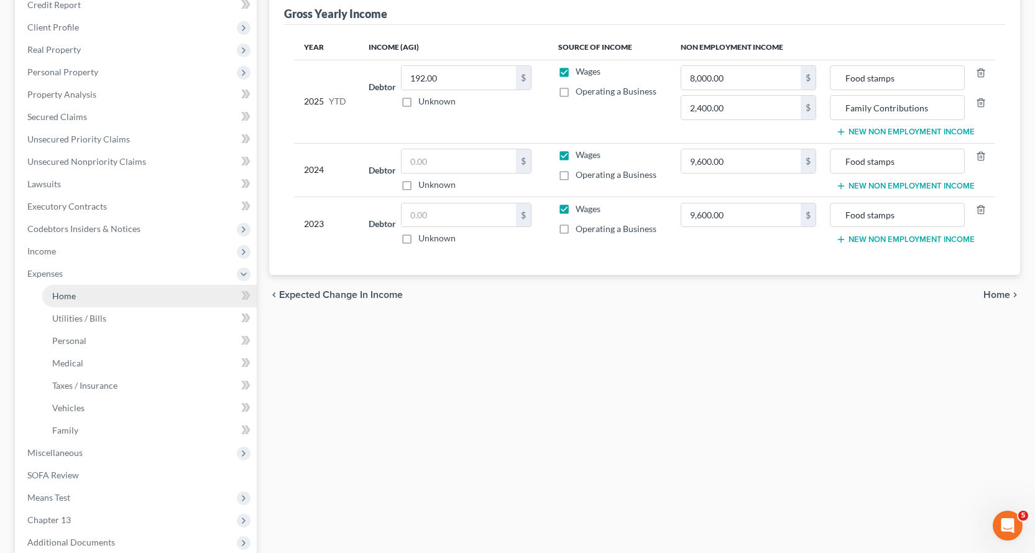
click at [60, 293] on span "Home" at bounding box center [64, 295] width 24 height 11
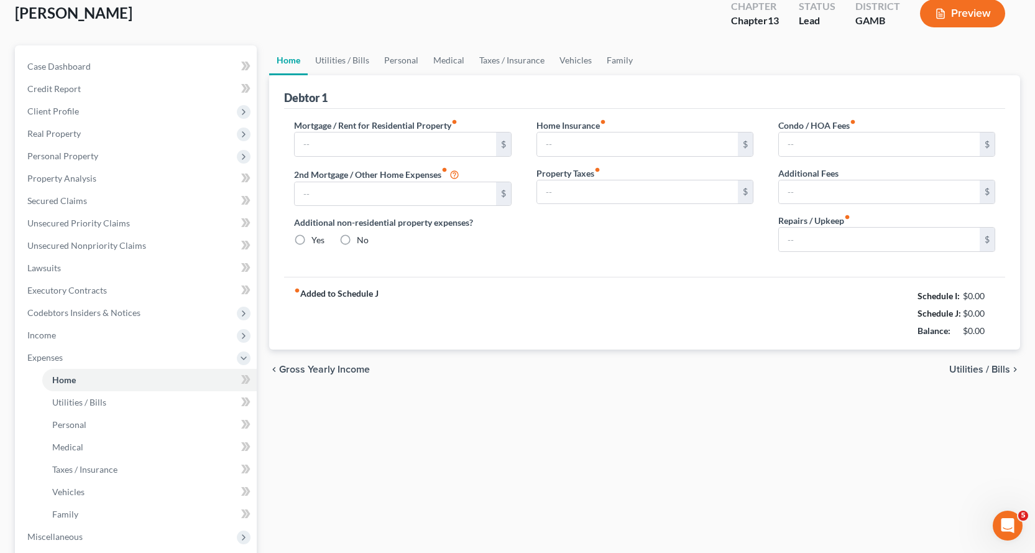
type input "0.00"
radio input "true"
type input "0.00"
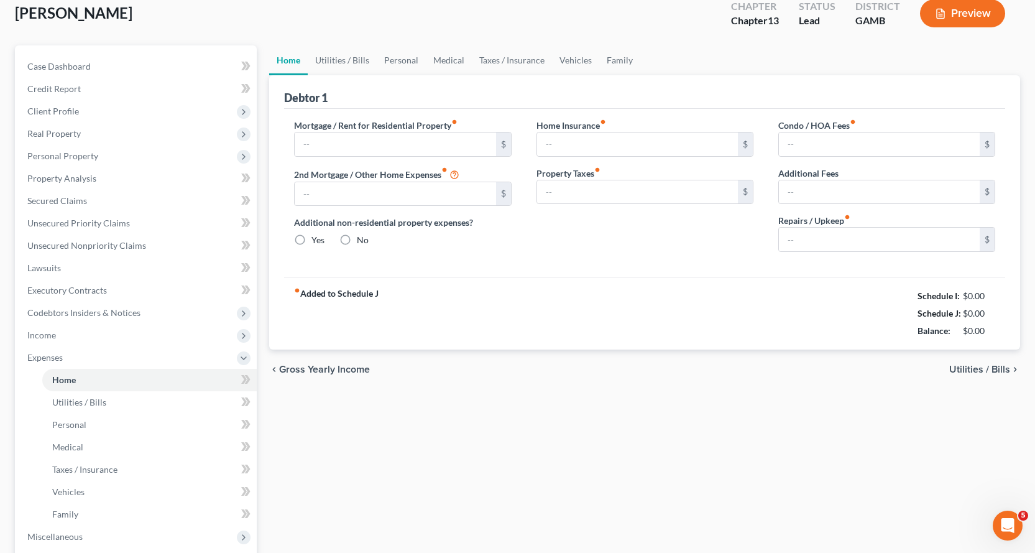
type input "0.00"
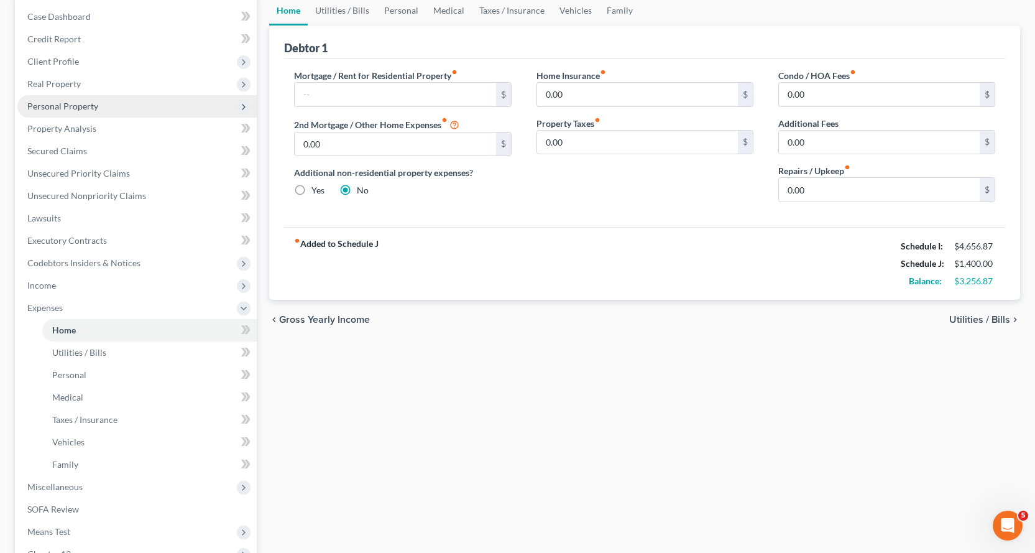
scroll to position [124, 0]
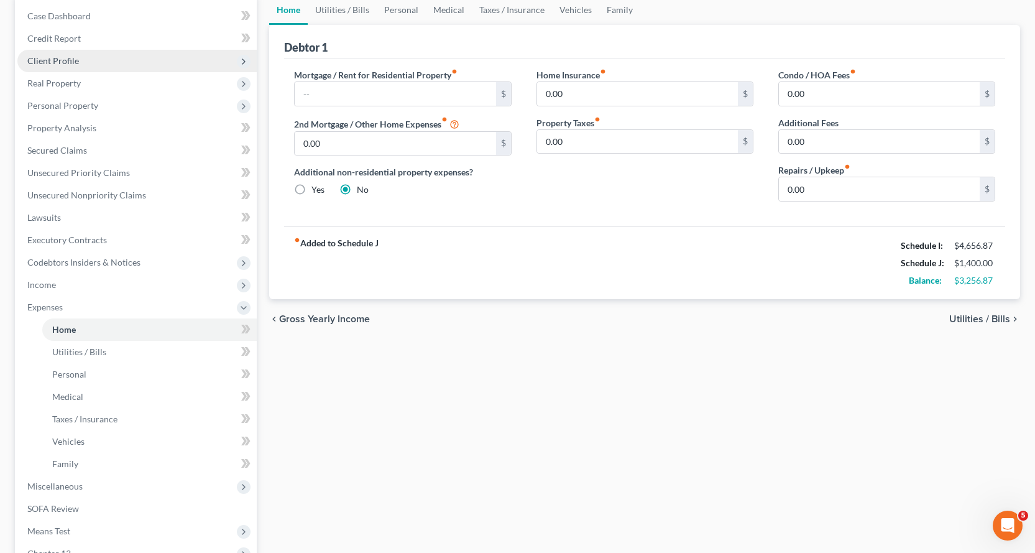
click at [63, 61] on span "Client Profile" at bounding box center [53, 60] width 52 height 11
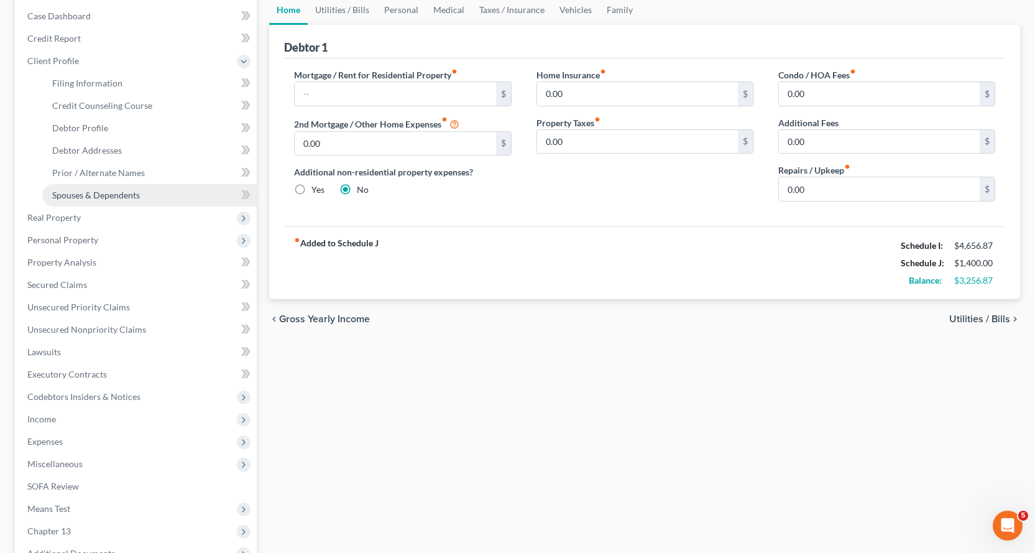
click at [116, 193] on span "Spouses & Dependents" at bounding box center [96, 195] width 88 height 11
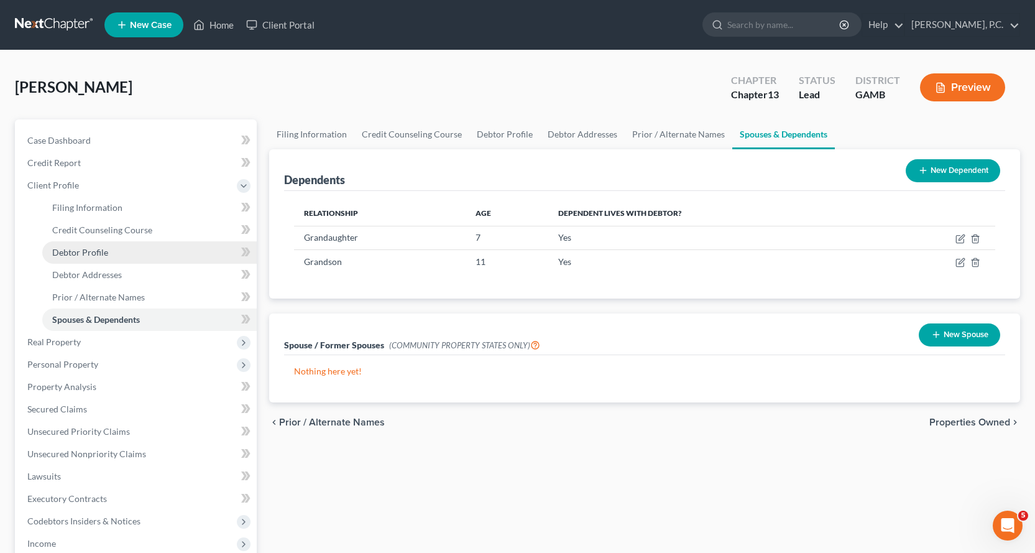
click at [101, 253] on span "Debtor Profile" at bounding box center [80, 252] width 56 height 11
select select "0"
select select "4"
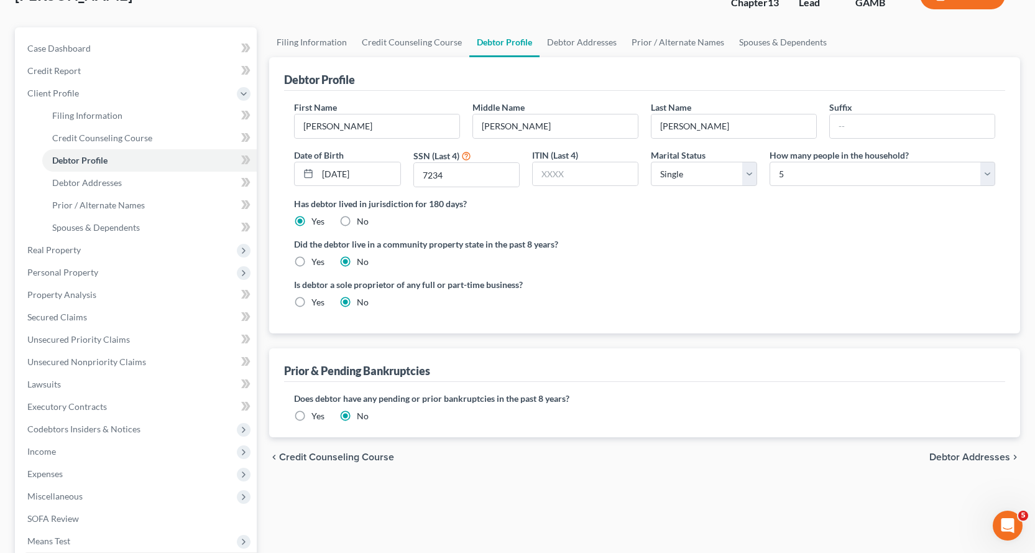
scroll to position [265, 0]
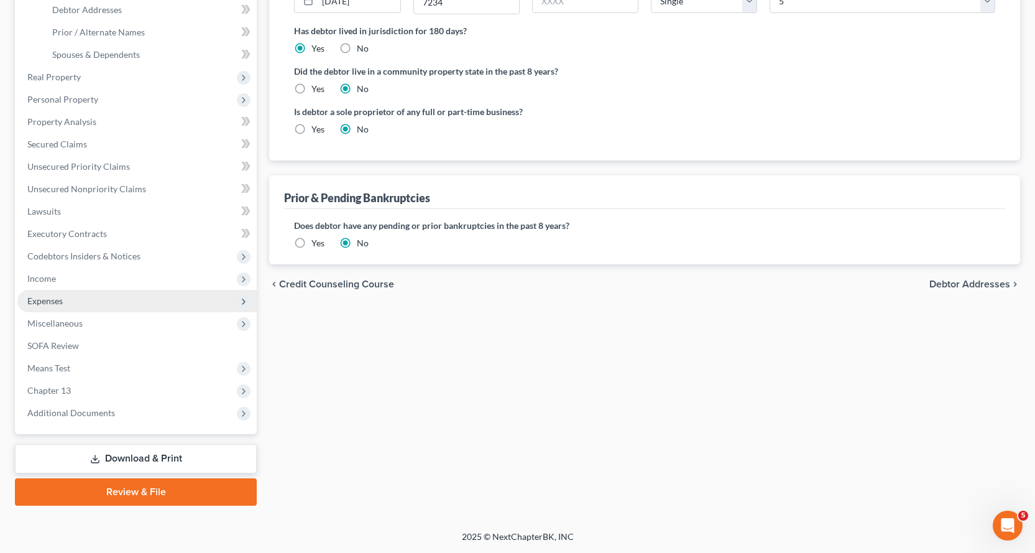
drag, startPoint x: 47, startPoint y: 277, endPoint x: 65, endPoint y: 298, distance: 27.7
click at [47, 277] on span "Income" at bounding box center [41, 278] width 29 height 11
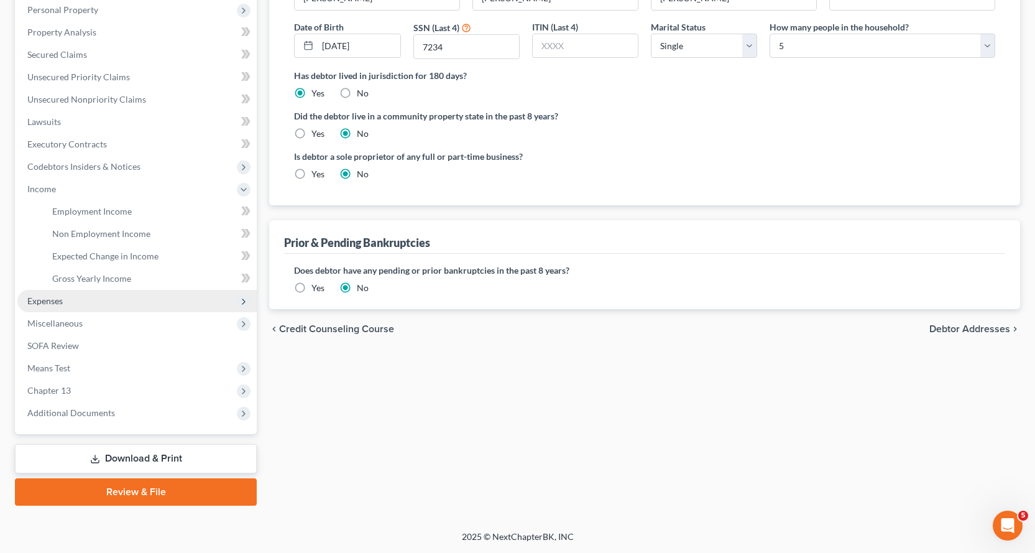
scroll to position [220, 0]
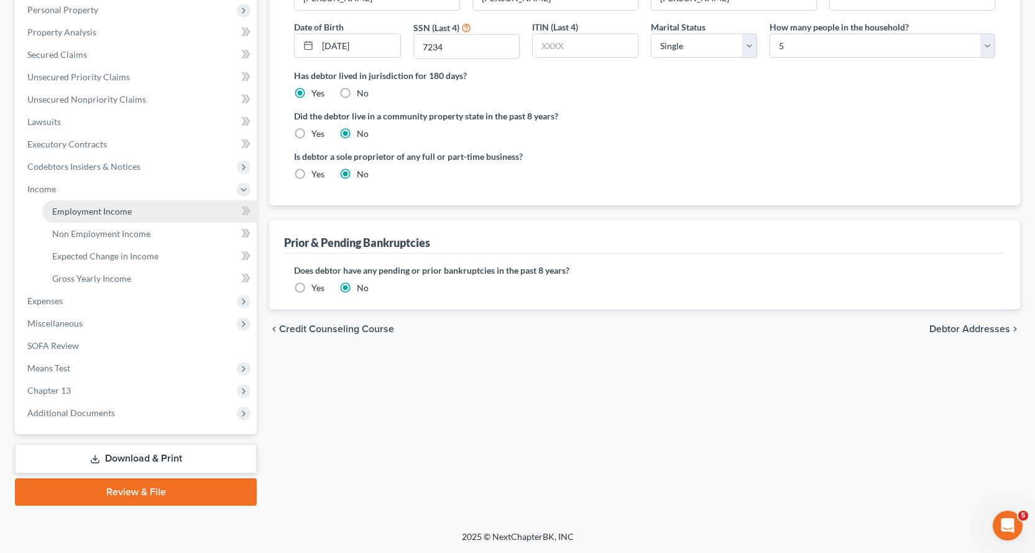
click at [103, 211] on span "Employment Income" at bounding box center [92, 211] width 80 height 11
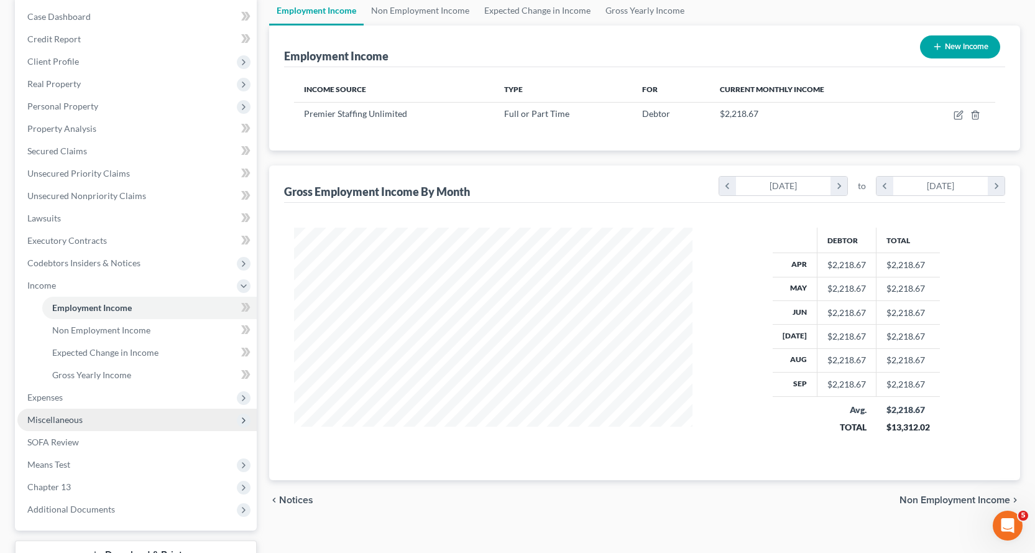
scroll to position [124, 0]
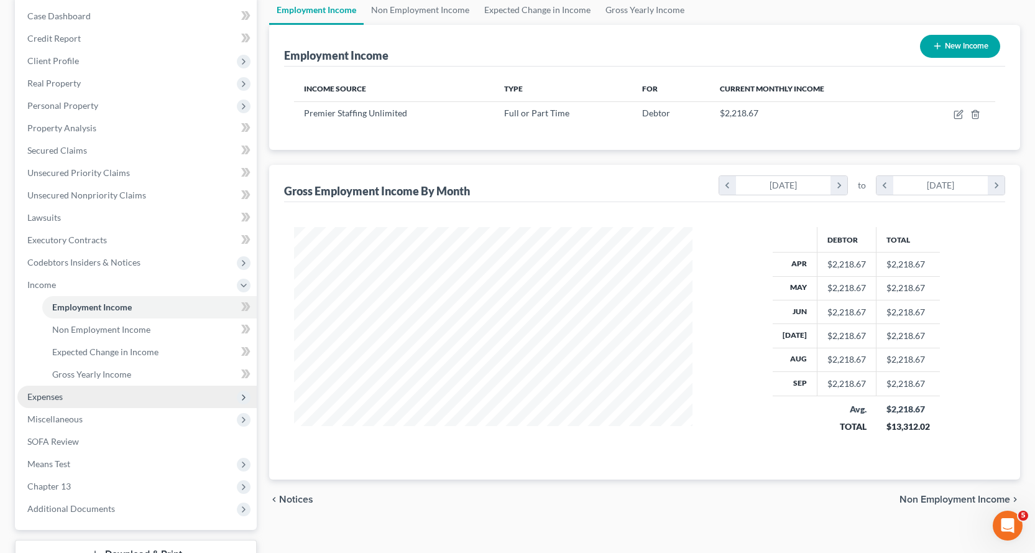
click at [43, 398] on span "Expenses" at bounding box center [44, 396] width 35 height 11
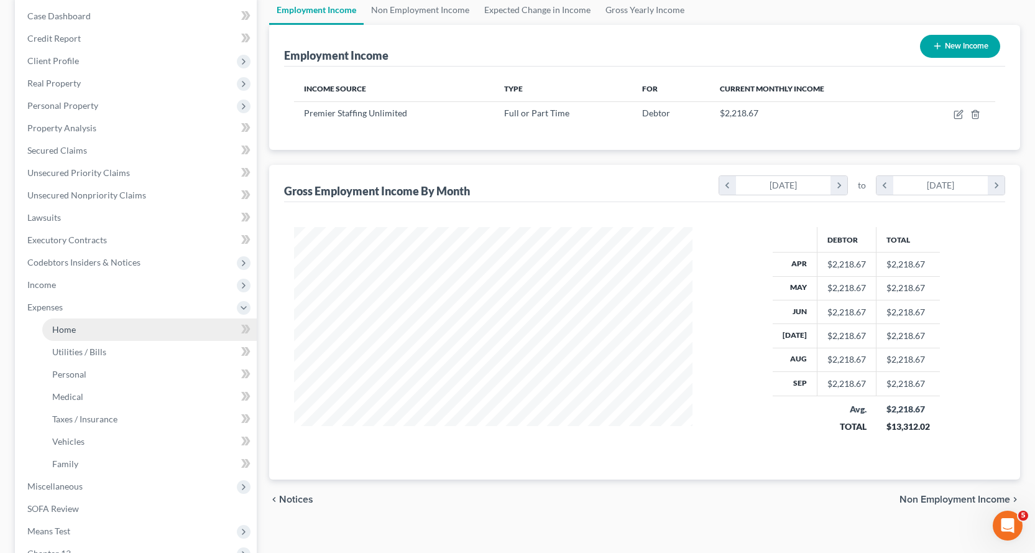
click at [67, 330] on span "Home" at bounding box center [64, 329] width 24 height 11
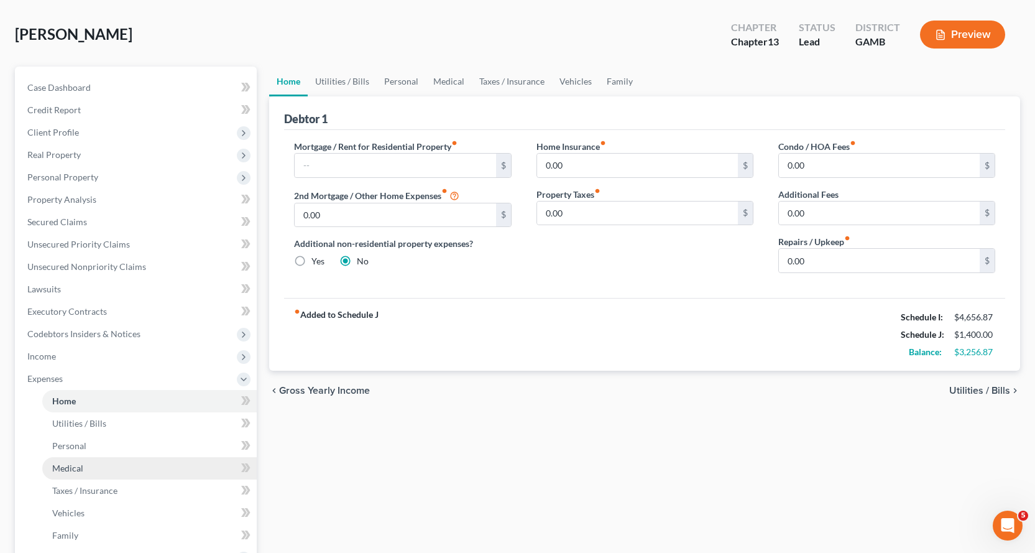
scroll to position [124, 0]
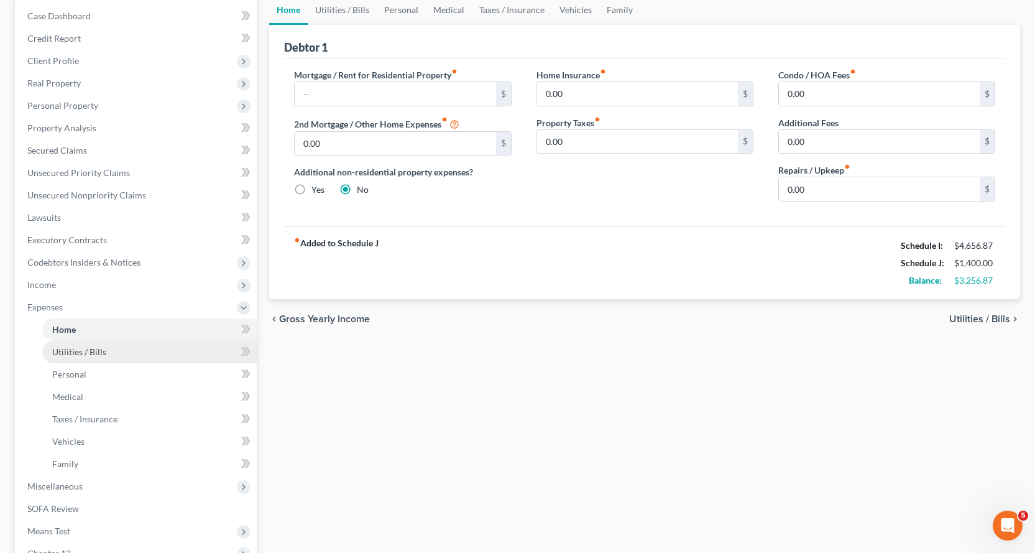
click at [80, 351] on span "Utilities / Bills" at bounding box center [79, 351] width 54 height 11
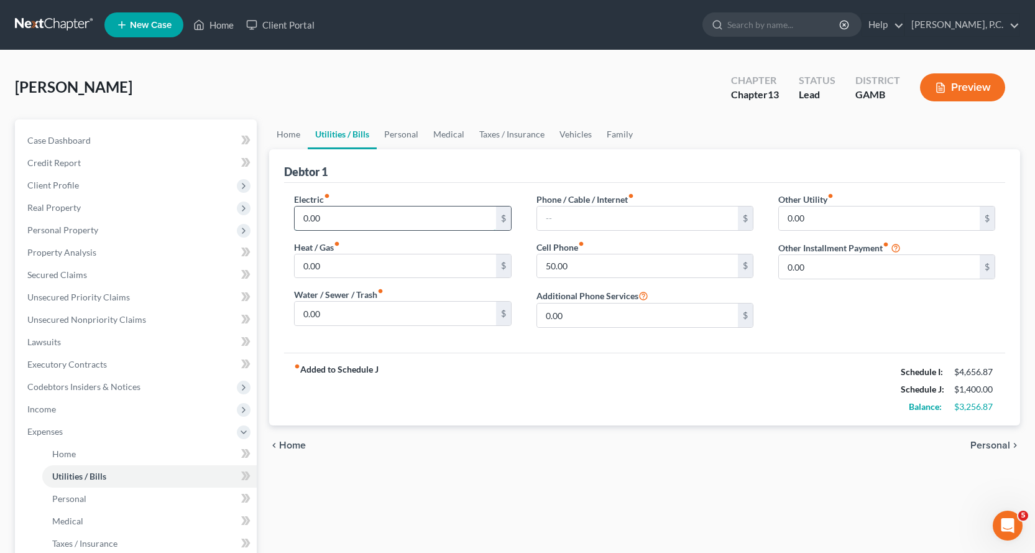
click at [373, 224] on input "0.00" at bounding box center [395, 218] width 201 height 24
type input "300.00"
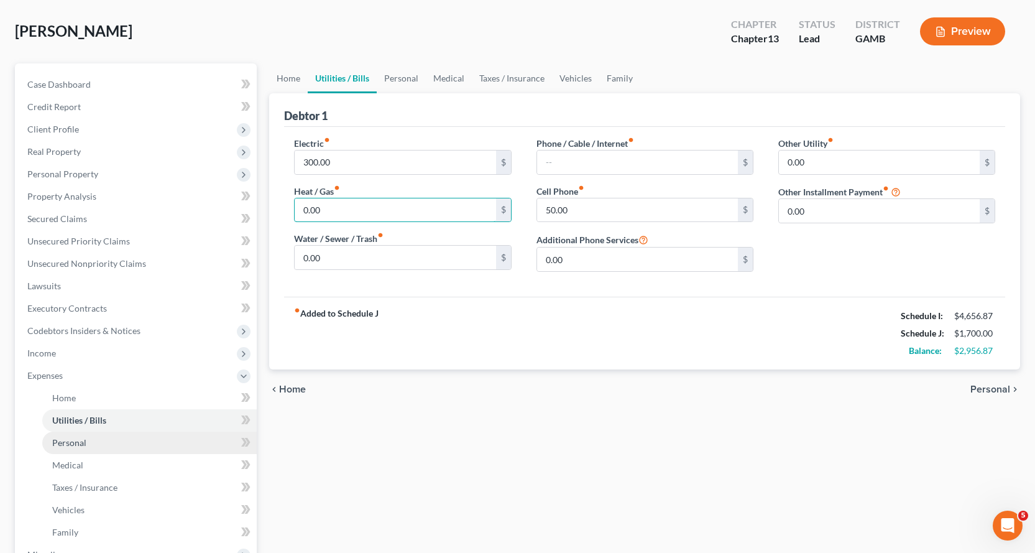
scroll to position [124, 0]
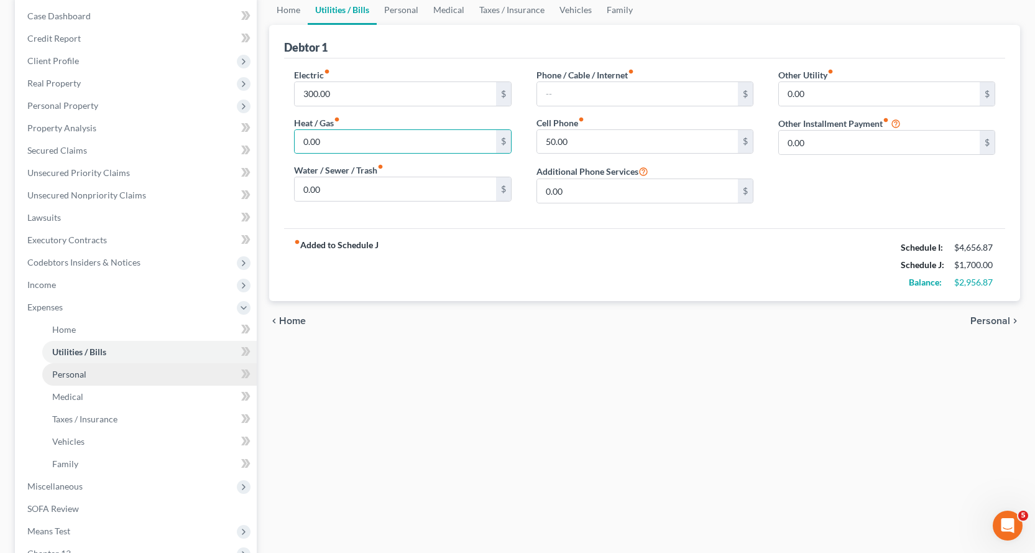
click at [72, 371] on span "Personal" at bounding box center [69, 374] width 34 height 11
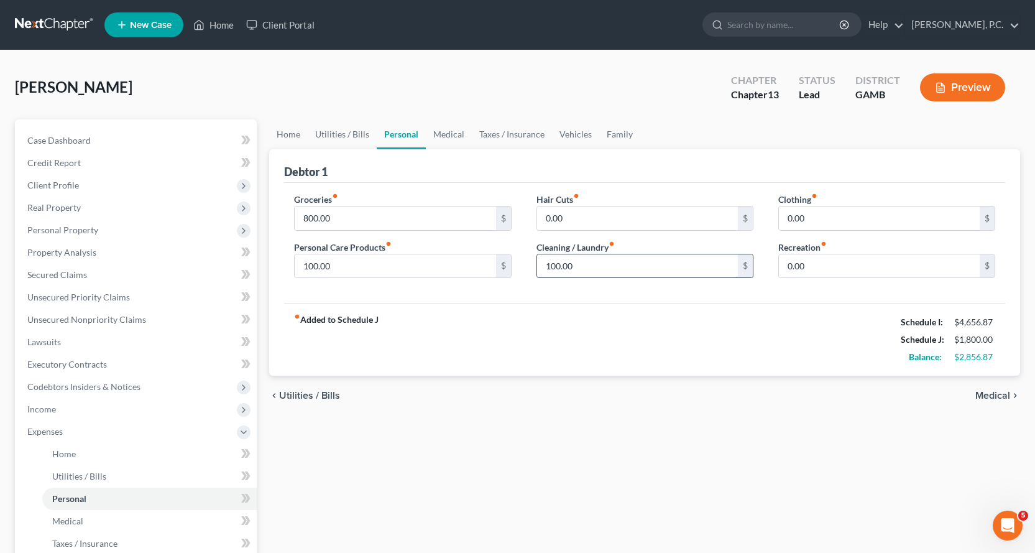
type input "100.00"
click at [349, 267] on input "100.00" at bounding box center [395, 266] width 201 height 24
type input "120.00"
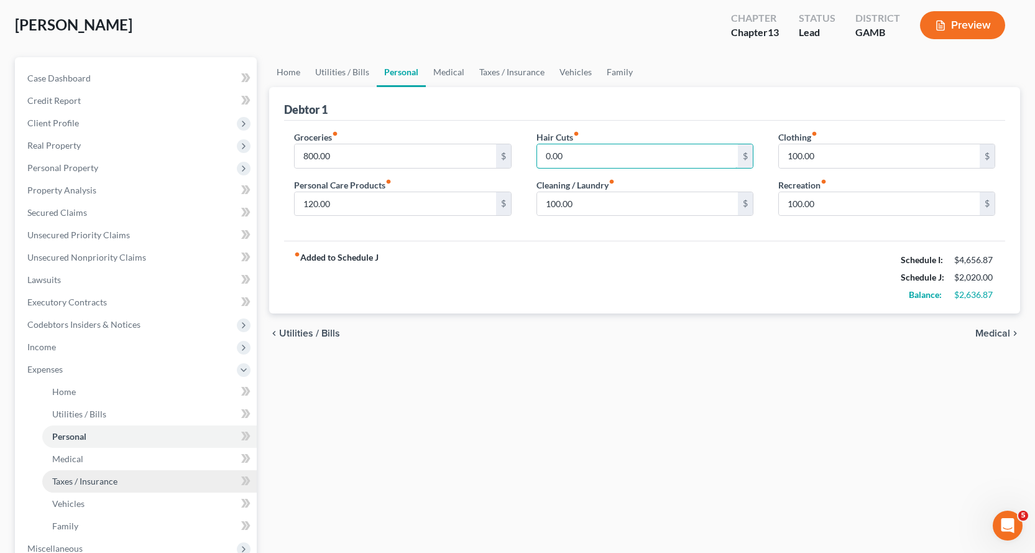
scroll to position [124, 0]
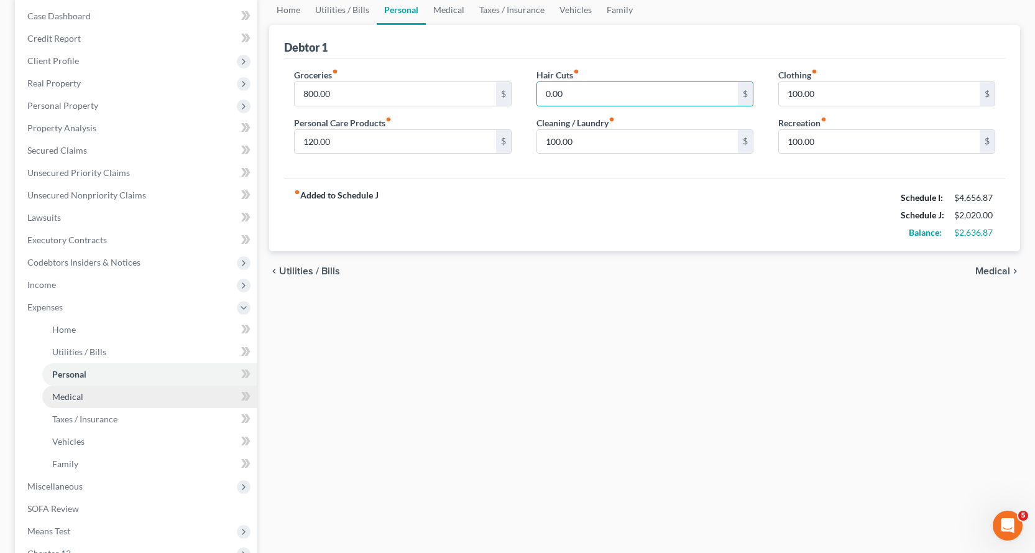
click at [63, 395] on span "Medical" at bounding box center [67, 396] width 31 height 11
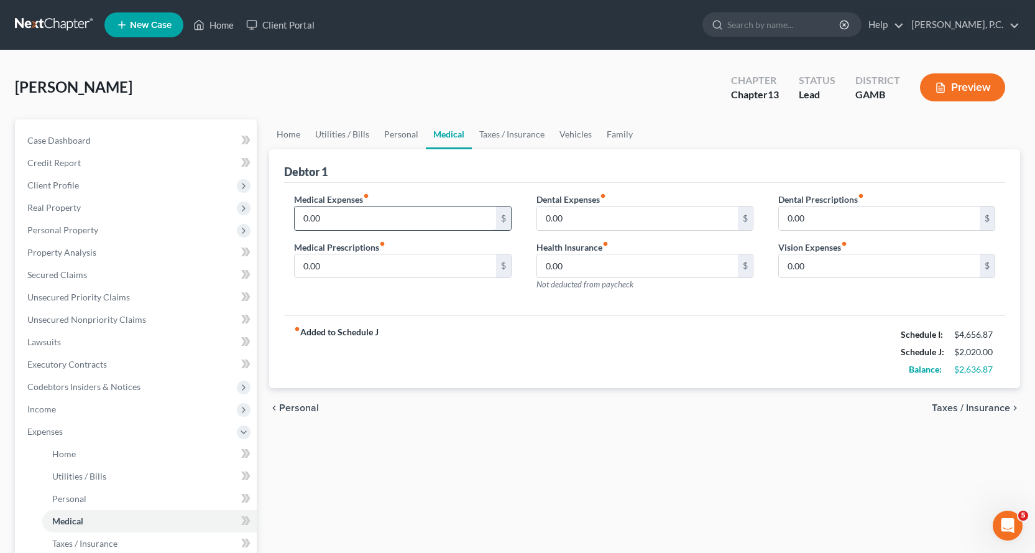
click at [358, 221] on input "0.00" at bounding box center [395, 218] width 201 height 24
type input "75.00"
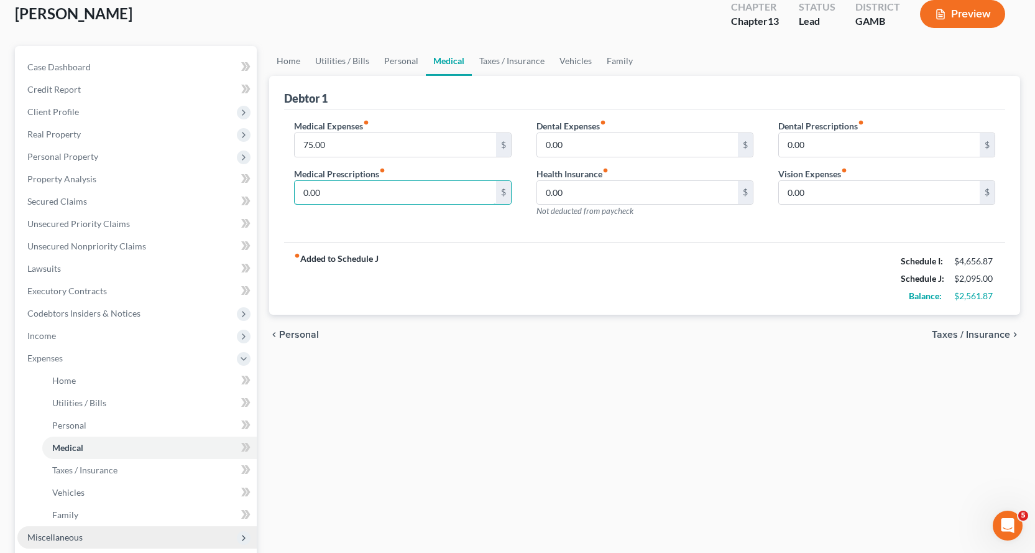
scroll to position [249, 0]
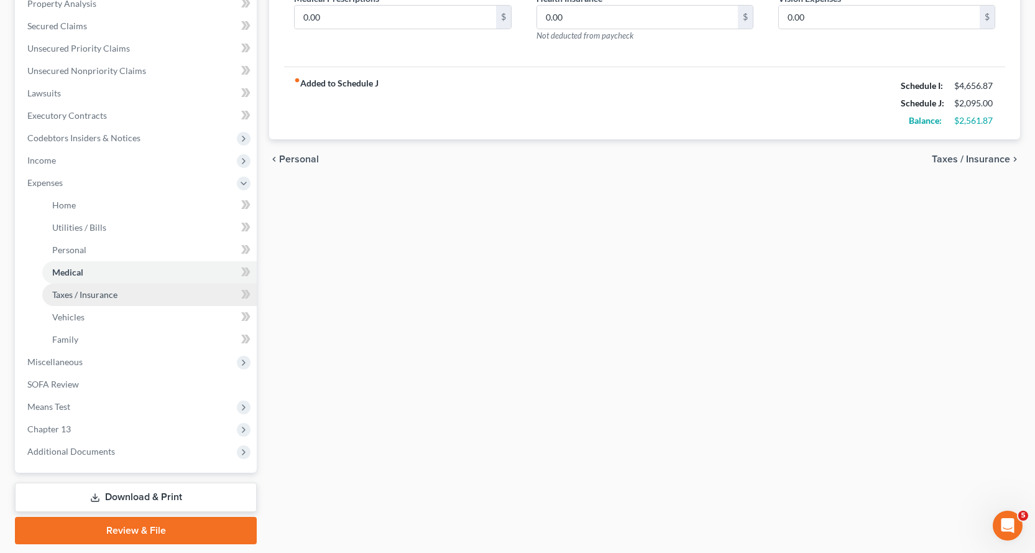
click at [96, 294] on span "Taxes / Insurance" at bounding box center [84, 294] width 65 height 11
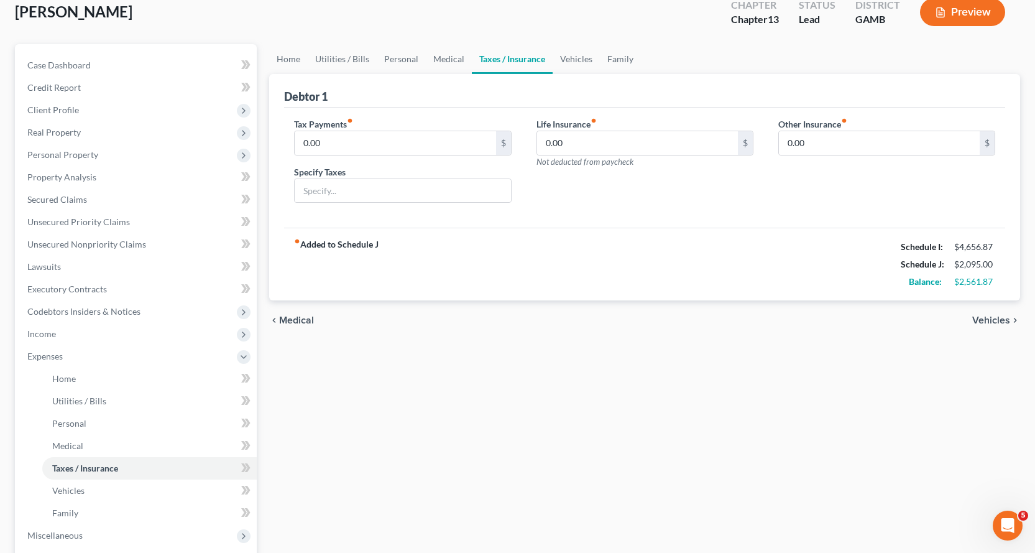
scroll to position [249, 0]
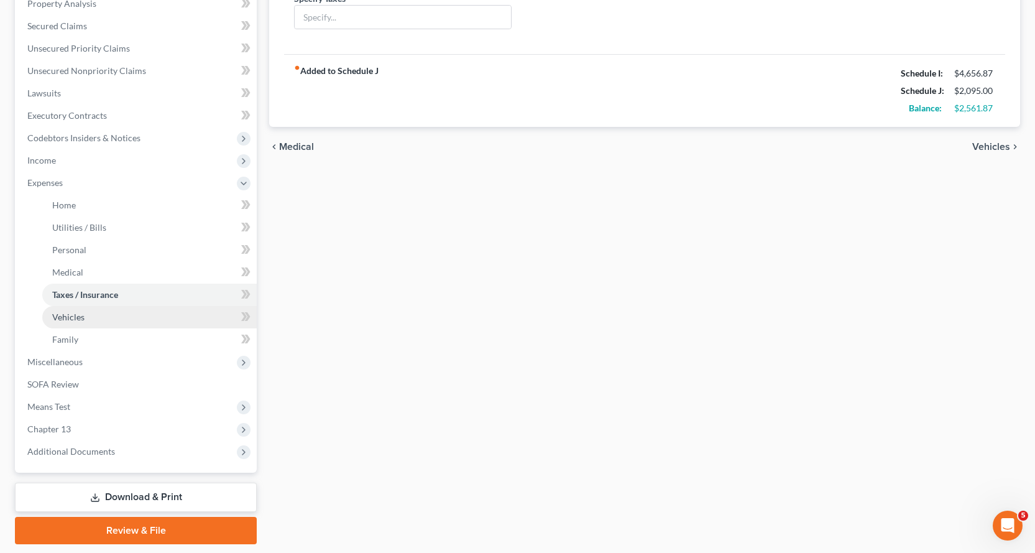
click at [63, 315] on span "Vehicles" at bounding box center [68, 317] width 32 height 11
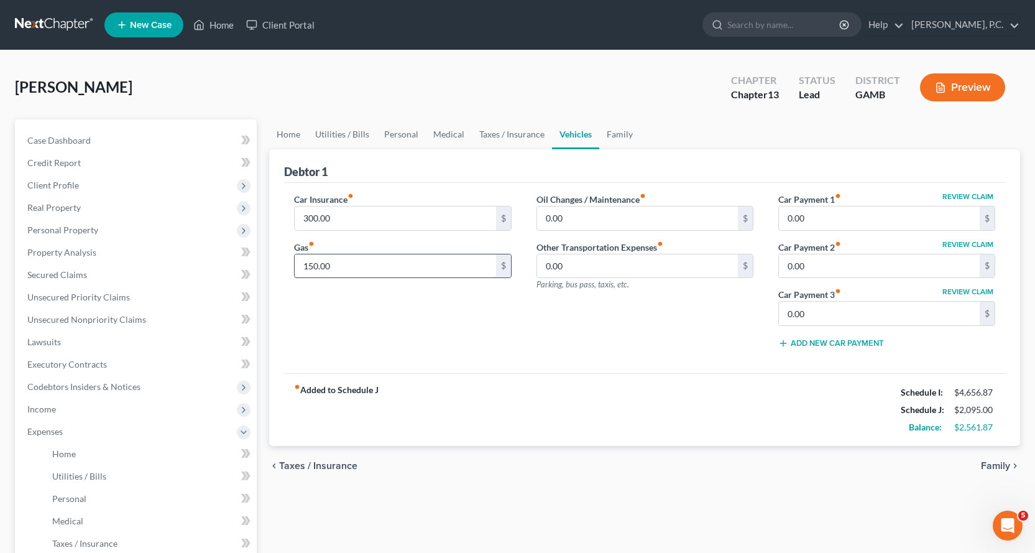
click at [372, 264] on input "150.00" at bounding box center [395, 266] width 201 height 24
type input "400.00"
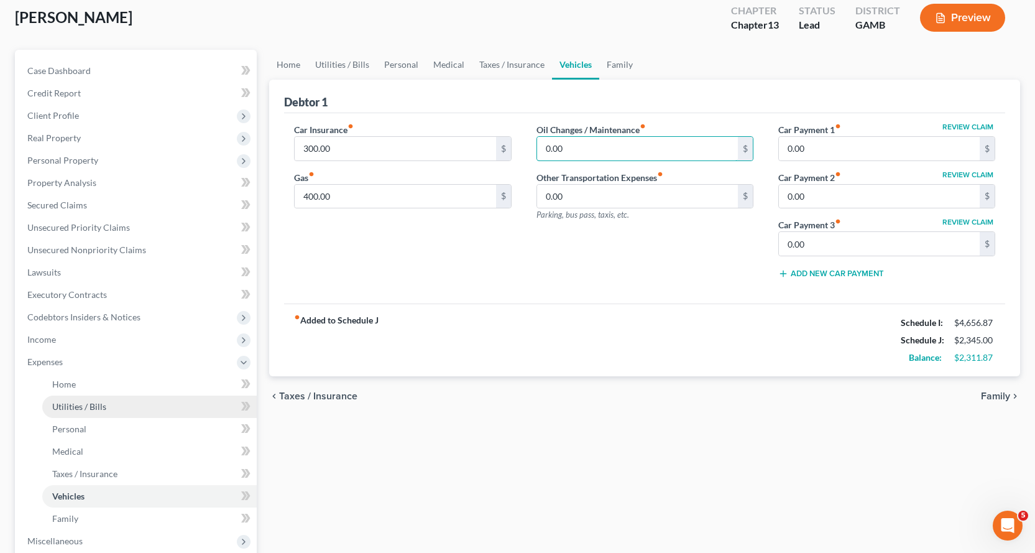
scroll to position [187, 0]
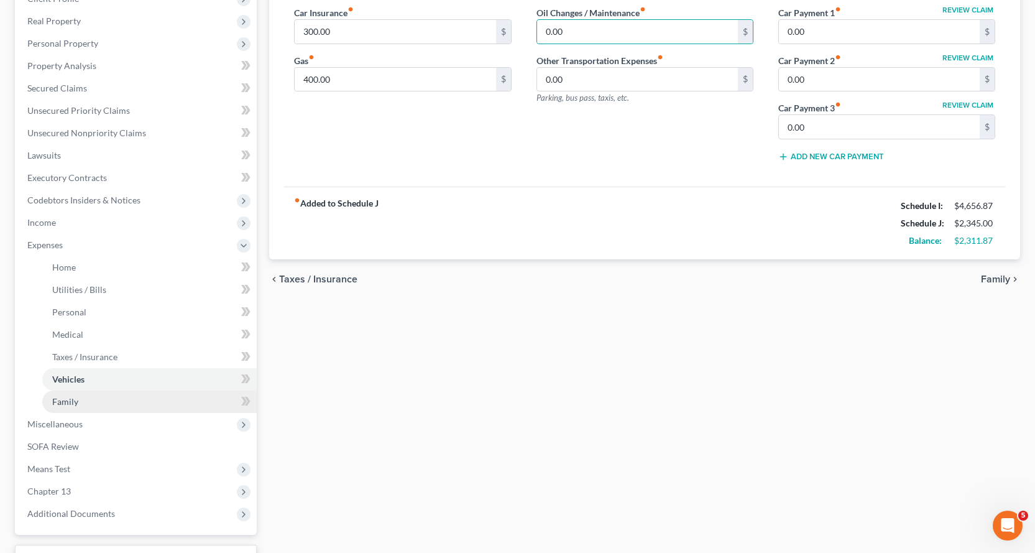
click at [62, 400] on span "Family" at bounding box center [65, 401] width 26 height 11
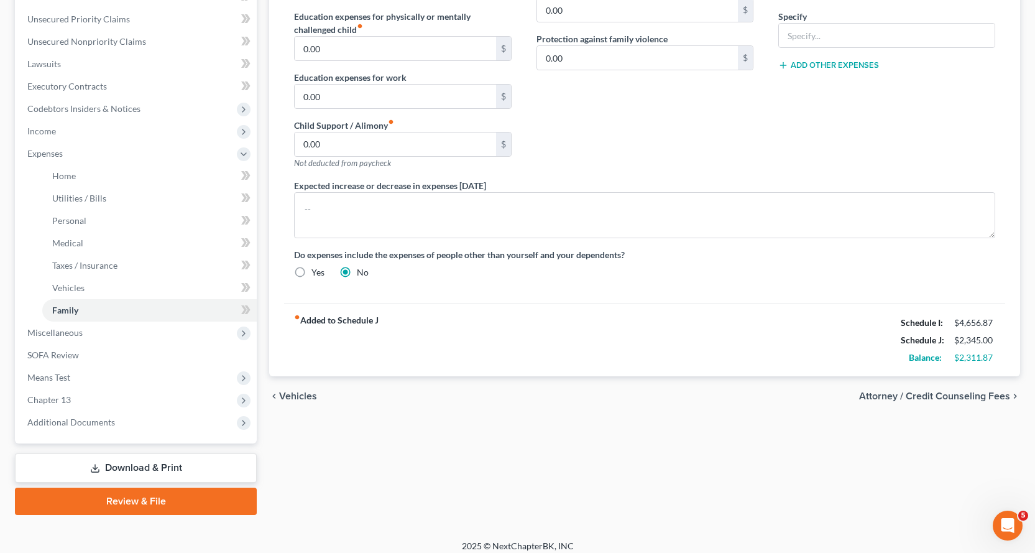
scroll to position [287, 0]
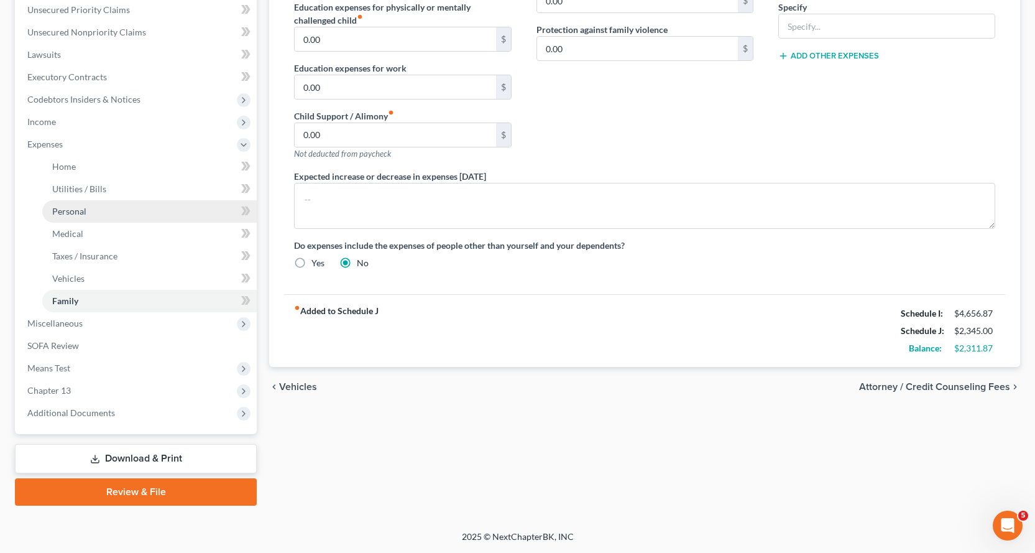
click at [76, 210] on span "Personal" at bounding box center [69, 211] width 34 height 11
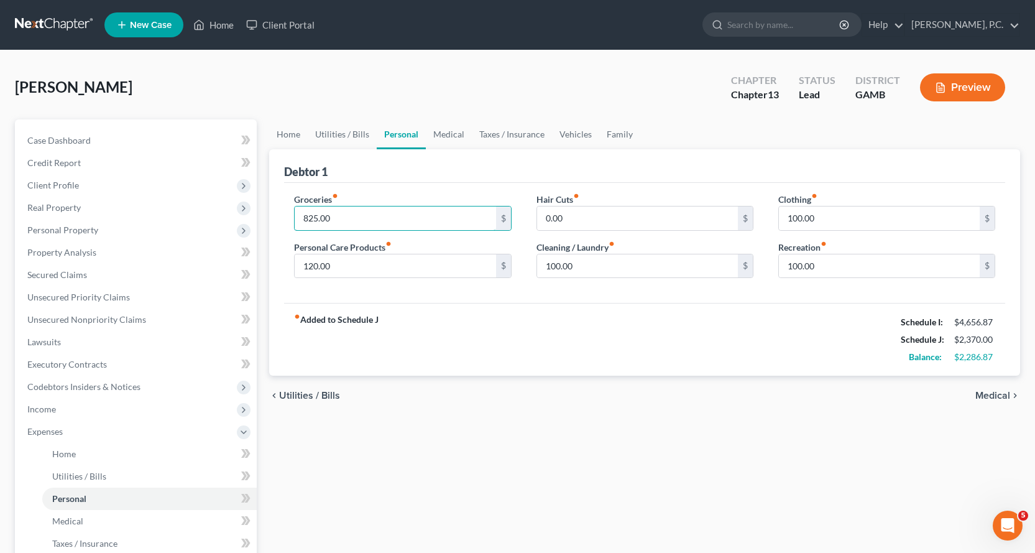
type input "825.00"
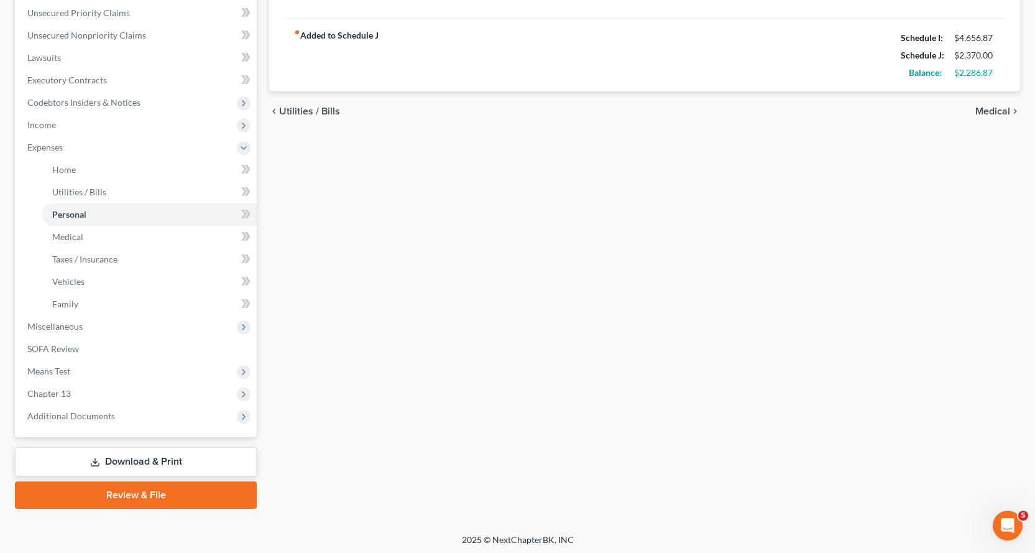
scroll to position [287, 0]
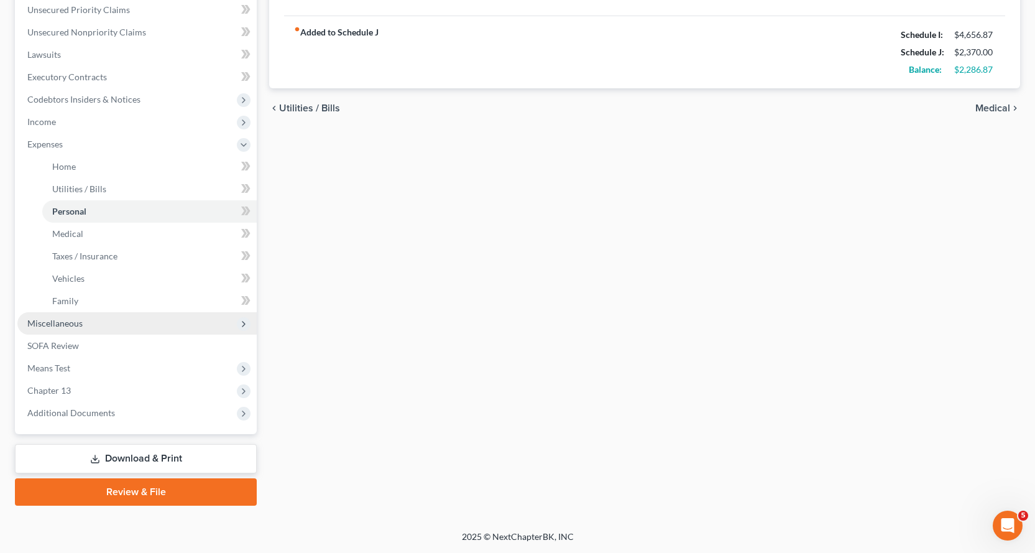
click at [66, 320] on span "Miscellaneous" at bounding box center [54, 323] width 55 height 11
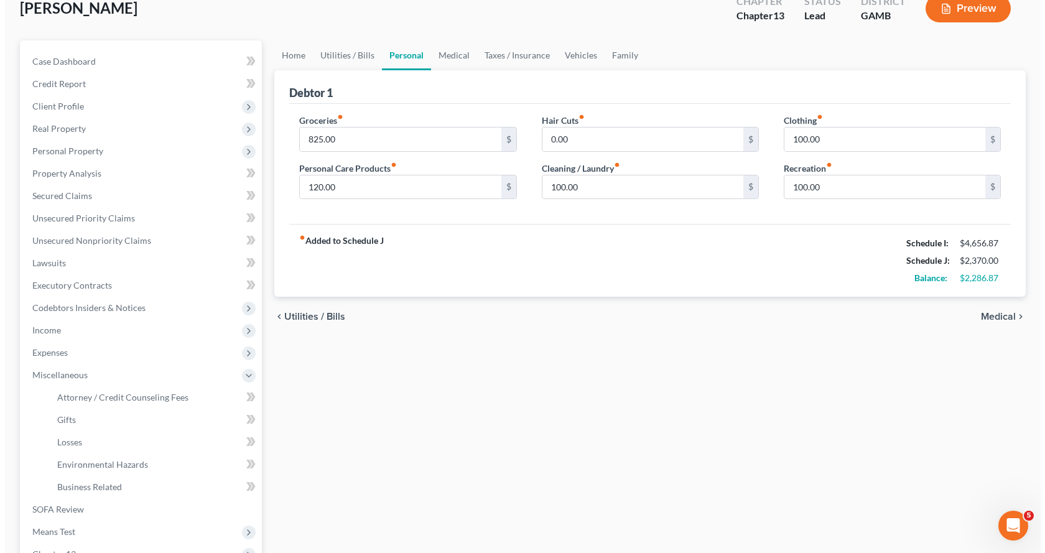
scroll to position [243, 0]
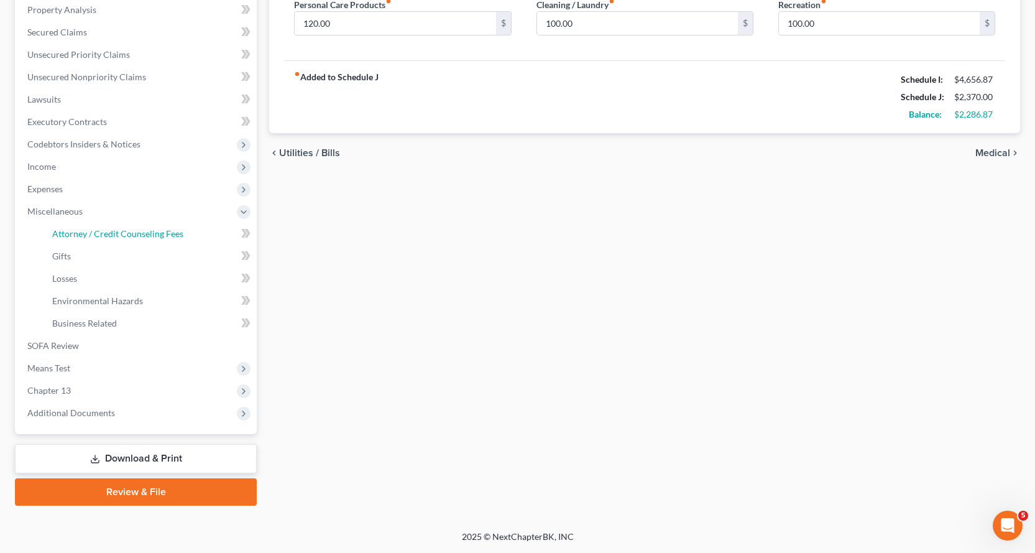
click at [97, 229] on span "Attorney / Credit Counseling Fees" at bounding box center [117, 233] width 131 height 11
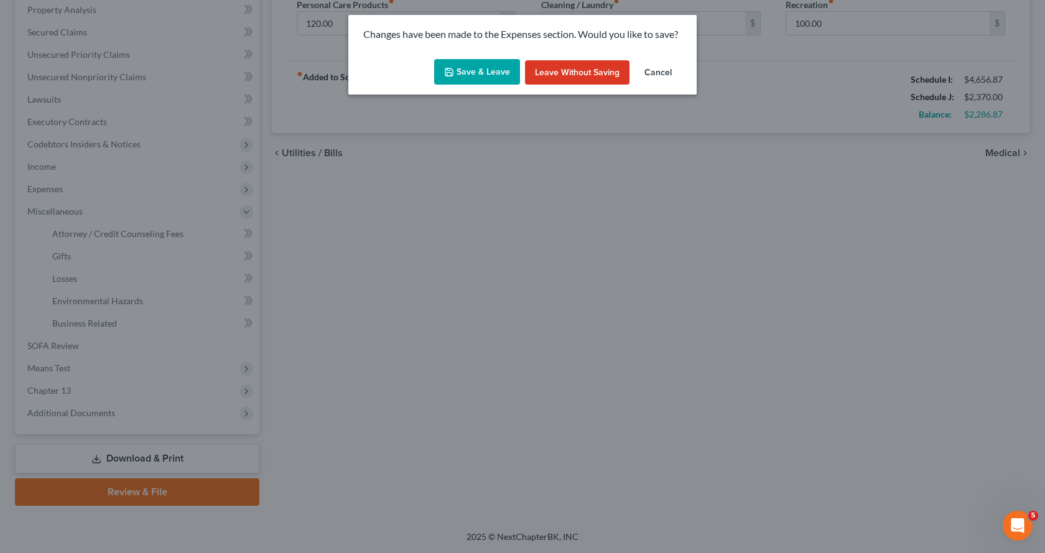
drag, startPoint x: 494, startPoint y: 70, endPoint x: 584, endPoint y: 377, distance: 320.0
click at [493, 69] on button "Save & Leave" at bounding box center [477, 72] width 86 height 26
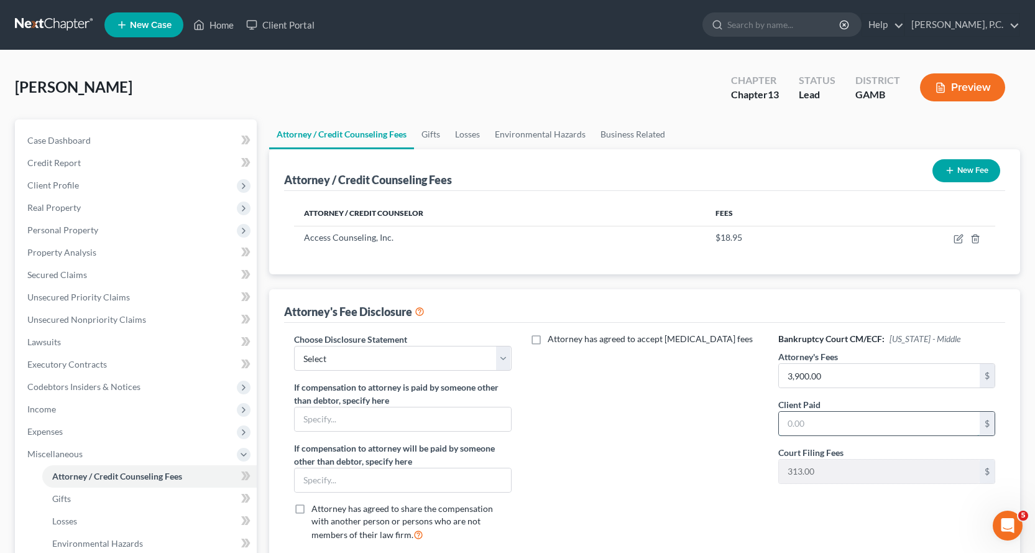
drag, startPoint x: 838, startPoint y: 435, endPoint x: 845, endPoint y: 427, distance: 10.6
click at [839, 433] on input "text" at bounding box center [879, 424] width 201 height 24
type input "0.00"
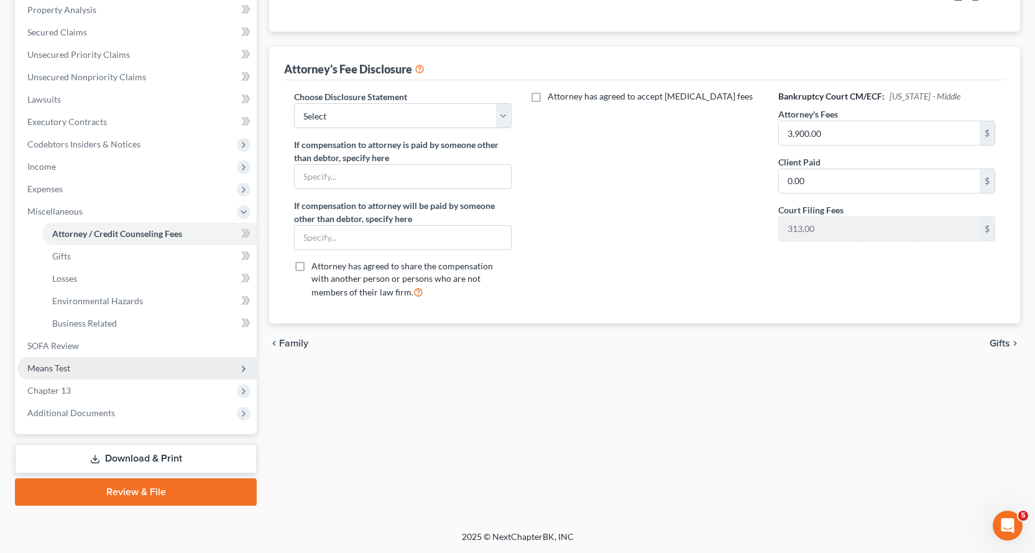
click at [49, 368] on span "Means Test" at bounding box center [48, 368] width 43 height 11
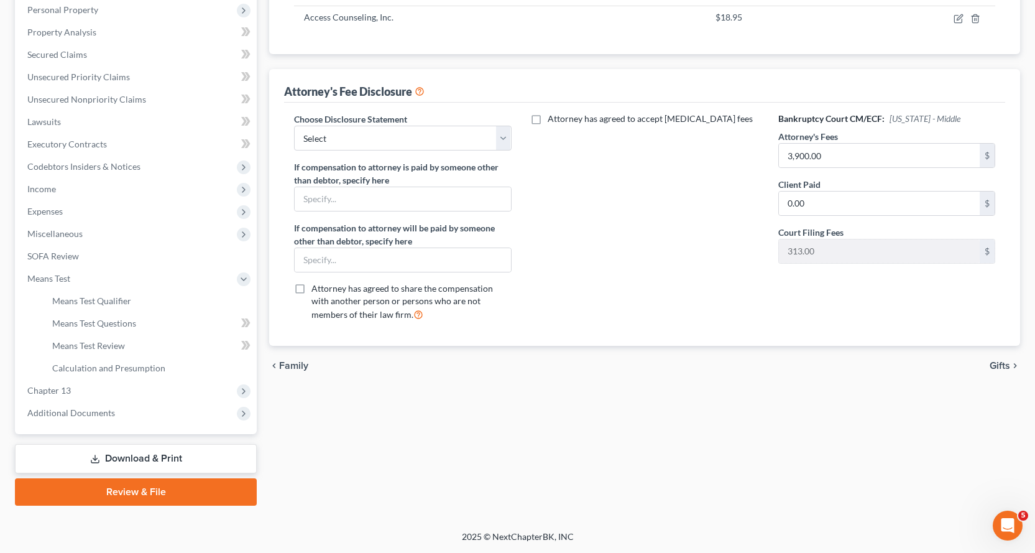
scroll to position [220, 0]
click at [105, 298] on span "Means Test Qualifier" at bounding box center [91, 300] width 79 height 11
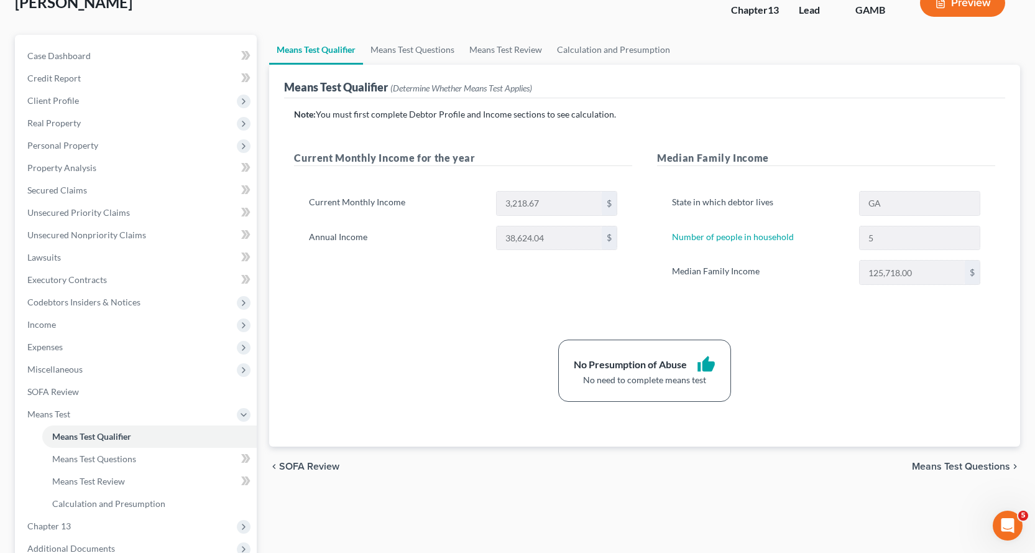
scroll to position [220, 0]
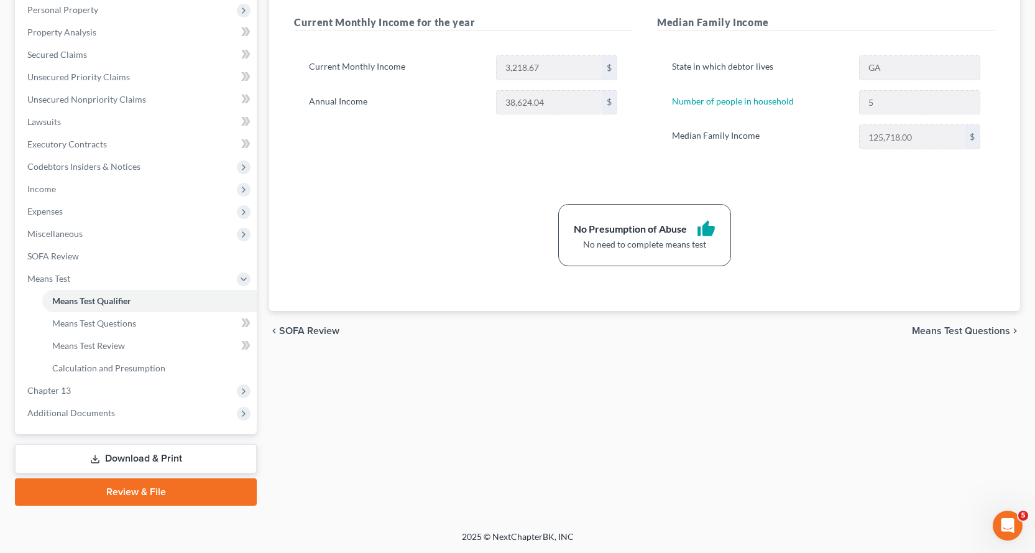
click at [132, 458] on link "Download & Print" at bounding box center [136, 458] width 242 height 29
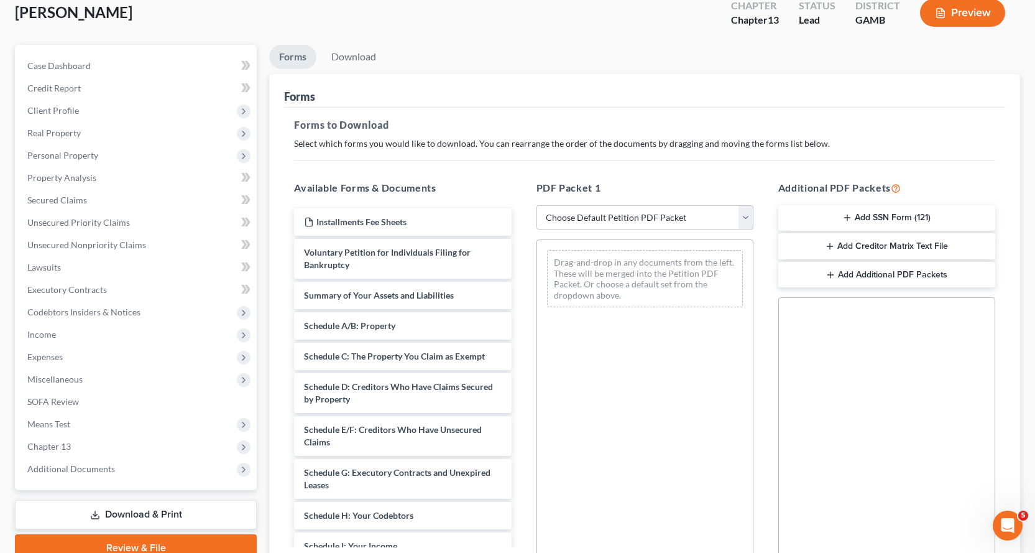
scroll to position [215, 0]
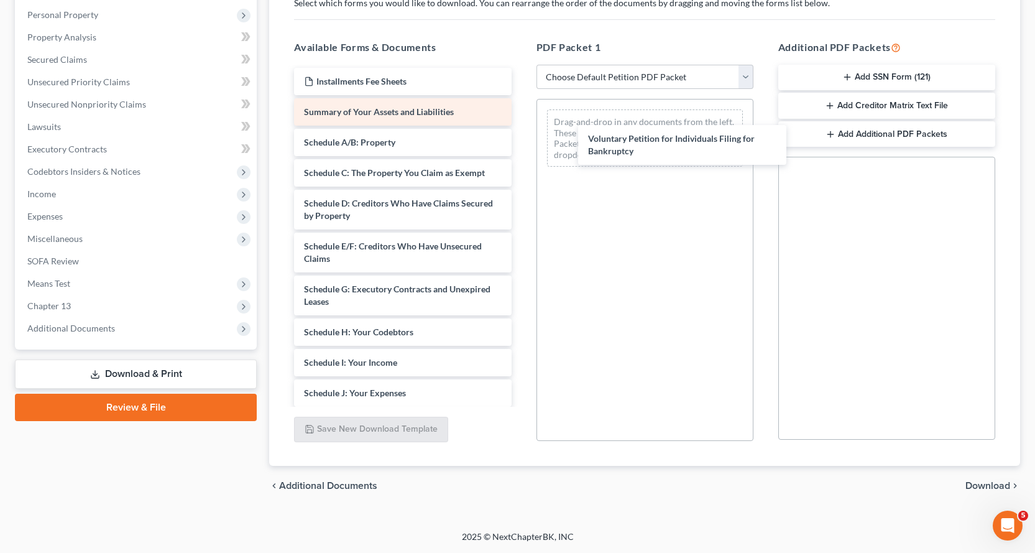
drag, startPoint x: 321, startPoint y: 115, endPoint x: 447, endPoint y: 124, distance: 126.0
click at [521, 141] on div "Voluntary Petition for Individuals Filing for Bankruptcy Installments Fee Sheet…" at bounding box center [402, 369] width 237 height 602
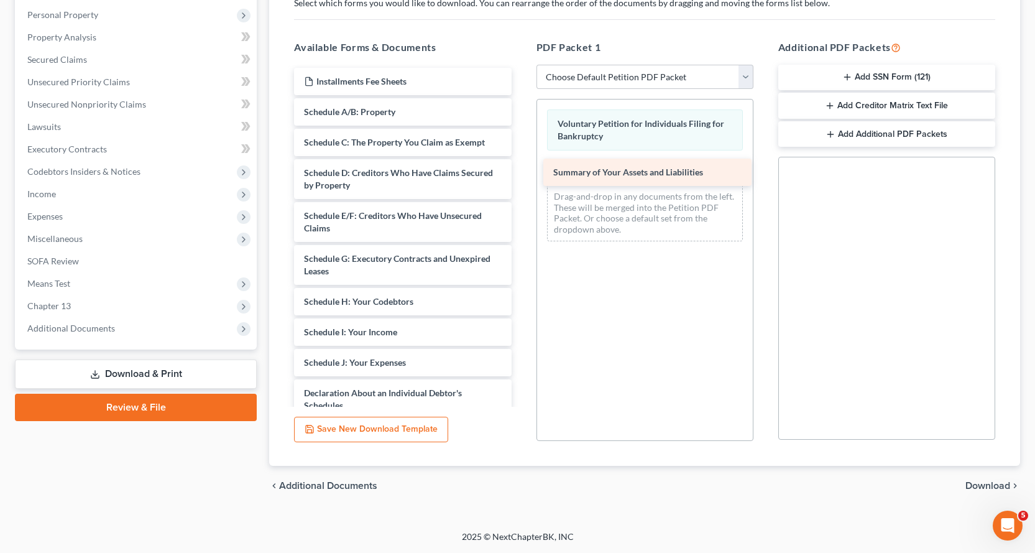
drag, startPoint x: 364, startPoint y: 112, endPoint x: 613, endPoint y: 170, distance: 256.1
click at [521, 170] on div "Summary of Your Assets and Liabilities Installments Fee Sheets Summary of Your …" at bounding box center [402, 353] width 237 height 571
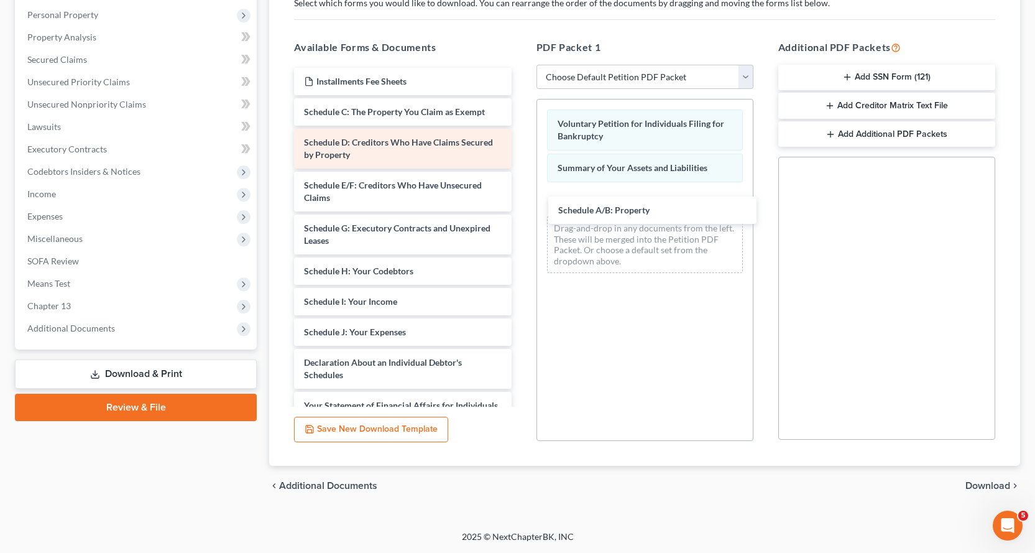
drag, startPoint x: 344, startPoint y: 113, endPoint x: 384, endPoint y: 129, distance: 42.7
click at [521, 208] on div "Schedule A/B: Property Installments Fee Sheets Schedule A/B: Property Schedule …" at bounding box center [402, 338] width 237 height 541
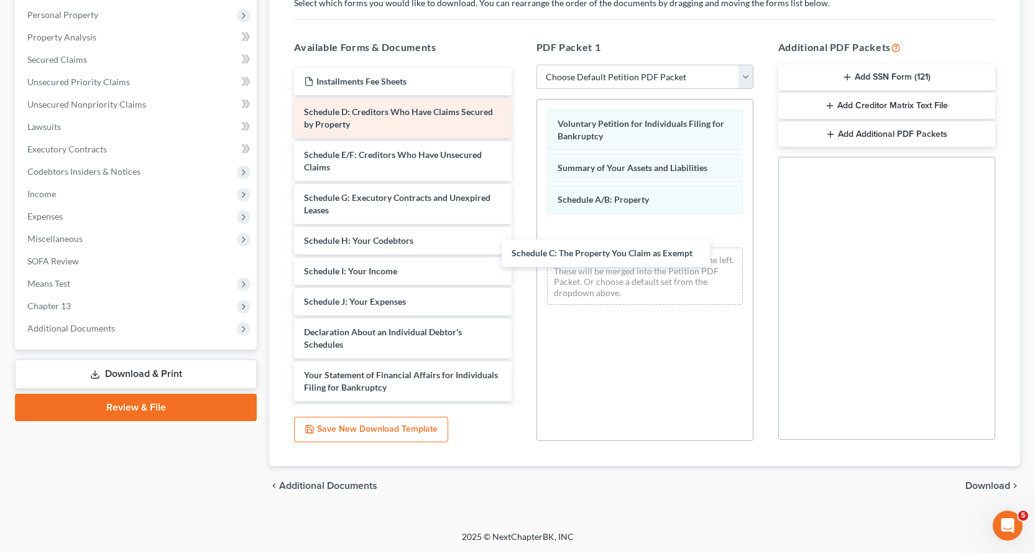
drag, startPoint x: 354, startPoint y: 113, endPoint x: 362, endPoint y: 124, distance: 13.5
click at [521, 236] on div "Schedule C: The Property You Claim as Exempt Installments Fee Sheets Schedule C…" at bounding box center [402, 323] width 237 height 511
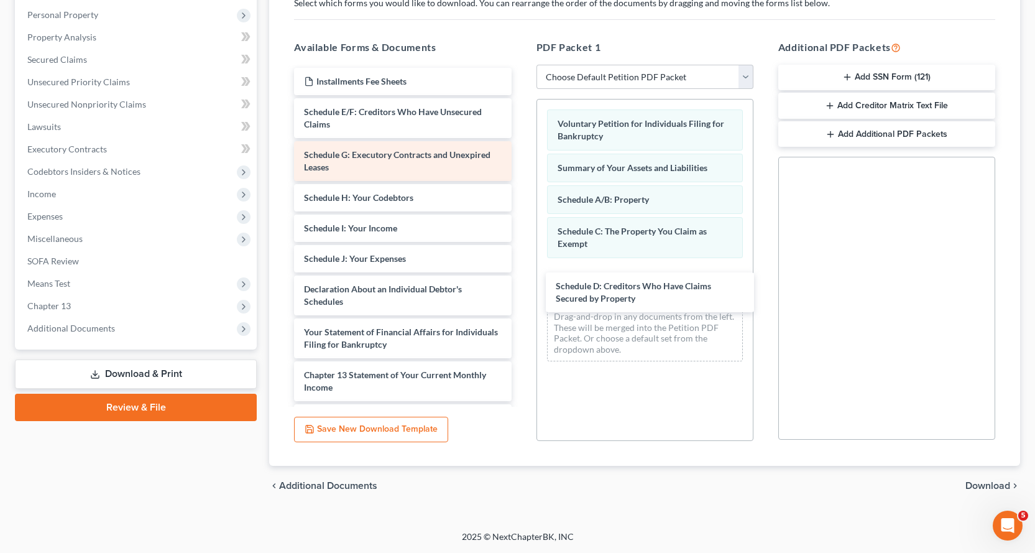
drag, startPoint x: 322, startPoint y: 114, endPoint x: 423, endPoint y: 156, distance: 109.0
click at [521, 277] on div "Schedule D: Creditors Who Have Claims Secured by Property Installments Fee Shee…" at bounding box center [402, 302] width 237 height 468
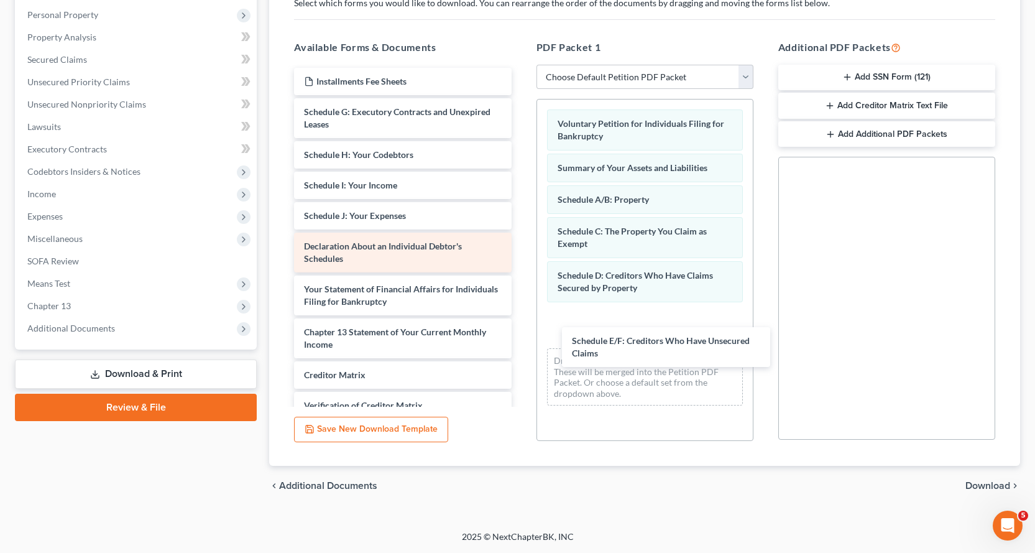
drag, startPoint x: 309, startPoint y: 121, endPoint x: 448, endPoint y: 240, distance: 182.6
click at [521, 334] on div "Schedule E/F: Creditors Who Have Unsecured Claims Installments Fee Sheets Sched…" at bounding box center [402, 280] width 237 height 425
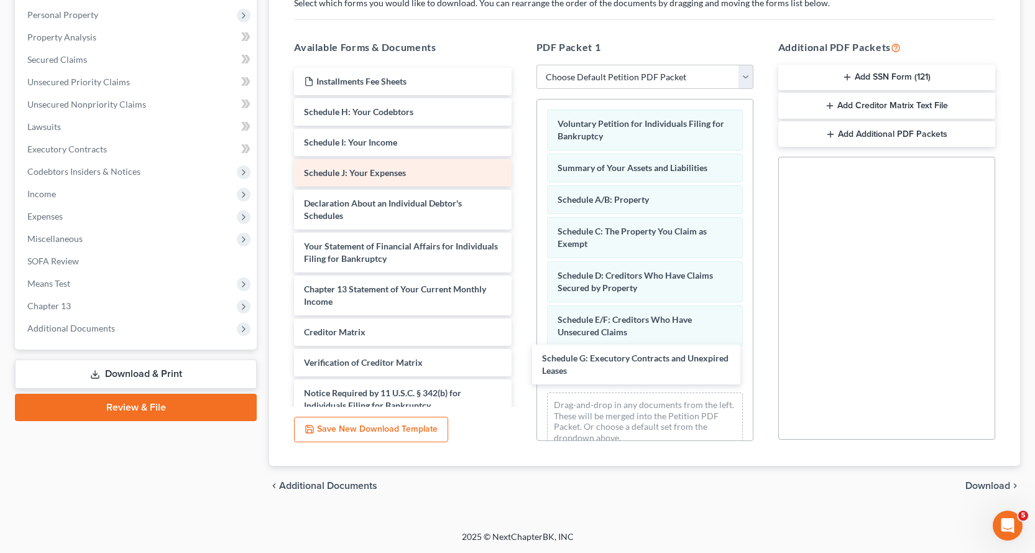
drag, startPoint x: 313, startPoint y: 114, endPoint x: 379, endPoint y: 168, distance: 84.9
click at [521, 359] on div "Schedule G: Executory Contracts and Unexpired Leases Installments Fee Sheets Sc…" at bounding box center [402, 259] width 237 height 382
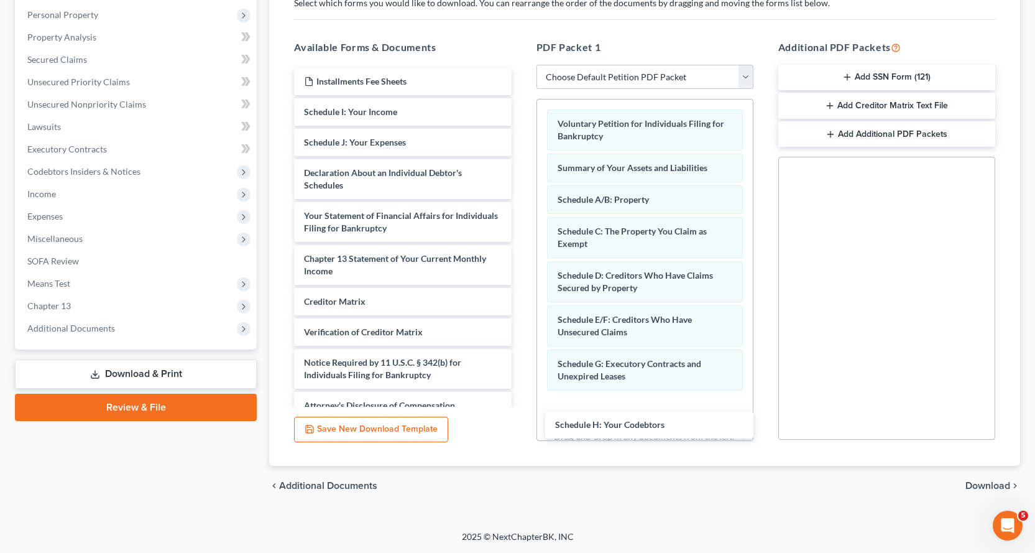
drag, startPoint x: 320, startPoint y: 110, endPoint x: 504, endPoint y: 281, distance: 250.8
click at [521, 407] on div "Schedule H: Your Codebtors Installments Fee Sheets Schedule H: Your Codebtors S…" at bounding box center [402, 243] width 237 height 351
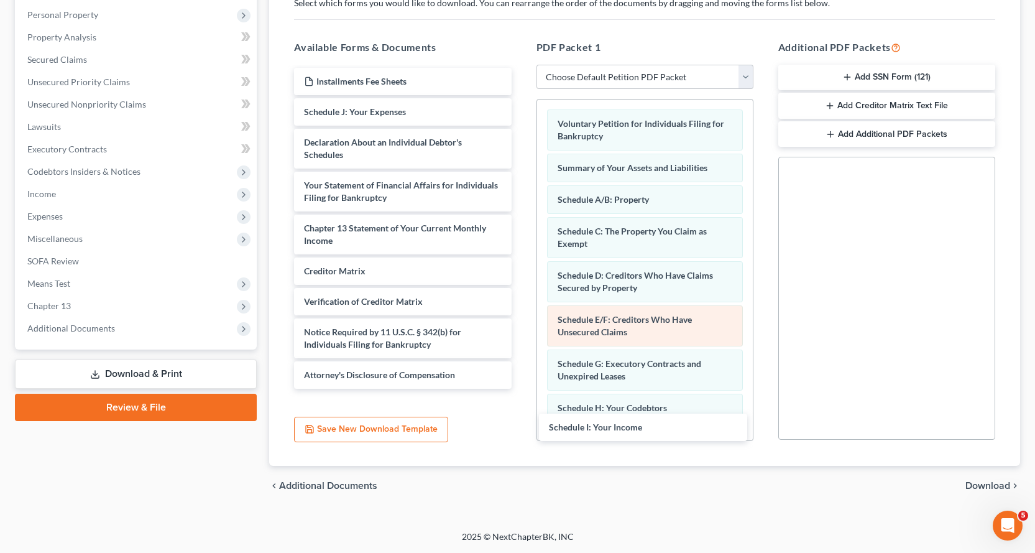
drag, startPoint x: 368, startPoint y: 106, endPoint x: 663, endPoint y: 306, distance: 356.8
click at [521, 389] on div "Schedule I: Your Income Installments Fee Sheets Schedule I: Your Income Schedul…" at bounding box center [402, 228] width 237 height 321
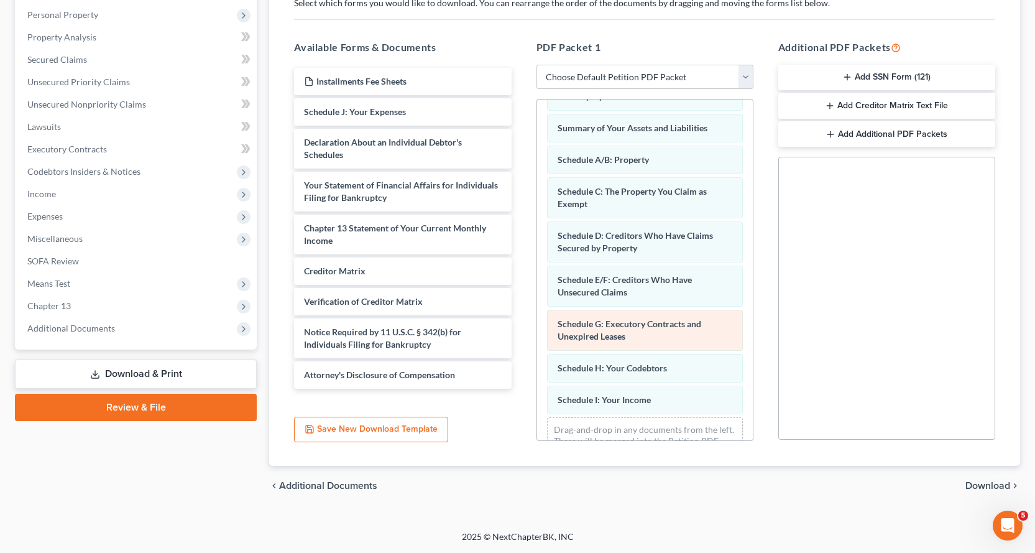
scroll to position [84, 0]
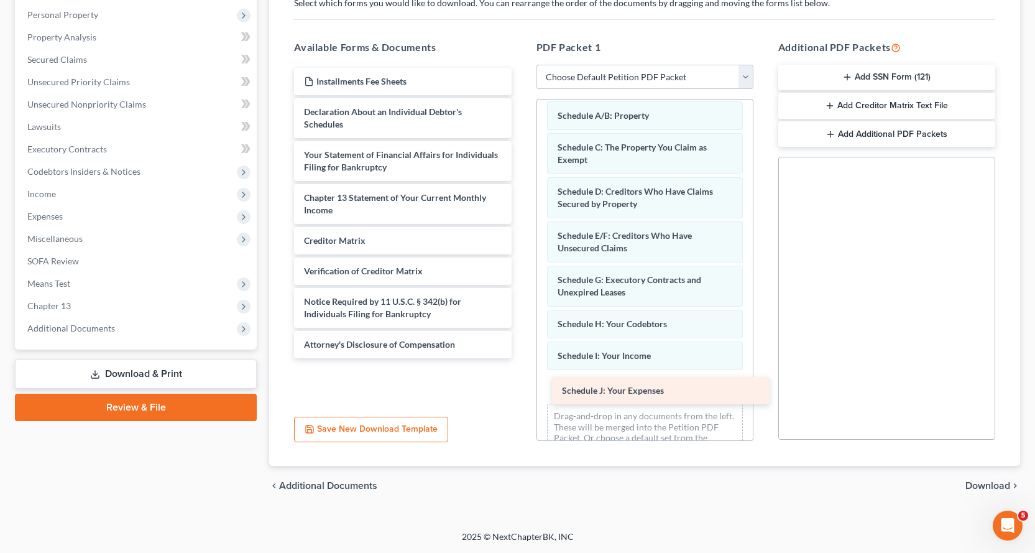
drag, startPoint x: 346, startPoint y: 116, endPoint x: 604, endPoint y: 388, distance: 375.2
click at [521, 358] on div "Schedule J: Your Expenses Installments Fee Sheets Schedule J: Your Expenses Dec…" at bounding box center [402, 213] width 237 height 290
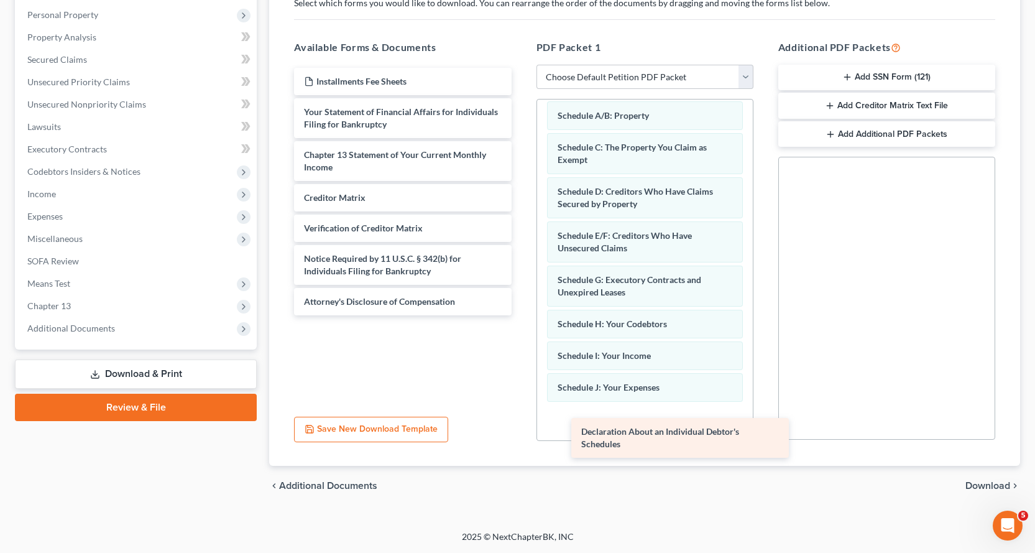
drag, startPoint x: 316, startPoint y: 116, endPoint x: 583, endPoint y: 403, distance: 391.6
click at [521, 315] on div "Declaration About an Individual Debtor's Schedules Installments Fee Sheets Decl…" at bounding box center [402, 191] width 237 height 247
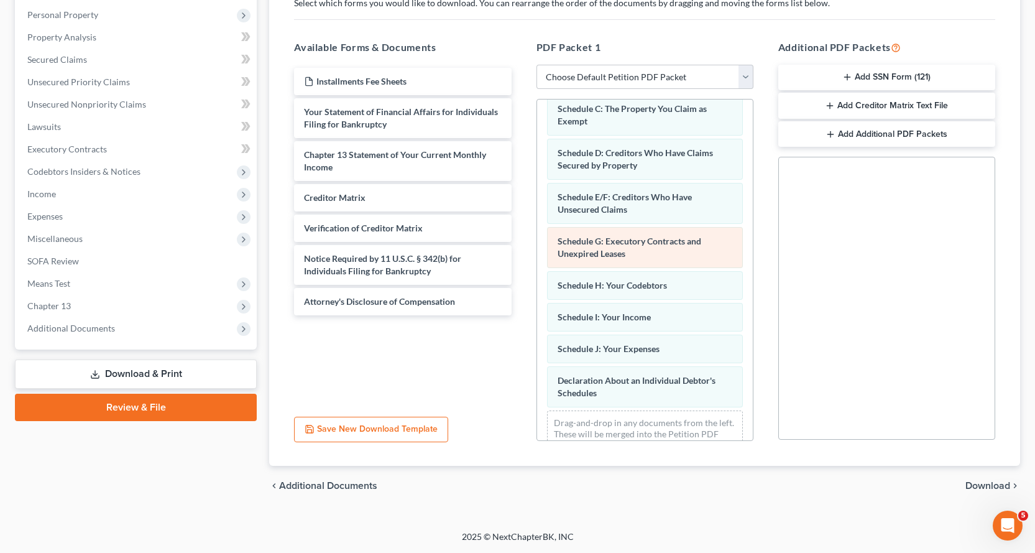
scroll to position [160, 0]
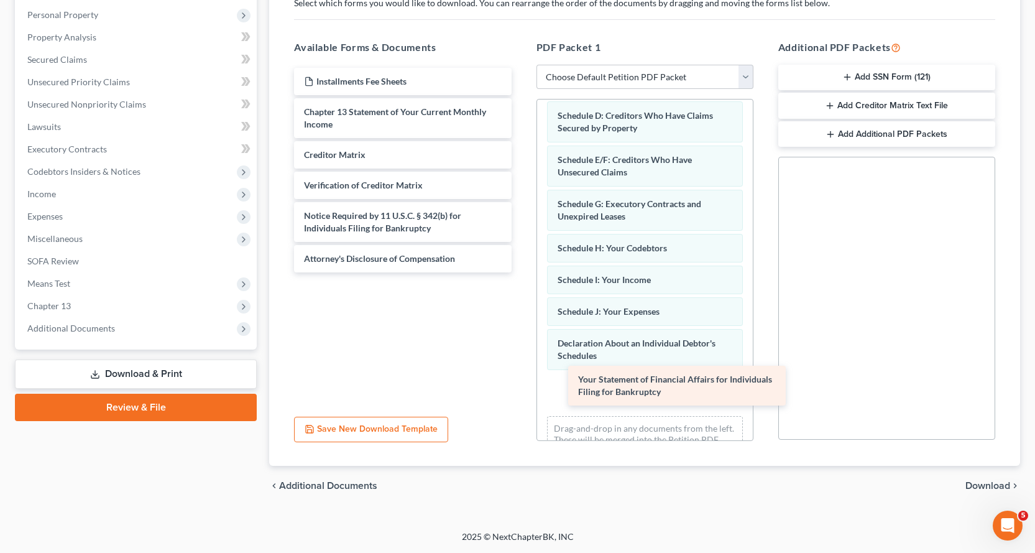
drag, startPoint x: 340, startPoint y: 118, endPoint x: 617, endPoint y: 383, distance: 383.9
click at [521, 272] on div "Your Statement of Financial Affairs for Individuals Filing for Bankruptcy Insta…" at bounding box center [402, 170] width 237 height 205
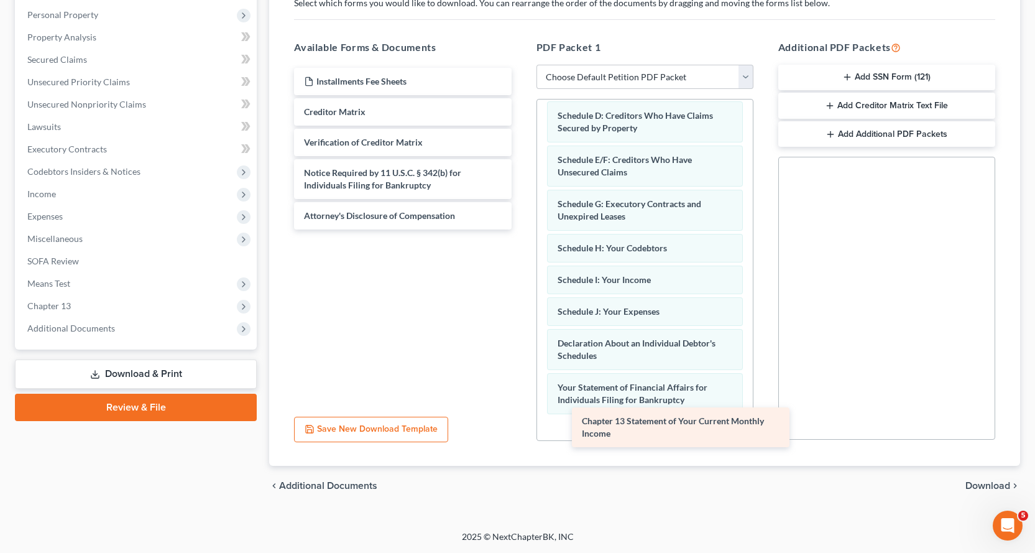
drag, startPoint x: 314, startPoint y: 120, endPoint x: 585, endPoint y: 405, distance: 393.2
click at [521, 229] on div "Chapter 13 Statement of Your Current Monthly Income Installments Fee Sheets Cha…" at bounding box center [402, 149] width 237 height 162
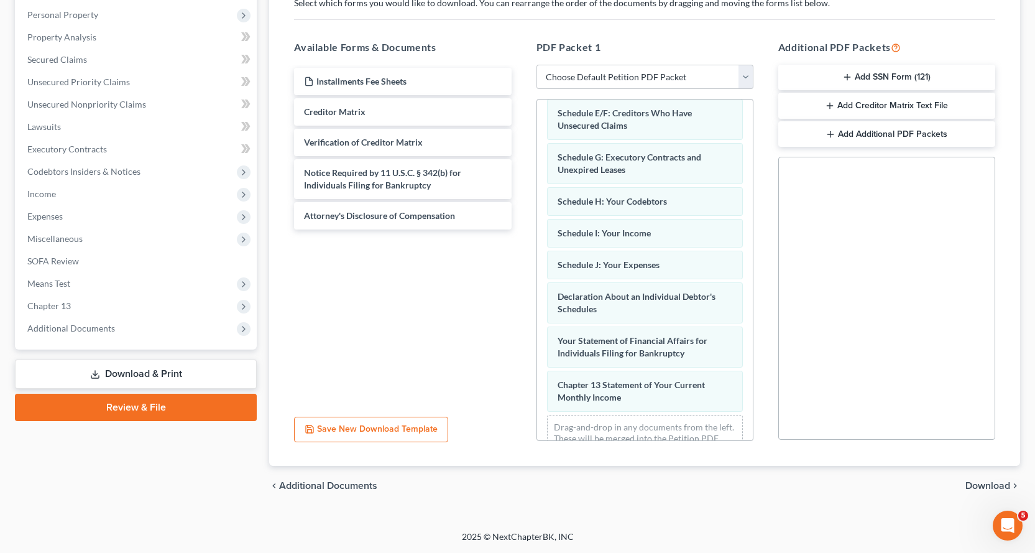
scroll to position [248, 0]
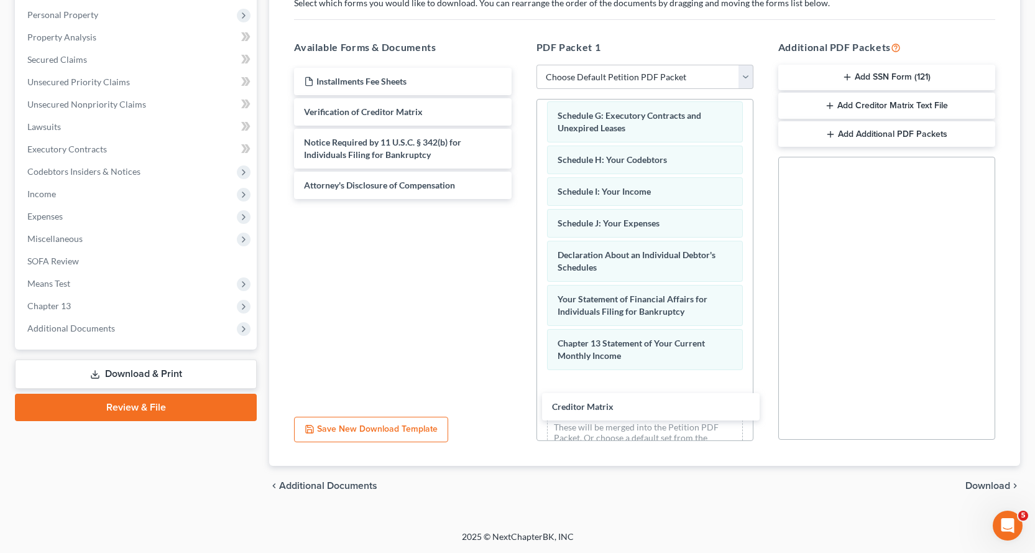
drag, startPoint x: 339, startPoint y: 111, endPoint x: 489, endPoint y: 234, distance: 194.8
click at [521, 199] on div "Creditor Matrix Installments Fee Sheets Creditor Matrix Verification of Credito…" at bounding box center [402, 133] width 237 height 131
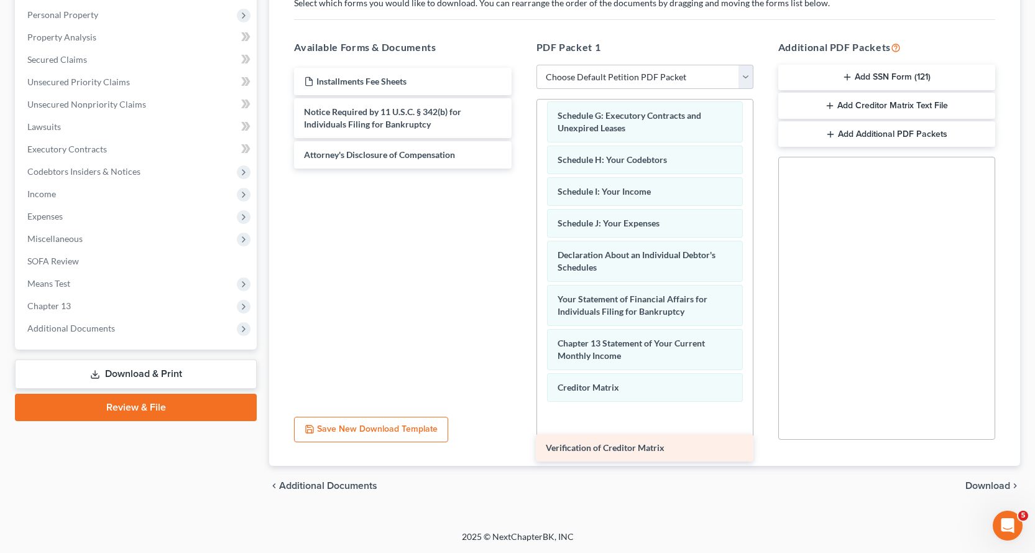
drag, startPoint x: 343, startPoint y: 109, endPoint x: 602, endPoint y: 432, distance: 413.5
click at [521, 169] on div "Verification of Creditor Matrix Installments Fee Sheets Verification of Credito…" at bounding box center [402, 118] width 237 height 101
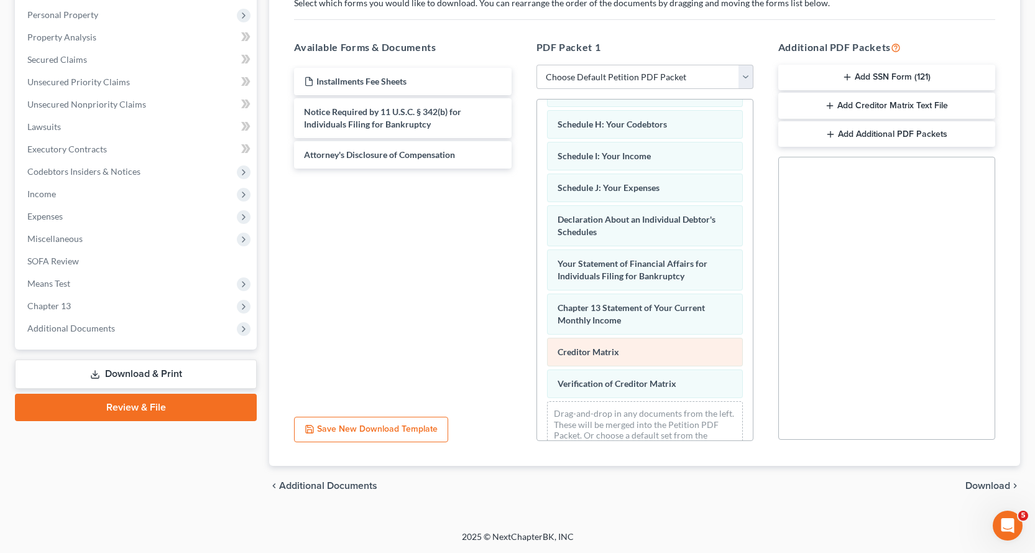
scroll to position [312, 0]
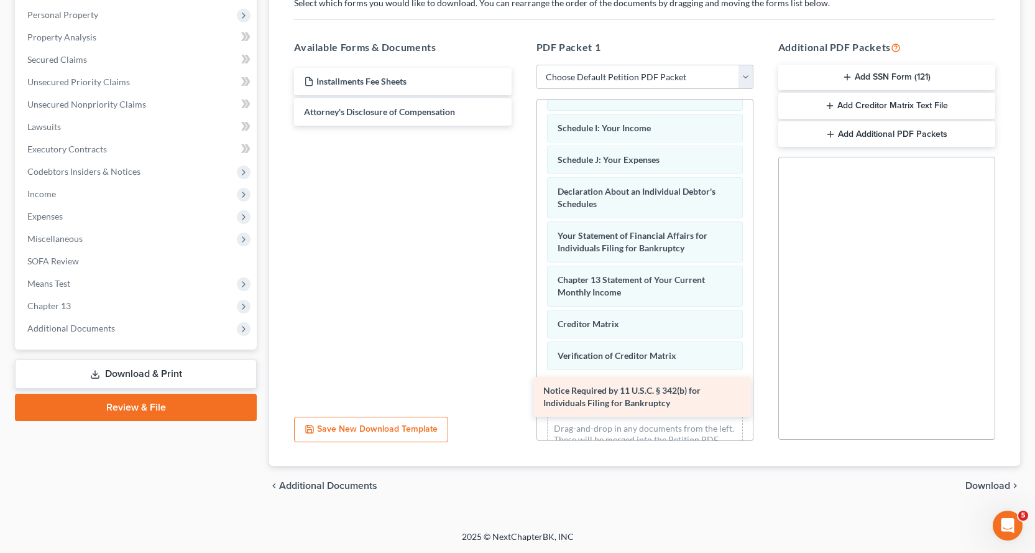
drag, startPoint x: 319, startPoint y: 117, endPoint x: 575, endPoint y: 378, distance: 365.8
click at [521, 126] on div "Notice Required by 11 U.S.C. § 342(b) for Individuals Filing for Bankruptcy Ins…" at bounding box center [402, 97] width 237 height 58
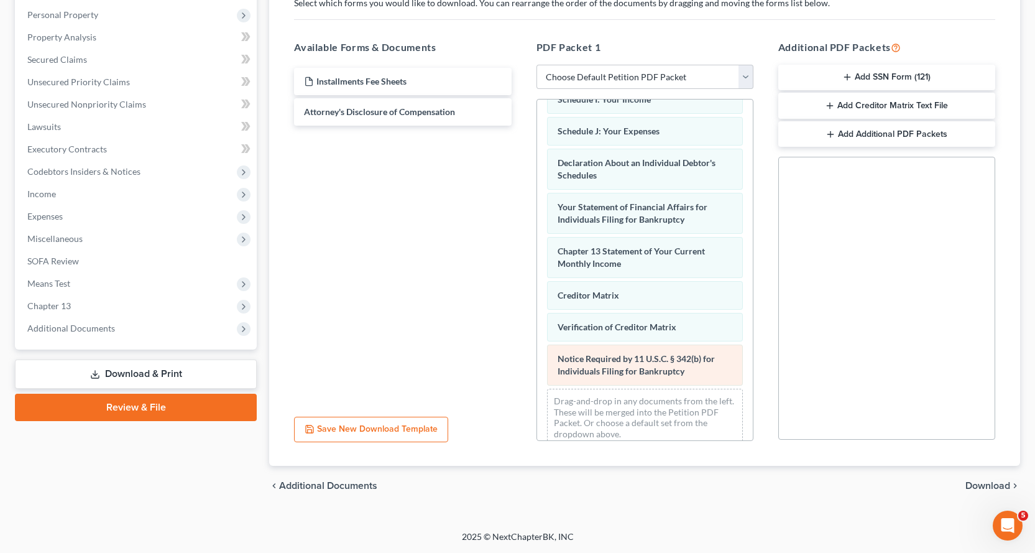
scroll to position [356, 0]
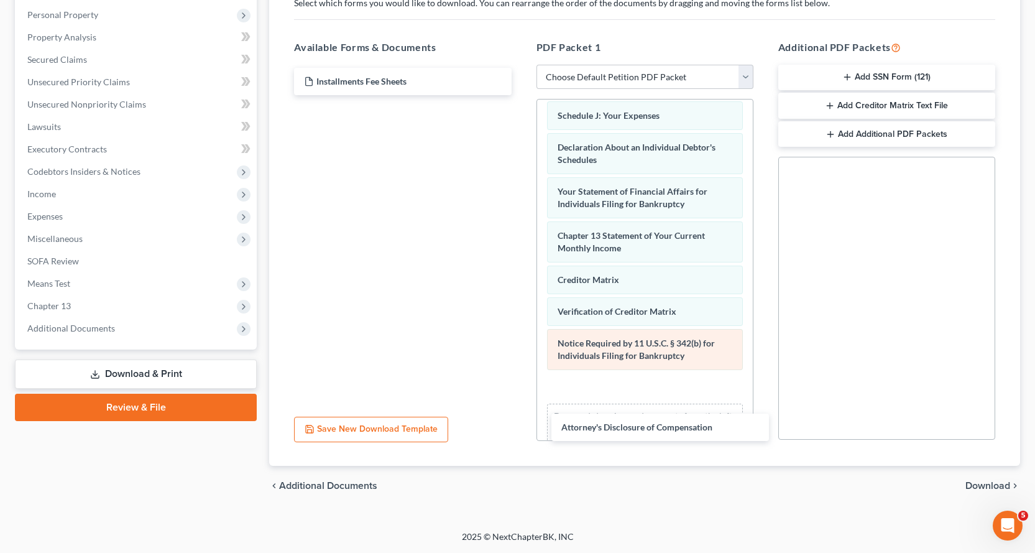
drag, startPoint x: 321, startPoint y: 109, endPoint x: 666, endPoint y: 367, distance: 430.4
click at [521, 95] on div "Attorney's Disclosure of Compensation Installments Fee Sheets Attorney's Disclo…" at bounding box center [402, 81] width 237 height 27
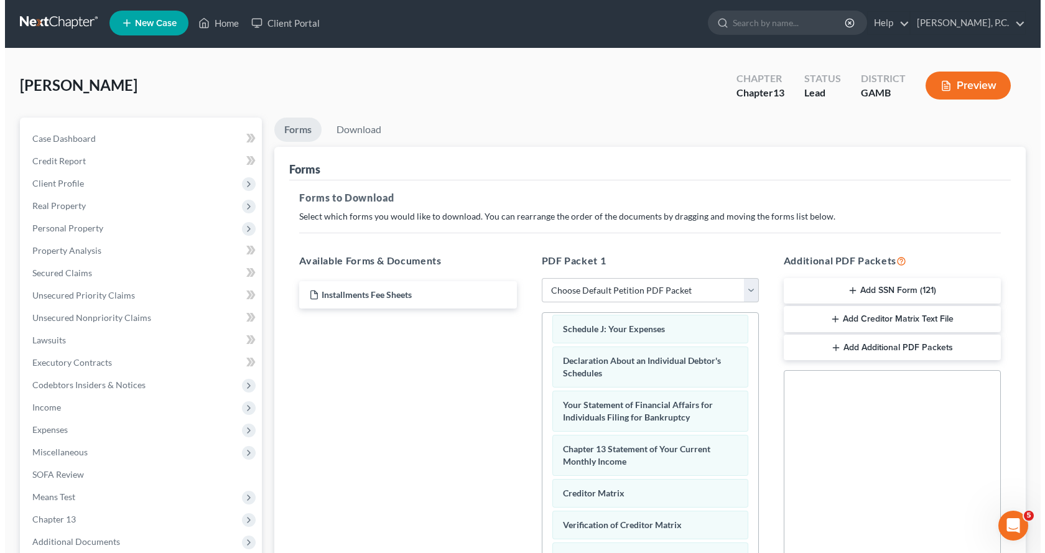
scroll to position [0, 0]
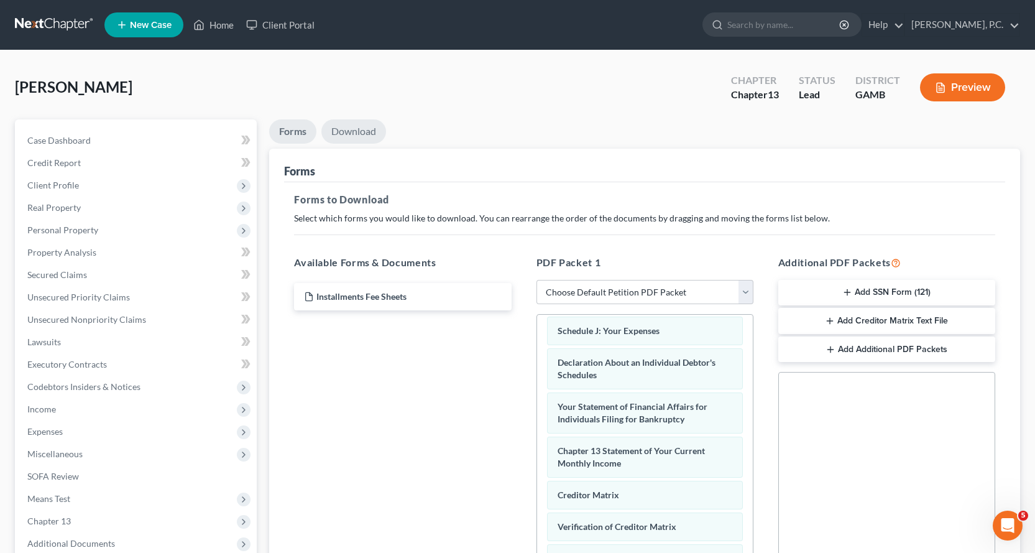
click at [359, 127] on link "Download" at bounding box center [353, 131] width 65 height 24
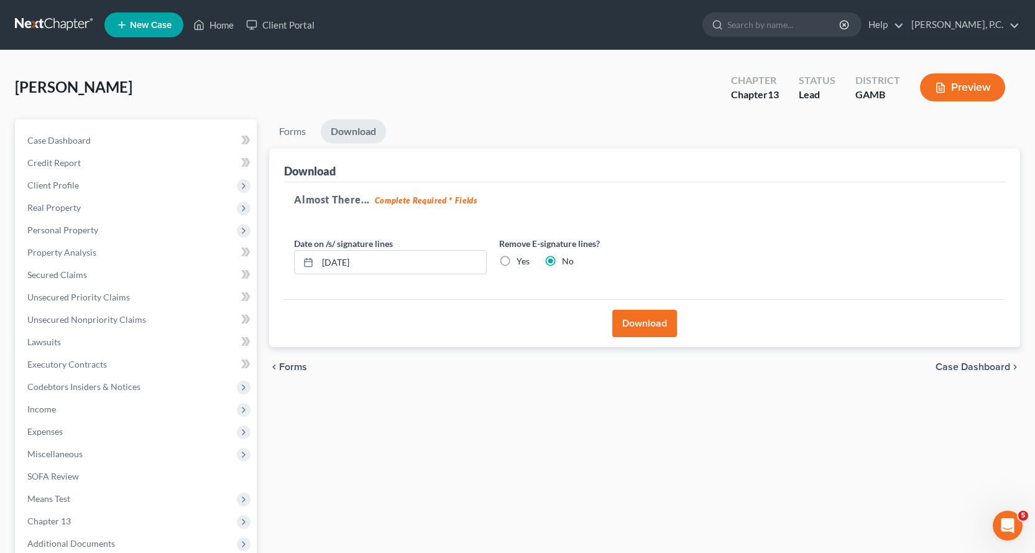
click at [645, 323] on button "Download" at bounding box center [645, 323] width 65 height 27
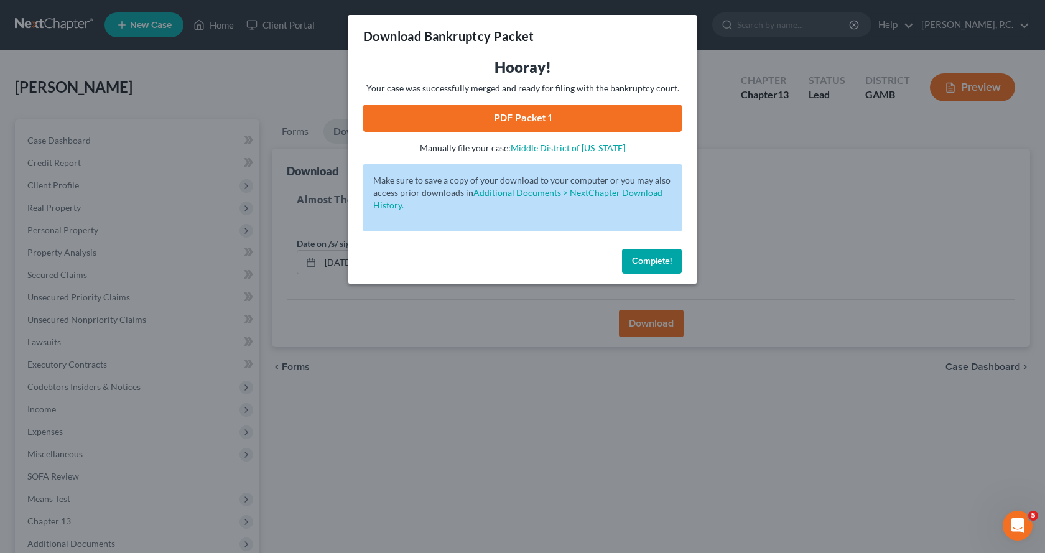
click at [519, 119] on link "PDF Packet 1" at bounding box center [522, 117] width 318 height 27
click at [652, 268] on button "Complete!" at bounding box center [652, 261] width 60 height 25
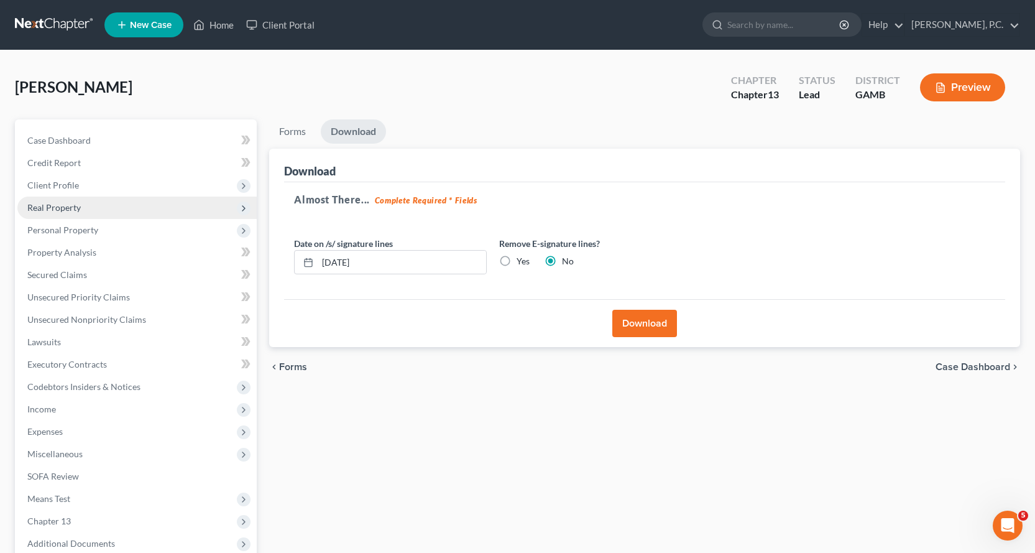
click at [60, 206] on span "Real Property" at bounding box center [53, 207] width 53 height 11
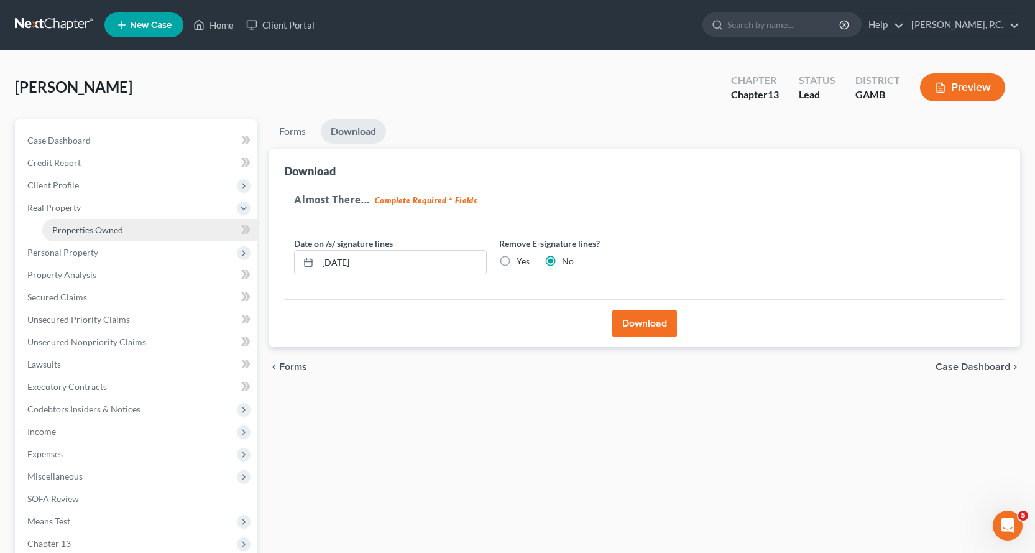
click at [103, 228] on span "Properties Owned" at bounding box center [87, 229] width 71 height 11
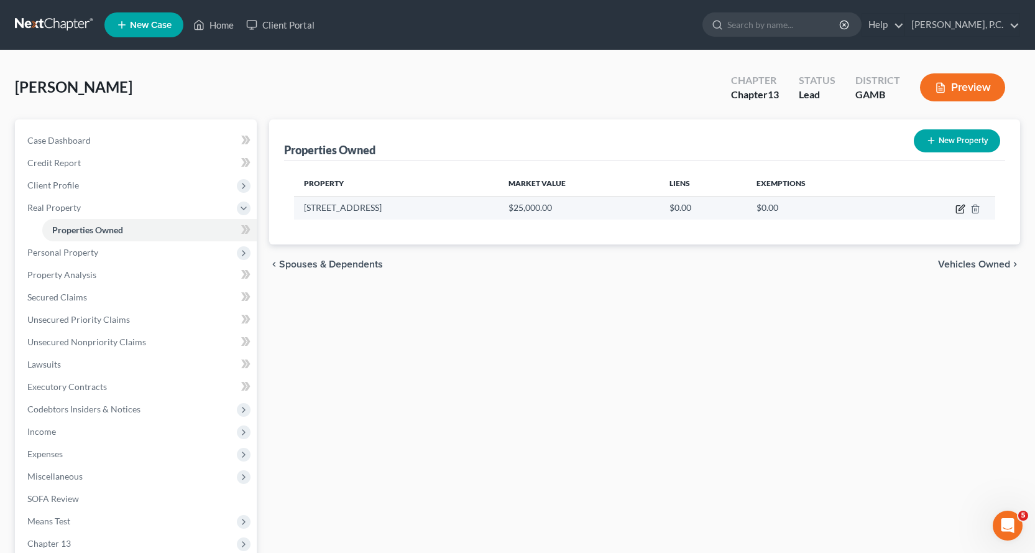
click at [959, 205] on icon "button" at bounding box center [961, 209] width 10 height 10
select select "10"
select select "75"
select select "0"
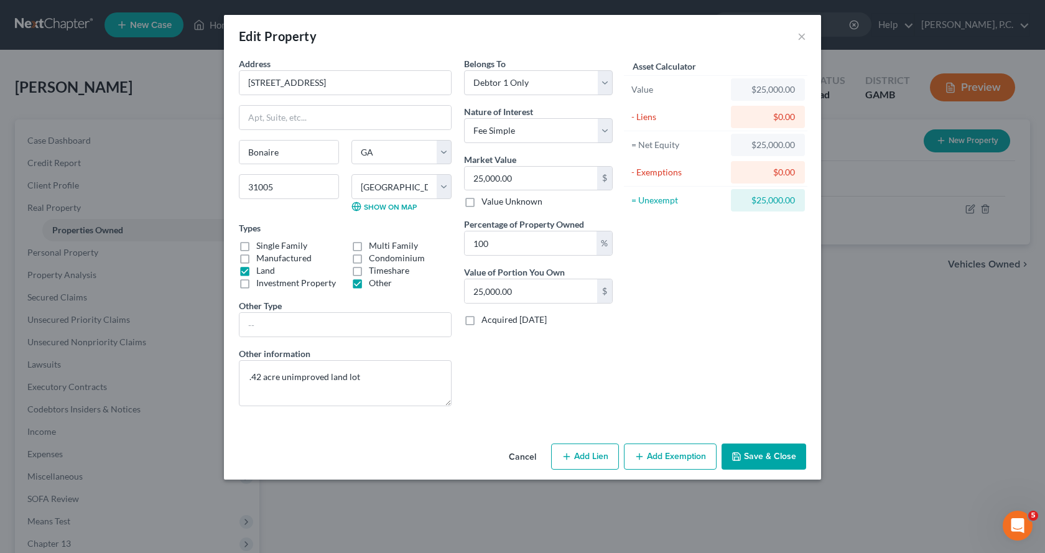
click at [581, 458] on button "Add Lien" at bounding box center [585, 456] width 68 height 26
select select "0"
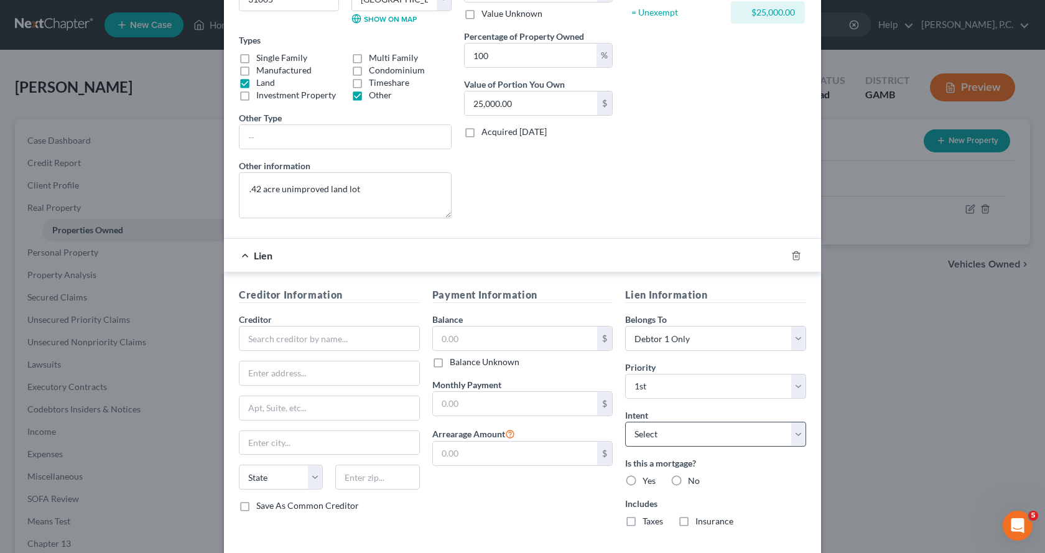
scroll to position [250, 0]
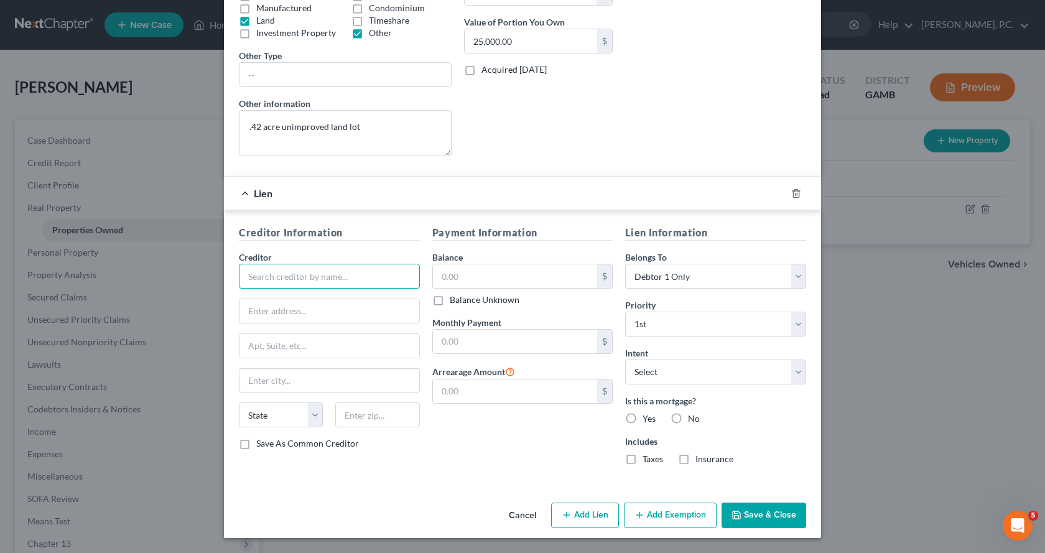
click at [278, 279] on input "text" at bounding box center [329, 276] width 181 height 25
type input "Tax Comm"
drag, startPoint x: 638, startPoint y: 62, endPoint x: 487, endPoint y: 238, distance: 231.9
click at [482, 285] on input "text" at bounding box center [515, 276] width 165 height 24
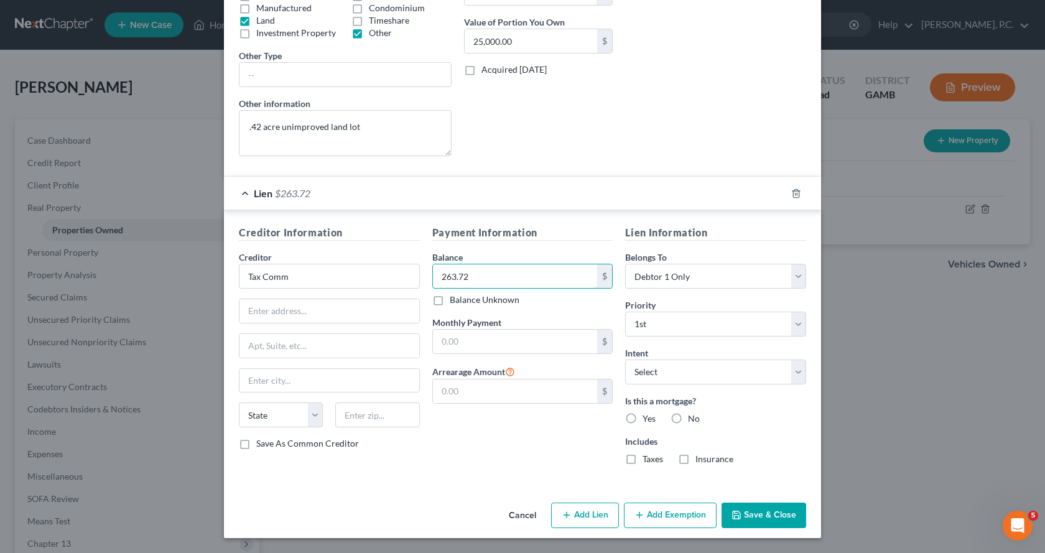
type input "263.72"
click at [774, 514] on button "Save & Close" at bounding box center [763, 515] width 85 height 26
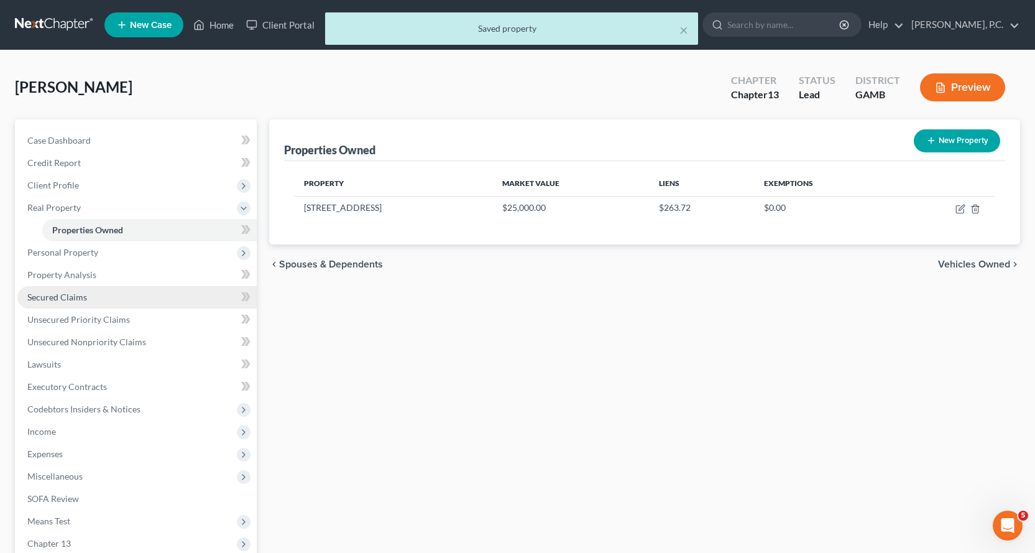
click at [53, 298] on span "Secured Claims" at bounding box center [57, 297] width 60 height 11
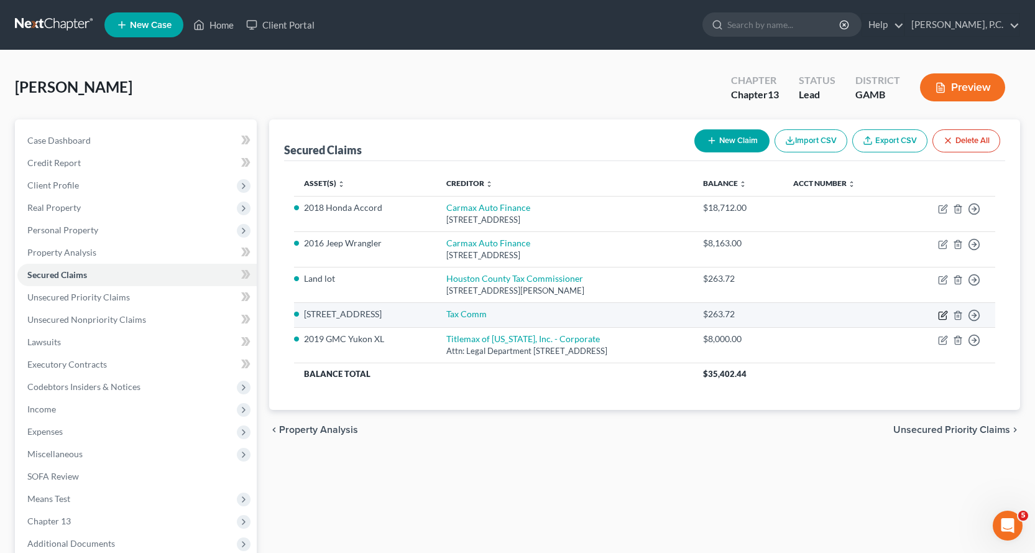
click at [944, 317] on icon "button" at bounding box center [943, 315] width 10 height 10
select select "7"
select select "0"
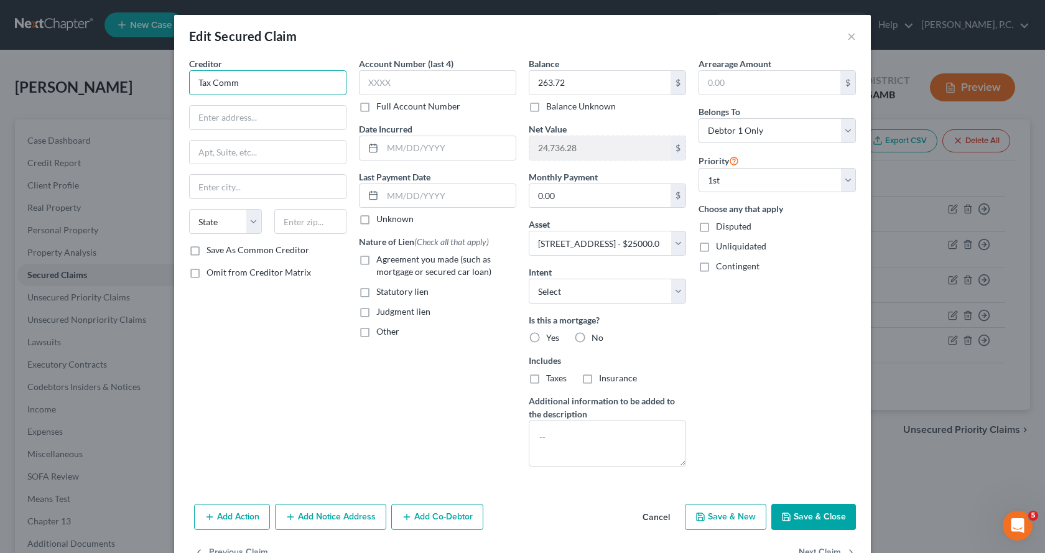
click at [263, 87] on input "Tax Comm" at bounding box center [267, 82] width 157 height 25
drag, startPoint x: 268, startPoint y: 84, endPoint x: 232, endPoint y: 88, distance: 36.3
click at [232, 88] on input "Tax Comm" at bounding box center [267, 82] width 157 height 25
type input "T"
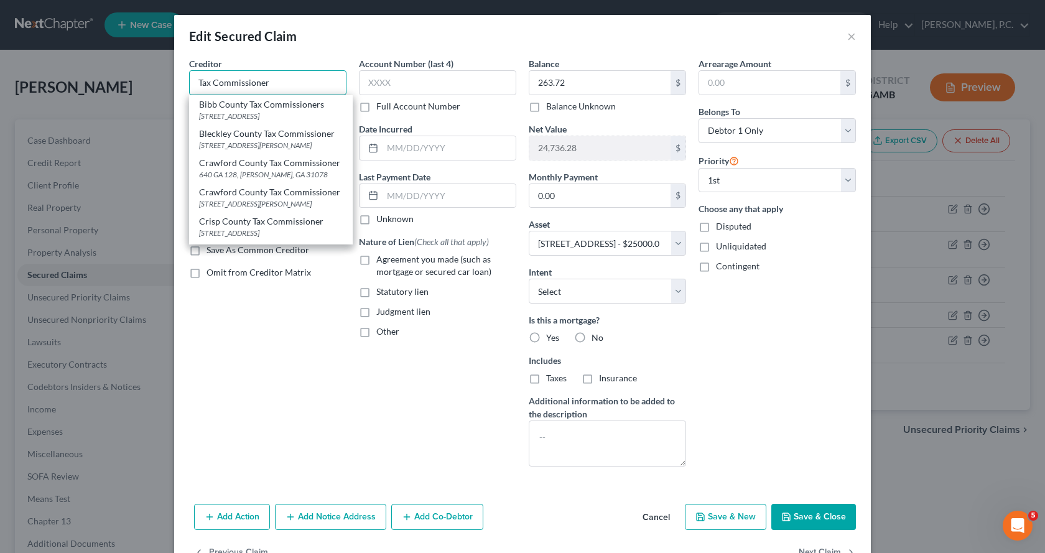
click at [290, 80] on input "Tax Commissioner" at bounding box center [267, 82] width 157 height 25
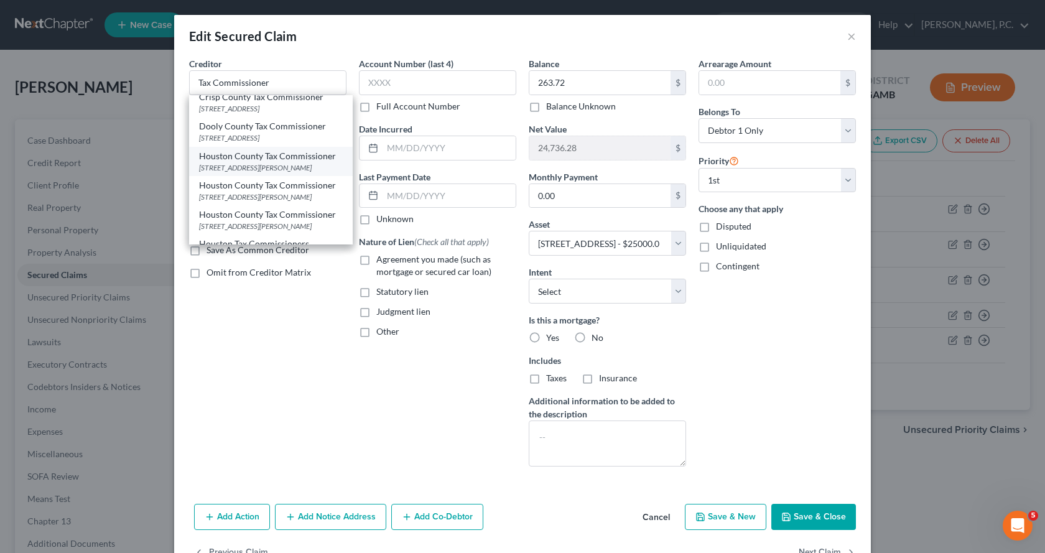
click at [256, 173] on div "[STREET_ADDRESS][PERSON_NAME]" at bounding box center [271, 167] width 144 height 11
type input "Houston County Tax Commissioner"
type input "[STREET_ADDRESS][PERSON_NAME]"
type input "[PERSON_NAME] [PERSON_NAME]"
select select "10"
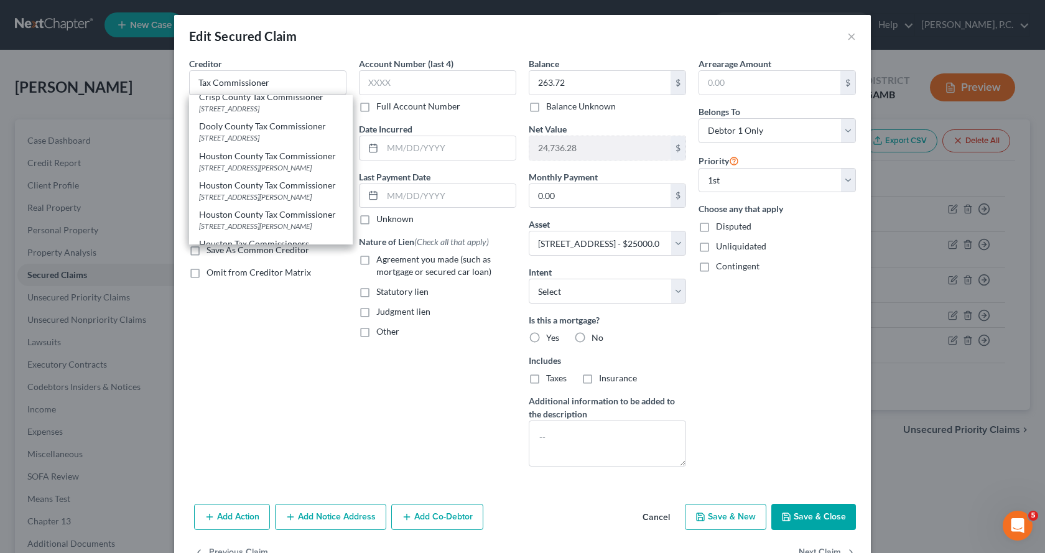
type input "31088"
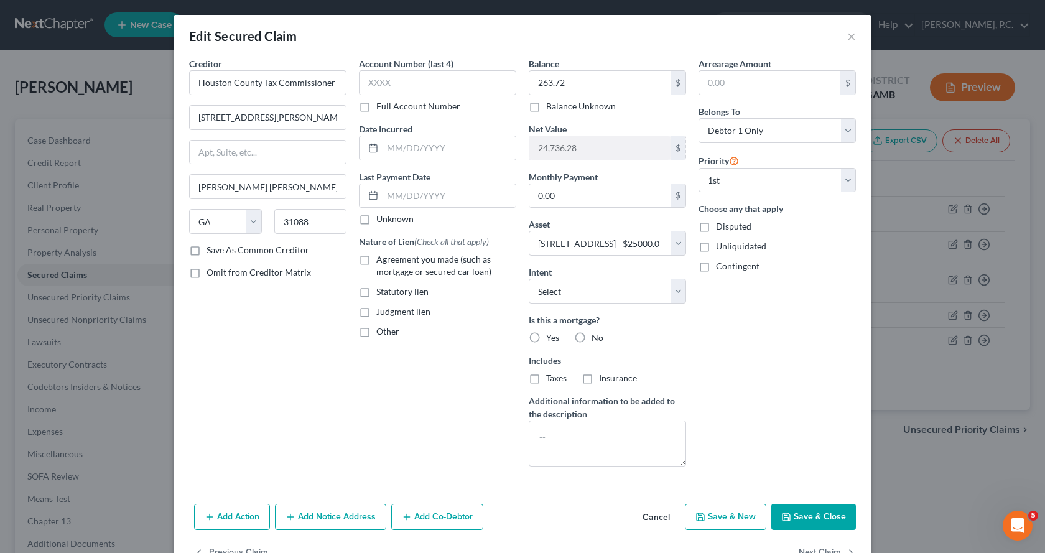
scroll to position [0, 0]
drag, startPoint x: 279, startPoint y: 415, endPoint x: 287, endPoint y: 405, distance: 13.3
click at [280, 415] on div "Creditor * Houston County Tax Commissioner [GEOGRAPHIC_DATA][PERSON_NAME] Warne…" at bounding box center [268, 266] width 170 height 419
click at [799, 513] on button "Save & Close" at bounding box center [813, 517] width 85 height 26
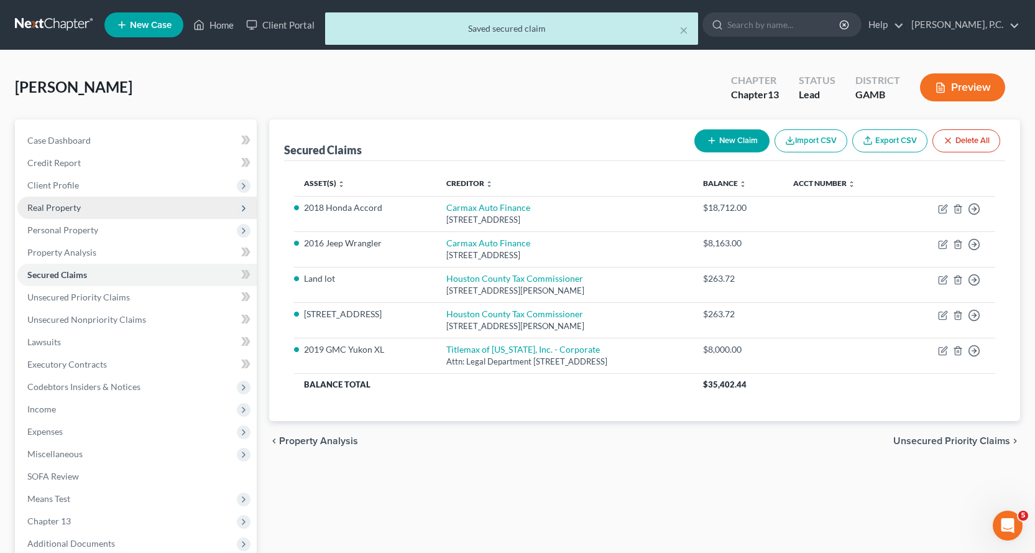
click at [52, 206] on span "Real Property" at bounding box center [53, 207] width 53 height 11
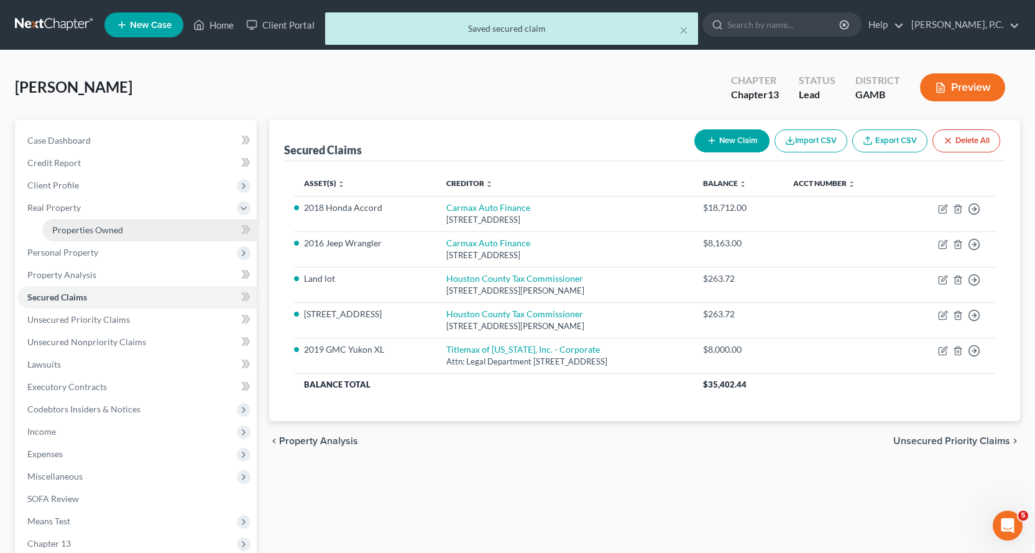
click at [99, 226] on span "Properties Owned" at bounding box center [87, 229] width 71 height 11
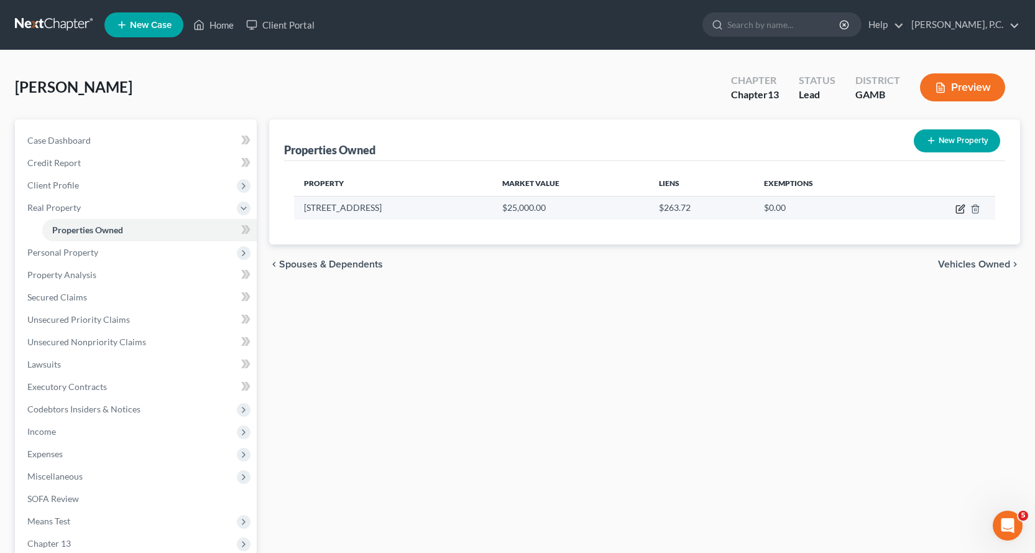
click at [961, 206] on icon "button" at bounding box center [961, 209] width 10 height 10
select select "10"
select select "75"
select select "0"
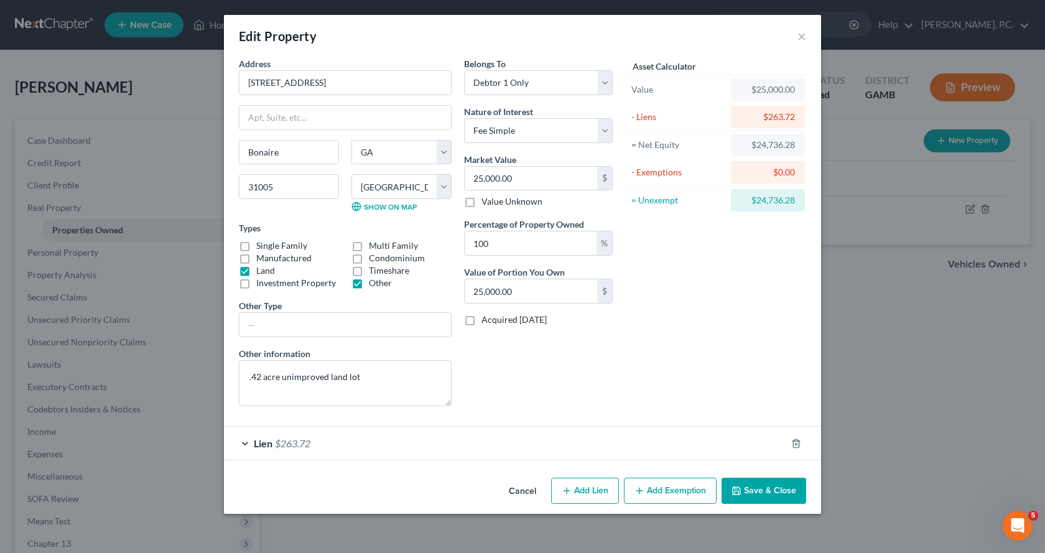
click at [672, 492] on button "Add Exemption" at bounding box center [670, 491] width 93 height 26
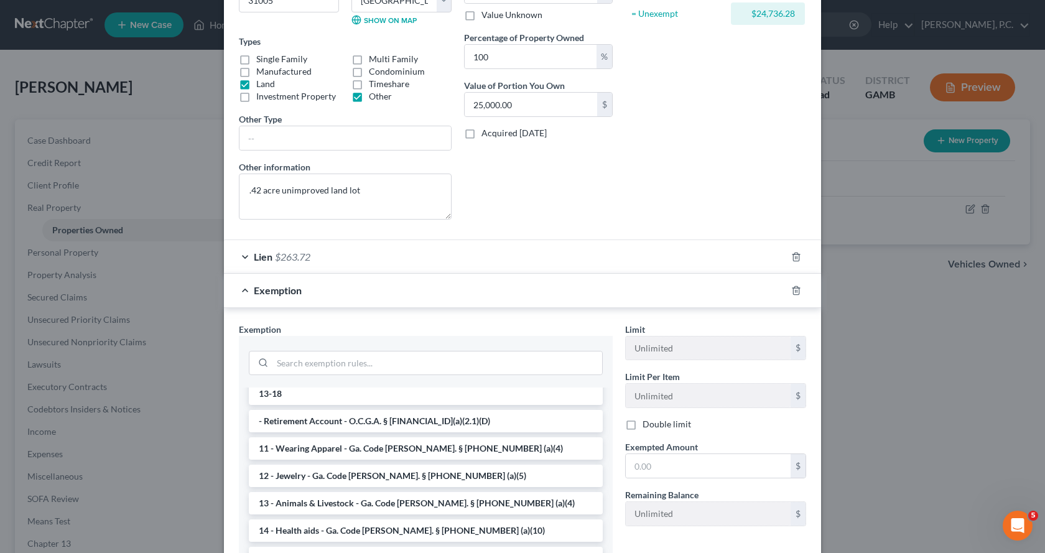
scroll to position [187, 0]
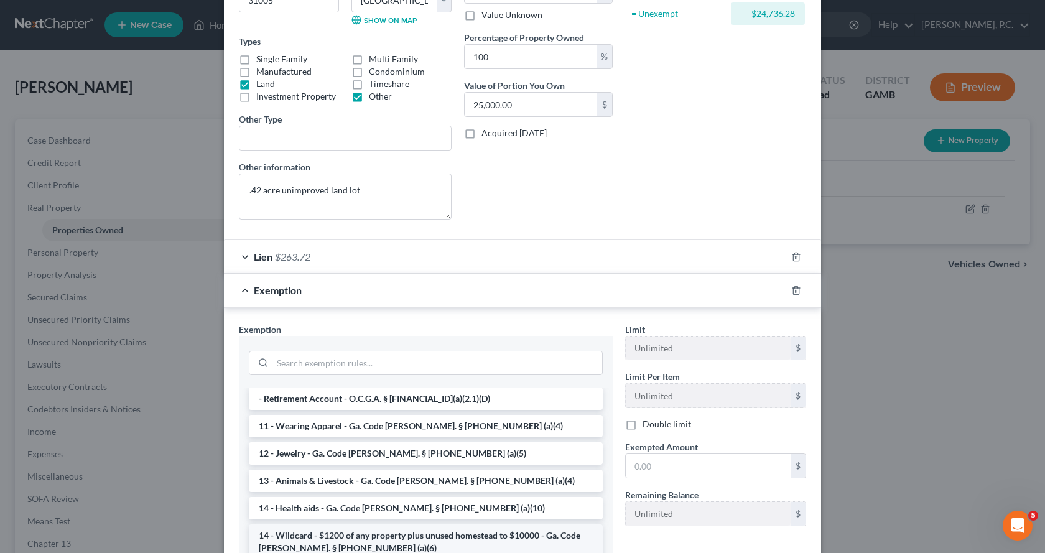
click at [325, 524] on li "14 - Wildcard - $1200 of any property plus unused homestead to $10000 - Ga. Cod…" at bounding box center [426, 541] width 354 height 35
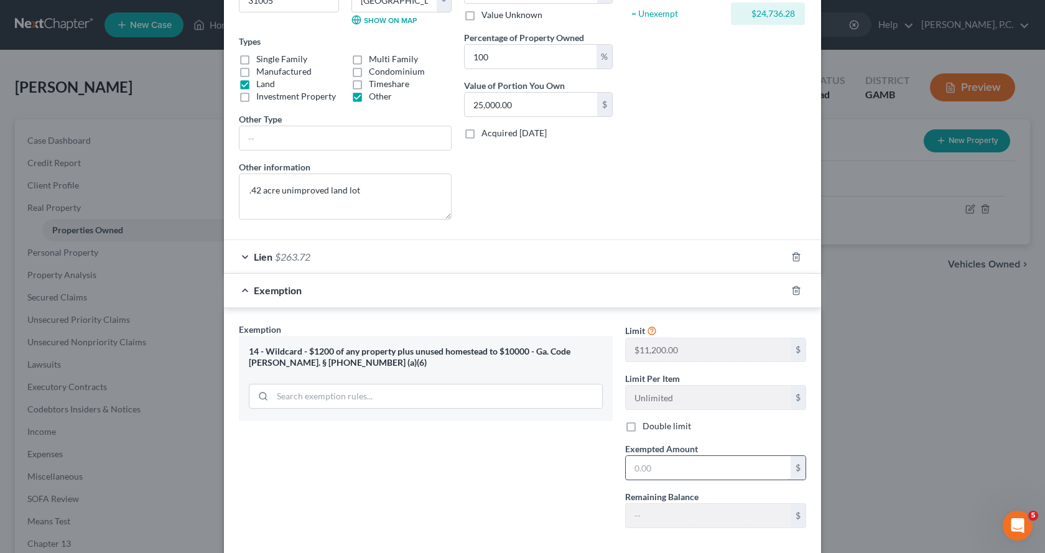
click at [685, 468] on input "text" at bounding box center [708, 468] width 165 height 24
type input "11,500.00"
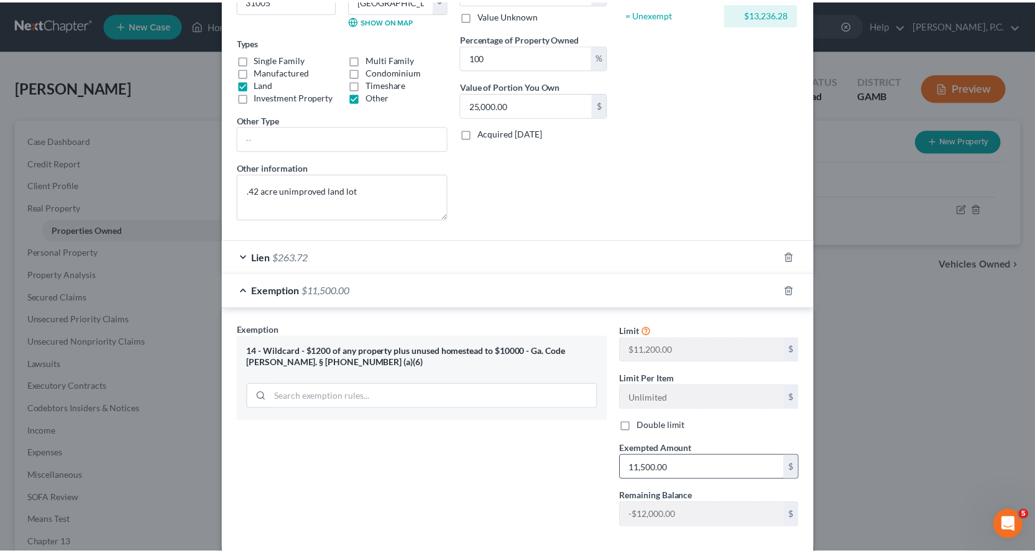
scroll to position [250, 0]
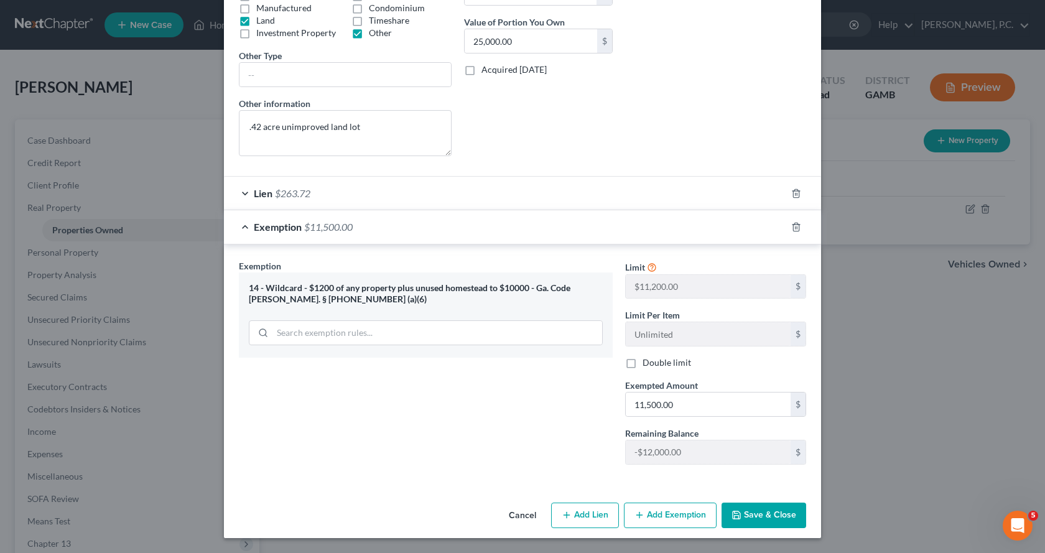
click at [754, 518] on button "Save & Close" at bounding box center [763, 515] width 85 height 26
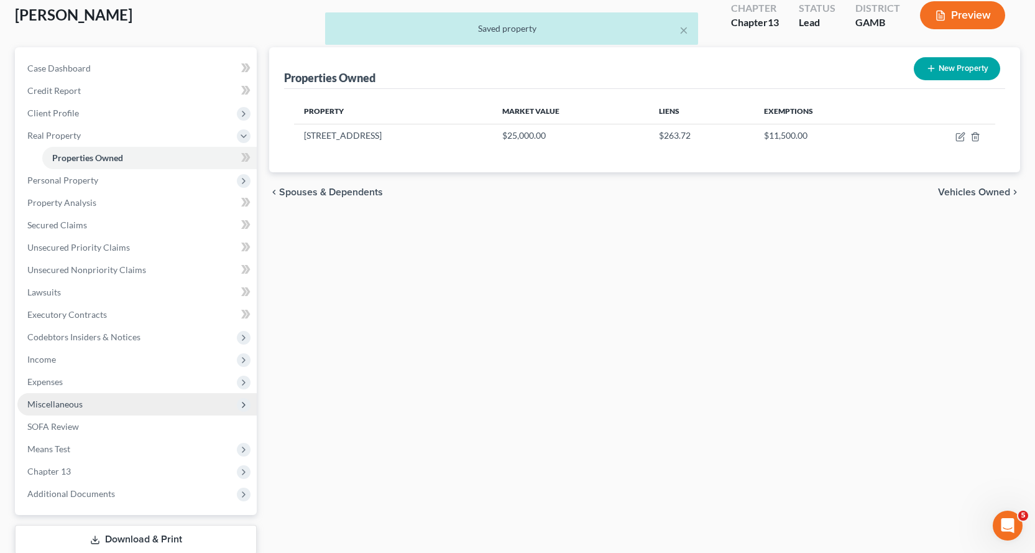
scroll to position [153, 0]
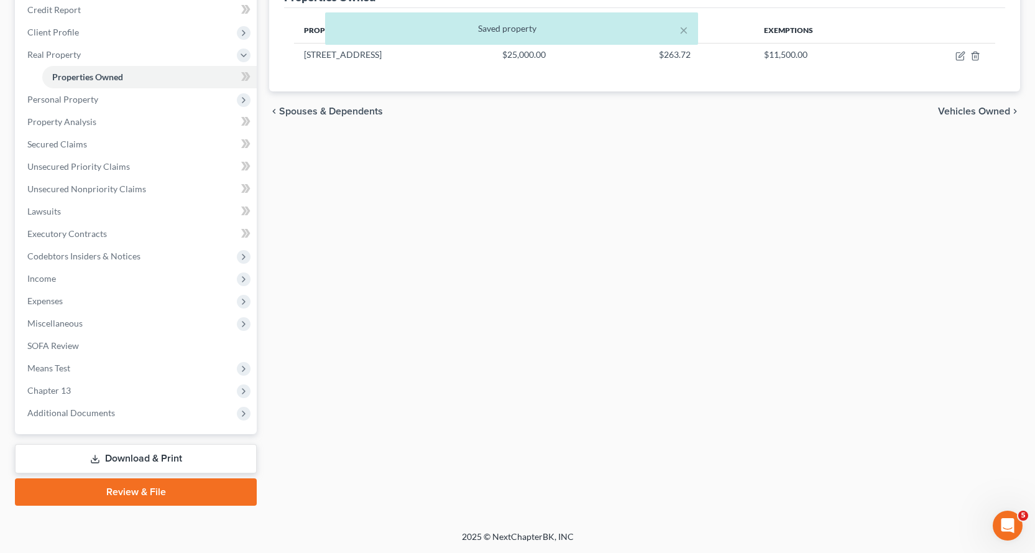
drag, startPoint x: 160, startPoint y: 457, endPoint x: 726, endPoint y: 409, distance: 567.3
click at [161, 457] on link "Download & Print" at bounding box center [136, 458] width 242 height 29
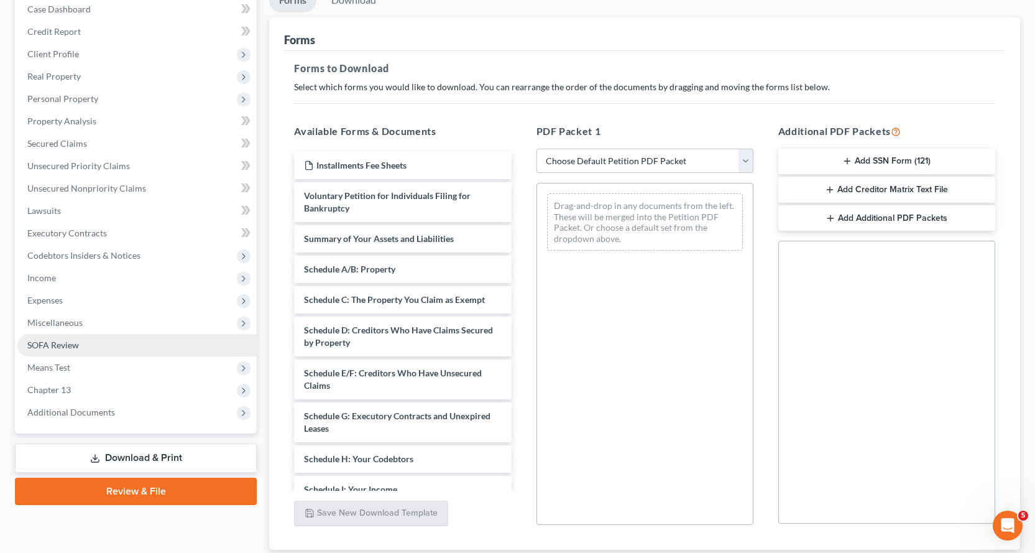
scroll to position [153, 0]
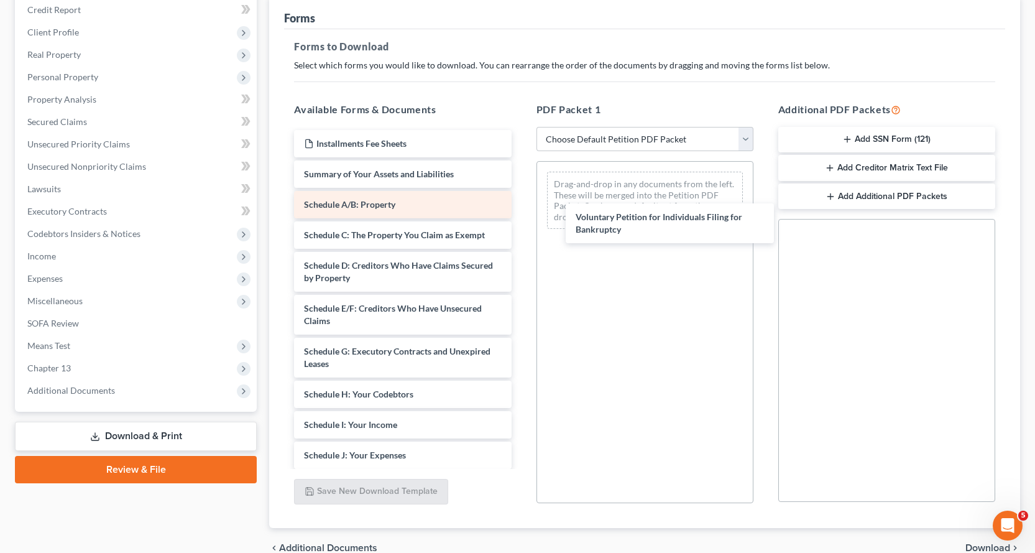
drag, startPoint x: 323, startPoint y: 184, endPoint x: 445, endPoint y: 192, distance: 122.7
click at [521, 224] on div "Voluntary Petition for Individuals Filing for Bankruptcy Installments Fee Sheet…" at bounding box center [402, 431] width 237 height 602
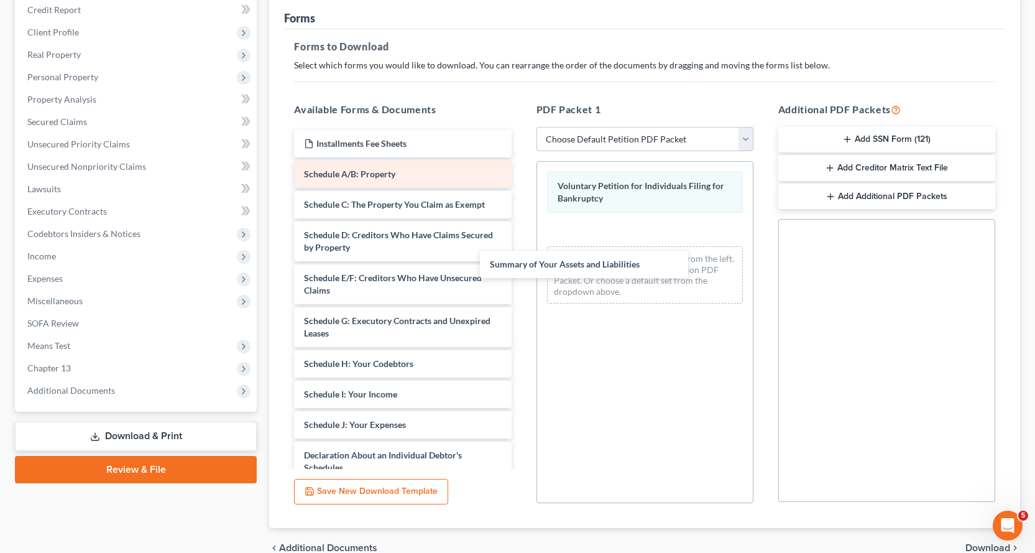
drag, startPoint x: 384, startPoint y: 172, endPoint x: 342, endPoint y: 167, distance: 42.0
click at [521, 250] on div "Summary of Your Assets and Liabilities Installments Fee Sheets Summary of Your …" at bounding box center [402, 415] width 237 height 571
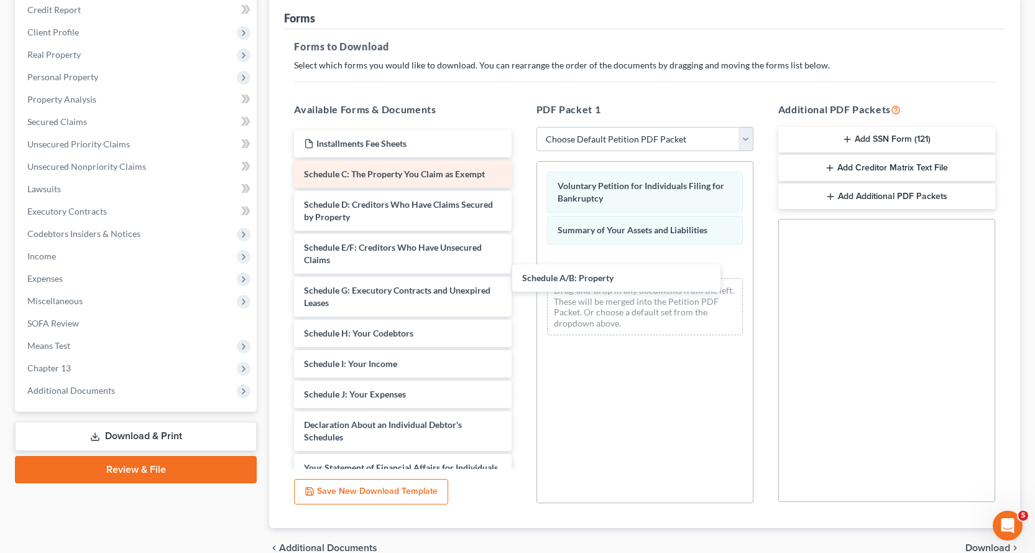
drag, startPoint x: 335, startPoint y: 172, endPoint x: 417, endPoint y: 183, distance: 82.2
click at [521, 266] on div "Schedule A/B: Property Installments Fee Sheets Schedule A/B: Property Schedule …" at bounding box center [402, 400] width 237 height 541
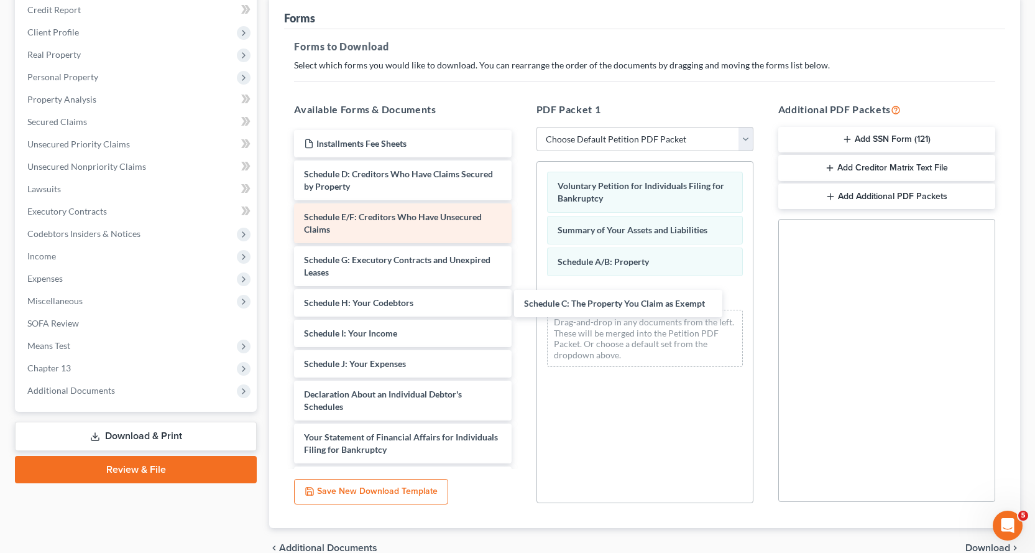
drag, startPoint x: 392, startPoint y: 175, endPoint x: 446, endPoint y: 223, distance: 71.8
click at [521, 300] on div "Schedule C: The Property You Claim as Exempt Installments Fee Sheets Schedule C…" at bounding box center [402, 385] width 237 height 511
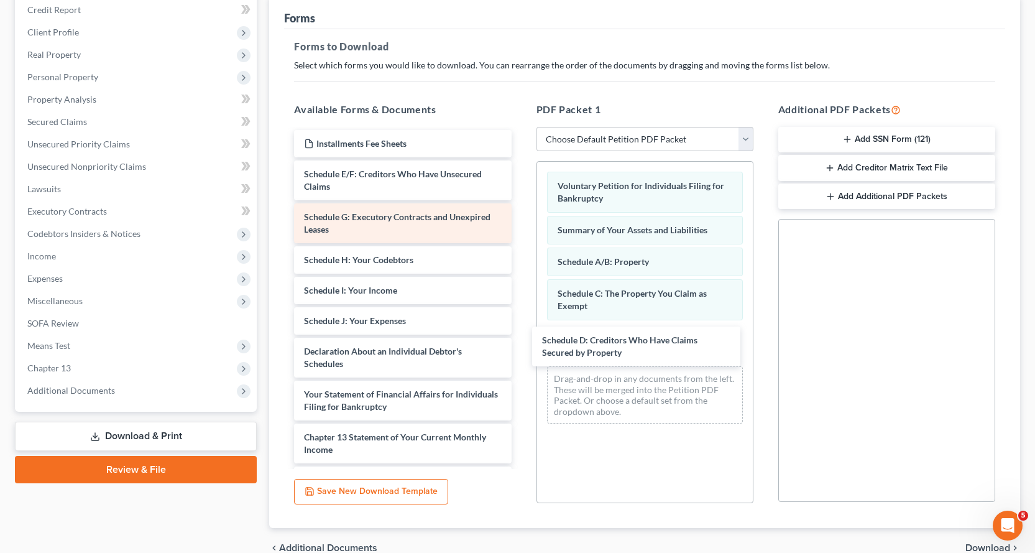
drag, startPoint x: 363, startPoint y: 178, endPoint x: 423, endPoint y: 214, distance: 70.0
click at [521, 344] on div "Schedule D: Creditors Who Have Claims Secured by Property Installments Fee Shee…" at bounding box center [402, 364] width 237 height 468
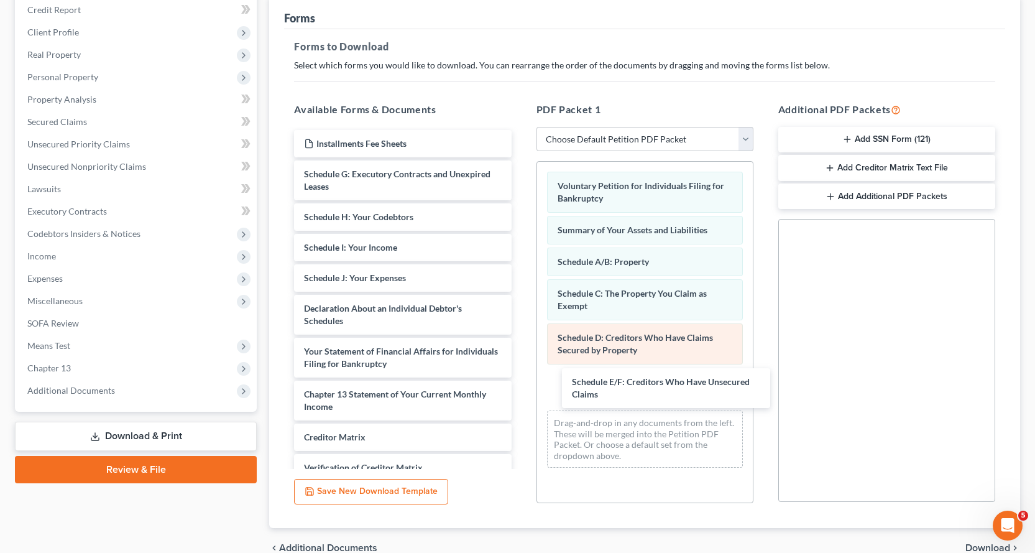
drag, startPoint x: 324, startPoint y: 178, endPoint x: 590, endPoint y: 344, distance: 314.0
click at [521, 386] on div "Schedule E/F: Creditors Who Have Unsecured Claims Installments Fee Sheets Sched…" at bounding box center [402, 342] width 237 height 425
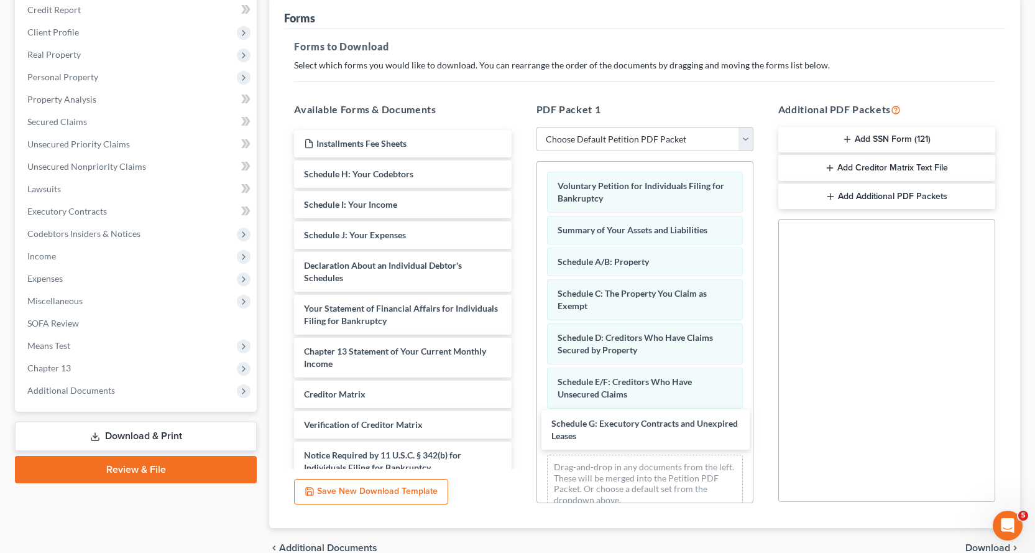
drag, startPoint x: 324, startPoint y: 182, endPoint x: 535, endPoint y: 357, distance: 273.8
click at [521, 429] on div "Schedule G: Executory Contracts and Unexpired Leases Installments Fee Sheets Sc…" at bounding box center [402, 321] width 237 height 382
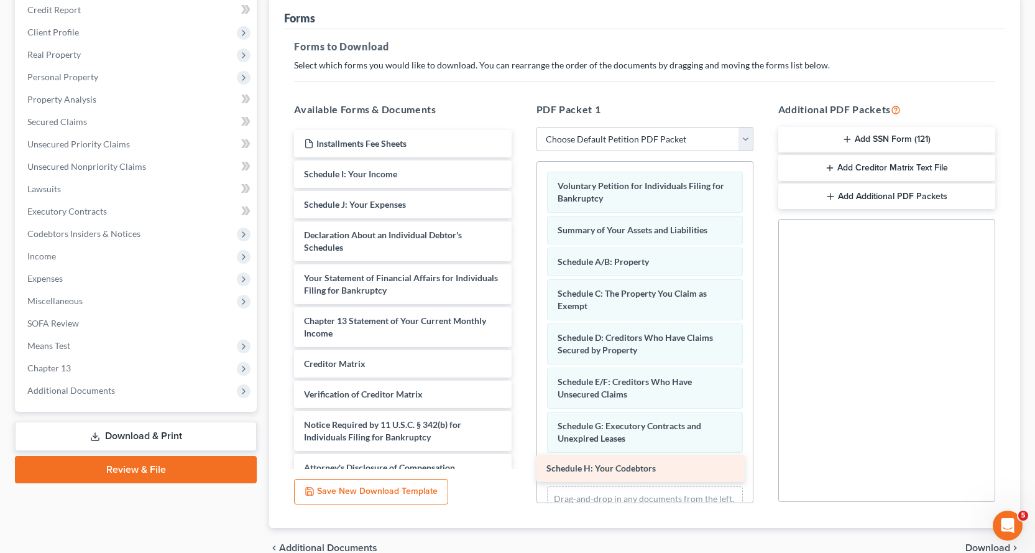
drag, startPoint x: 372, startPoint y: 205, endPoint x: 614, endPoint y: 457, distance: 349.6
click at [521, 463] on div "Schedule H: Your Codebtors Installments Fee Sheets Schedule H: Your Codebtors S…" at bounding box center [402, 305] width 237 height 351
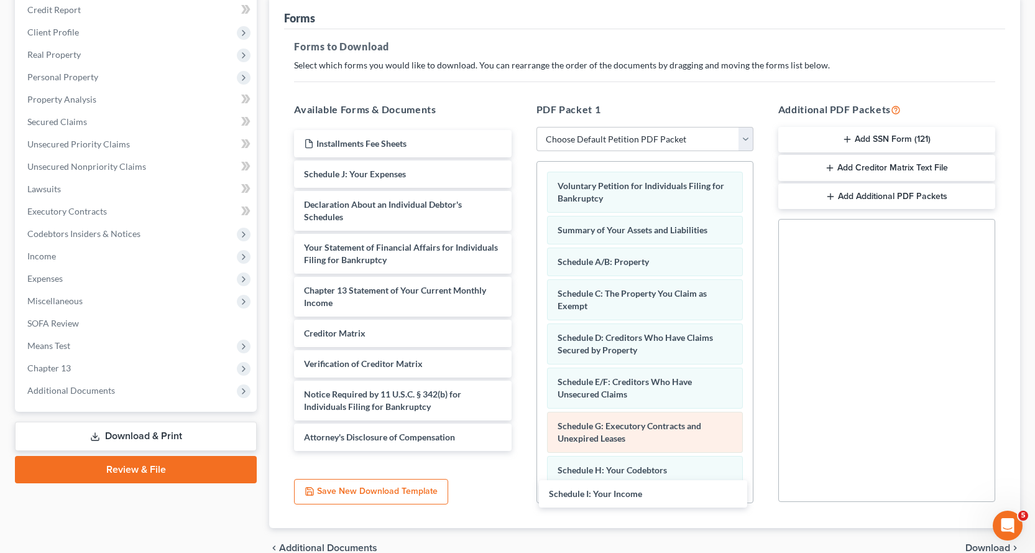
drag, startPoint x: 356, startPoint y: 173, endPoint x: 633, endPoint y: 422, distance: 372.1
click at [521, 451] on div "Schedule I: Your Income Installments Fee Sheets Schedule I: Your Income Schedul…" at bounding box center [402, 290] width 237 height 321
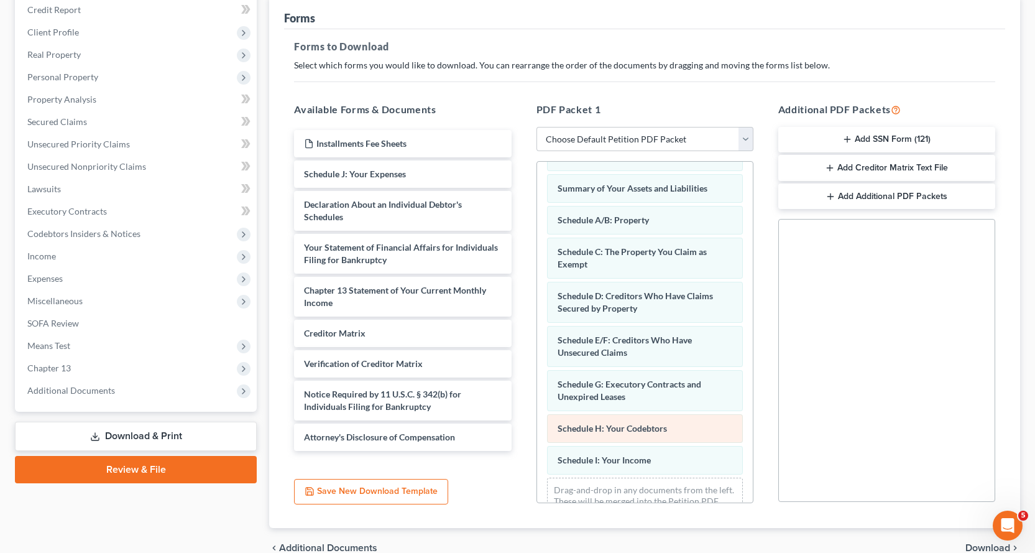
scroll to position [84, 0]
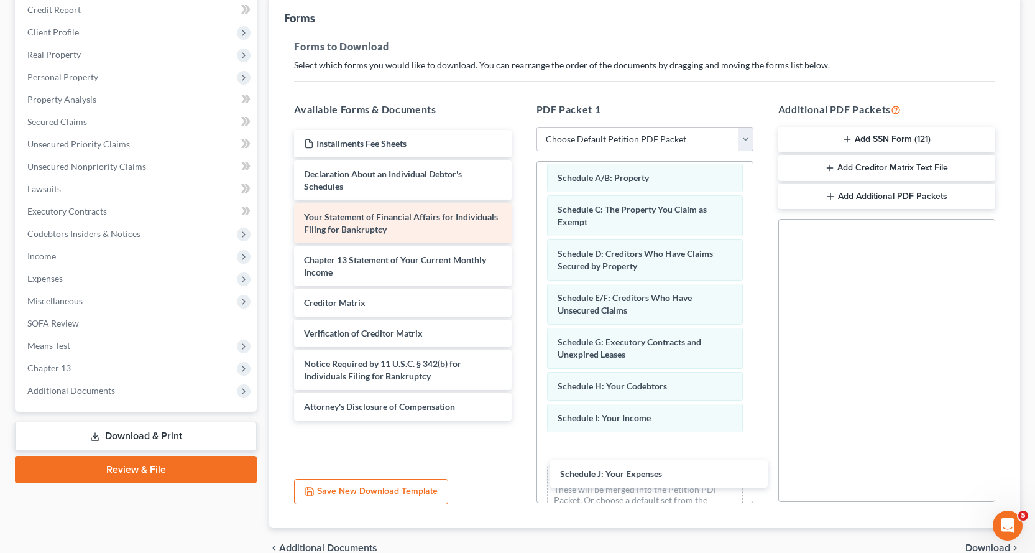
drag, startPoint x: 343, startPoint y: 172, endPoint x: 425, endPoint y: 241, distance: 107.6
click at [521, 420] on div "Schedule J: Your Expenses Installments Fee Sheets Schedule J: Your Expenses Dec…" at bounding box center [402, 275] width 237 height 290
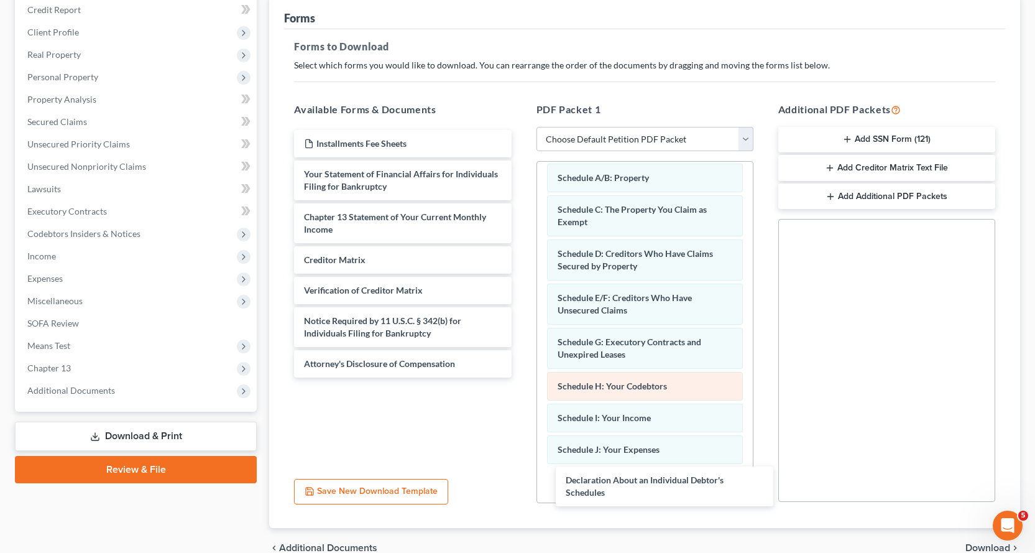
drag, startPoint x: 318, startPoint y: 183, endPoint x: 602, endPoint y: 395, distance: 354.4
click at [521, 377] on div "Declaration About an Individual Debtor's Schedules Installments Fee Sheets Decl…" at bounding box center [402, 253] width 237 height 247
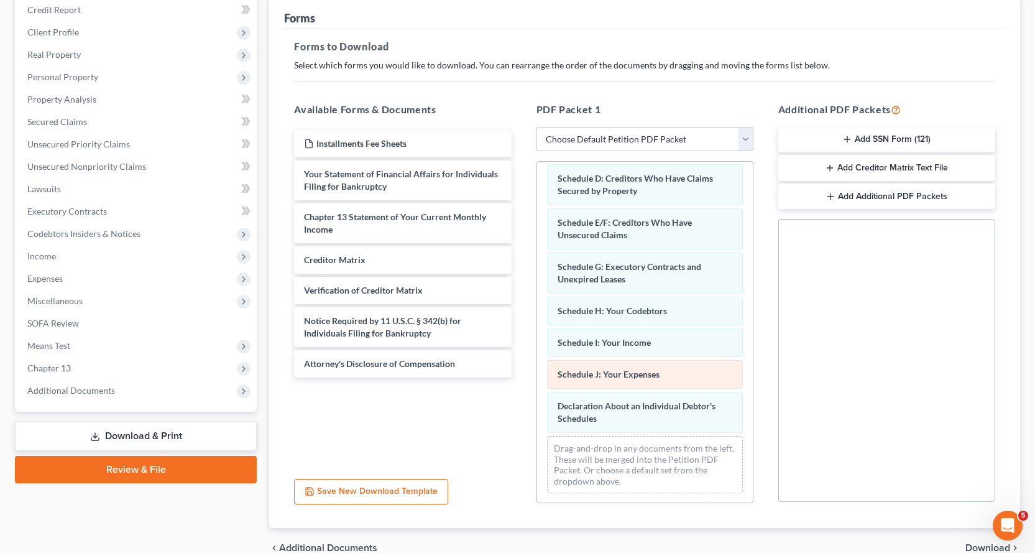
scroll to position [160, 0]
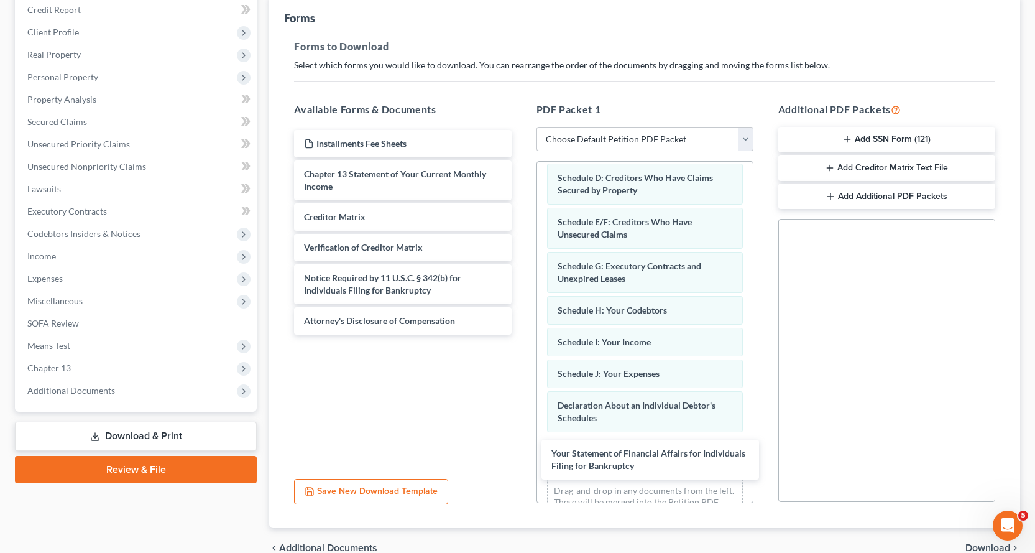
drag, startPoint x: 335, startPoint y: 184, endPoint x: 443, endPoint y: 347, distance: 195.6
click at [521, 335] on div "Your Statement of Financial Affairs for Individuals Filing for Bankruptcy Insta…" at bounding box center [402, 232] width 237 height 205
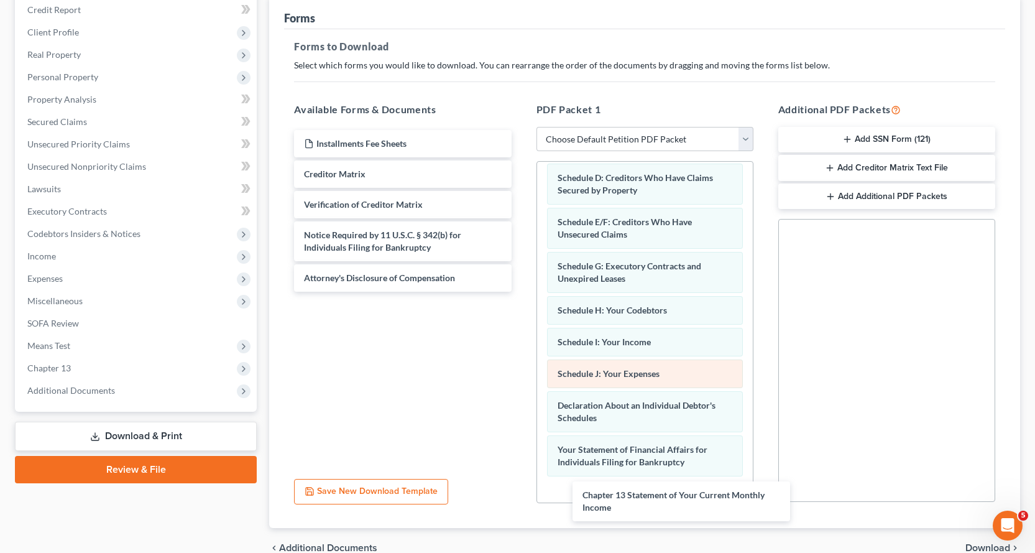
drag, startPoint x: 317, startPoint y: 178, endPoint x: 611, endPoint y: 382, distance: 357.9
click at [521, 292] on div "Chapter 13 Statement of Your Current Monthly Income Installments Fee Sheets Cha…" at bounding box center [402, 211] width 237 height 162
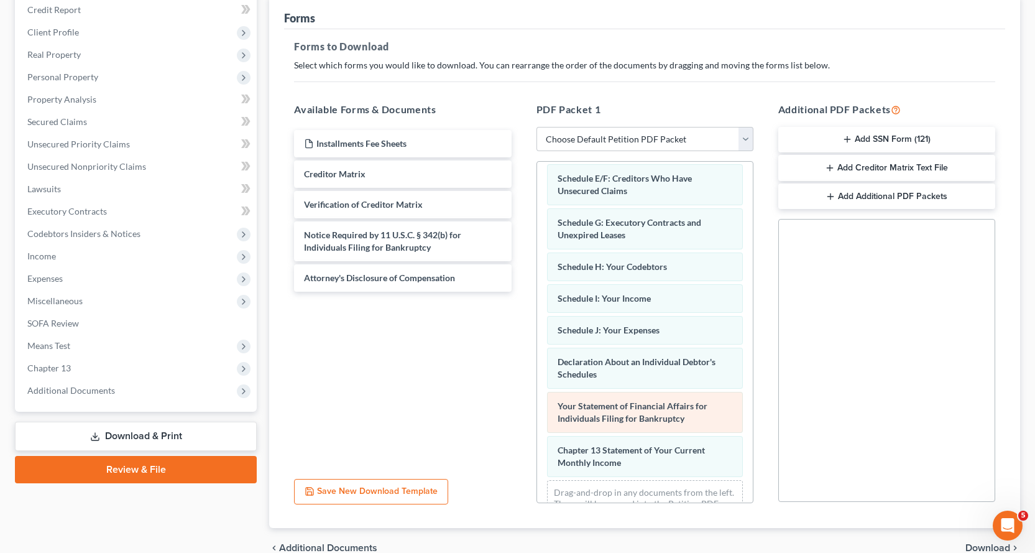
scroll to position [248, 0]
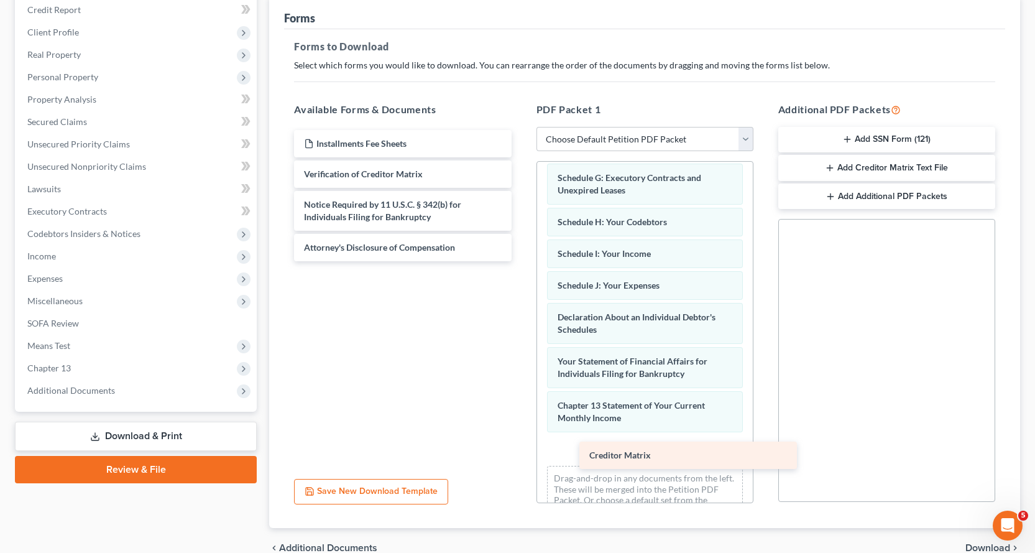
drag, startPoint x: 345, startPoint y: 176, endPoint x: 627, endPoint y: 453, distance: 395.3
click at [521, 261] on div "Creditor Matrix Installments Fee Sheets Creditor Matrix Verification of Credito…" at bounding box center [402, 195] width 237 height 131
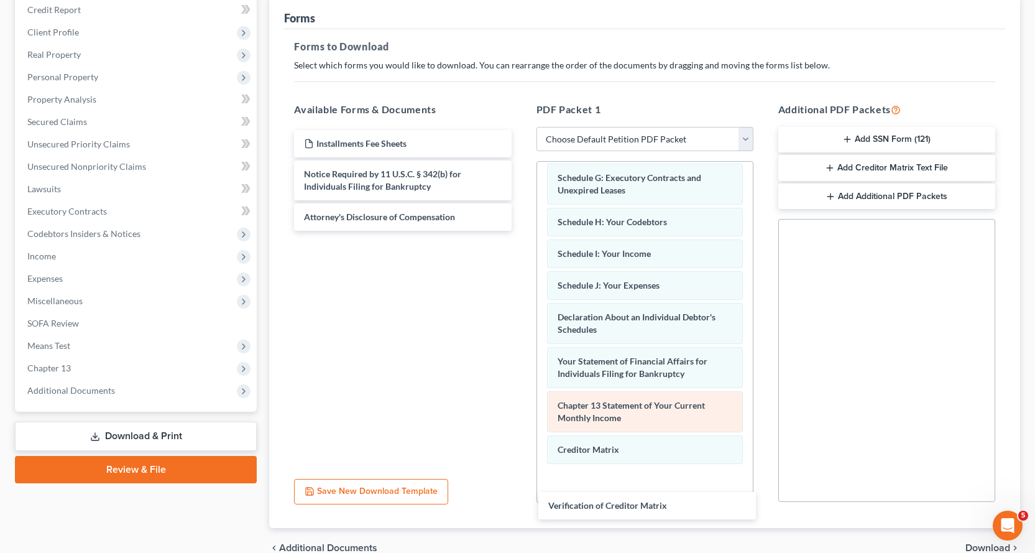
drag, startPoint x: 408, startPoint y: 169, endPoint x: 694, endPoint y: 411, distance: 374.6
click at [521, 231] on div "Verification of Creditor Matrix Installments Fee Sheets Verification of Credito…" at bounding box center [402, 180] width 237 height 101
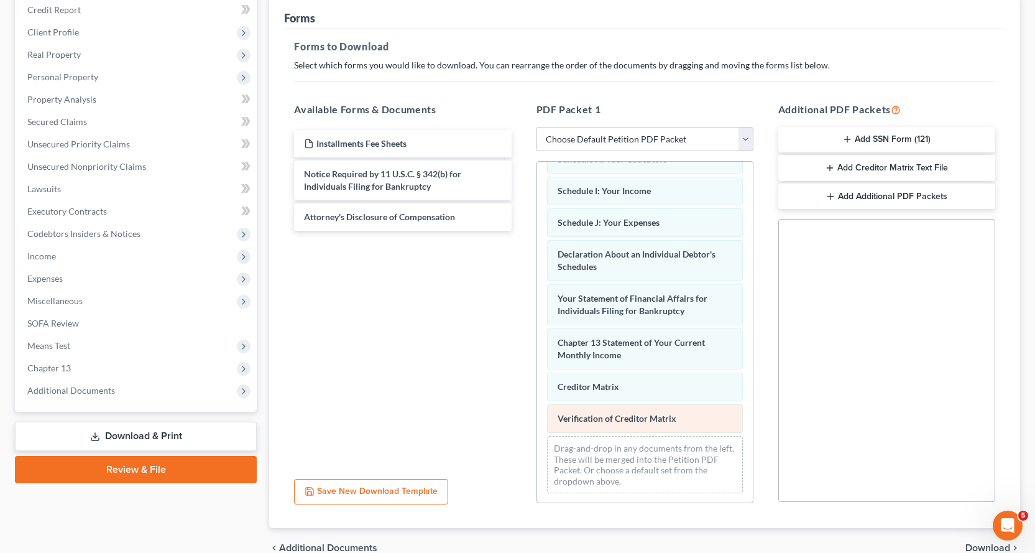
scroll to position [312, 0]
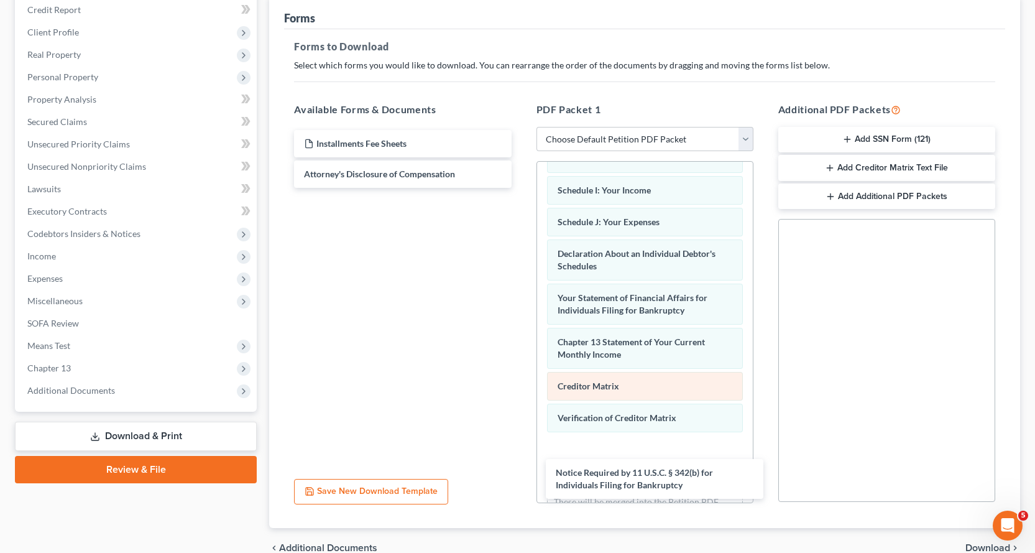
drag, startPoint x: 363, startPoint y: 181, endPoint x: 618, endPoint y: 389, distance: 329.7
click at [521, 188] on div "Notice Required by 11 U.S.C. § 342(b) for Individuals Filing for Bankruptcy Ins…" at bounding box center [402, 159] width 237 height 58
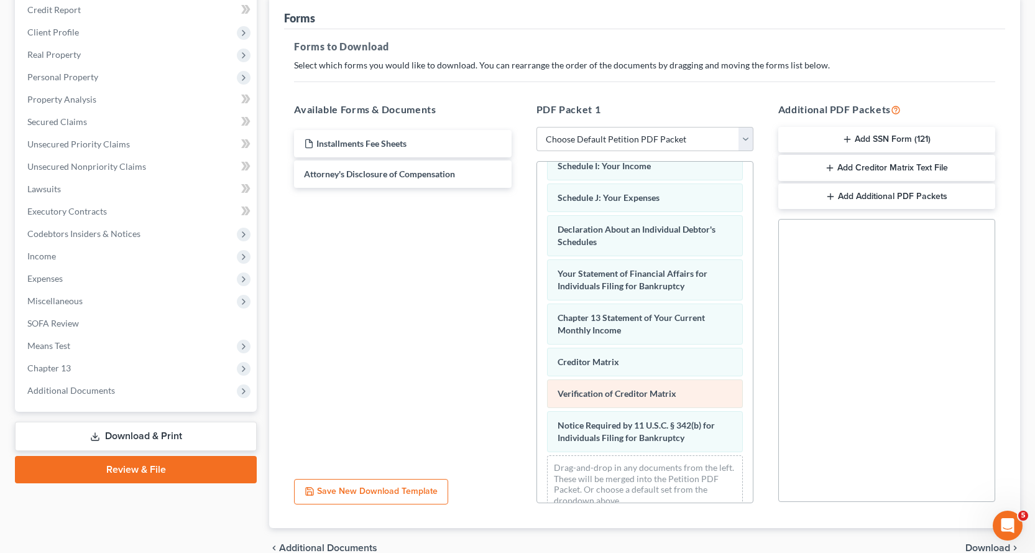
scroll to position [356, 0]
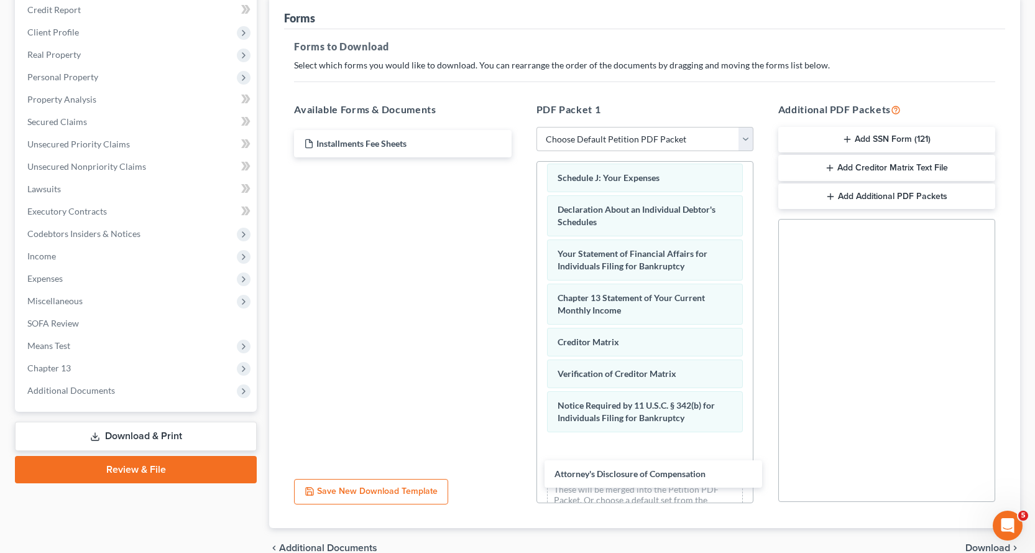
drag, startPoint x: 364, startPoint y: 174, endPoint x: 754, endPoint y: 409, distance: 455.8
click at [521, 157] on div "Attorney's Disclosure of Compensation Installments Fee Sheets Attorney's Disclo…" at bounding box center [402, 143] width 237 height 27
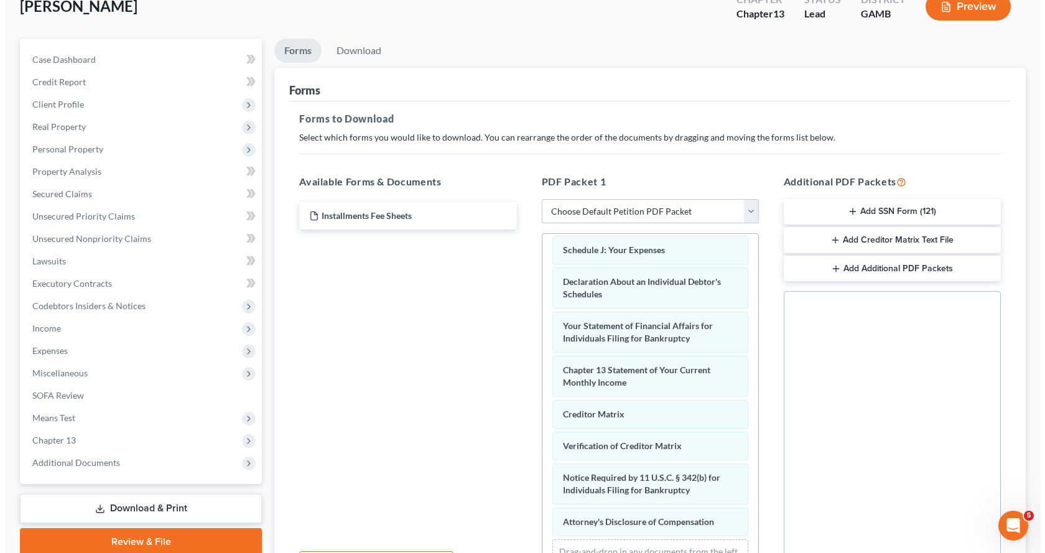
scroll to position [0, 0]
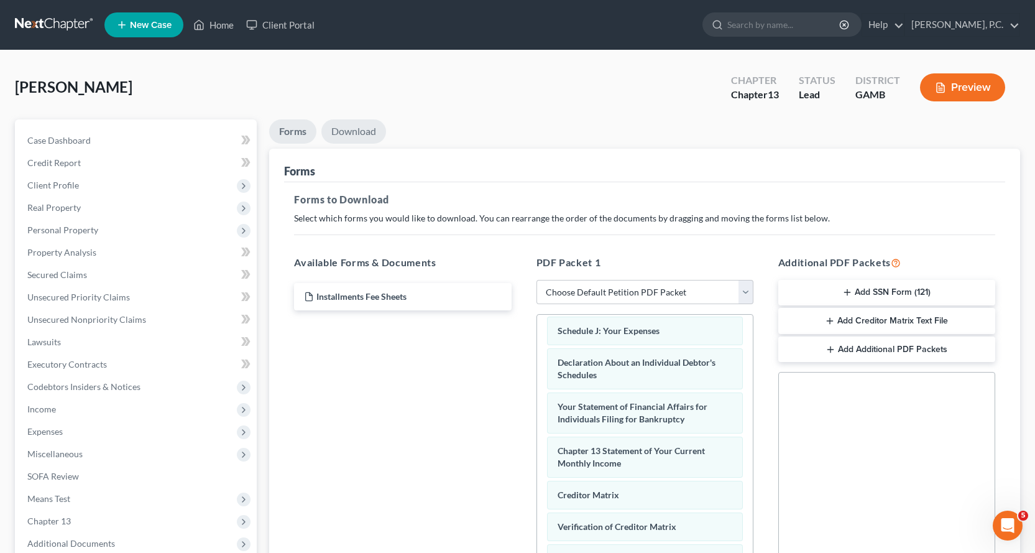
drag, startPoint x: 356, startPoint y: 126, endPoint x: 430, endPoint y: 173, distance: 87.6
click at [358, 126] on link "Download" at bounding box center [353, 131] width 65 height 24
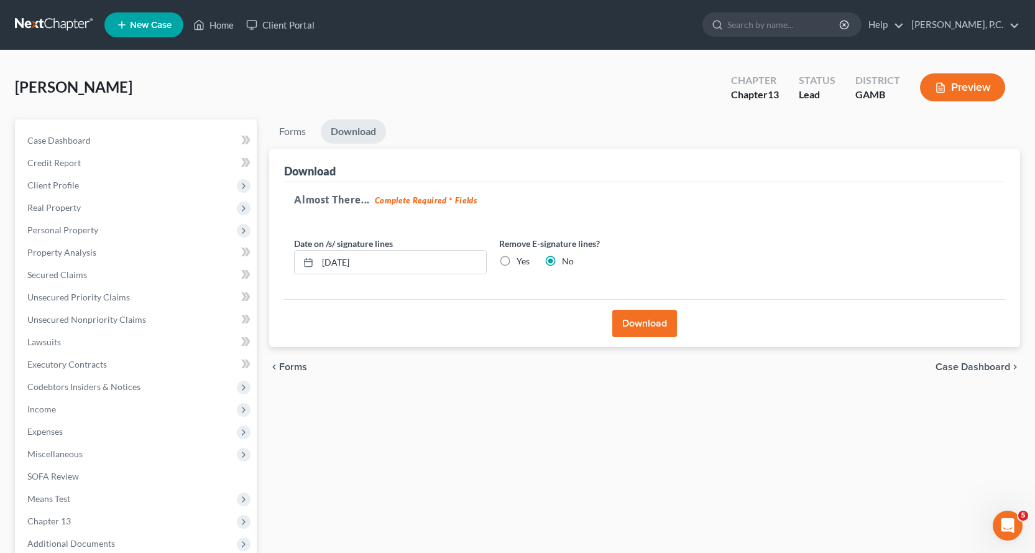
drag, startPoint x: 663, startPoint y: 315, endPoint x: 778, endPoint y: 280, distance: 119.8
click at [662, 315] on button "Download" at bounding box center [645, 323] width 65 height 27
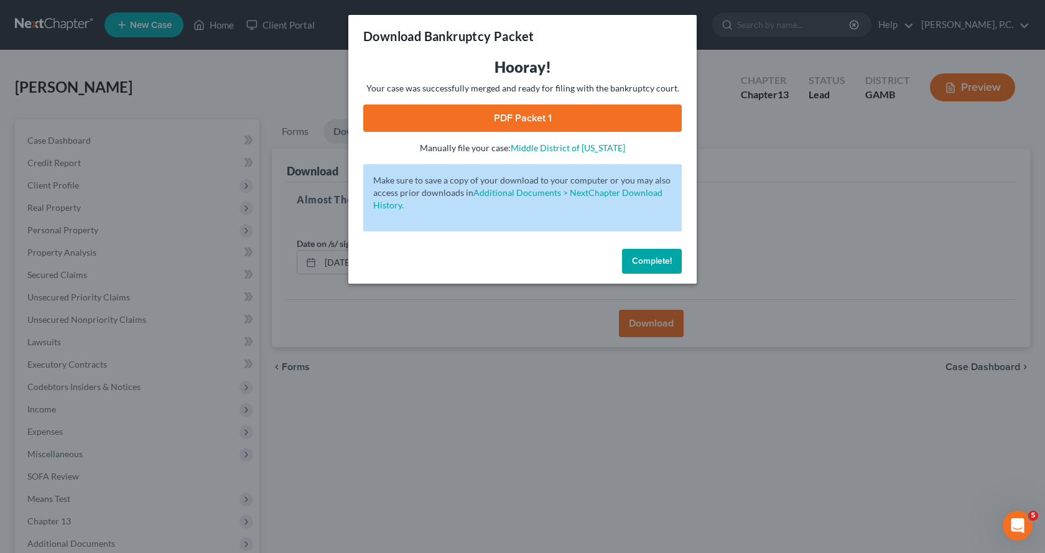
click at [519, 119] on link "PDF Packet 1" at bounding box center [522, 117] width 318 height 27
click at [650, 261] on span "Complete!" at bounding box center [652, 261] width 40 height 11
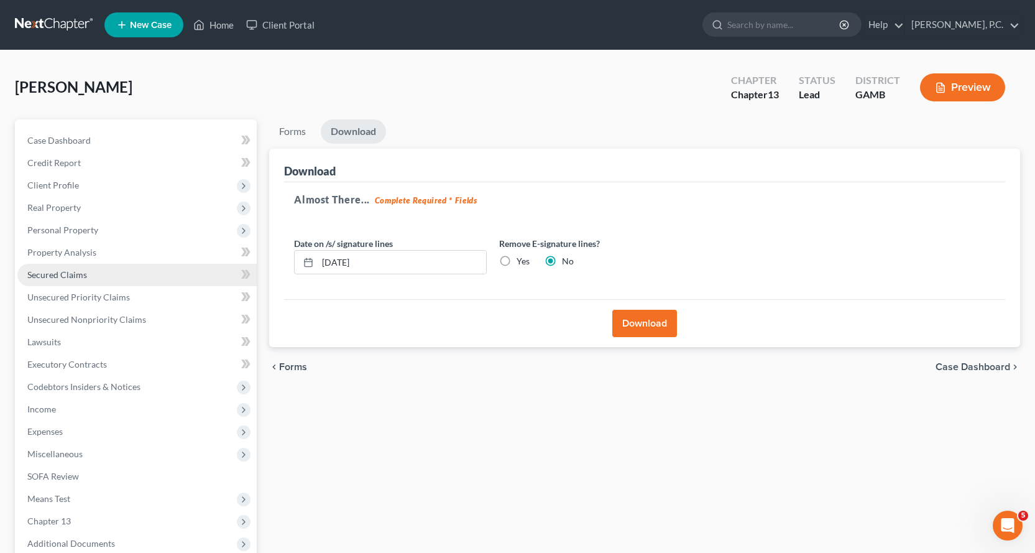
click at [75, 274] on span "Secured Claims" at bounding box center [57, 274] width 60 height 11
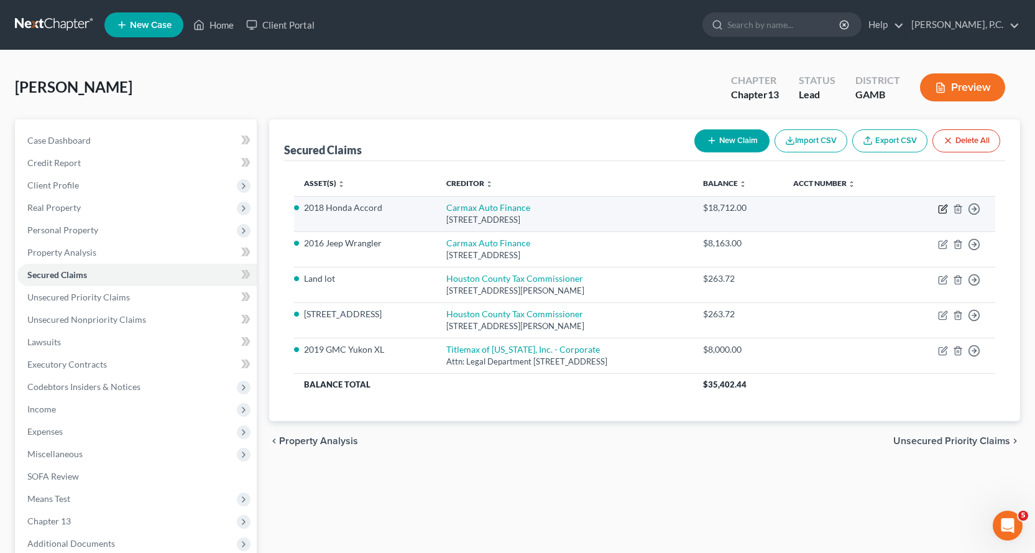
click at [942, 208] on icon "button" at bounding box center [943, 209] width 10 height 10
select select "10"
select select "4"
select select "2"
select select "0"
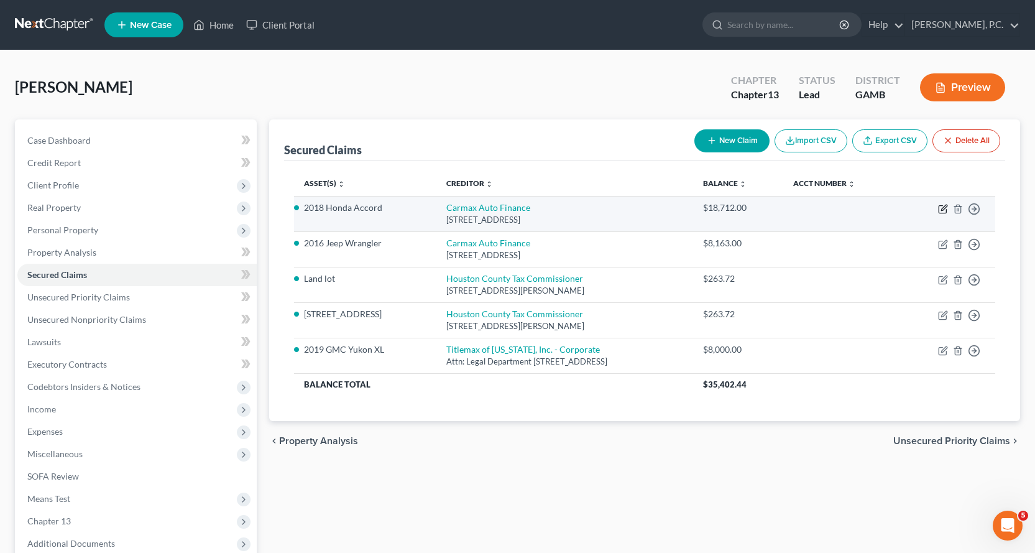
select select "0"
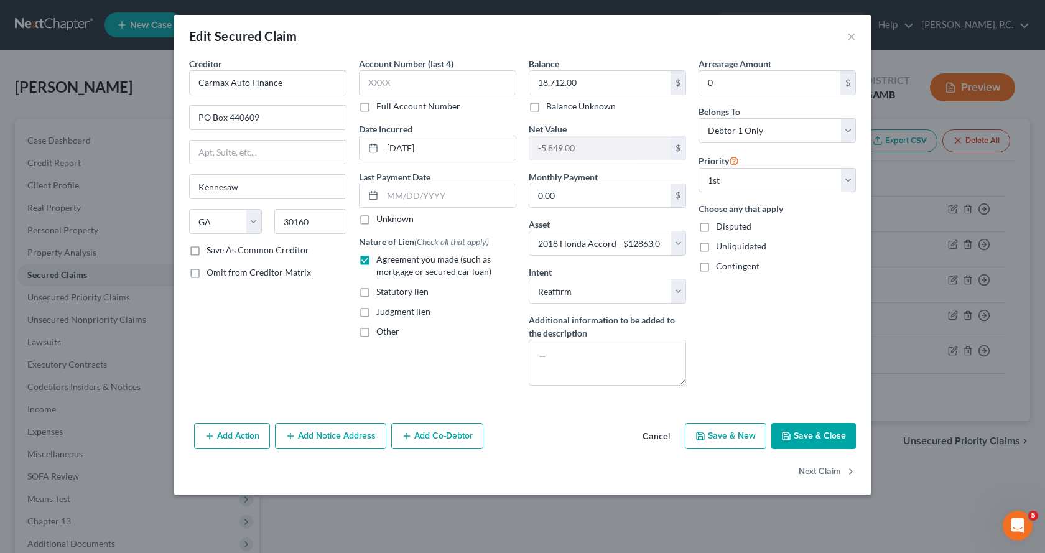
click at [230, 434] on button "Add Action" at bounding box center [232, 436] width 76 height 26
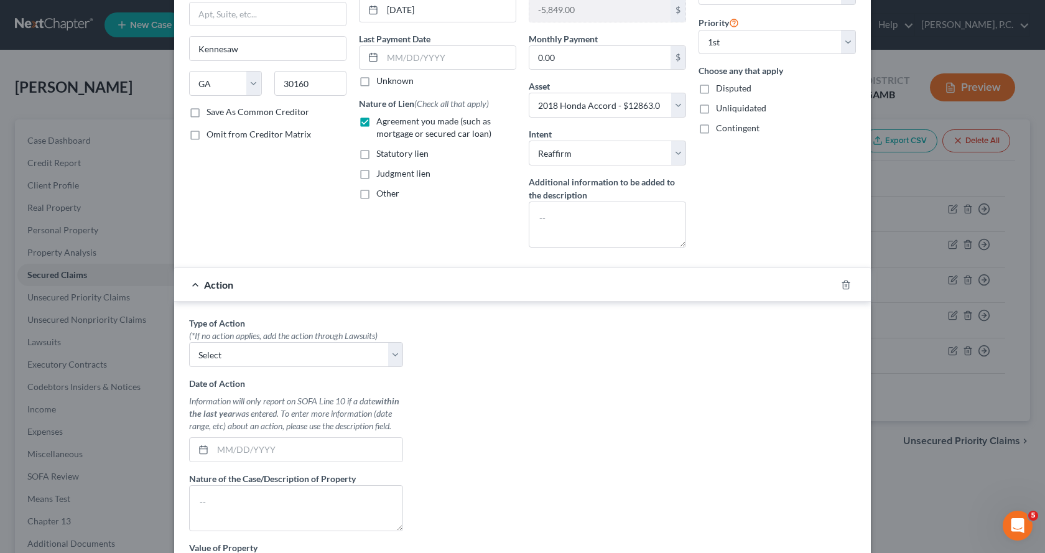
scroll to position [187, 0]
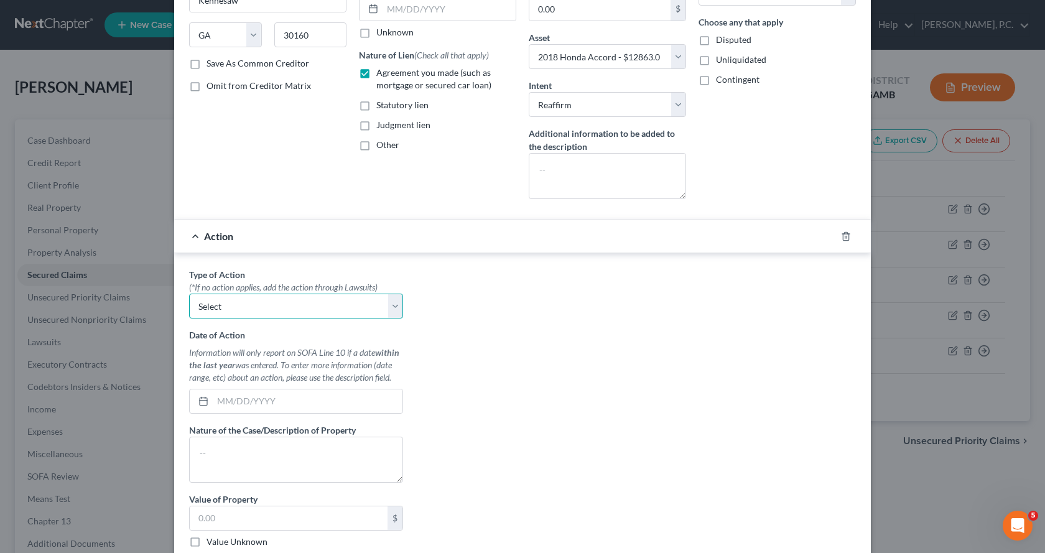
click at [297, 304] on select "Select Repossession Garnishment Foreclosure Personal Injury Attached, Seized, O…" at bounding box center [296, 306] width 214 height 25
select select "0"
click at [189, 294] on select "Select Repossession Garnishment Foreclosure Personal Injury Attached, Seized, O…" at bounding box center [296, 306] width 214 height 25
click at [213, 399] on input "text" at bounding box center [308, 401] width 190 height 24
type input "[DATE]"
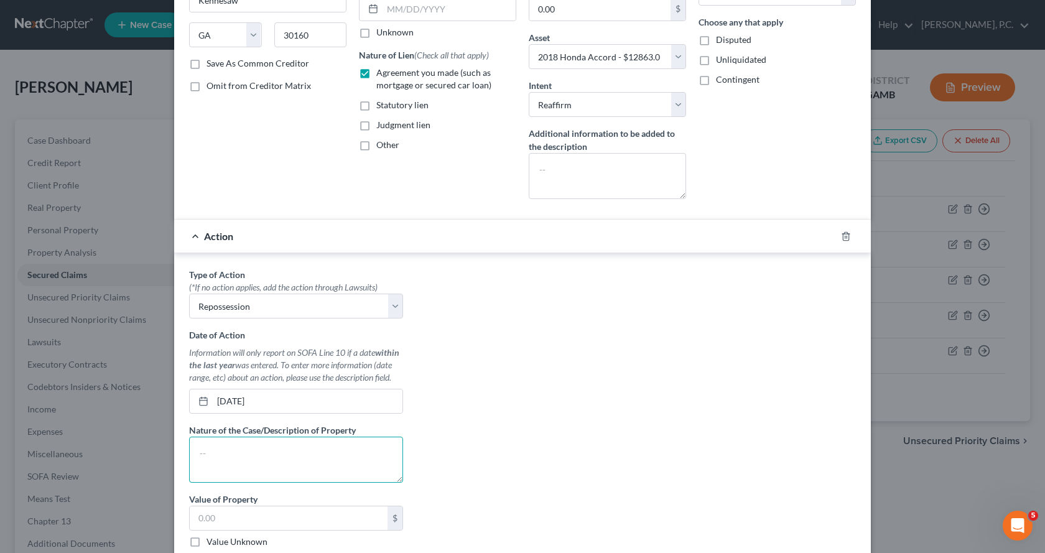
click at [301, 446] on textarea at bounding box center [296, 460] width 214 height 46
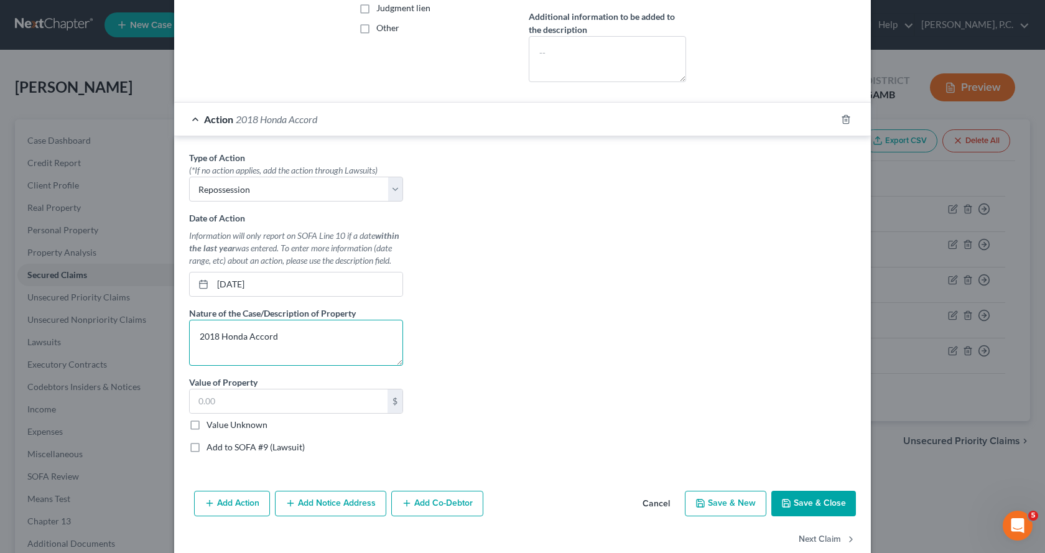
scroll to position [328, 0]
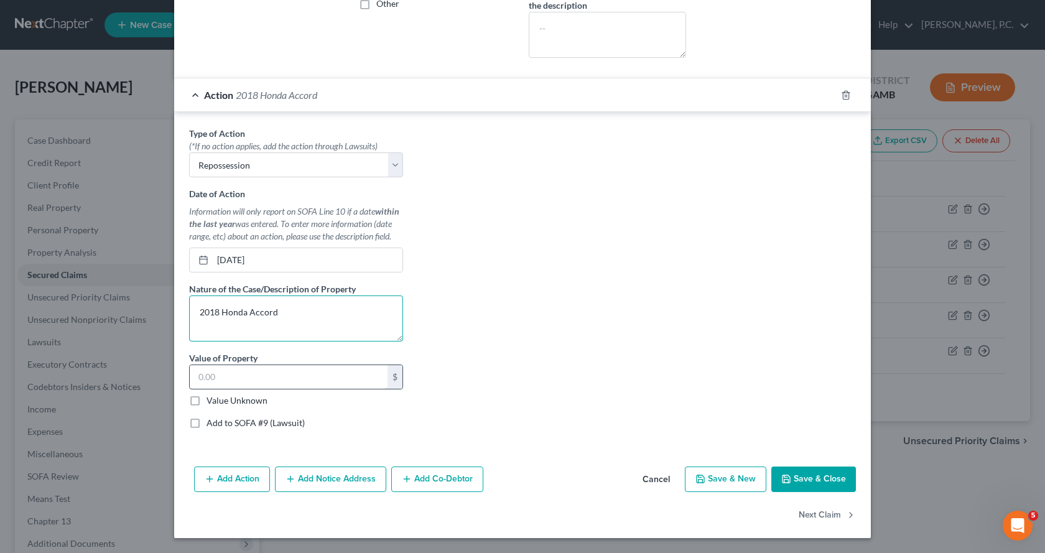
type textarea "2018 Honda Accord"
click at [291, 380] on input "text" at bounding box center [289, 377] width 198 height 24
type input "12,863.00"
click at [793, 476] on button "Save & Close" at bounding box center [813, 479] width 85 height 26
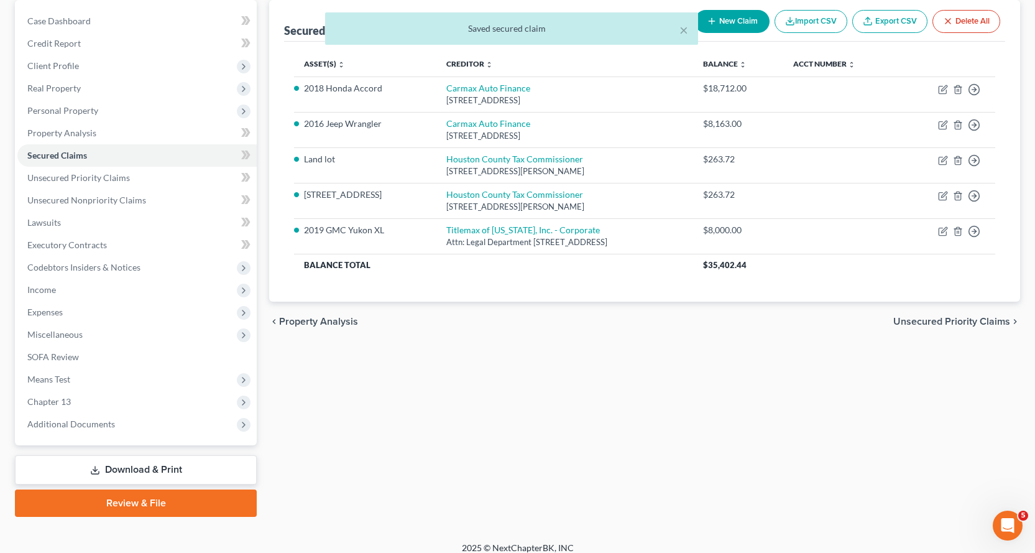
scroll to position [131, 0]
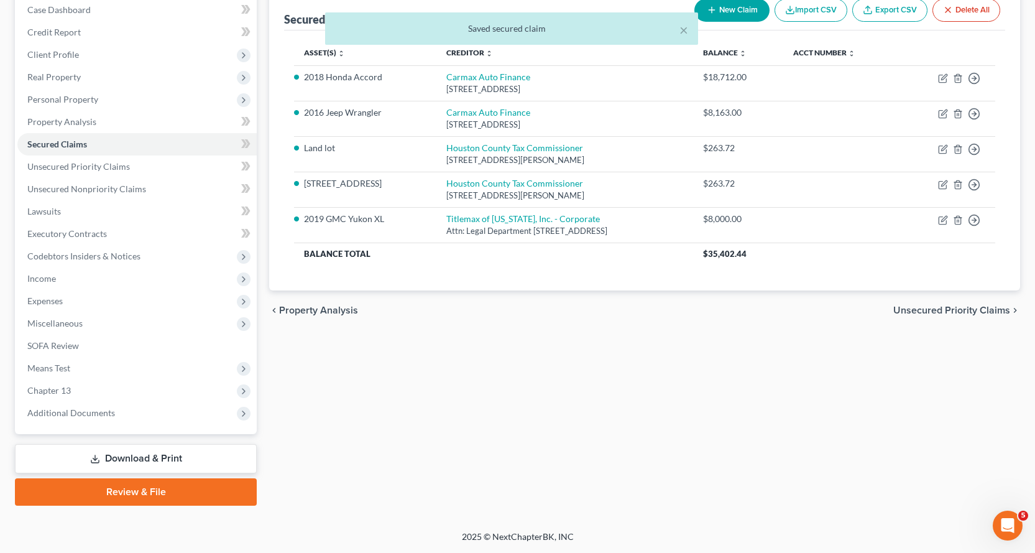
click at [123, 456] on link "Download & Print" at bounding box center [136, 458] width 242 height 29
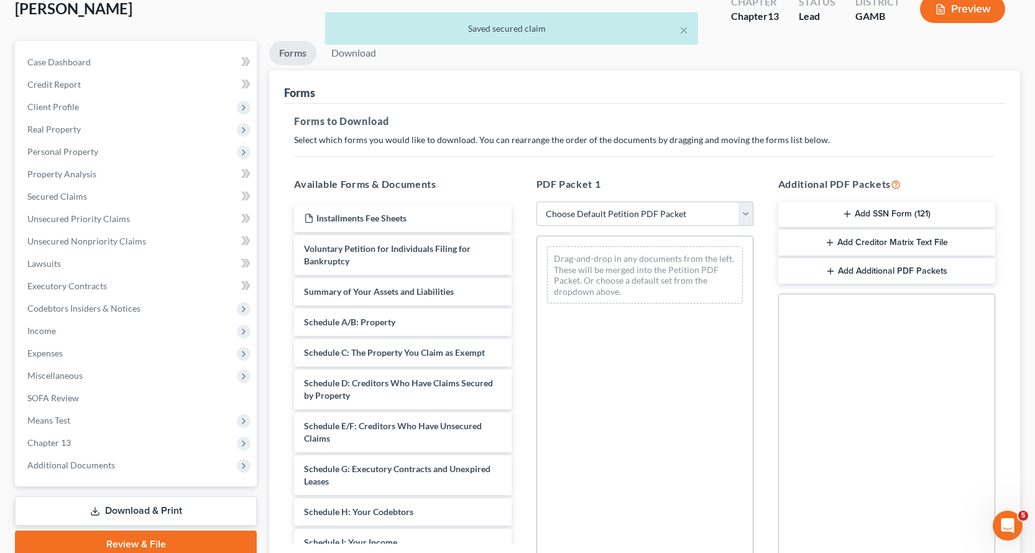
scroll to position [215, 0]
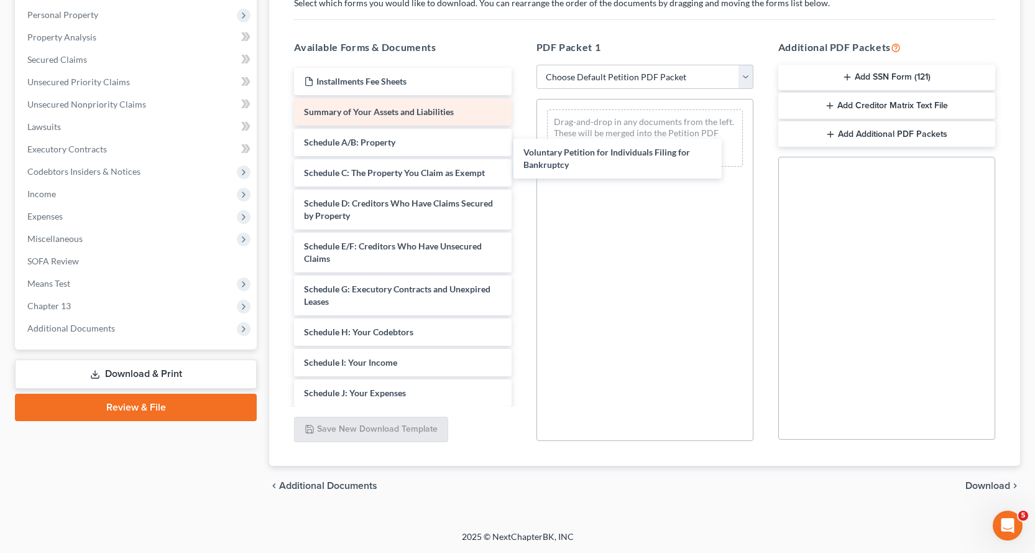
drag, startPoint x: 317, startPoint y: 113, endPoint x: 438, endPoint y: 116, distance: 120.7
click at [521, 141] on div "Voluntary Petition for Individuals Filing for Bankruptcy Installments Fee Sheet…" at bounding box center [402, 369] width 237 height 602
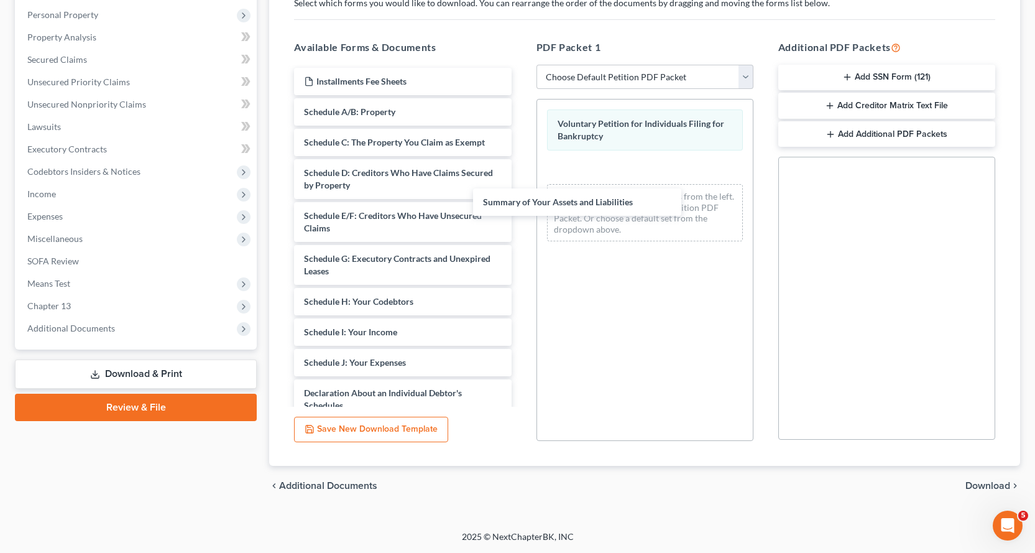
drag, startPoint x: 374, startPoint y: 111, endPoint x: 429, endPoint y: 127, distance: 56.9
click at [521, 170] on div "Summary of Your Assets and Liabilities Installments Fee Sheets Summary of Your …" at bounding box center [402, 353] width 237 height 571
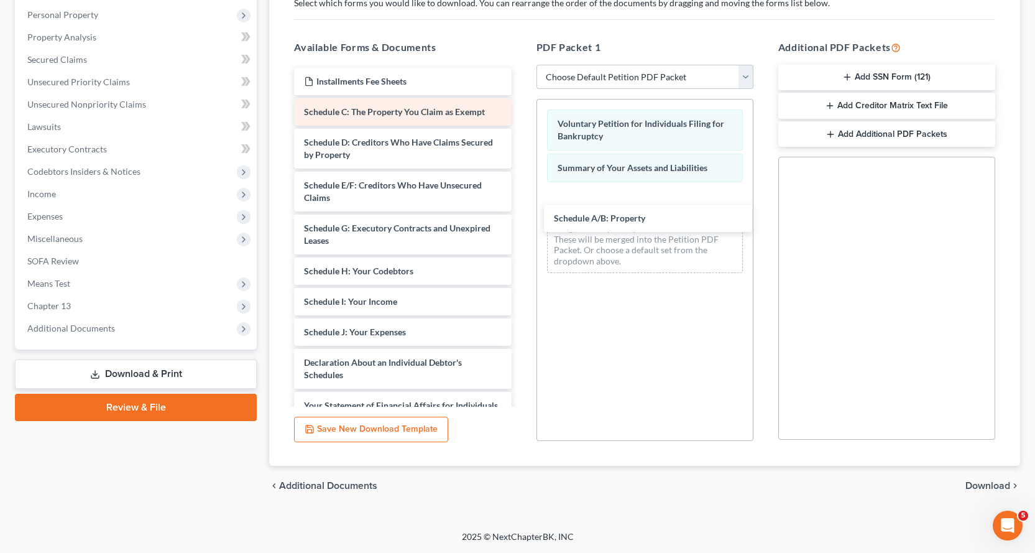
drag, startPoint x: 363, startPoint y: 109, endPoint x: 425, endPoint y: 123, distance: 63.7
click at [521, 211] on div "Schedule A/B: Property Installments Fee Sheets Schedule A/B: Property Schedule …" at bounding box center [402, 338] width 237 height 541
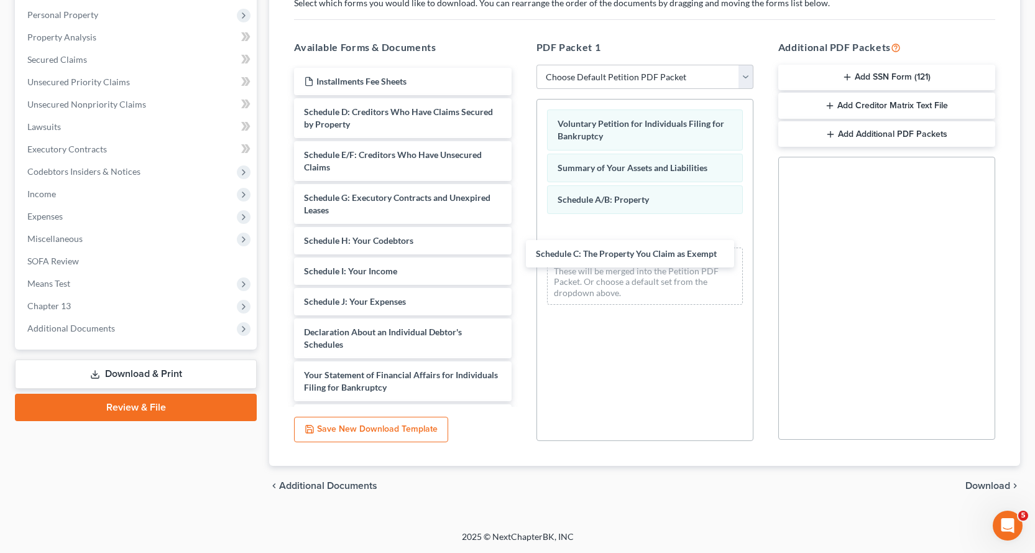
drag, startPoint x: 371, startPoint y: 108, endPoint x: 510, endPoint y: 195, distance: 163.4
click at [521, 235] on div "Schedule C: The Property You Claim as Exempt Installments Fee Sheets Schedule C…" at bounding box center [402, 323] width 237 height 511
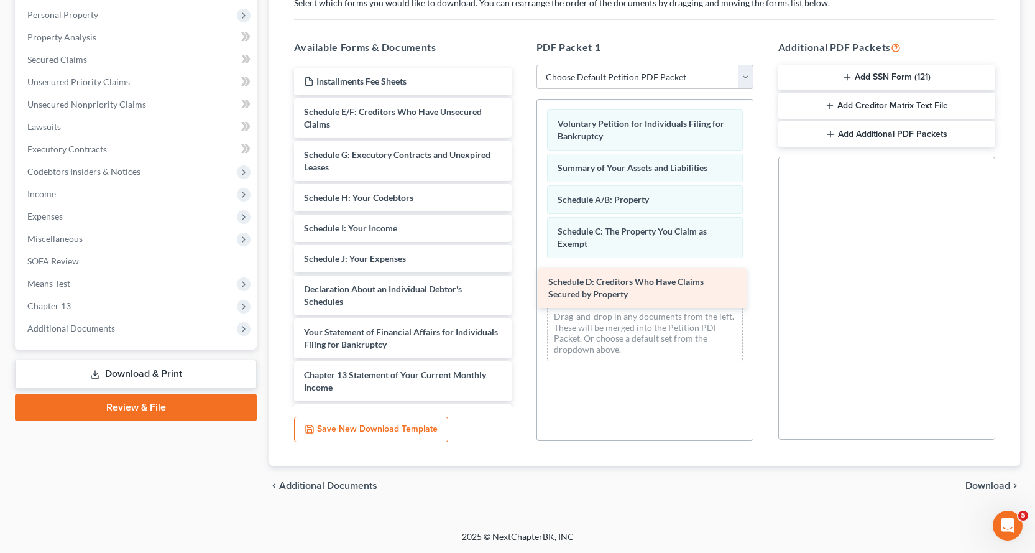
drag, startPoint x: 322, startPoint y: 119, endPoint x: 566, endPoint y: 289, distance: 297.6
click at [521, 289] on div "Schedule D: Creditors Who Have Claims Secured by Property Installments Fee Shee…" at bounding box center [402, 302] width 237 height 468
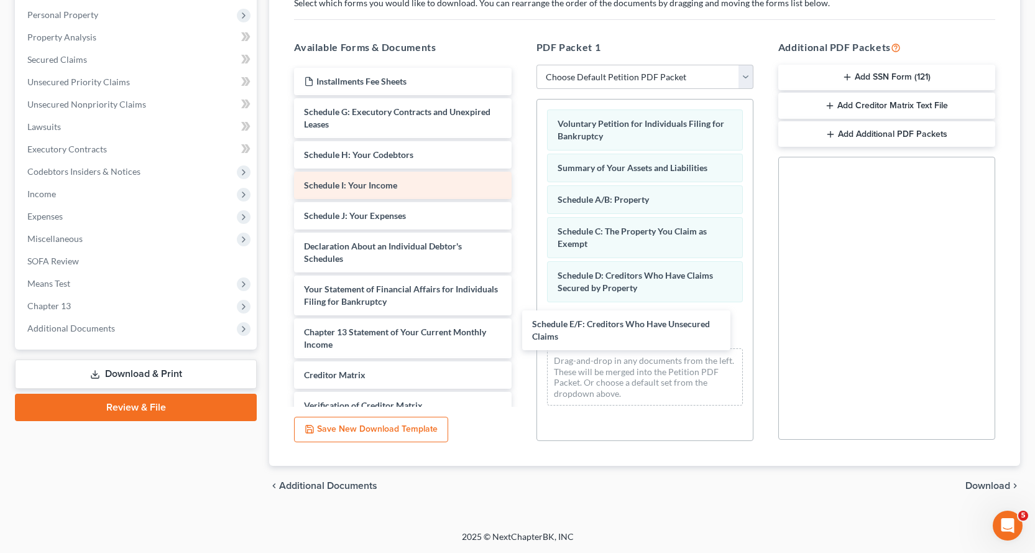
drag, startPoint x: 328, startPoint y: 118, endPoint x: 371, endPoint y: 173, distance: 70.4
click at [521, 327] on div "Schedule E/F: Creditors Who Have Unsecured Claims Installments Fee Sheets Sched…" at bounding box center [402, 280] width 237 height 425
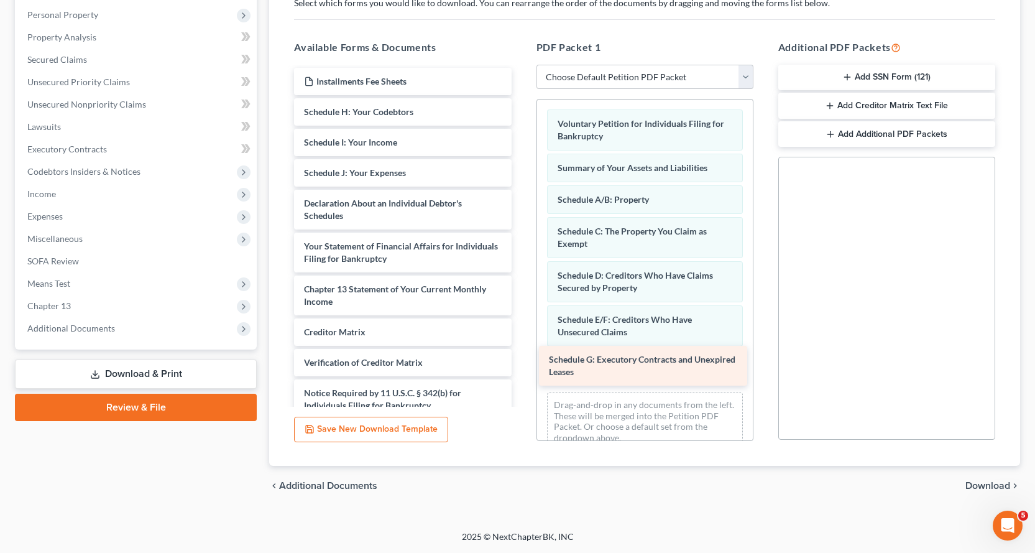
drag, startPoint x: 320, startPoint y: 114, endPoint x: 565, endPoint y: 361, distance: 348.2
click at [521, 361] on div "Schedule G: Executory Contracts and Unexpired Leases Installments Fee Sheets Sc…" at bounding box center [402, 259] width 237 height 382
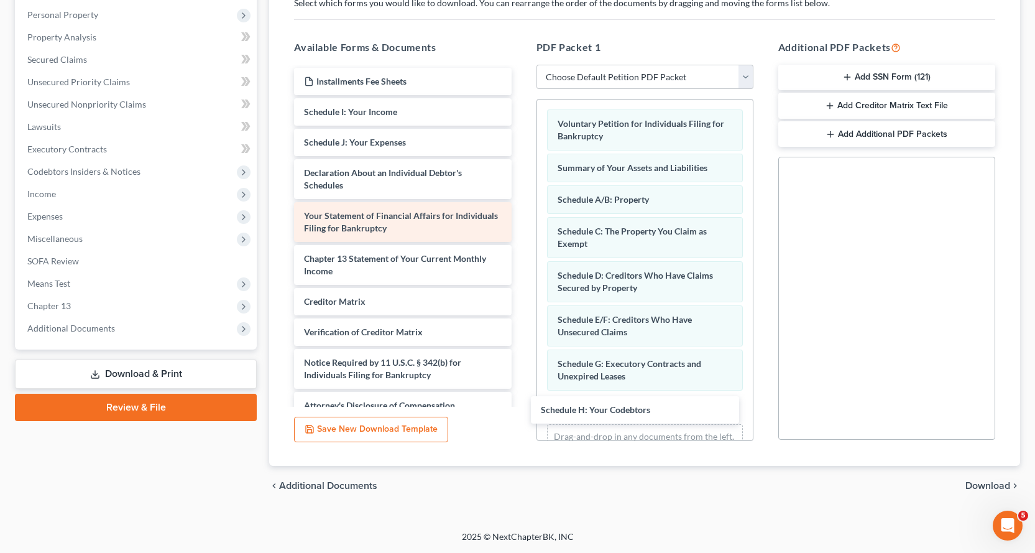
drag, startPoint x: 343, startPoint y: 112, endPoint x: 398, endPoint y: 208, distance: 110.3
click at [521, 407] on div "Schedule H: Your Codebtors Installments Fee Sheets Schedule H: Your Codebtors S…" at bounding box center [402, 243] width 237 height 351
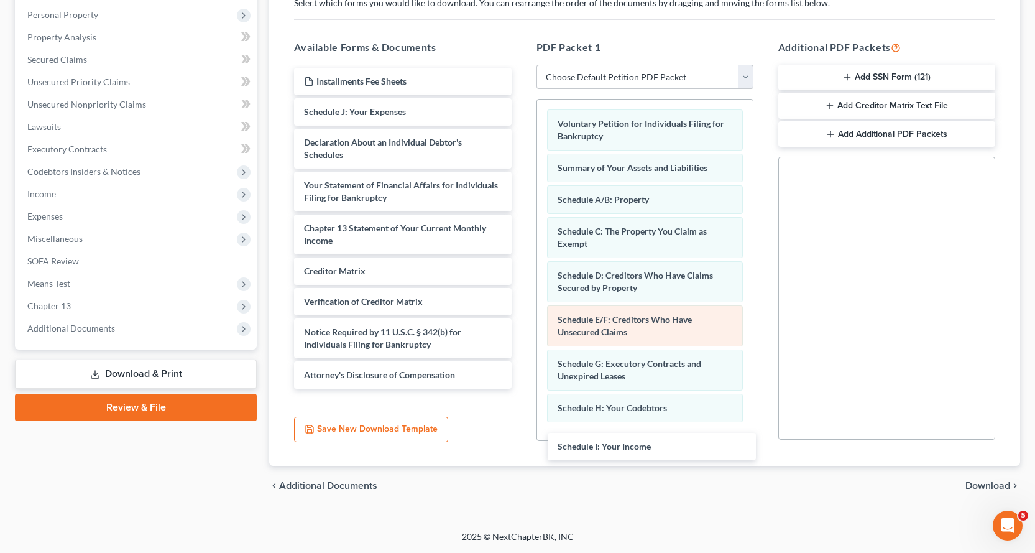
drag, startPoint x: 321, startPoint y: 114, endPoint x: 597, endPoint y: 338, distance: 354.6
click at [521, 389] on div "Schedule I: Your Income Installments Fee Sheets Schedule I: Your Income Schedul…" at bounding box center [402, 228] width 237 height 321
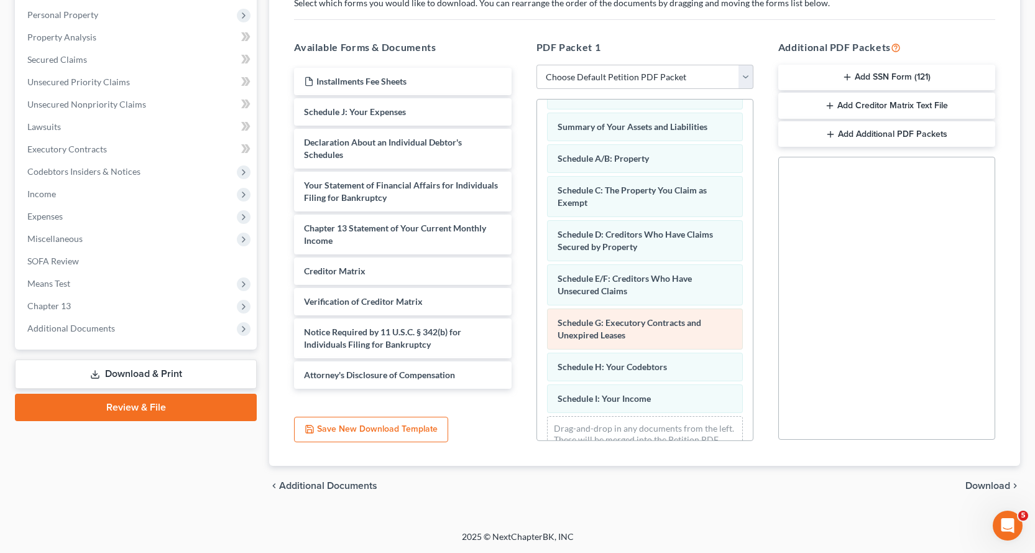
scroll to position [84, 0]
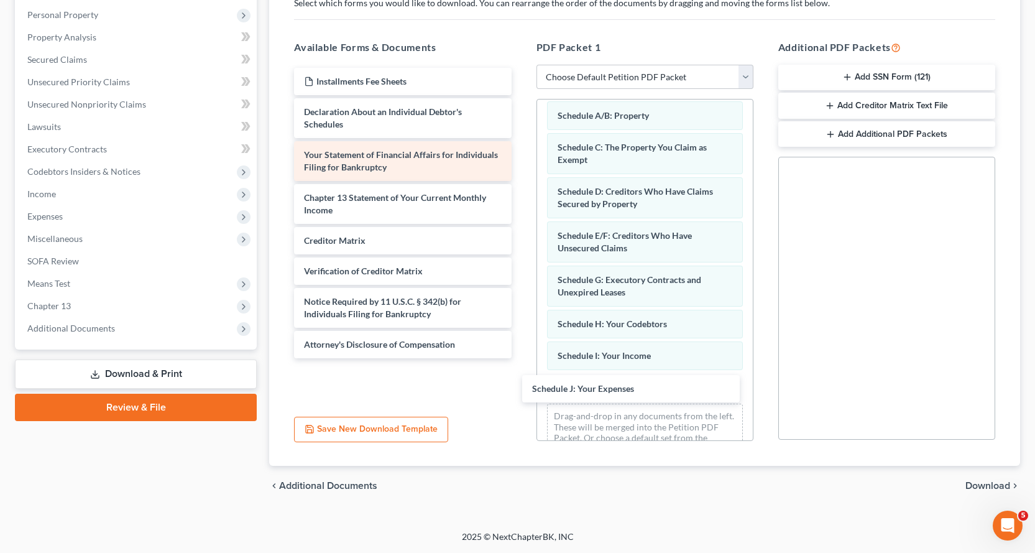
drag, startPoint x: 383, startPoint y: 109, endPoint x: 400, endPoint y: 173, distance: 66.4
click at [521, 358] on div "Schedule J: Your Expenses Installments Fee Sheets Schedule J: Your Expenses Dec…" at bounding box center [402, 213] width 237 height 290
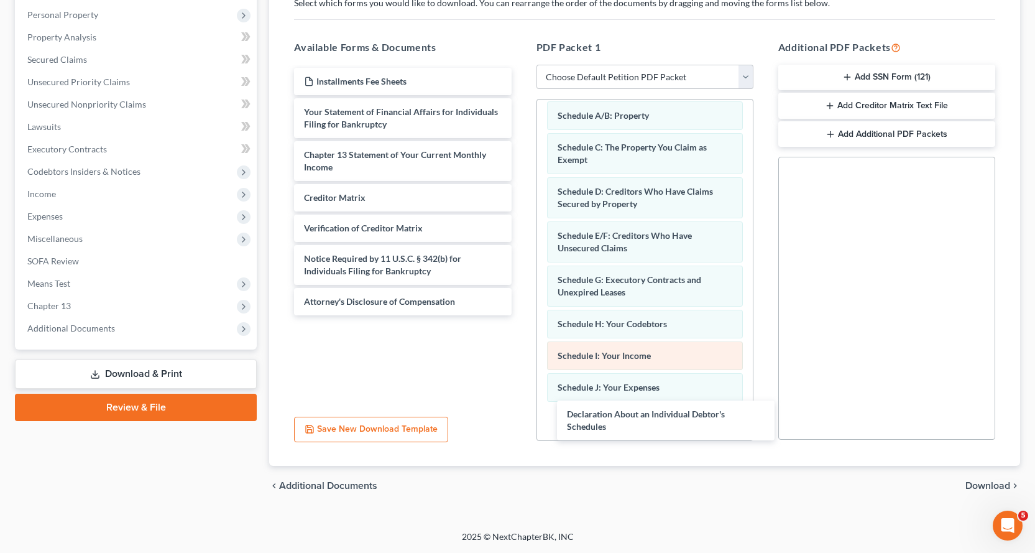
drag, startPoint x: 321, startPoint y: 118, endPoint x: 601, endPoint y: 347, distance: 361.0
click at [521, 315] on div "Declaration About an Individual Debtor's Schedules Installments Fee Sheets Decl…" at bounding box center [402, 191] width 237 height 247
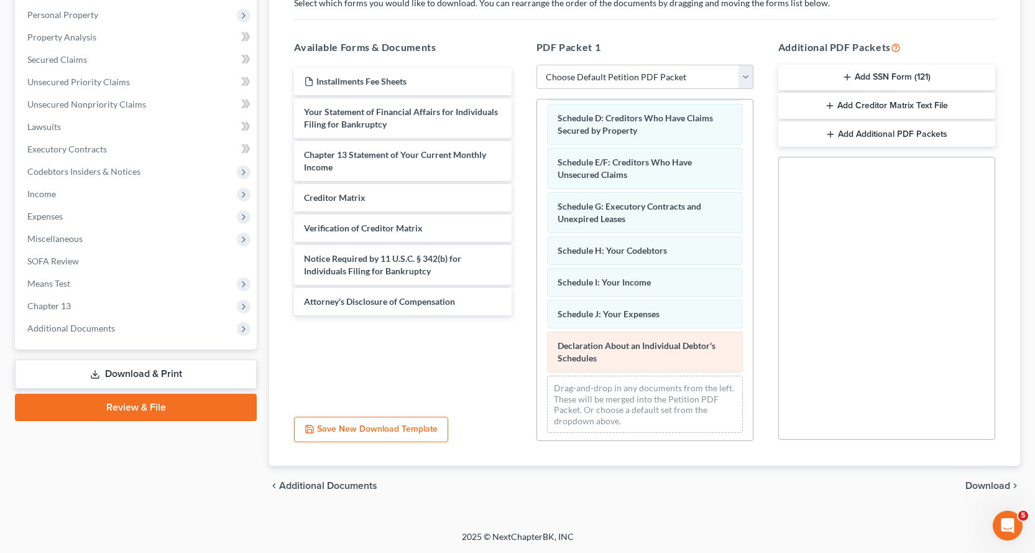
scroll to position [160, 0]
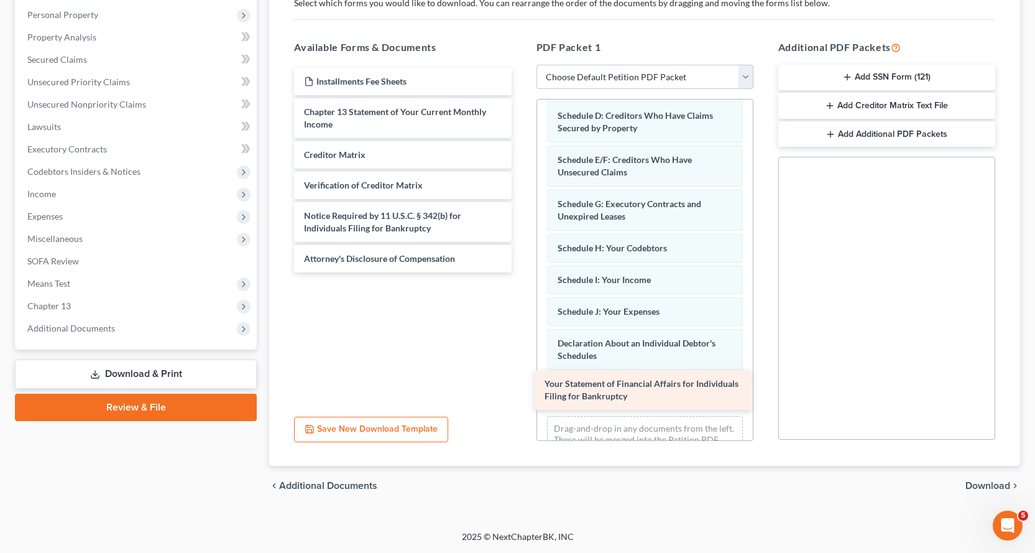
drag, startPoint x: 356, startPoint y: 118, endPoint x: 607, endPoint y: 377, distance: 360.2
click at [521, 272] on div "Your Statement of Financial Affairs for Individuals Filing for Bankruptcy Insta…" at bounding box center [402, 170] width 237 height 205
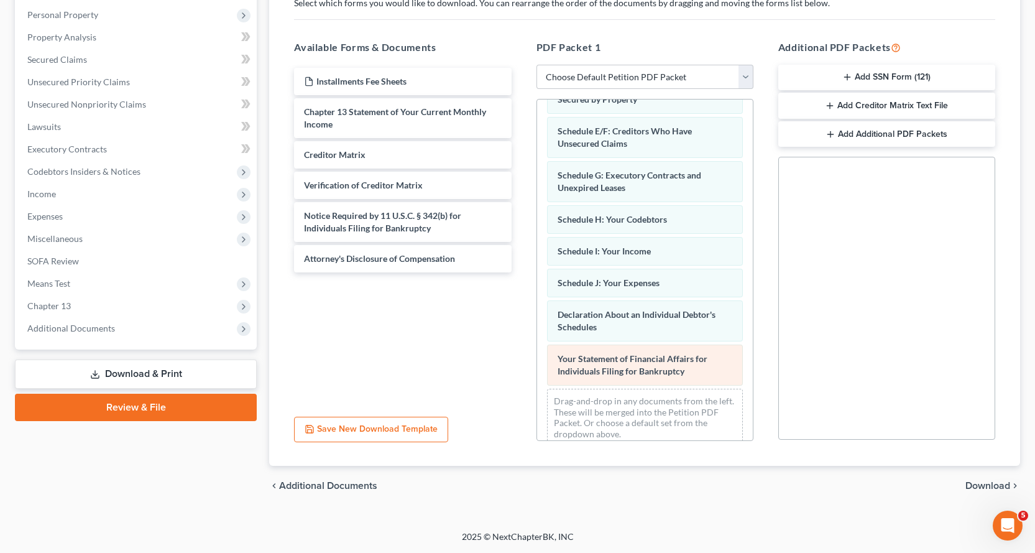
scroll to position [204, 0]
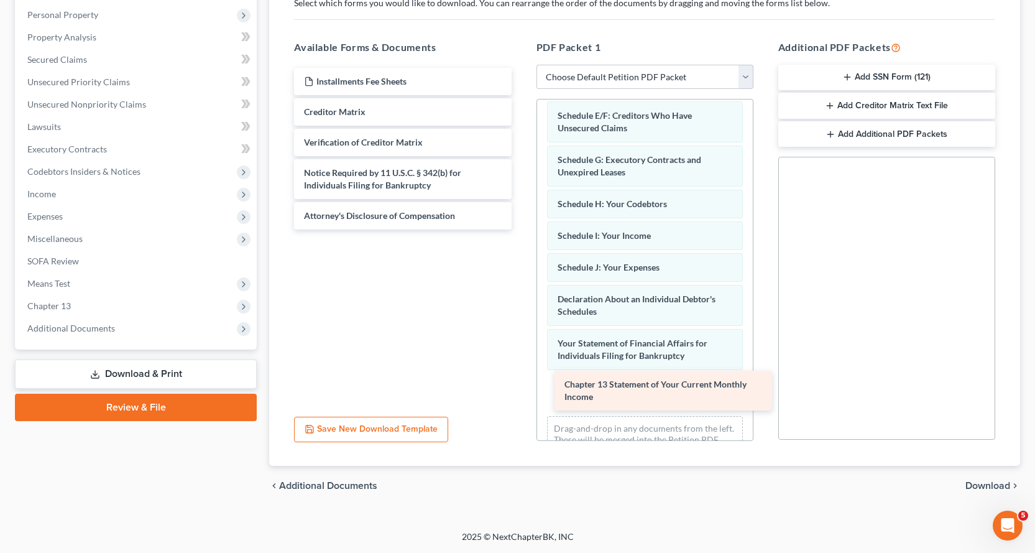
drag, startPoint x: 309, startPoint y: 119, endPoint x: 582, endPoint y: 364, distance: 366.8
click at [521, 229] on div "Chapter 13 Statement of Your Current Monthly Income Installments Fee Sheets Cha…" at bounding box center [402, 149] width 237 height 162
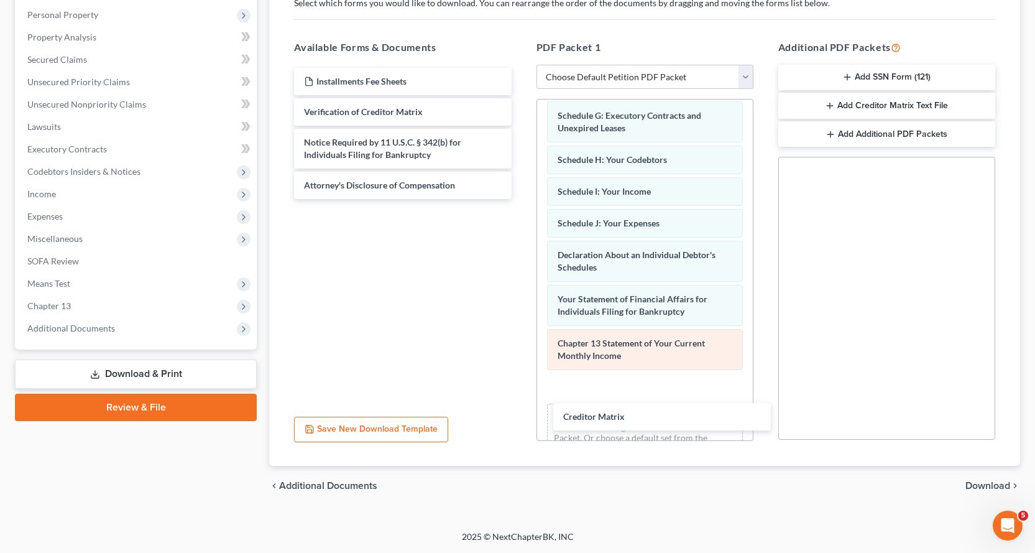
drag, startPoint x: 321, startPoint y: 110, endPoint x: 587, endPoint y: 366, distance: 368.5
click at [521, 199] on div "Creditor Matrix Installments Fee Sheets Creditor Matrix Verification of Credito…" at bounding box center [402, 133] width 237 height 131
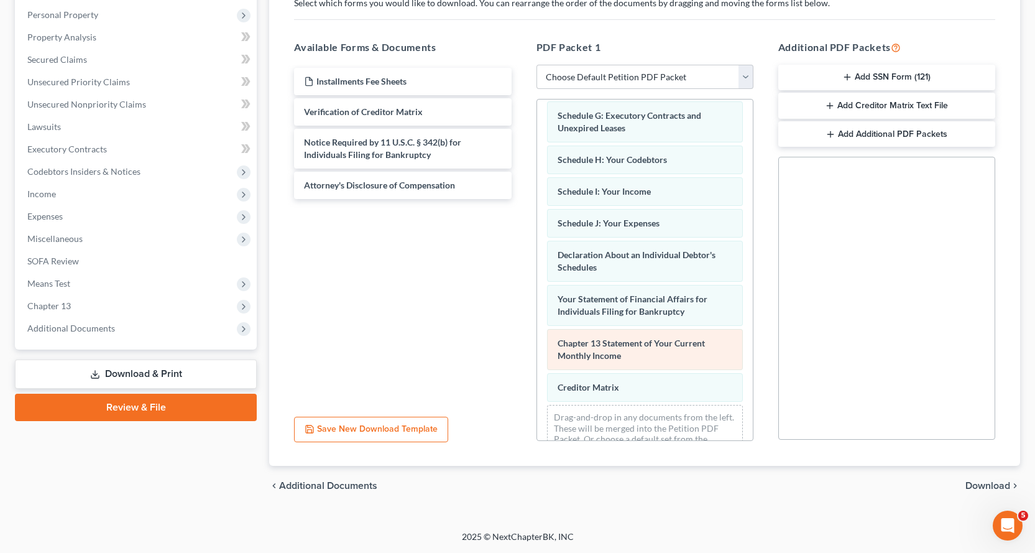
scroll to position [280, 0]
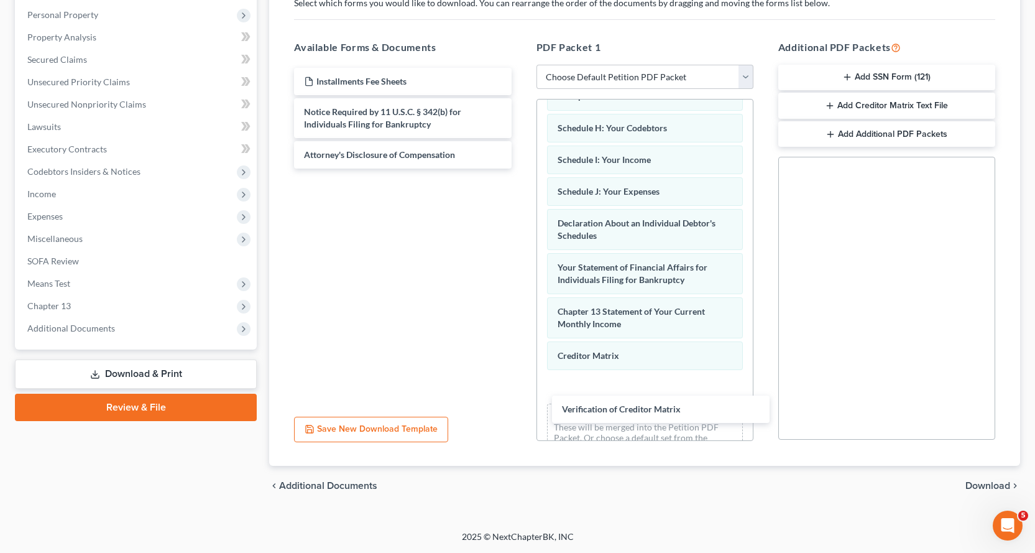
drag, startPoint x: 332, startPoint y: 108, endPoint x: 598, endPoint y: 371, distance: 374.2
click at [521, 169] on div "Verification of Creditor Matrix Installments Fee Sheets Verification of Credito…" at bounding box center [402, 118] width 237 height 101
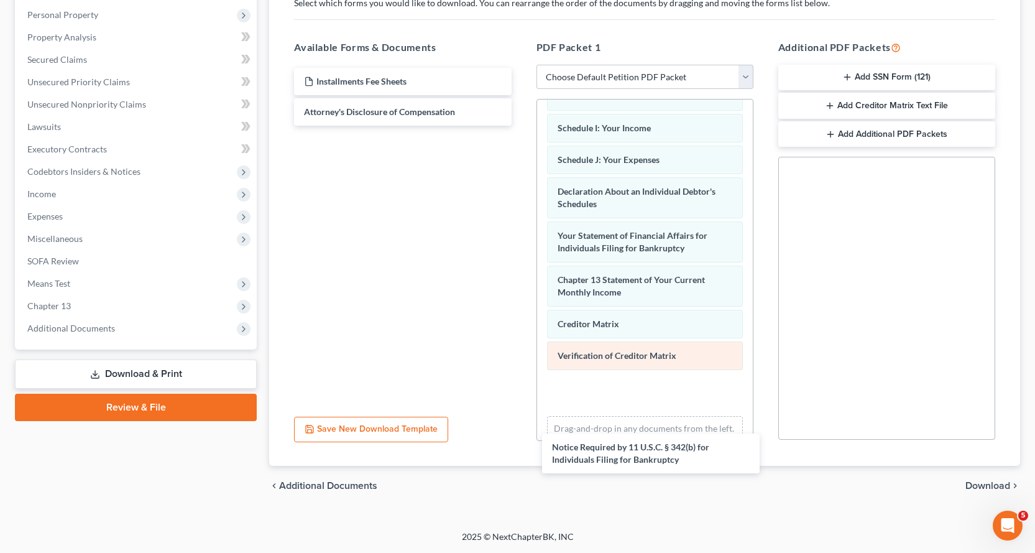
drag, startPoint x: 354, startPoint y: 118, endPoint x: 603, endPoint y: 348, distance: 339.2
click at [521, 126] on div "Notice Required by 11 U.S.C. § 342(b) for Individuals Filing for Bankruptcy Ins…" at bounding box center [402, 97] width 237 height 58
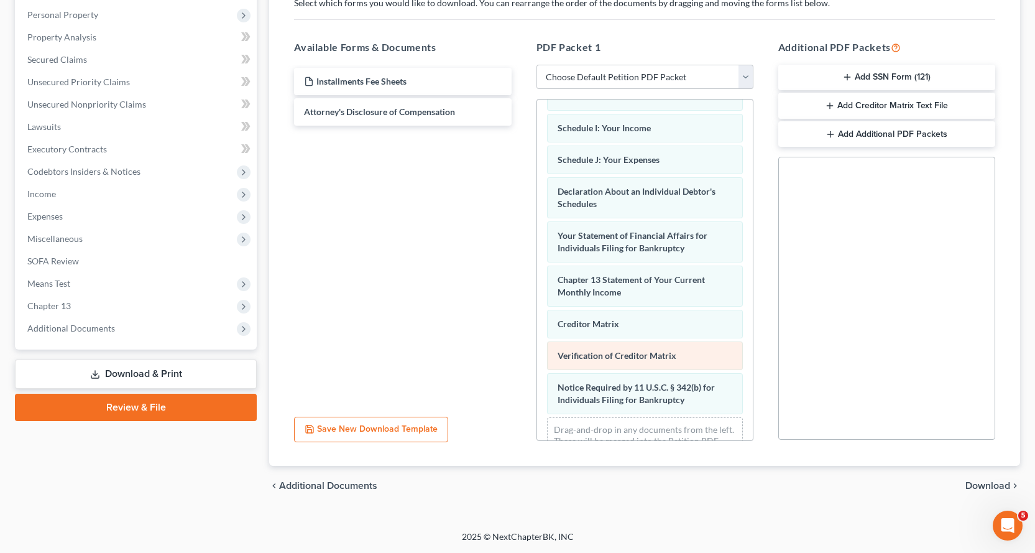
scroll to position [356, 0]
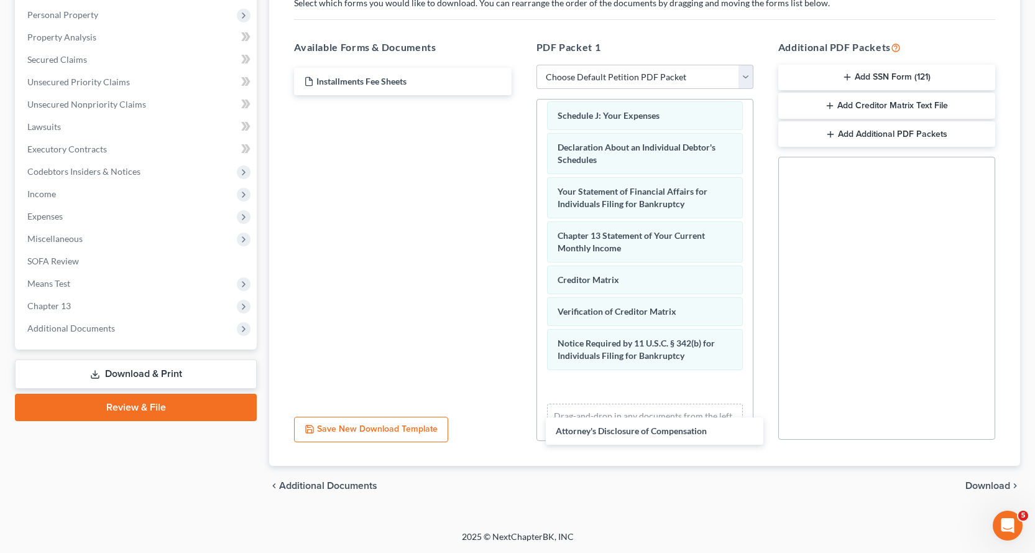
drag, startPoint x: 368, startPoint y: 112, endPoint x: 746, endPoint y: 363, distance: 453.9
click at [521, 95] on div "Attorney's Disclosure of Compensation Installments Fee Sheets Attorney's Disclo…" at bounding box center [402, 81] width 237 height 27
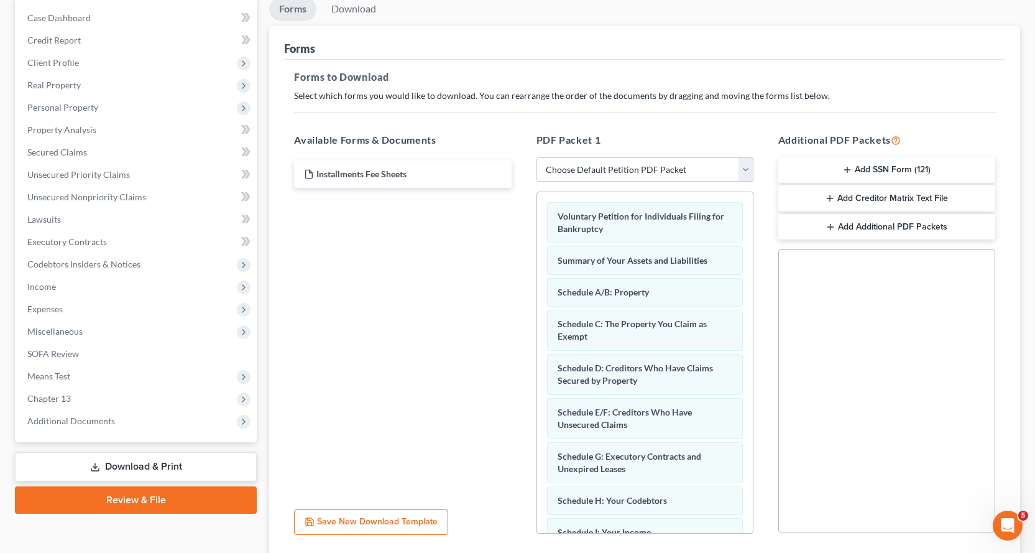
scroll to position [0, 0]
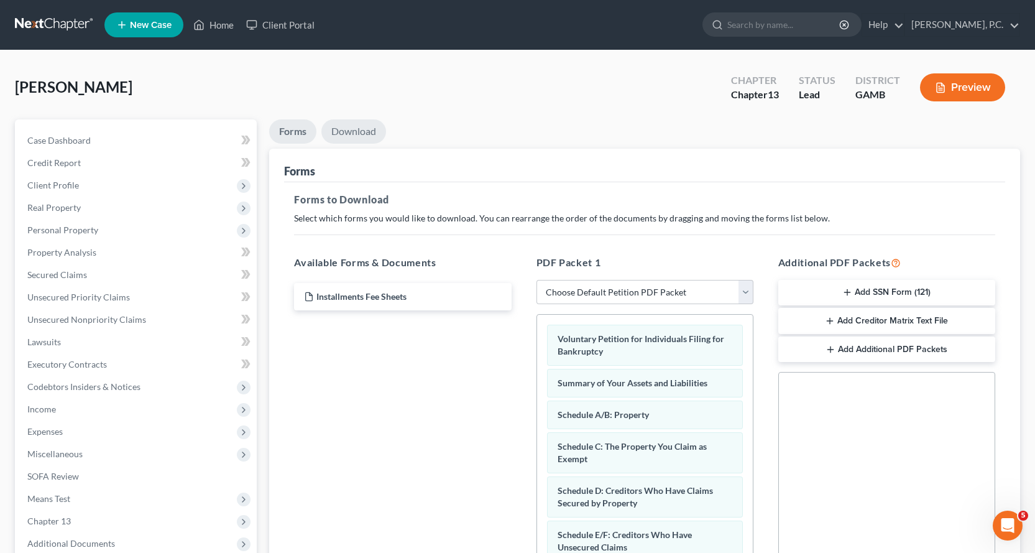
click at [363, 131] on link "Download" at bounding box center [353, 131] width 65 height 24
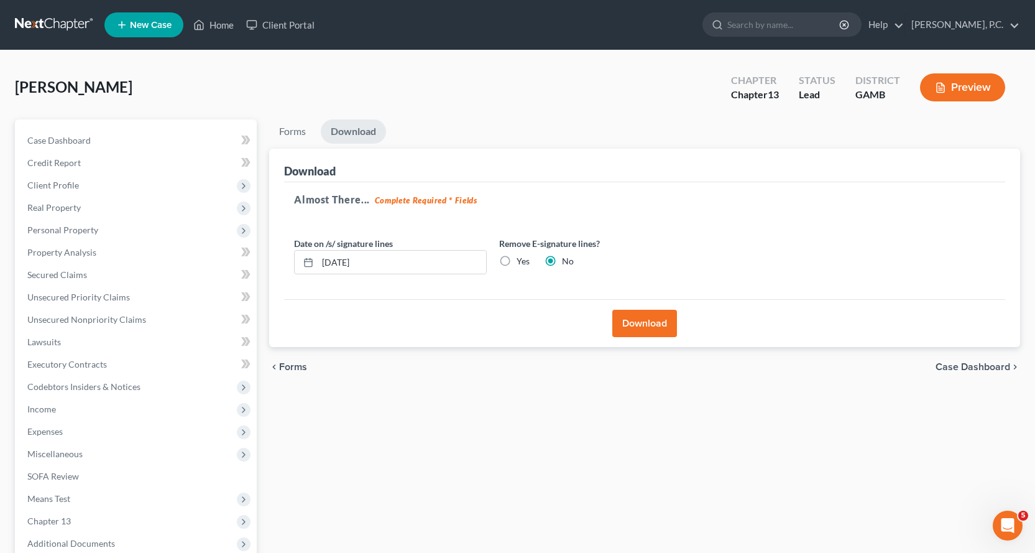
drag, startPoint x: 647, startPoint y: 323, endPoint x: 679, endPoint y: 428, distance: 109.4
click at [647, 323] on button "Download" at bounding box center [645, 323] width 65 height 27
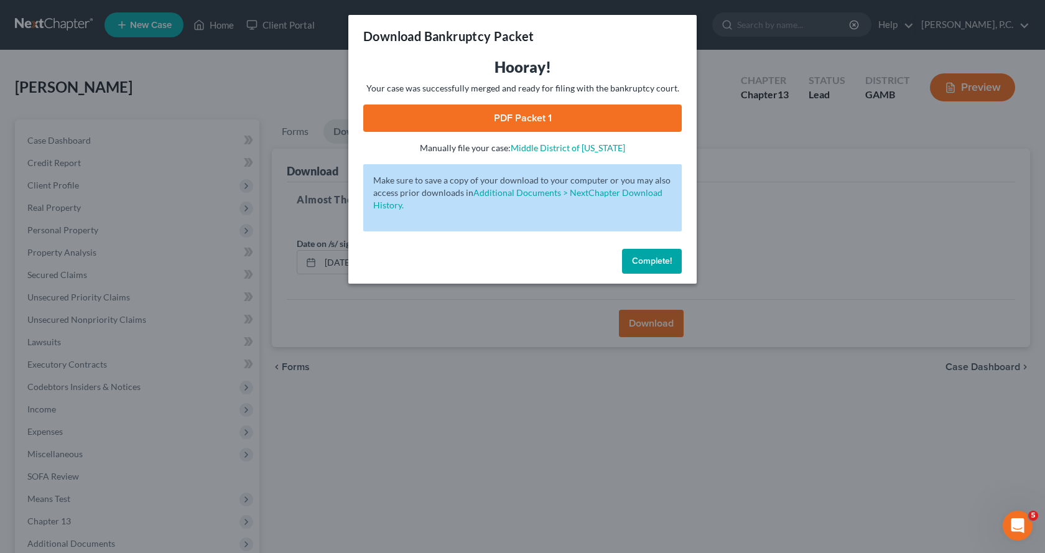
click at [507, 120] on link "PDF Packet 1" at bounding box center [522, 117] width 318 height 27
click at [637, 257] on span "Complete!" at bounding box center [652, 261] width 40 height 11
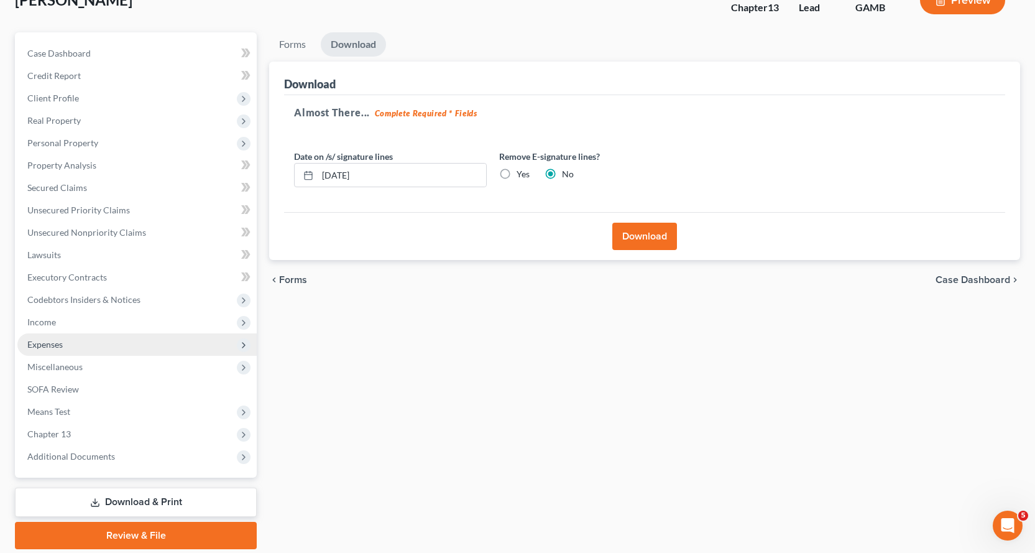
scroll to position [131, 0]
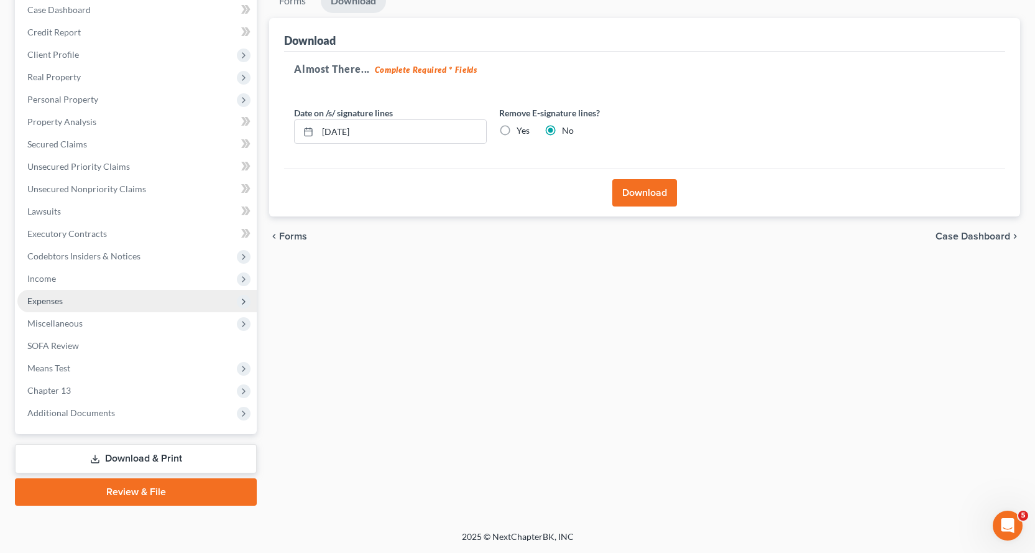
drag, startPoint x: 126, startPoint y: 494, endPoint x: 198, endPoint y: 311, distance: 196.9
click at [127, 494] on link "Review & File" at bounding box center [136, 491] width 242 height 27
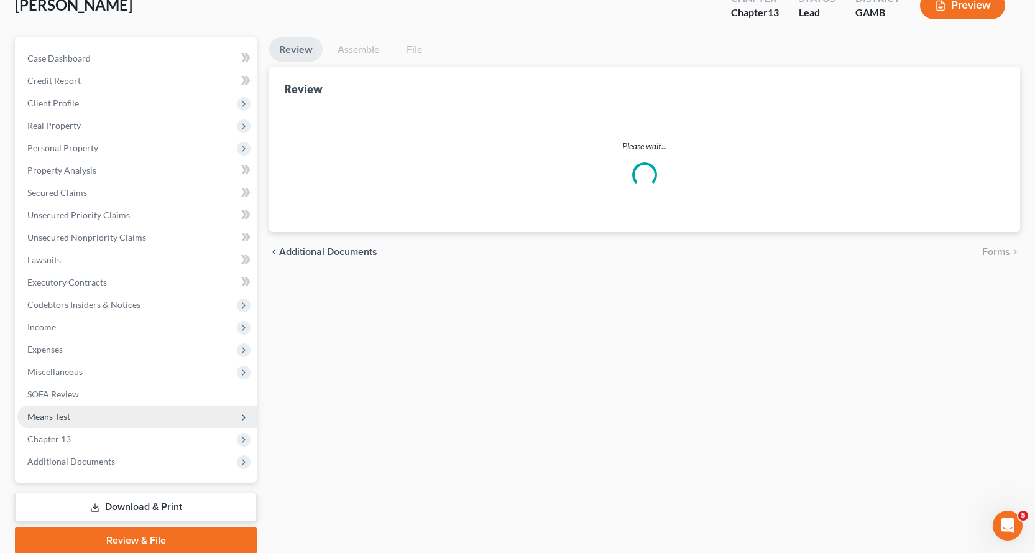
scroll to position [131, 0]
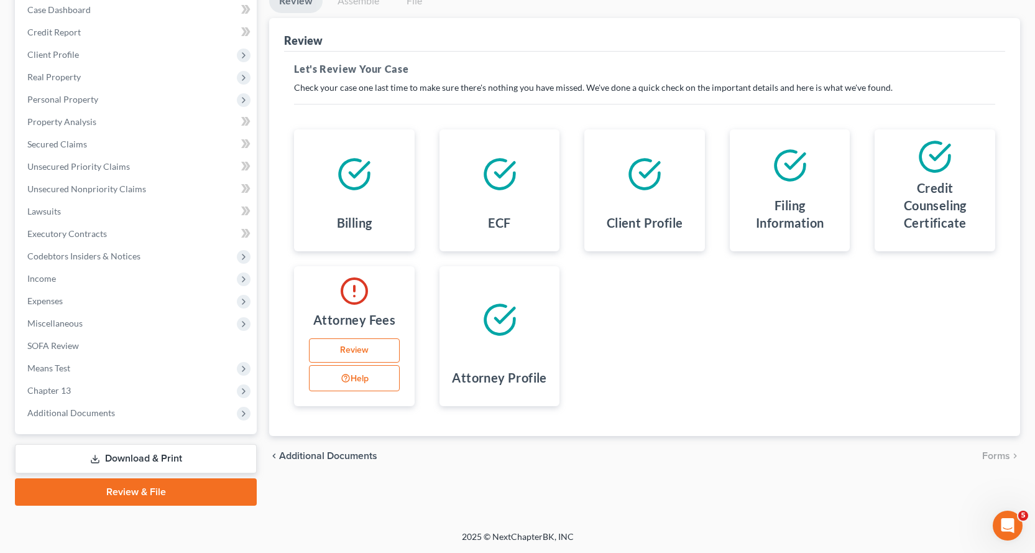
click at [143, 460] on link "Download & Print" at bounding box center [136, 458] width 242 height 29
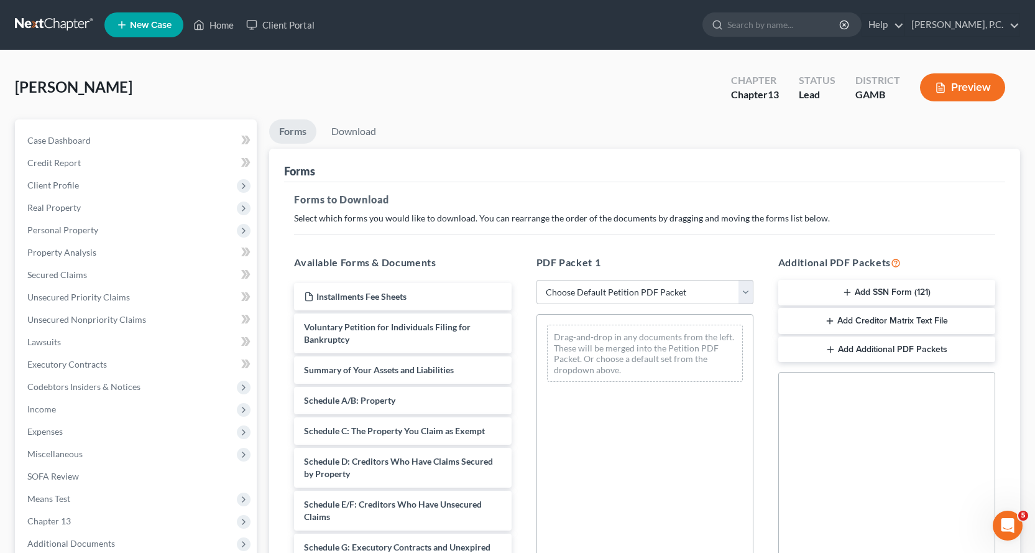
click at [882, 291] on button "Add SSN Form (121)" at bounding box center [887, 293] width 217 height 26
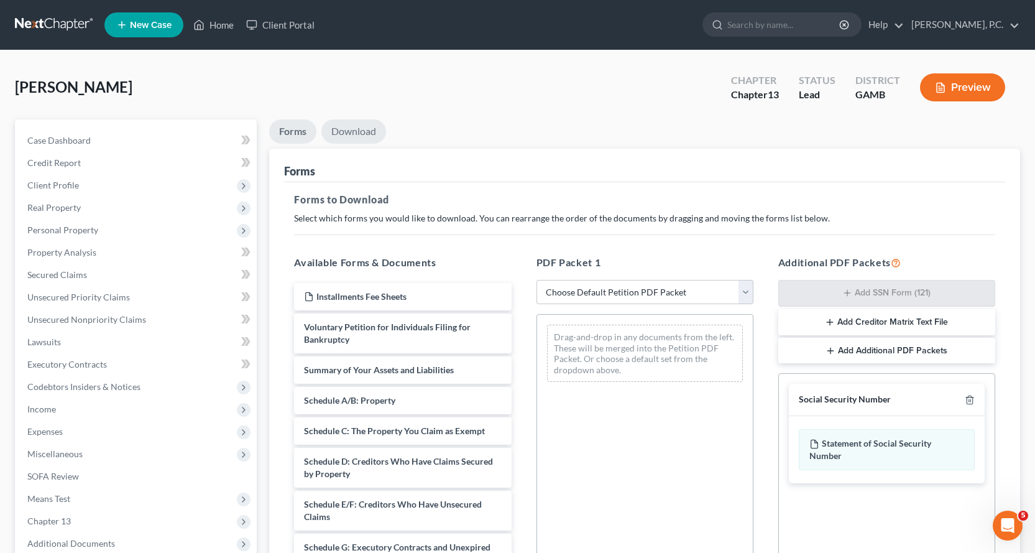
click at [358, 134] on link "Download" at bounding box center [353, 131] width 65 height 24
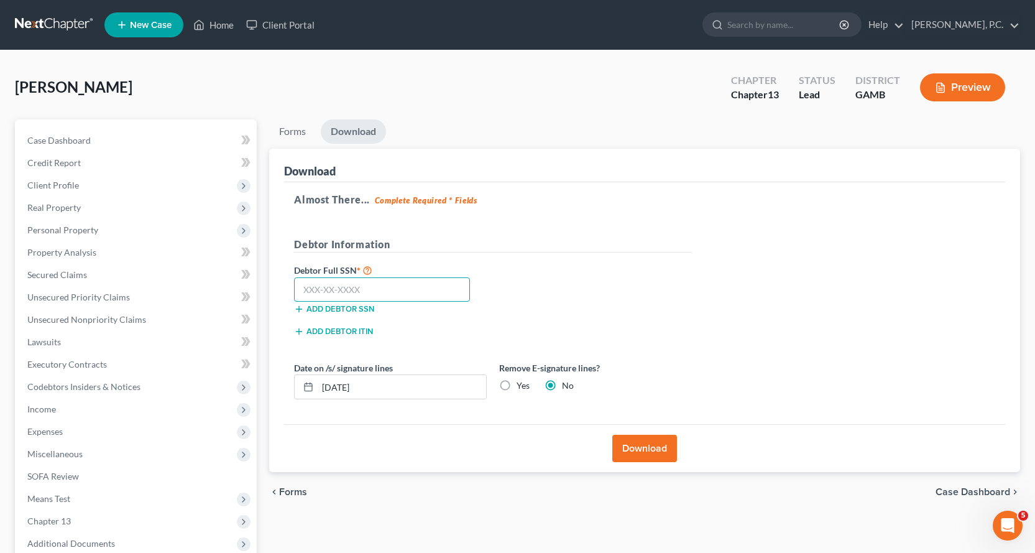
click at [322, 285] on input "text" at bounding box center [382, 289] width 176 height 25
type input "259-41-7234"
click at [636, 447] on button "Download" at bounding box center [645, 448] width 65 height 27
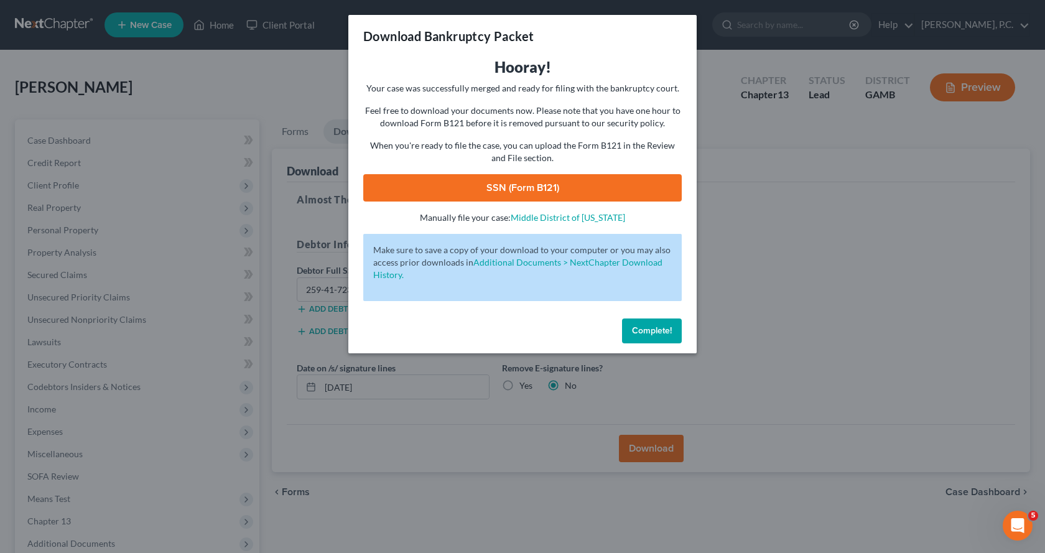
click at [524, 190] on link "SSN (Form B121)" at bounding box center [522, 187] width 318 height 27
drag, startPoint x: 650, startPoint y: 326, endPoint x: 320, endPoint y: 324, distance: 330.2
click at [650, 329] on span "Complete!" at bounding box center [652, 330] width 40 height 11
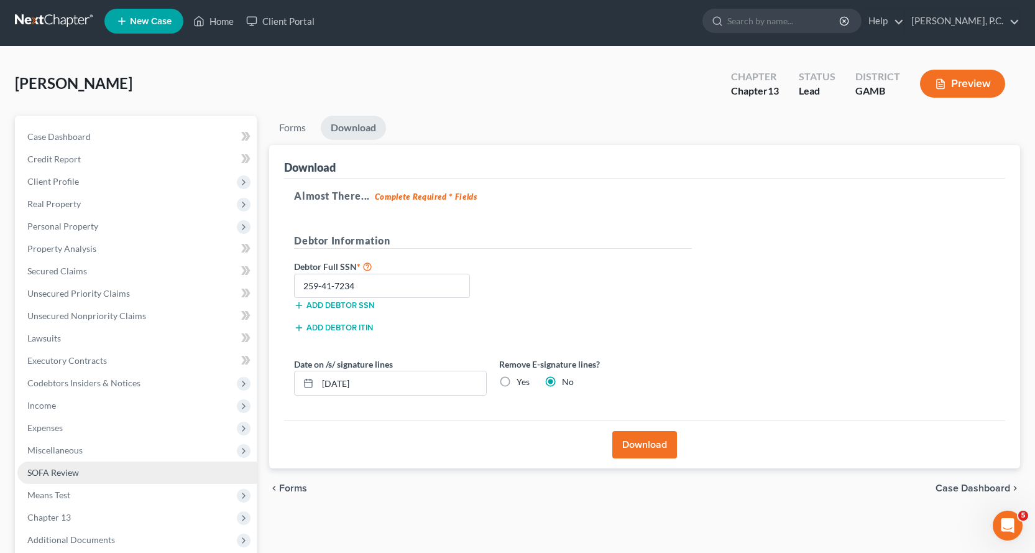
scroll to position [131, 0]
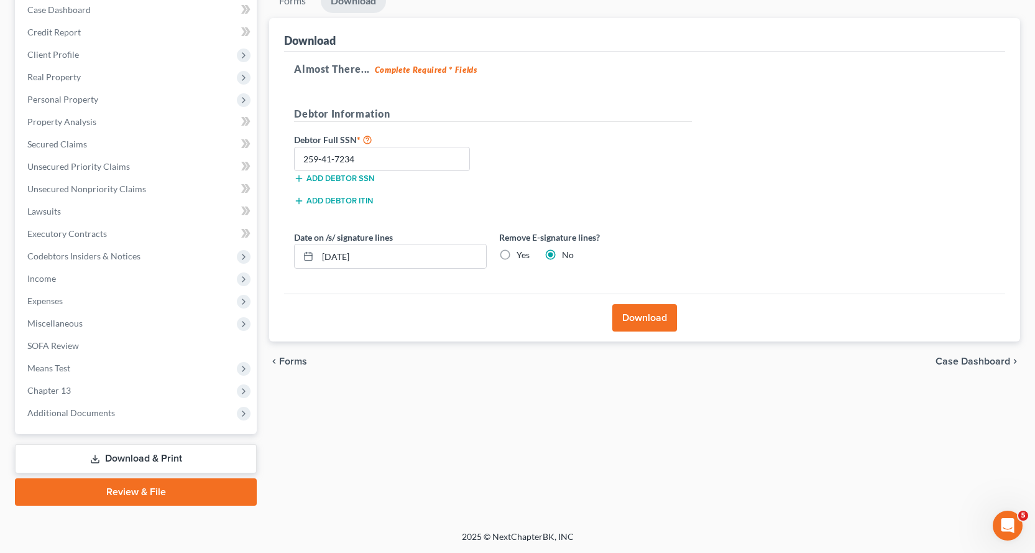
click at [121, 494] on link "Review & File" at bounding box center [136, 491] width 242 height 27
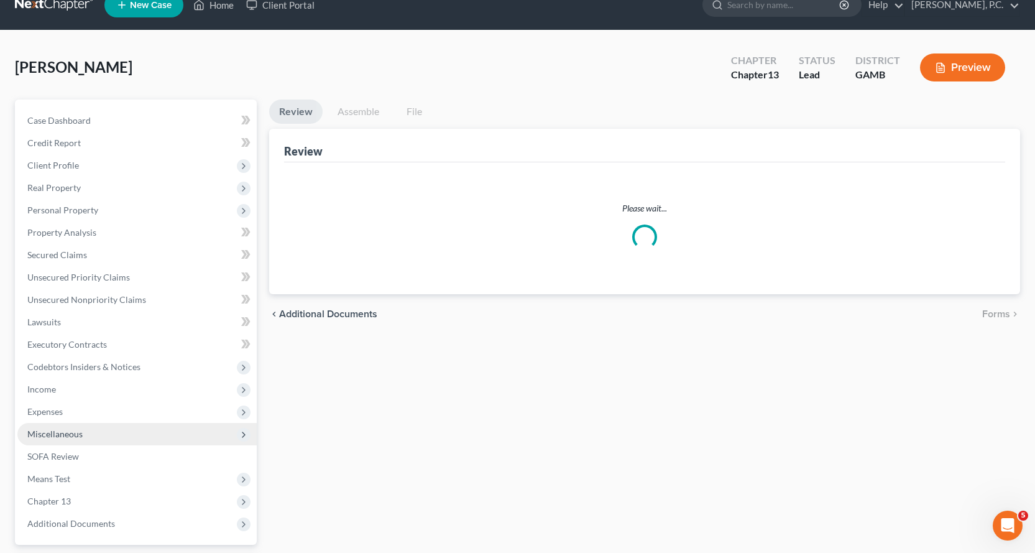
scroll to position [131, 0]
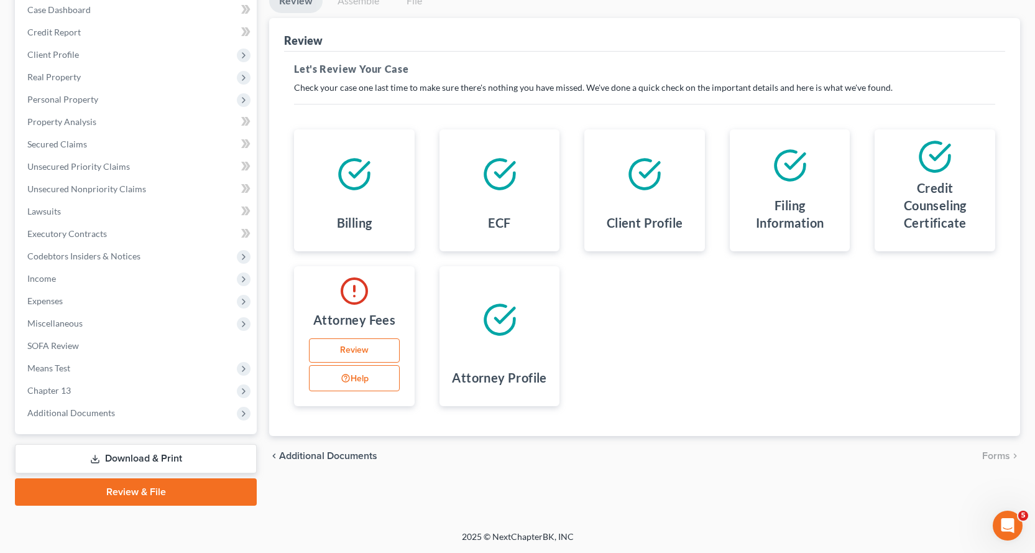
click at [154, 460] on link "Download & Print" at bounding box center [136, 458] width 242 height 29
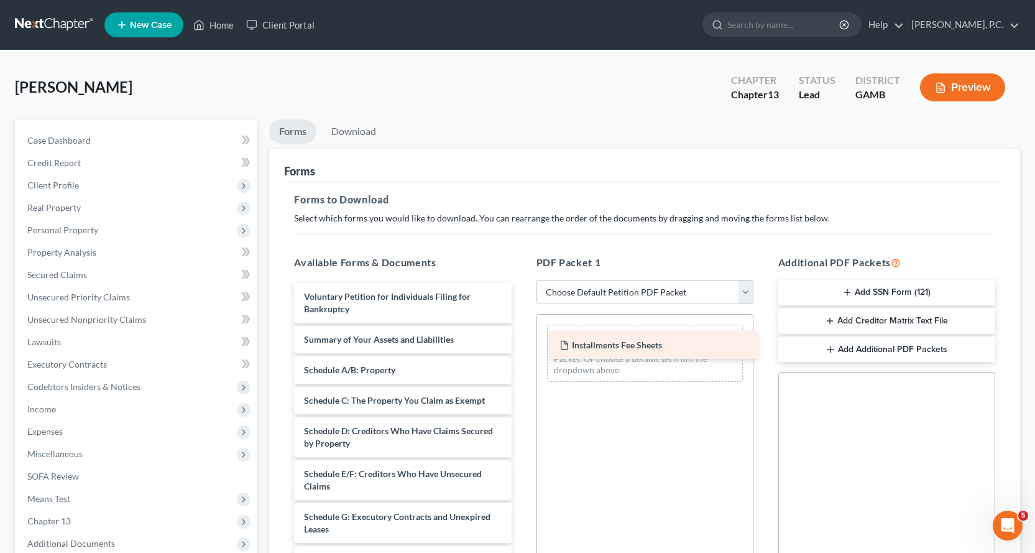
drag, startPoint x: 384, startPoint y: 291, endPoint x: 640, endPoint y: 339, distance: 260.6
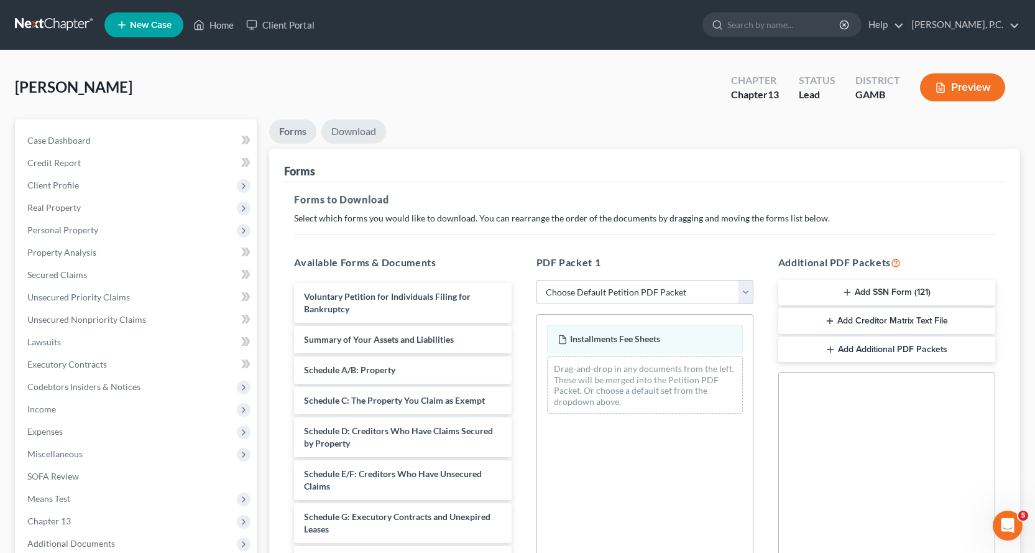
click at [358, 127] on link "Download" at bounding box center [353, 131] width 65 height 24
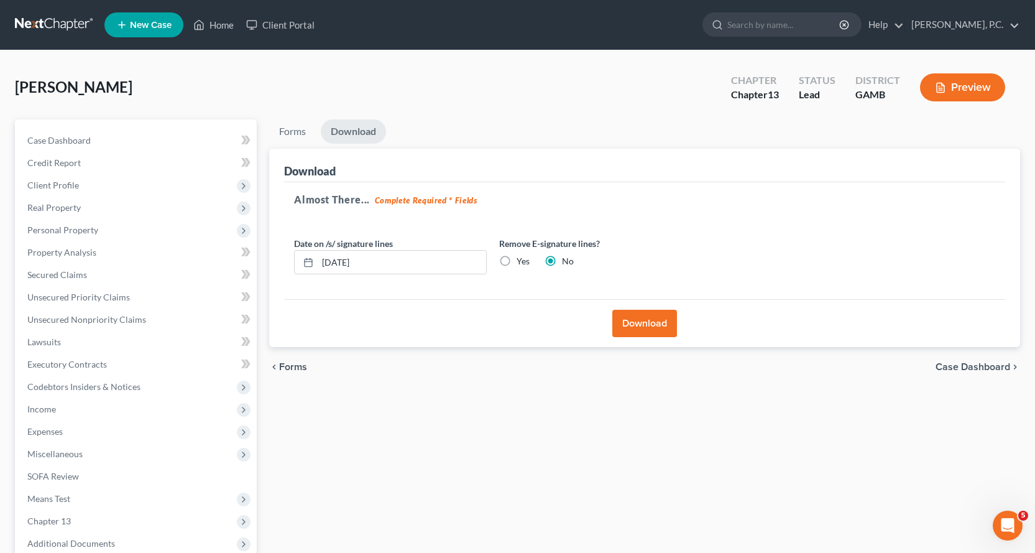
click at [641, 321] on button "Download" at bounding box center [645, 323] width 65 height 27
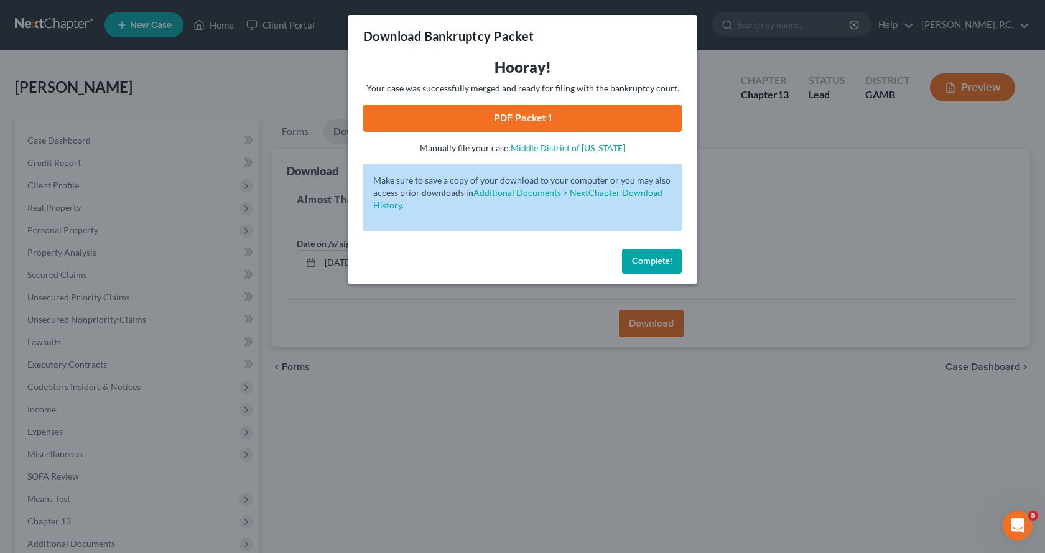
click at [510, 117] on link "PDF Packet 1" at bounding box center [522, 117] width 318 height 27
click at [653, 262] on span "Complete!" at bounding box center [652, 261] width 40 height 11
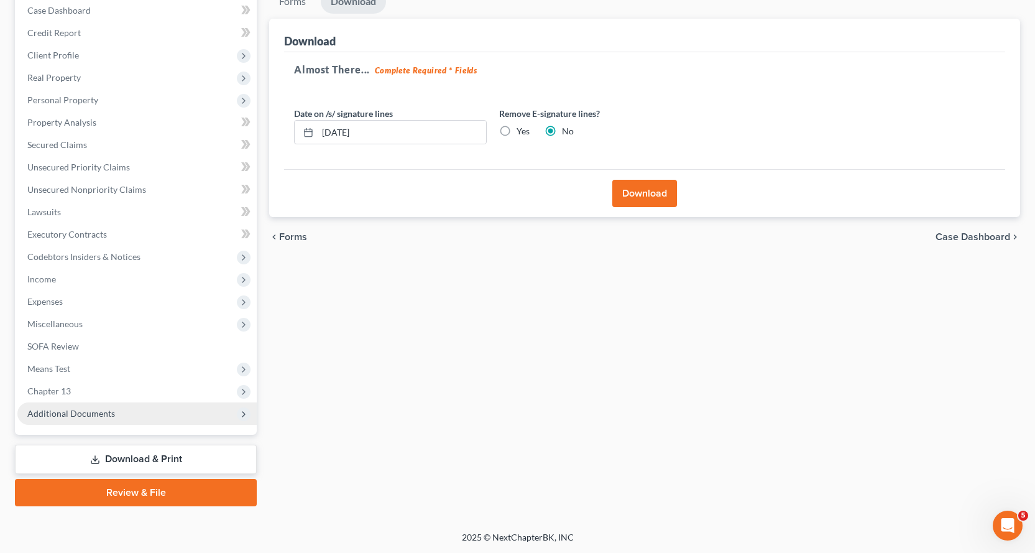
scroll to position [131, 0]
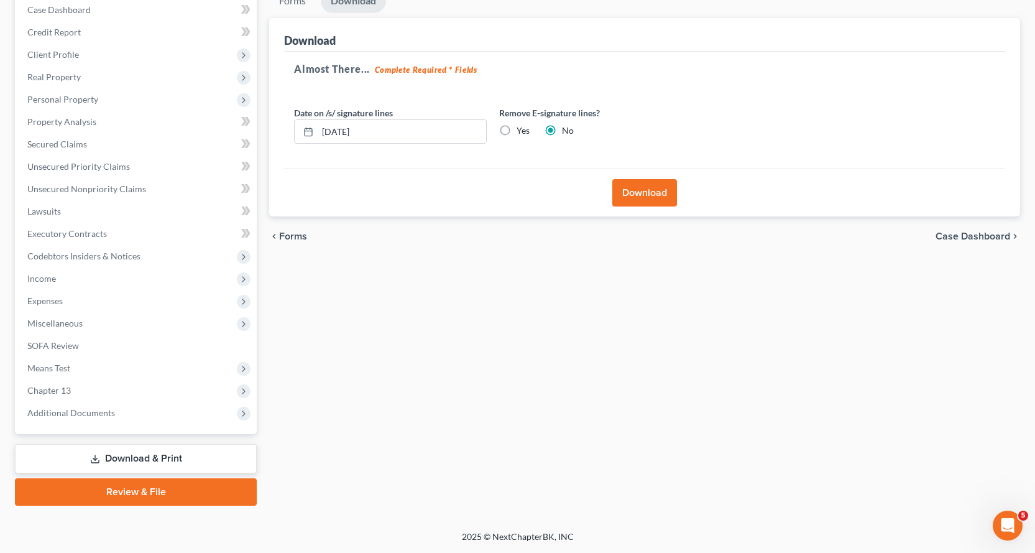
click at [136, 491] on link "Review & File" at bounding box center [136, 491] width 242 height 27
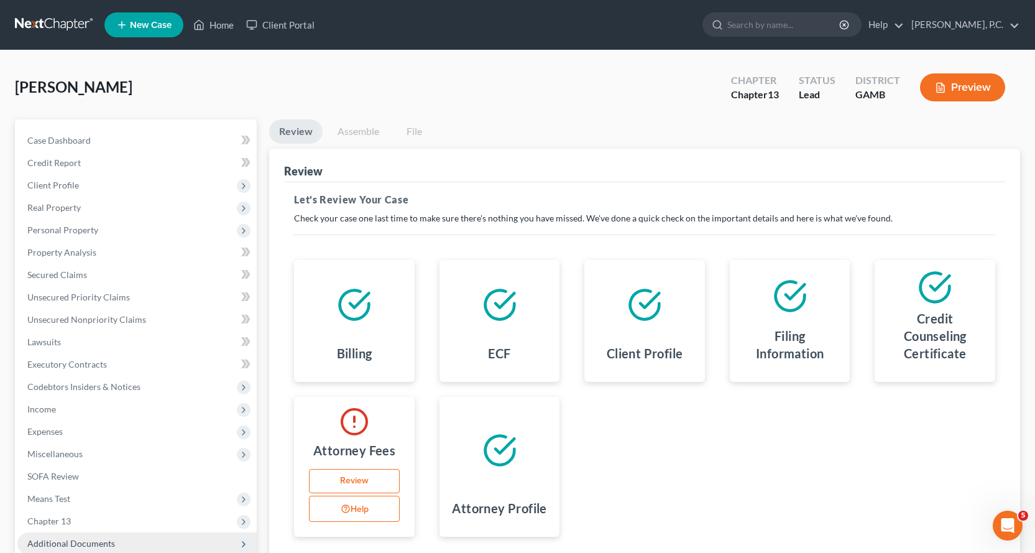
scroll to position [131, 0]
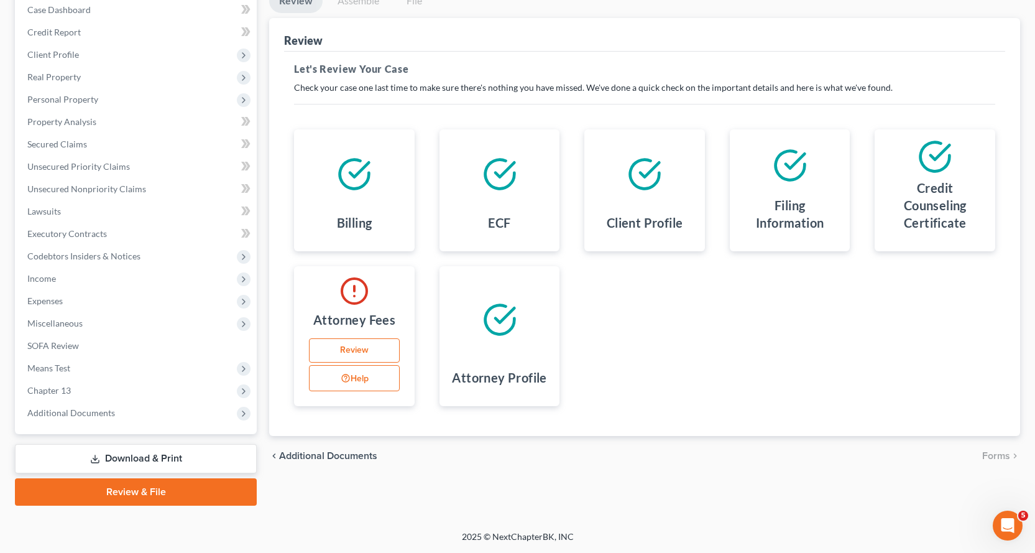
click at [131, 458] on link "Download & Print" at bounding box center [136, 458] width 242 height 29
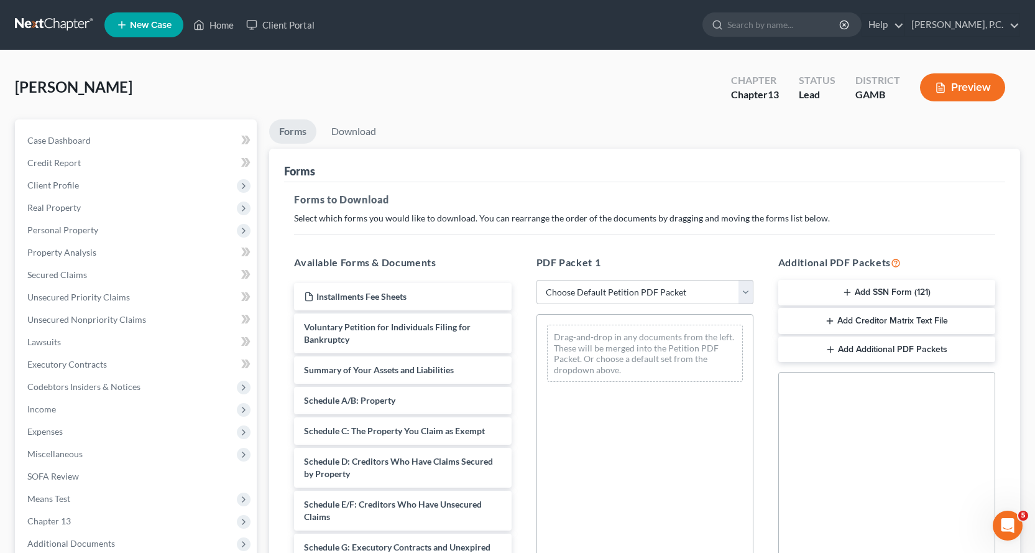
click at [861, 320] on button "Add Creditor Matrix Text File" at bounding box center [887, 321] width 217 height 26
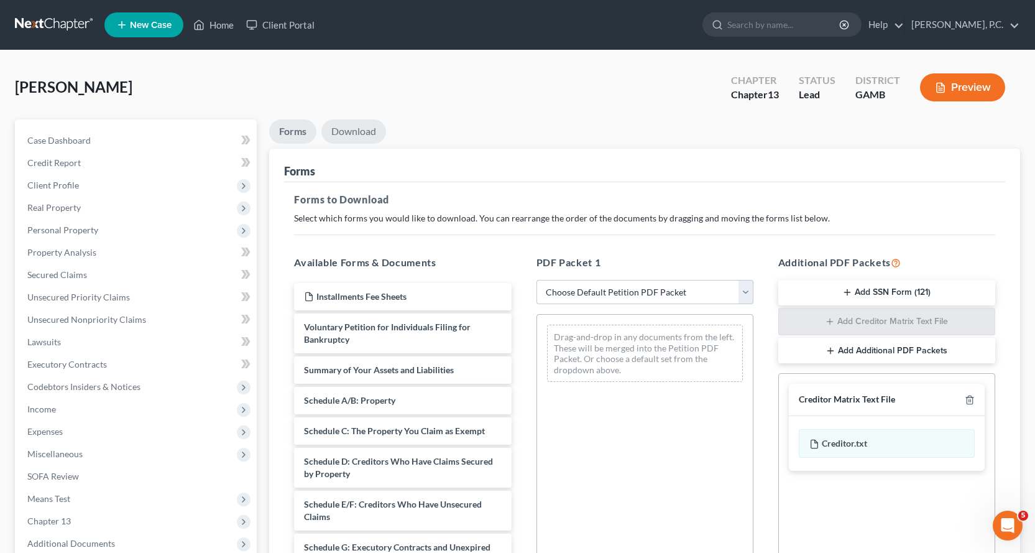
click at [347, 128] on link "Download" at bounding box center [353, 131] width 65 height 24
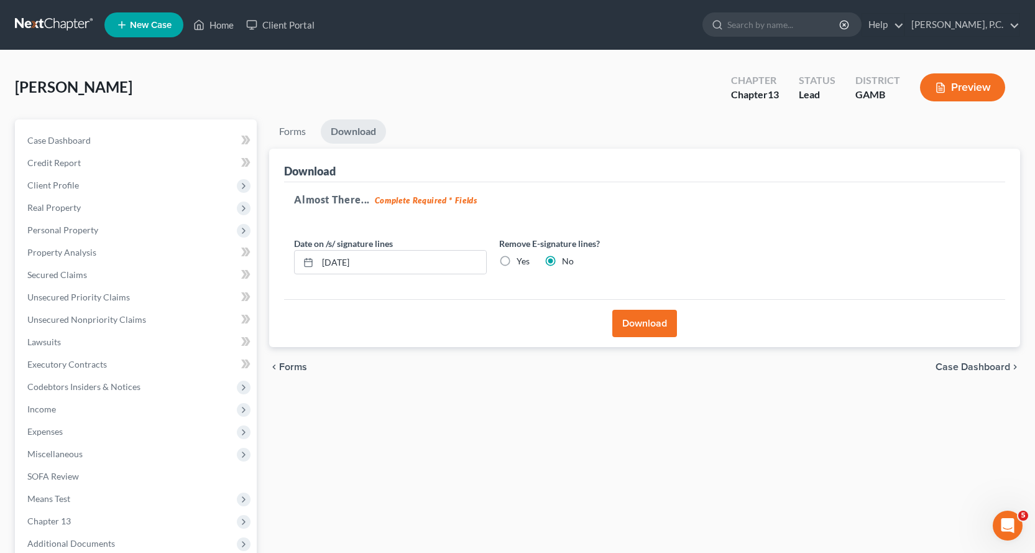
click at [657, 320] on button "Download" at bounding box center [645, 323] width 65 height 27
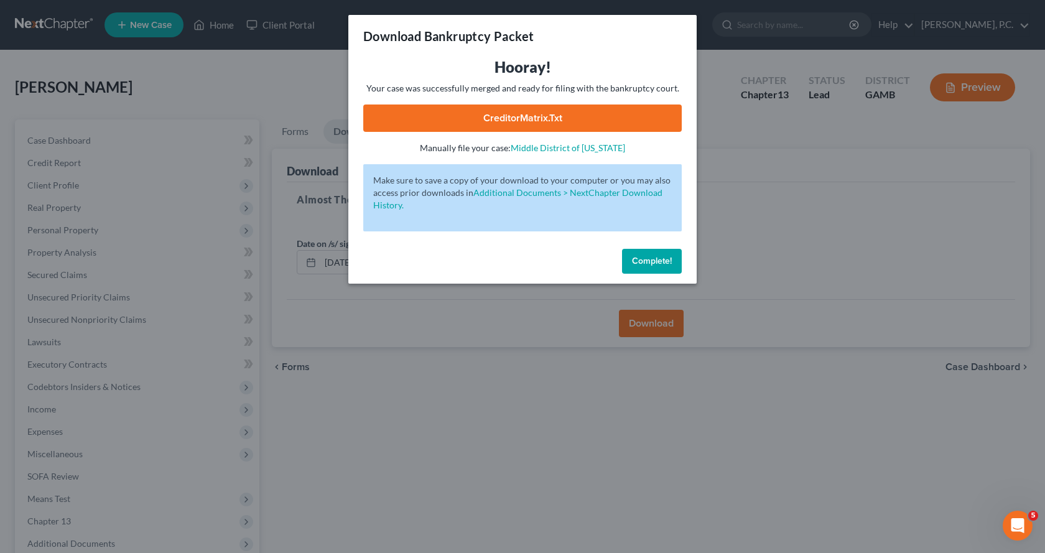
click at [519, 120] on link "CreditorMatrix.txt" at bounding box center [522, 117] width 318 height 27
drag, startPoint x: 654, startPoint y: 259, endPoint x: 655, endPoint y: 405, distance: 146.1
click at [654, 264] on span "Complete!" at bounding box center [652, 261] width 40 height 11
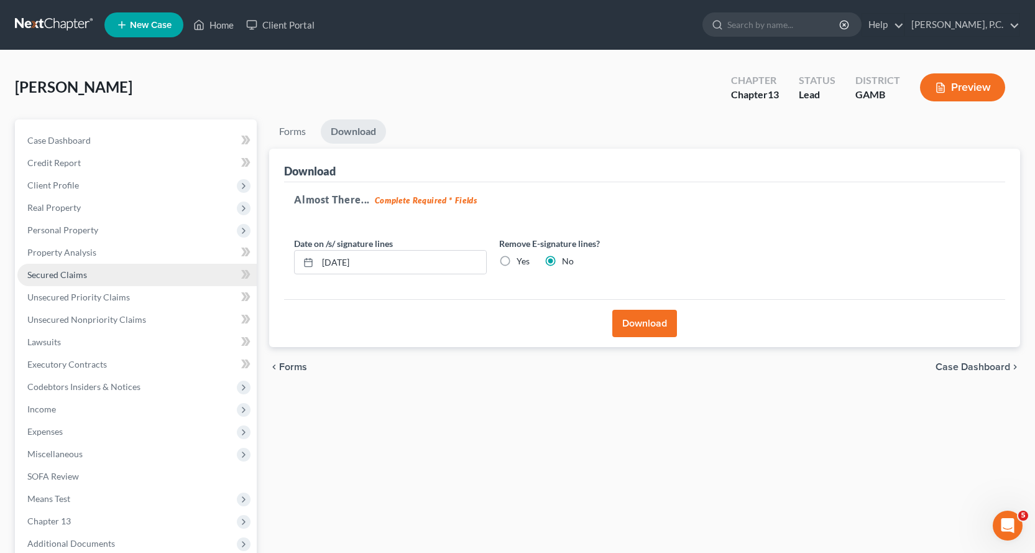
click at [61, 272] on span "Secured Claims" at bounding box center [57, 274] width 60 height 11
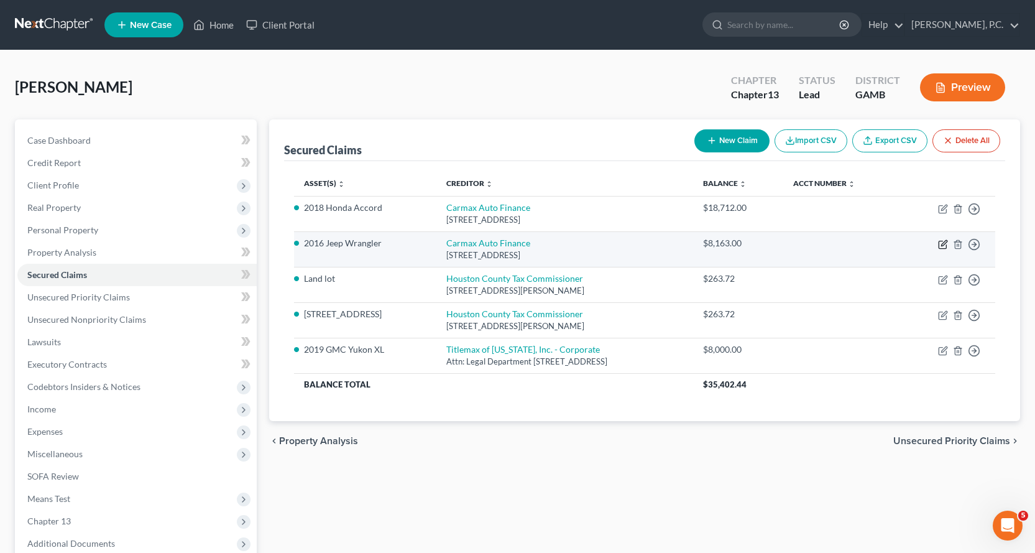
click at [943, 244] on icon "button" at bounding box center [943, 244] width 10 height 10
select select "10"
select select "3"
select select "2"
select select "0"
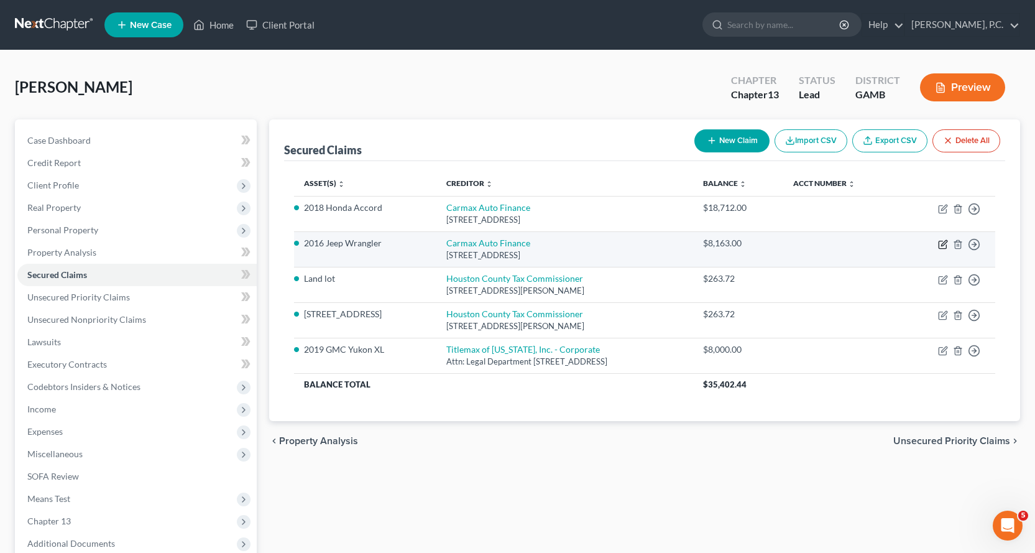
select select "0"
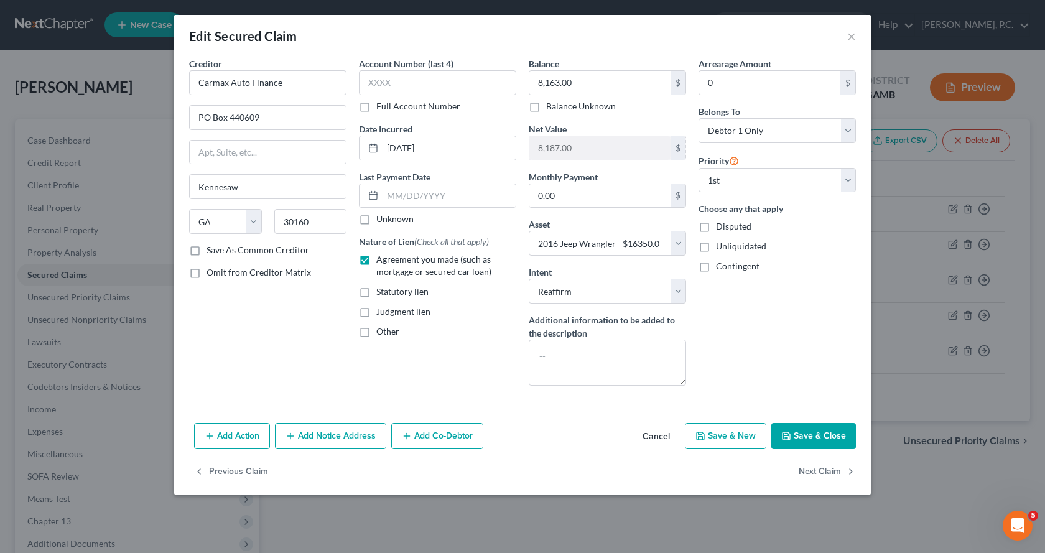
click at [824, 435] on button "Save & Close" at bounding box center [813, 436] width 85 height 26
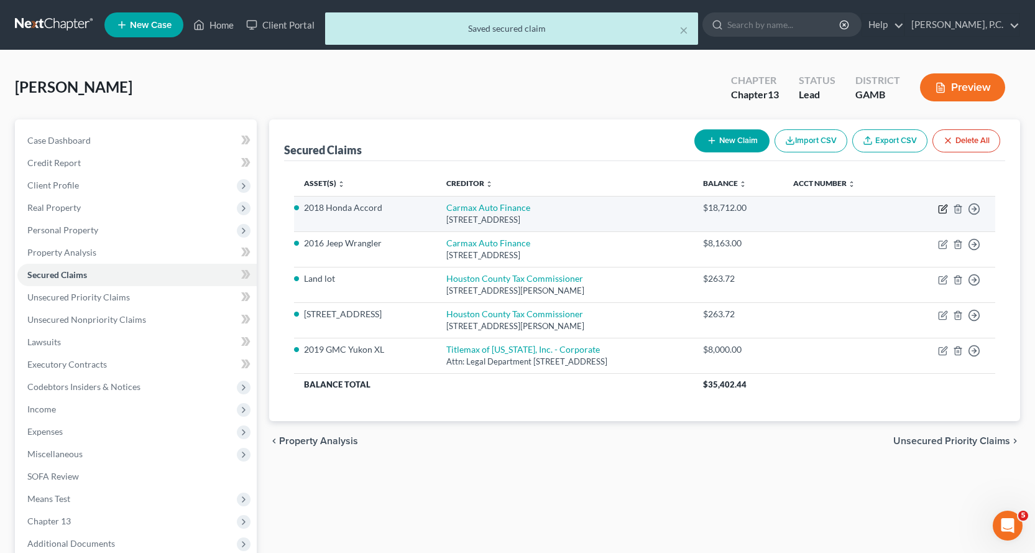
click at [942, 209] on icon "button" at bounding box center [944, 208] width 6 height 6
select select "10"
select select "4"
select select "2"
select select "0"
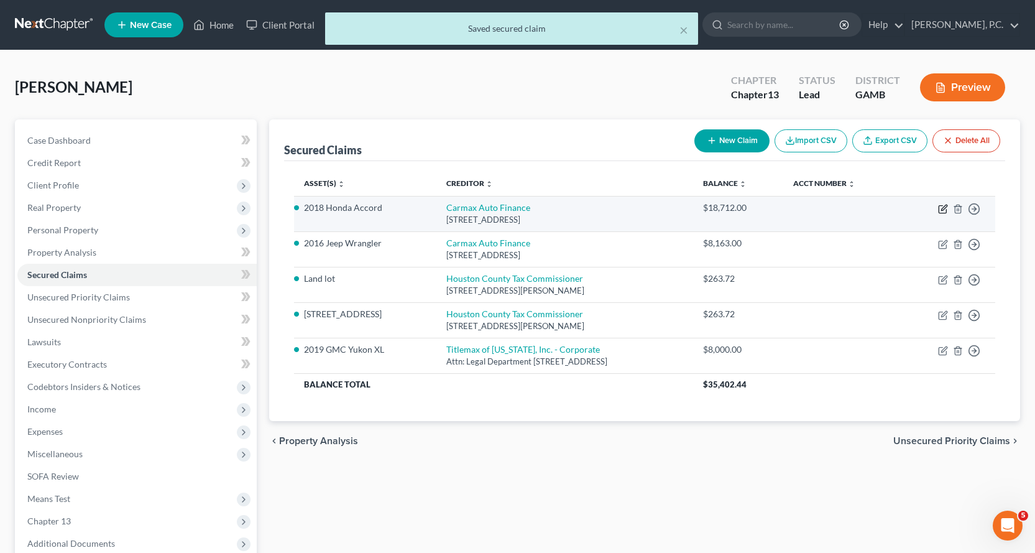
select select "0"
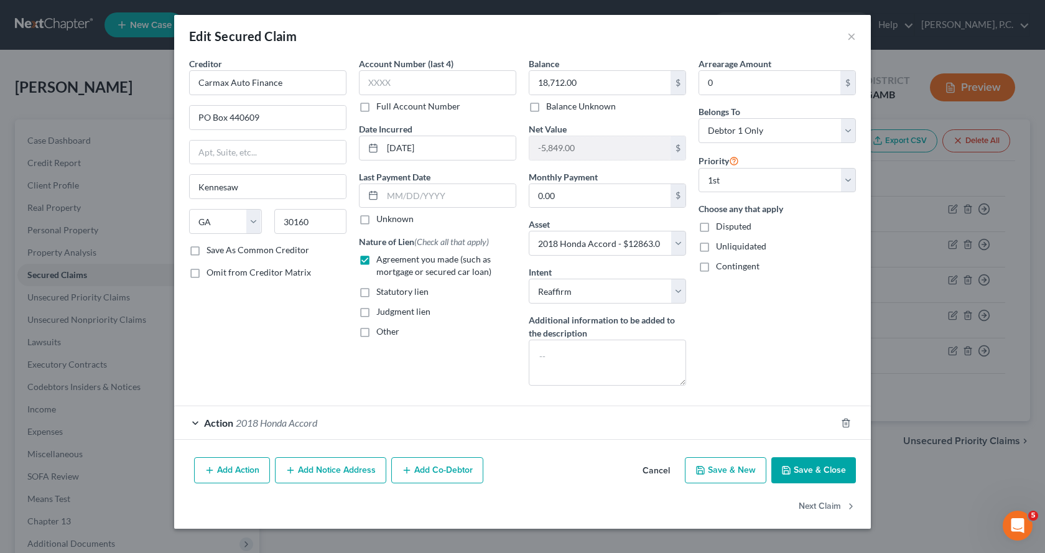
click at [834, 473] on button "Save & Close" at bounding box center [813, 470] width 85 height 26
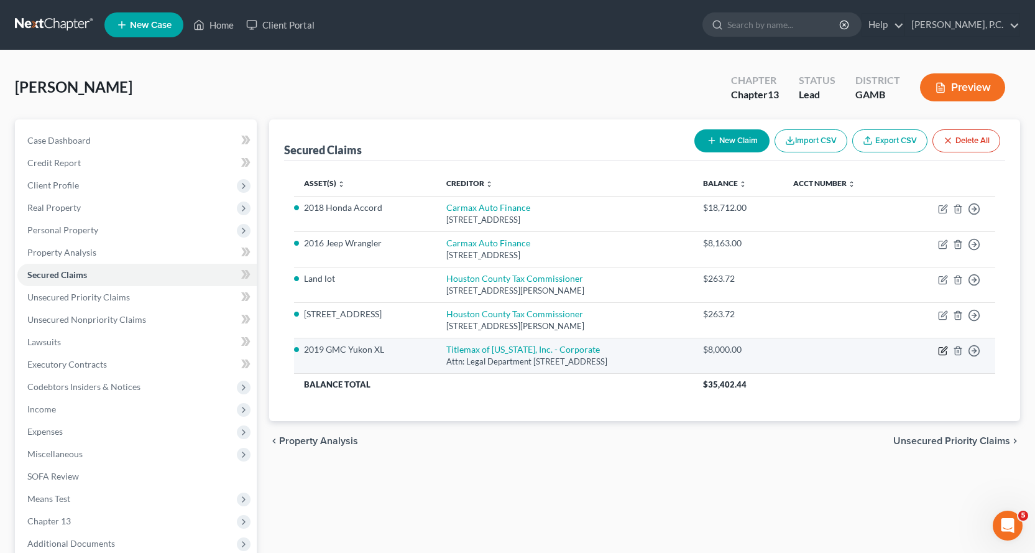
click at [943, 351] on icon "button" at bounding box center [943, 351] width 10 height 10
select select "10"
select select "8"
select select "2"
select select "0"
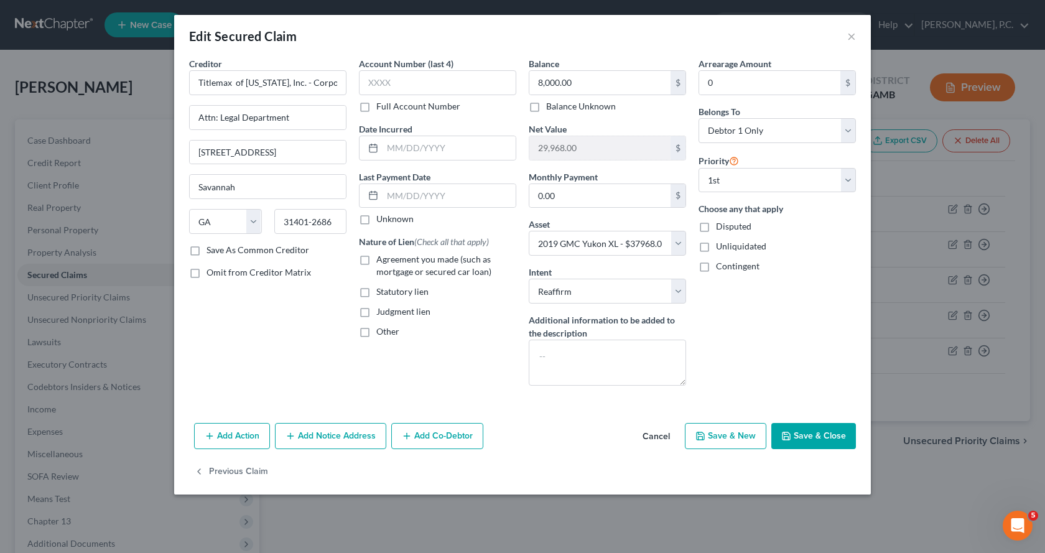
click at [376, 331] on label "Other" at bounding box center [387, 331] width 23 height 12
click at [381, 331] on input "Other" at bounding box center [385, 329] width 8 height 8
click at [422, 364] on input "text" at bounding box center [437, 360] width 156 height 24
click at [820, 433] on button "Save & Close" at bounding box center [813, 436] width 85 height 26
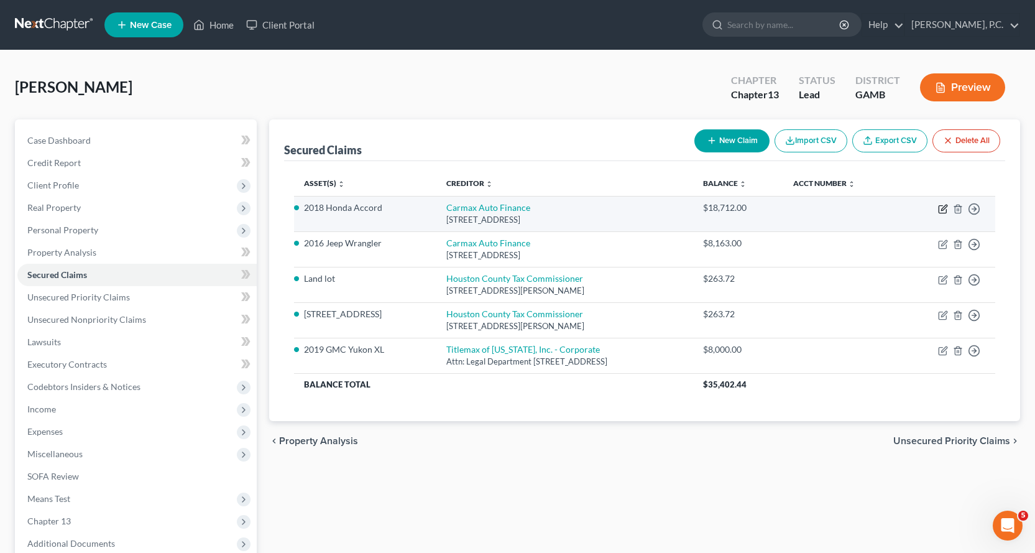
click at [942, 210] on icon "button" at bounding box center [944, 208] width 6 height 6
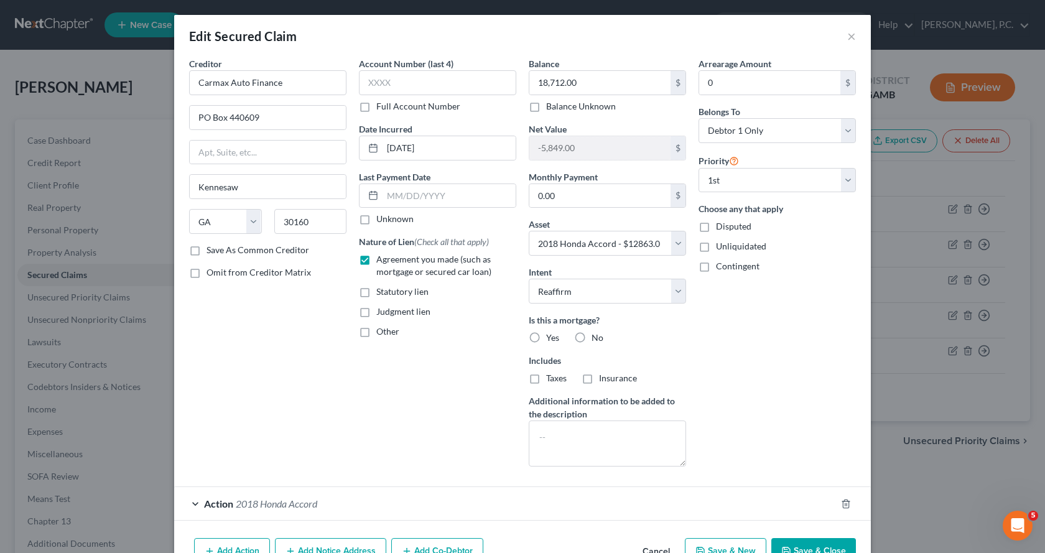
click at [813, 546] on button "Save & Close" at bounding box center [813, 551] width 85 height 26
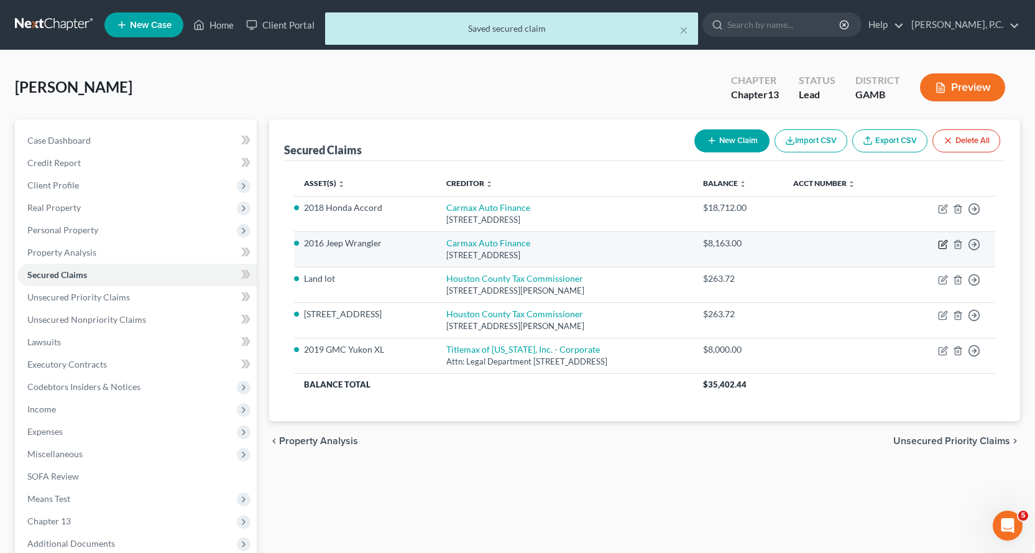
click at [943, 244] on icon "button" at bounding box center [943, 244] width 10 height 10
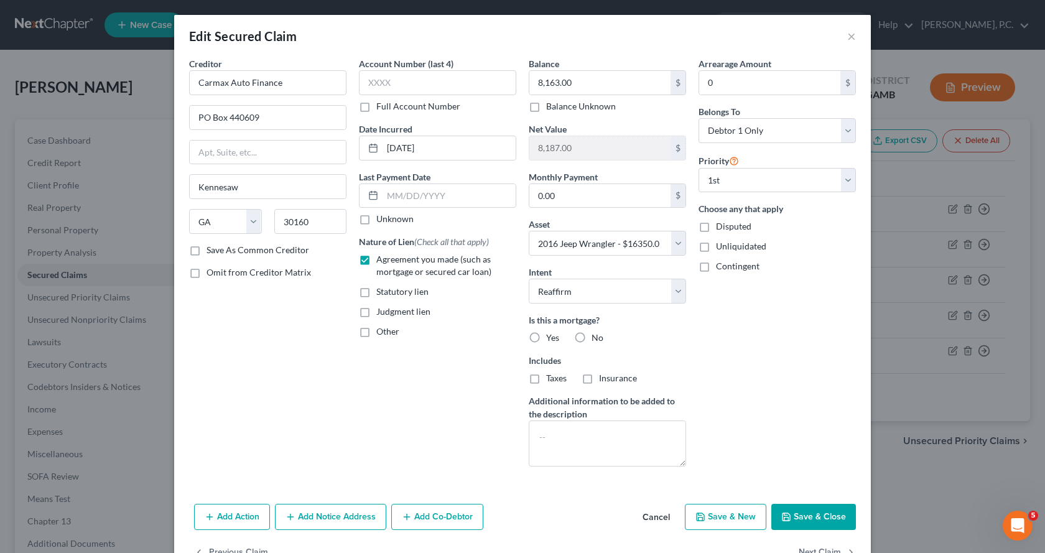
click at [826, 514] on button "Save & Close" at bounding box center [813, 517] width 85 height 26
